Goal: Task Accomplishment & Management: Use online tool/utility

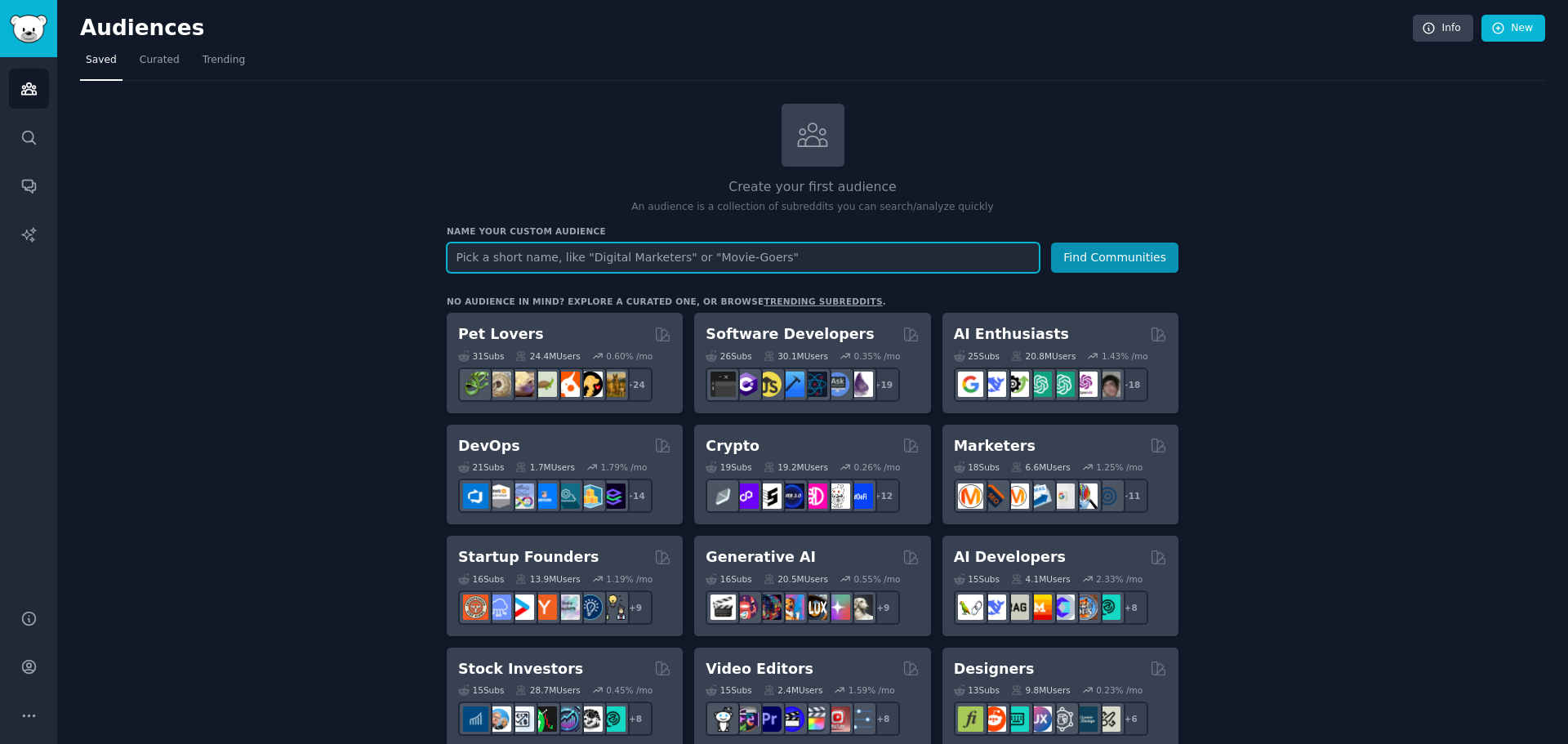
click at [483, 258] on input "text" at bounding box center [742, 257] width 593 height 30
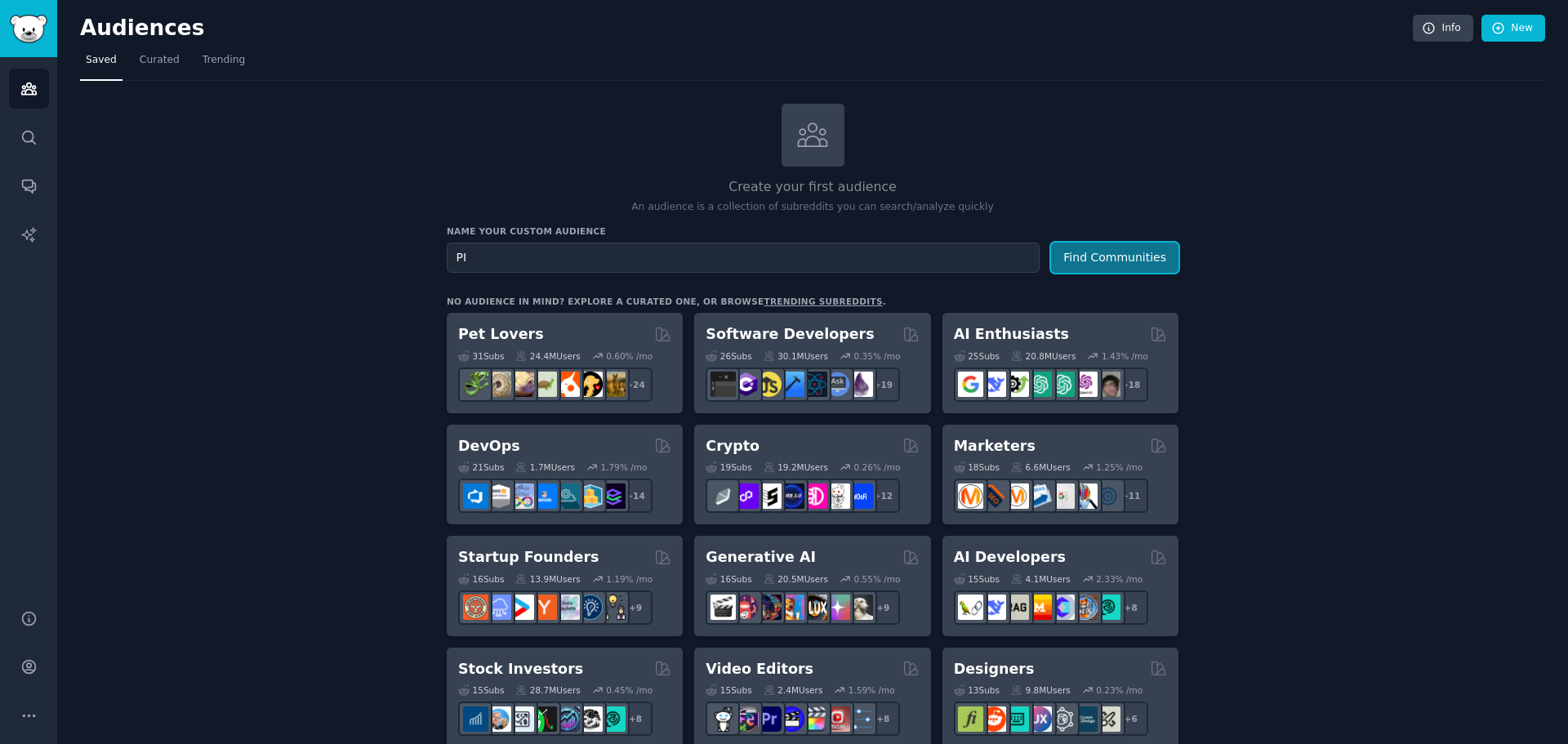
click at [1154, 262] on button "Find Communities" at bounding box center [1115, 257] width 128 height 30
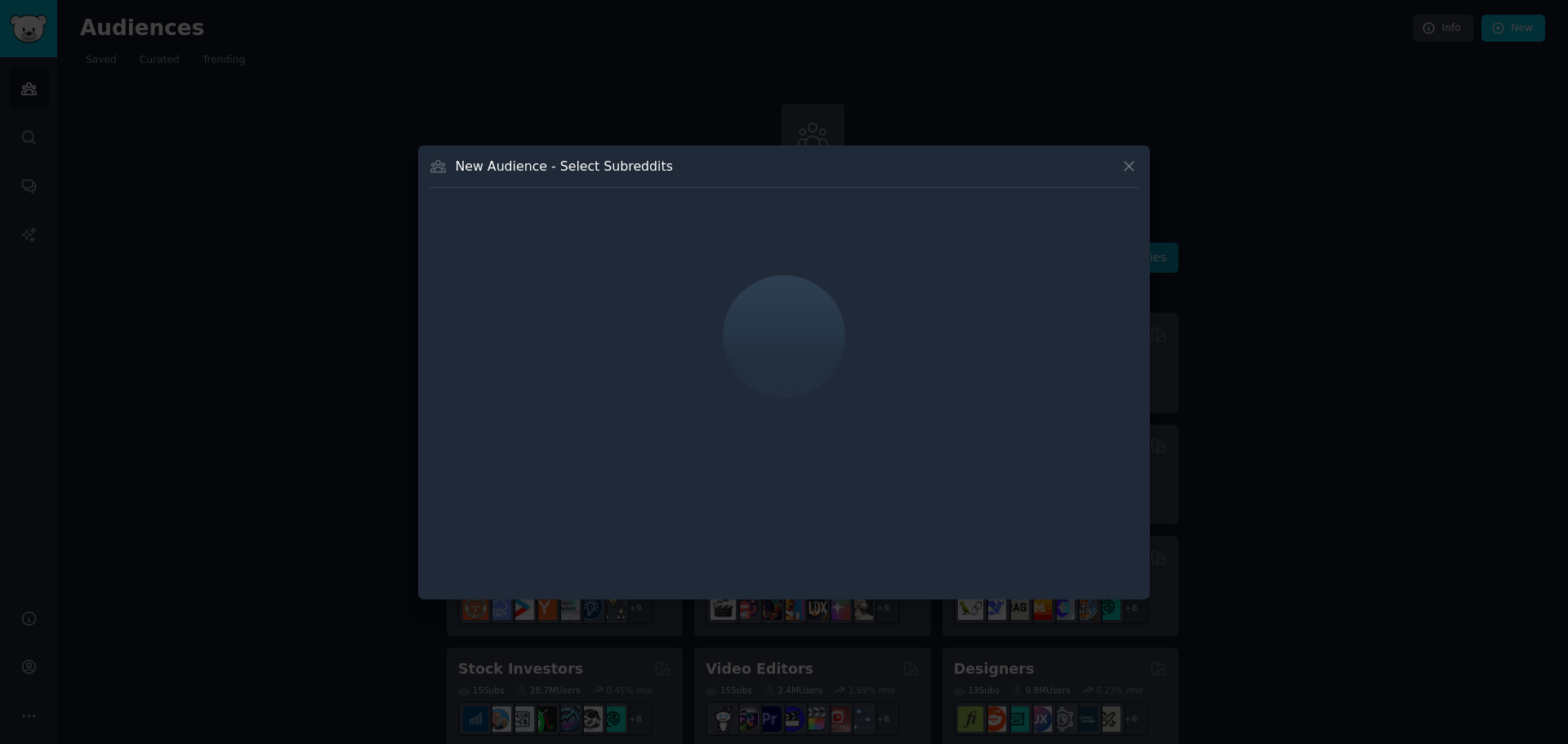
click at [1128, 168] on icon at bounding box center [1129, 166] width 17 height 17
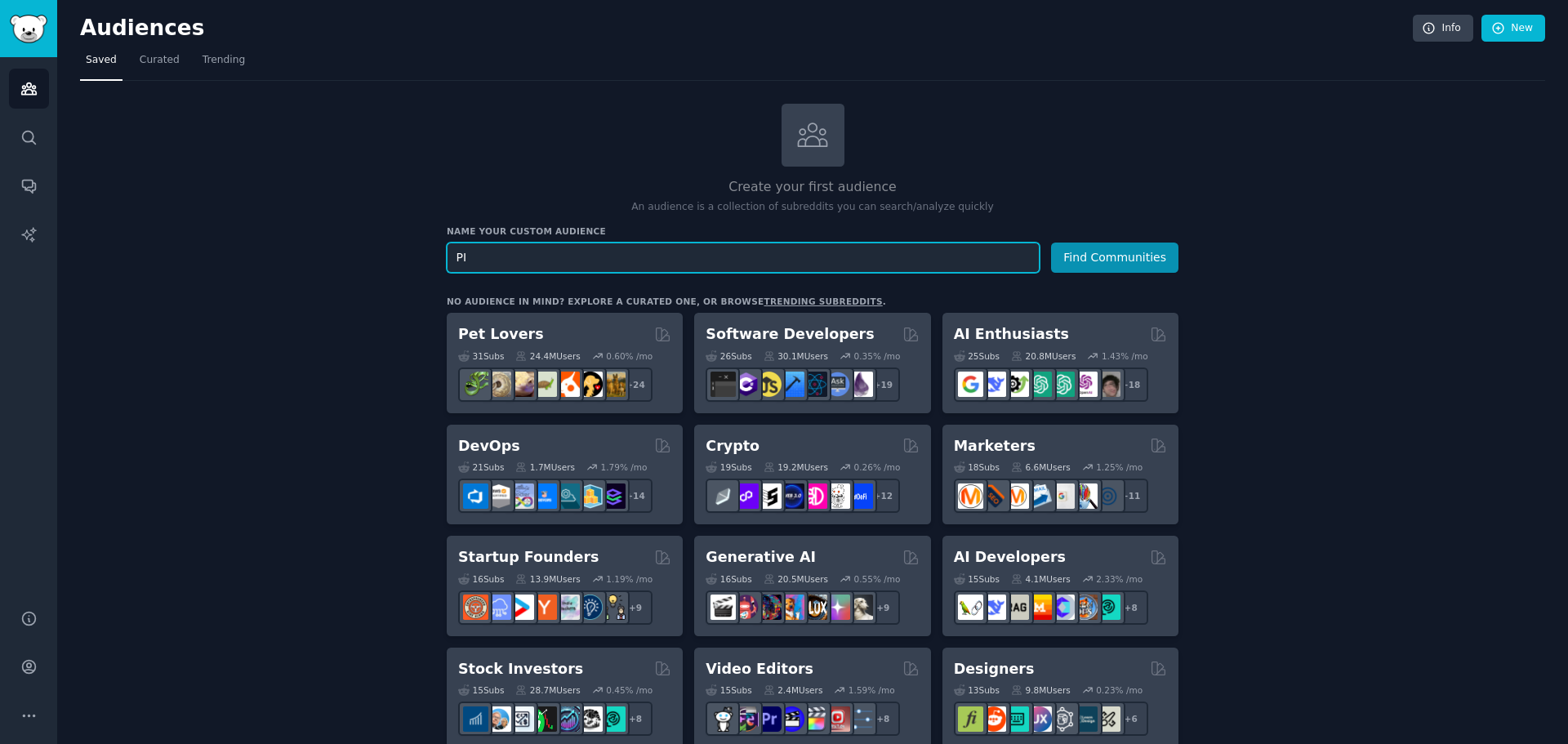
click at [703, 253] on input "PI" at bounding box center [742, 257] width 593 height 30
click at [1093, 249] on button "Find Communities" at bounding box center [1115, 257] width 128 height 30
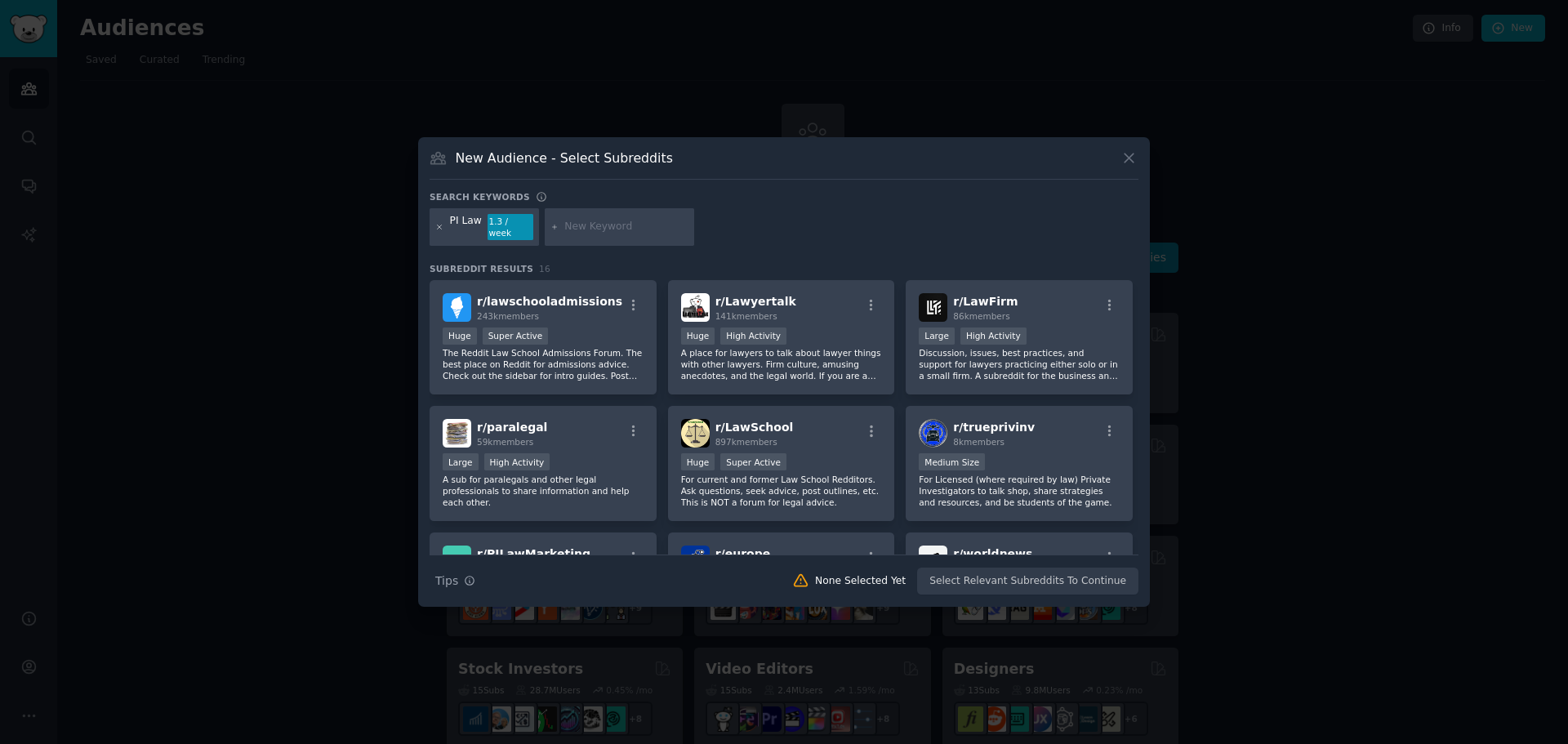
click at [439, 228] on icon at bounding box center [440, 226] width 4 height 4
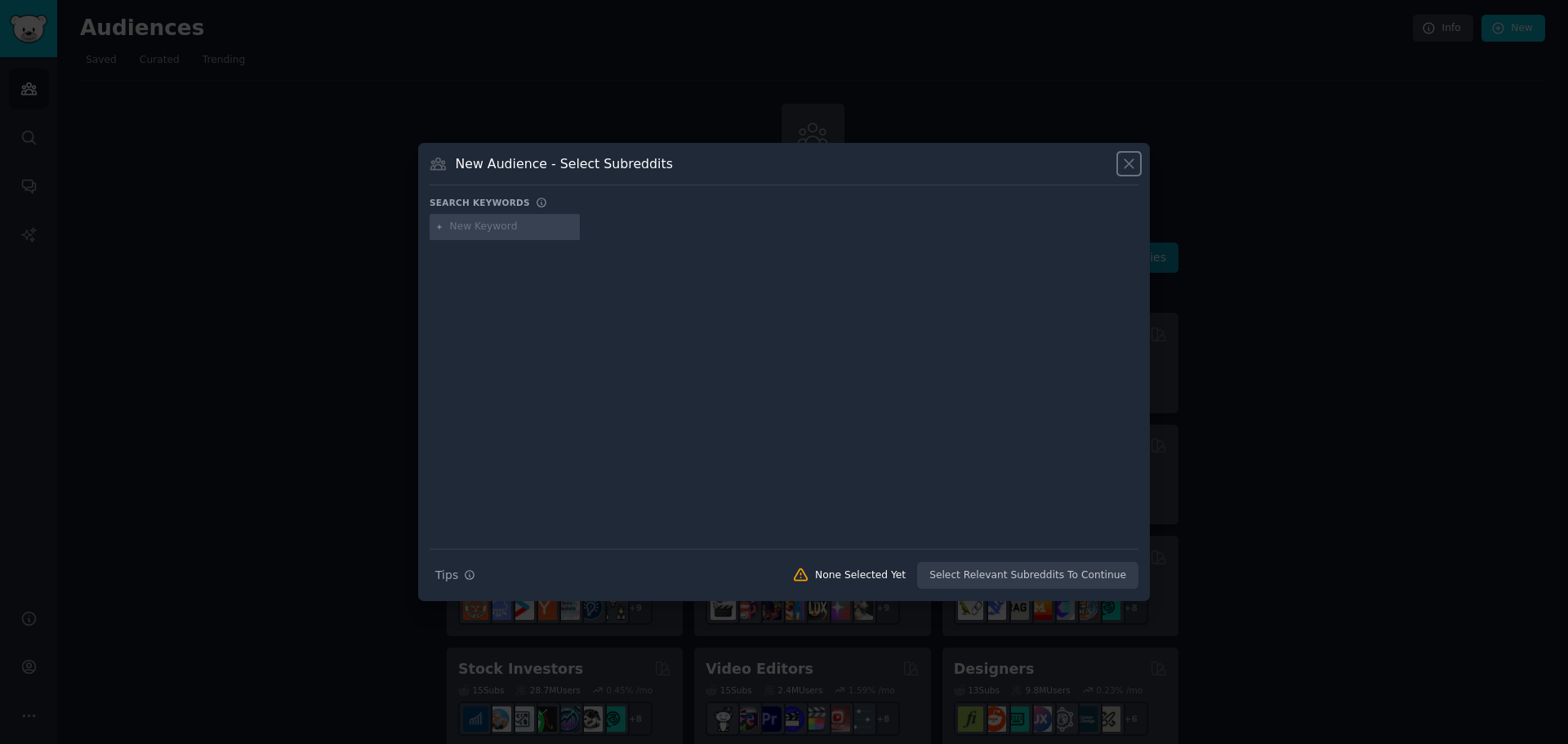
click at [1127, 164] on icon at bounding box center [1129, 164] width 17 height 17
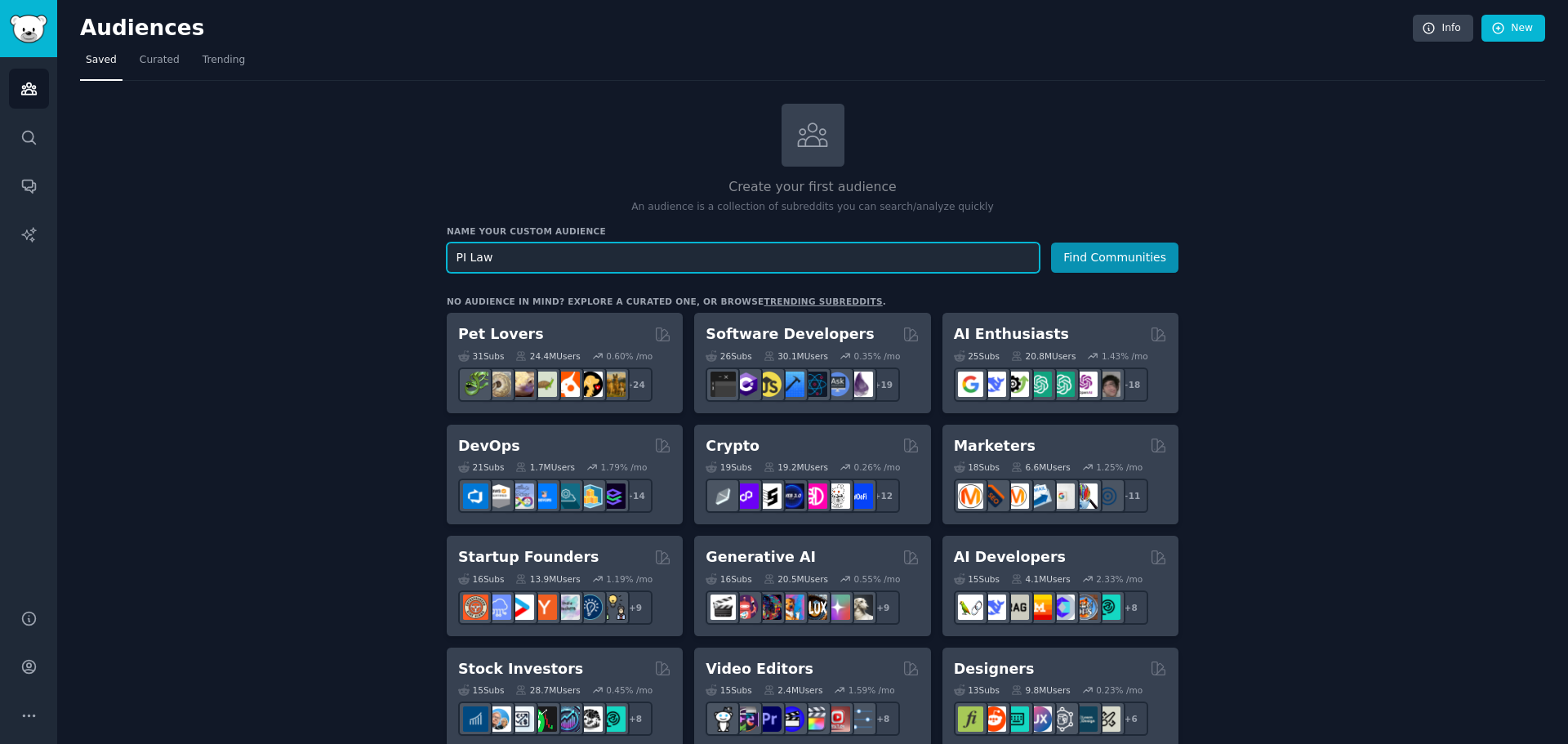
click at [802, 243] on input "PI Law" at bounding box center [742, 257] width 593 height 30
type input "personal injury lawyer"
click at [1051, 242] on button "Find Communities" at bounding box center [1115, 257] width 128 height 30
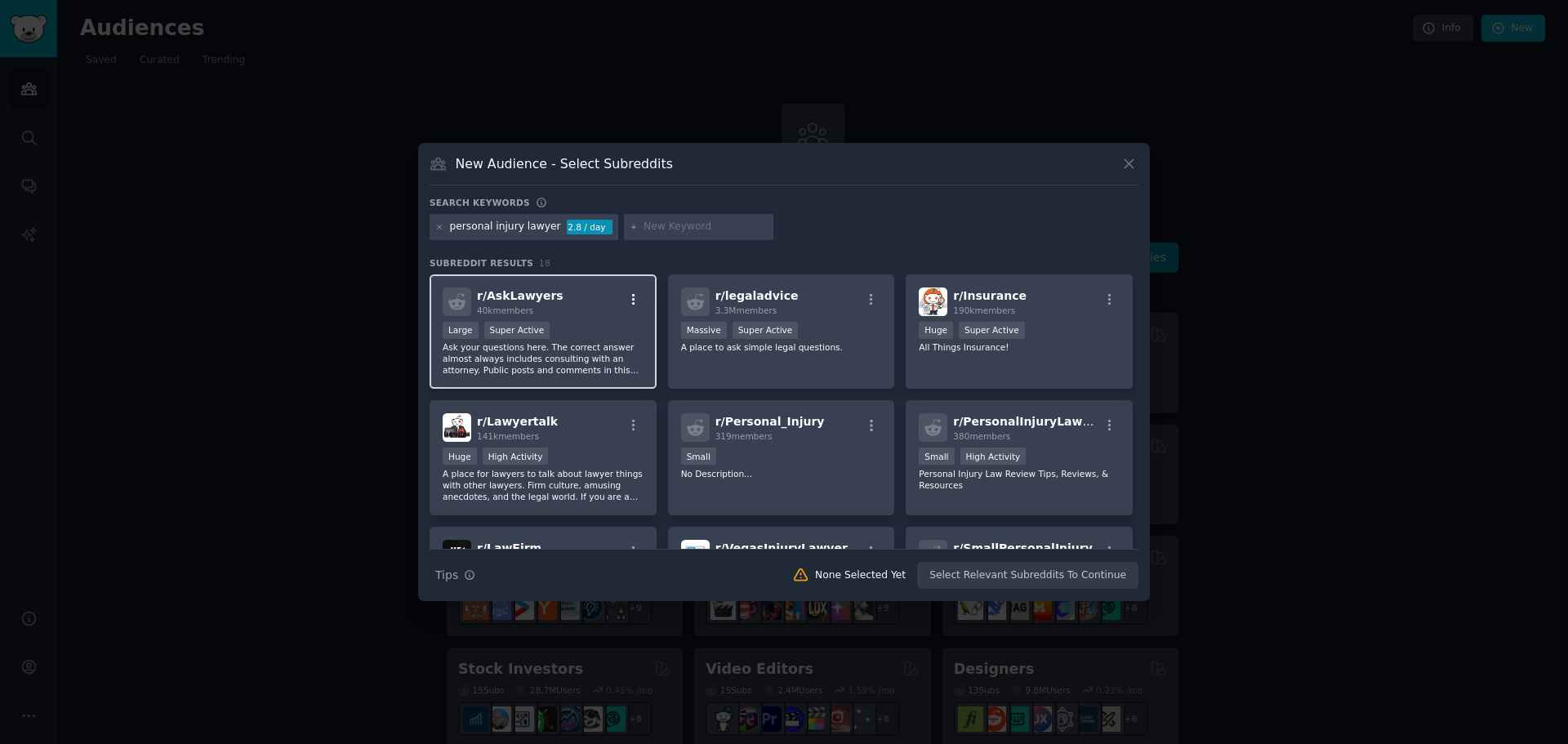
click at [633, 293] on icon "button" at bounding box center [633, 299] width 14 height 14
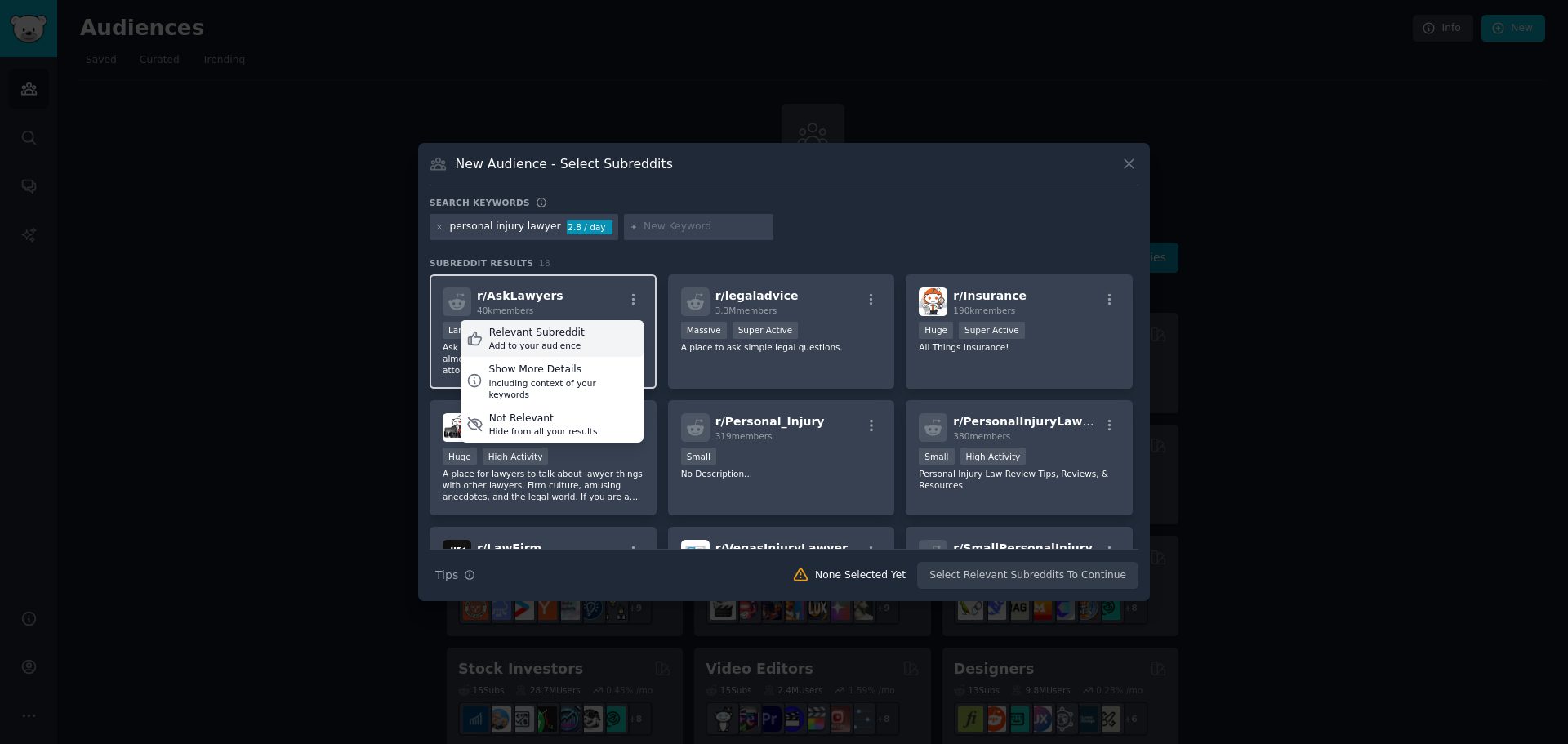
click at [579, 330] on div "Relevant Subreddit Add to your audience" at bounding box center [552, 339] width 183 height 38
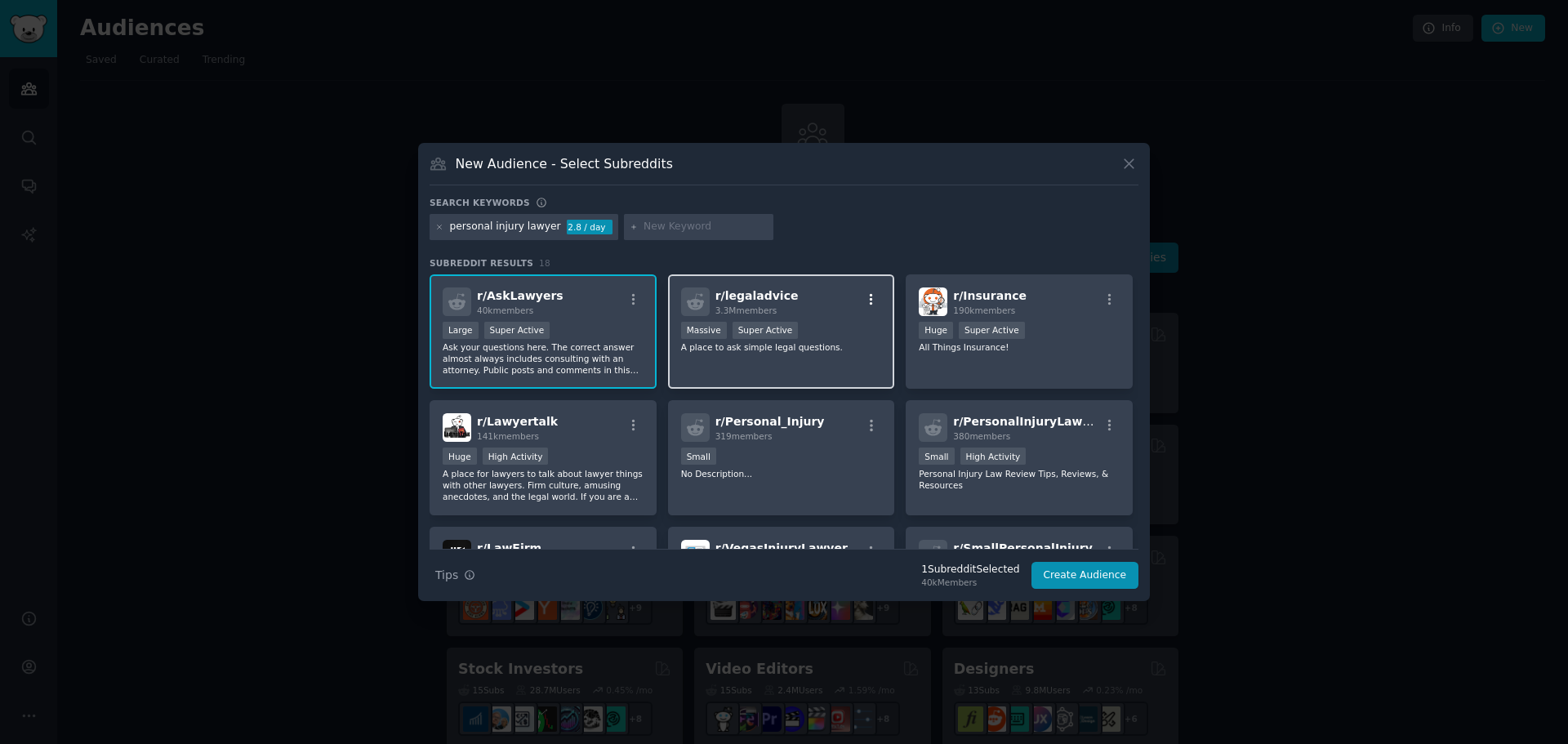
click at [871, 297] on icon "button" at bounding box center [871, 299] width 14 height 14
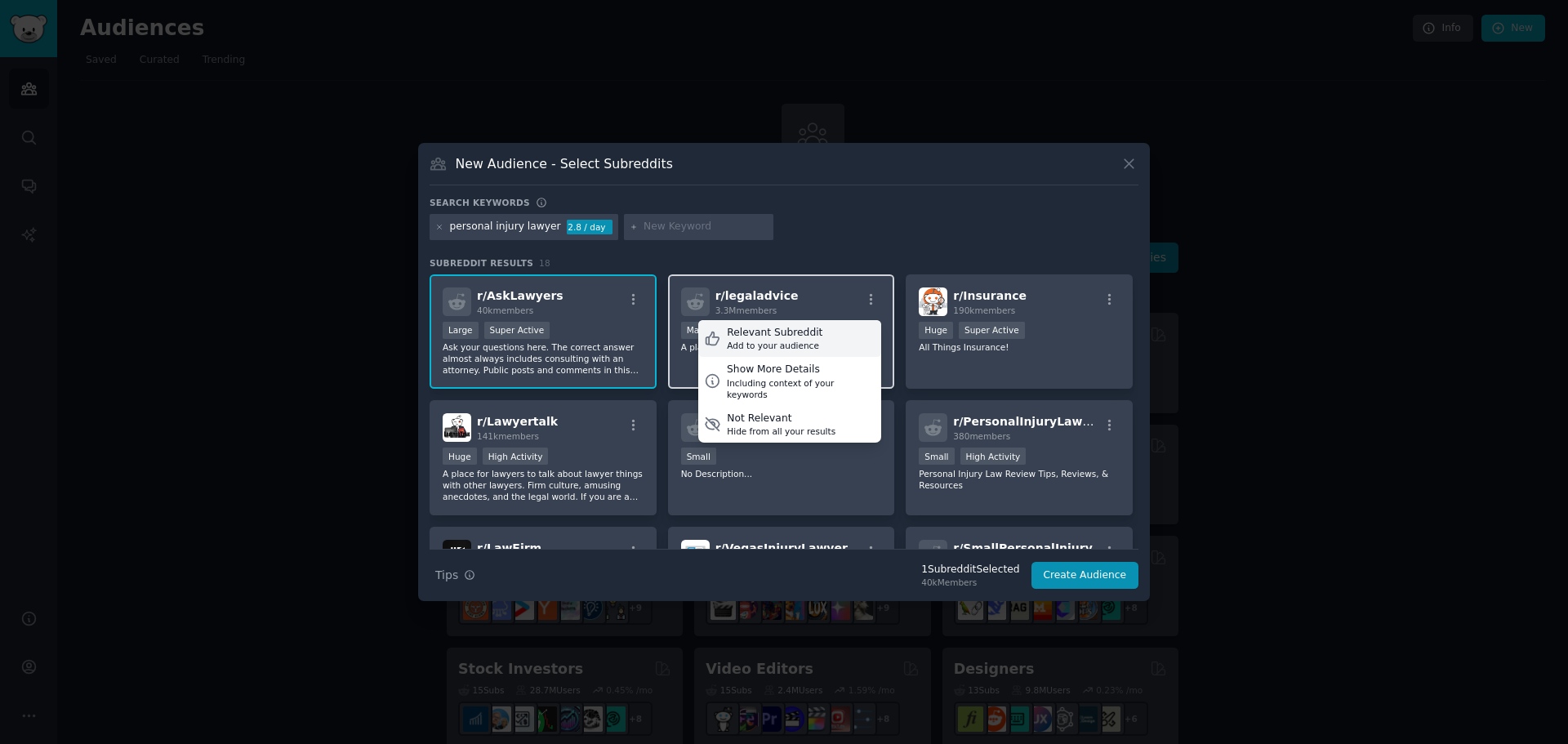
click at [858, 330] on div "Relevant Subreddit Add to your audience" at bounding box center [789, 339] width 183 height 38
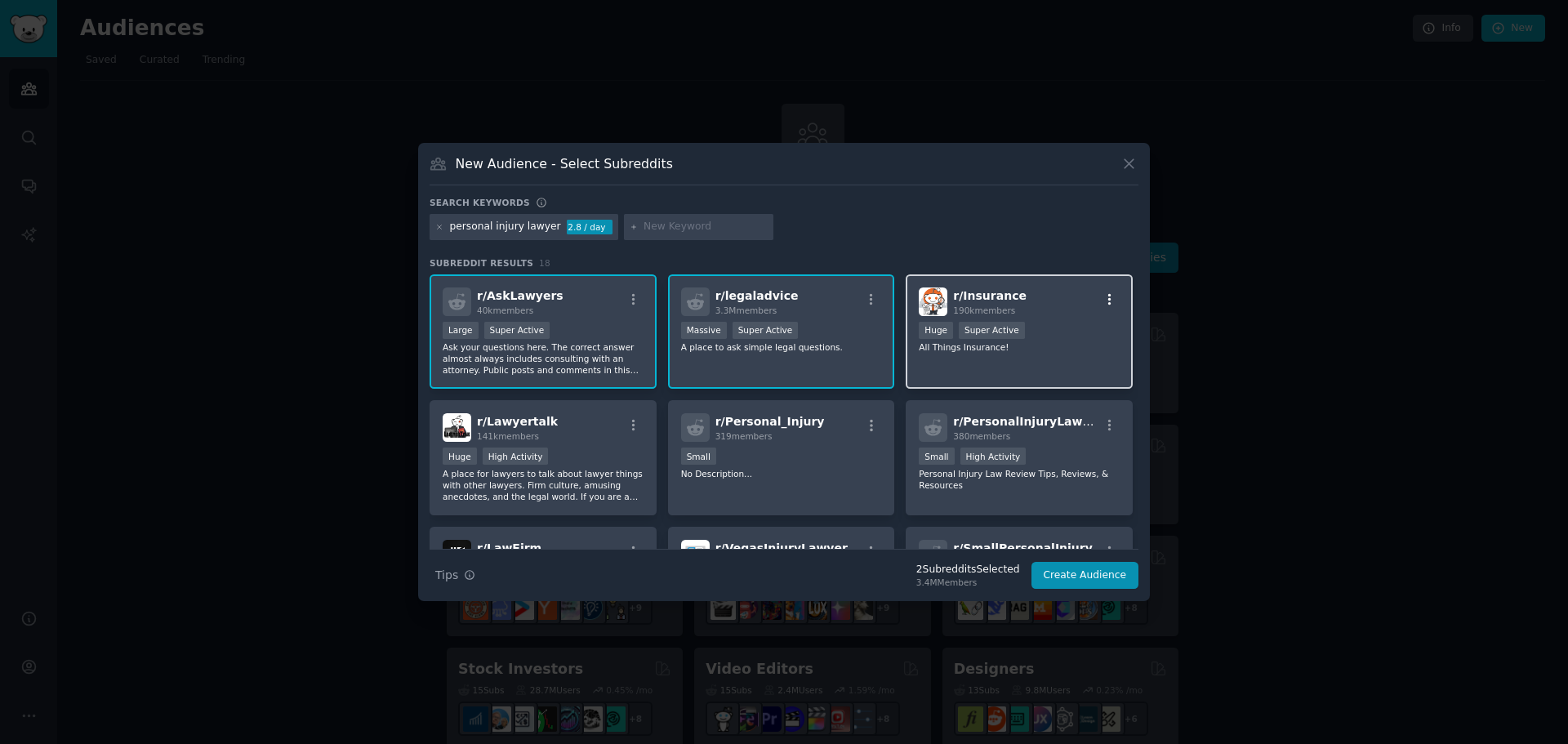
click at [1110, 300] on icon "button" at bounding box center [1109, 299] width 14 height 14
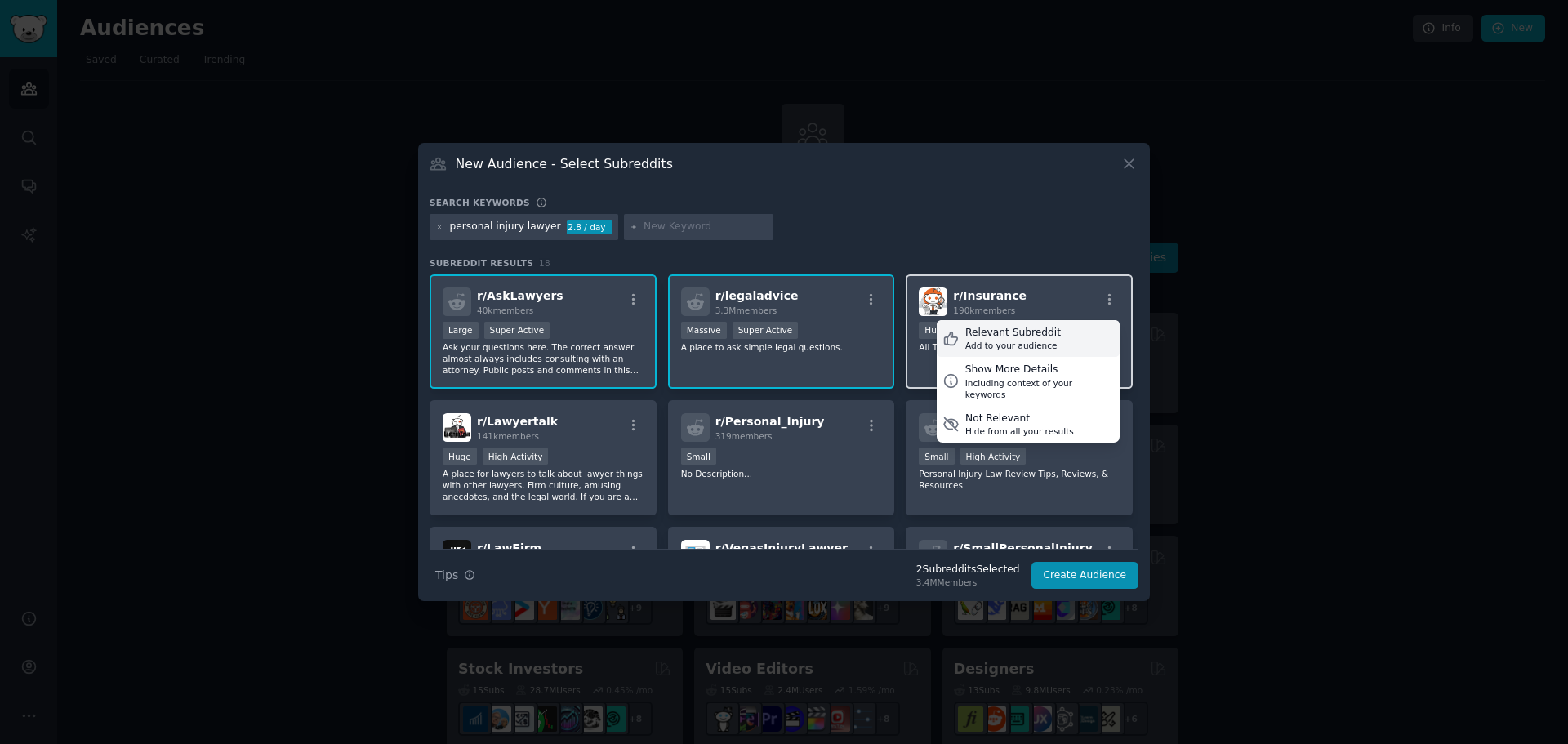
click at [1049, 335] on div "Relevant Subreddit Add to your audience" at bounding box center [1028, 339] width 183 height 38
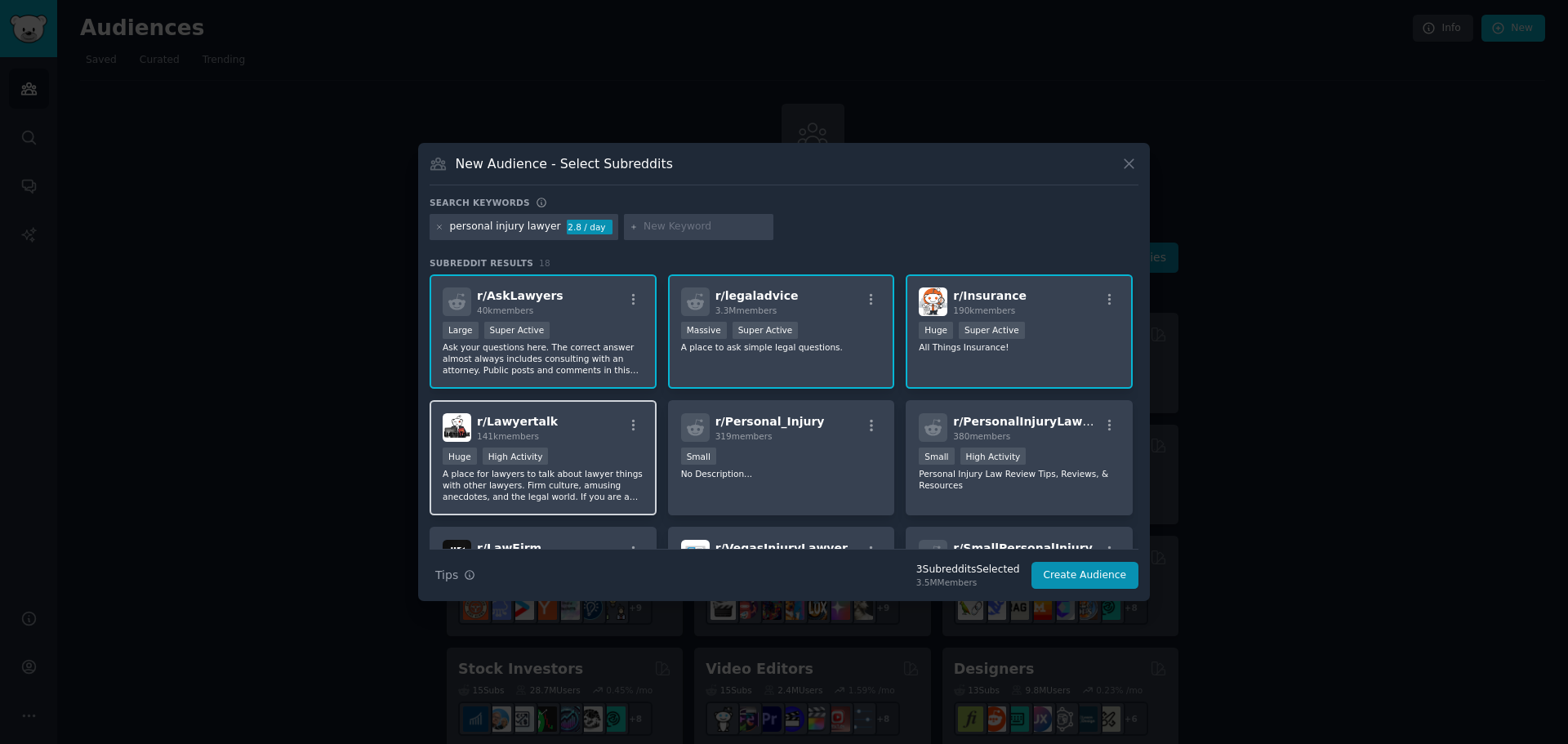
click at [558, 432] on div "r/ Lawyertalk 141k members" at bounding box center [542, 427] width 201 height 29
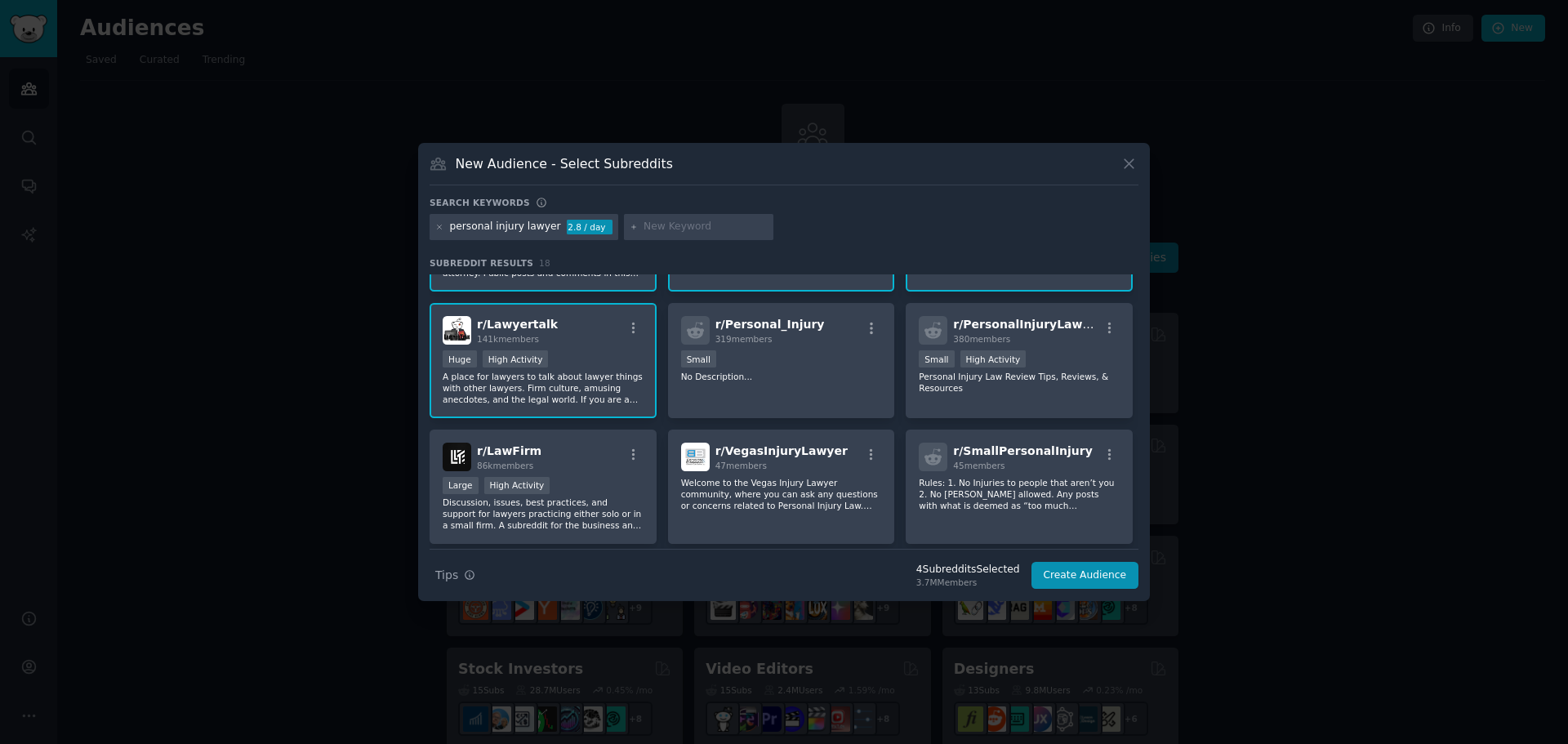
scroll to position [136, 0]
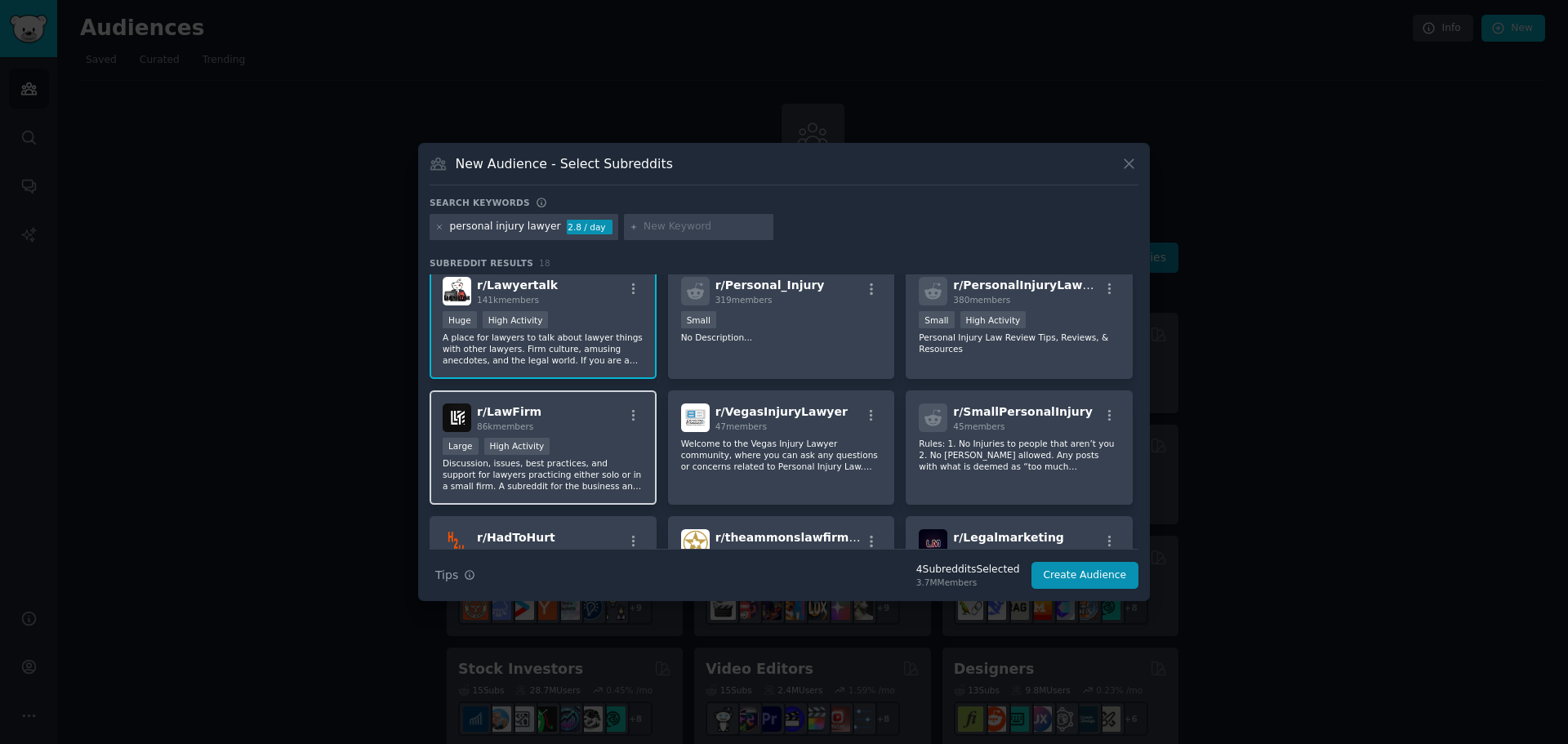
click at [597, 411] on div "r/ LawFirm 86k members" at bounding box center [542, 418] width 201 height 29
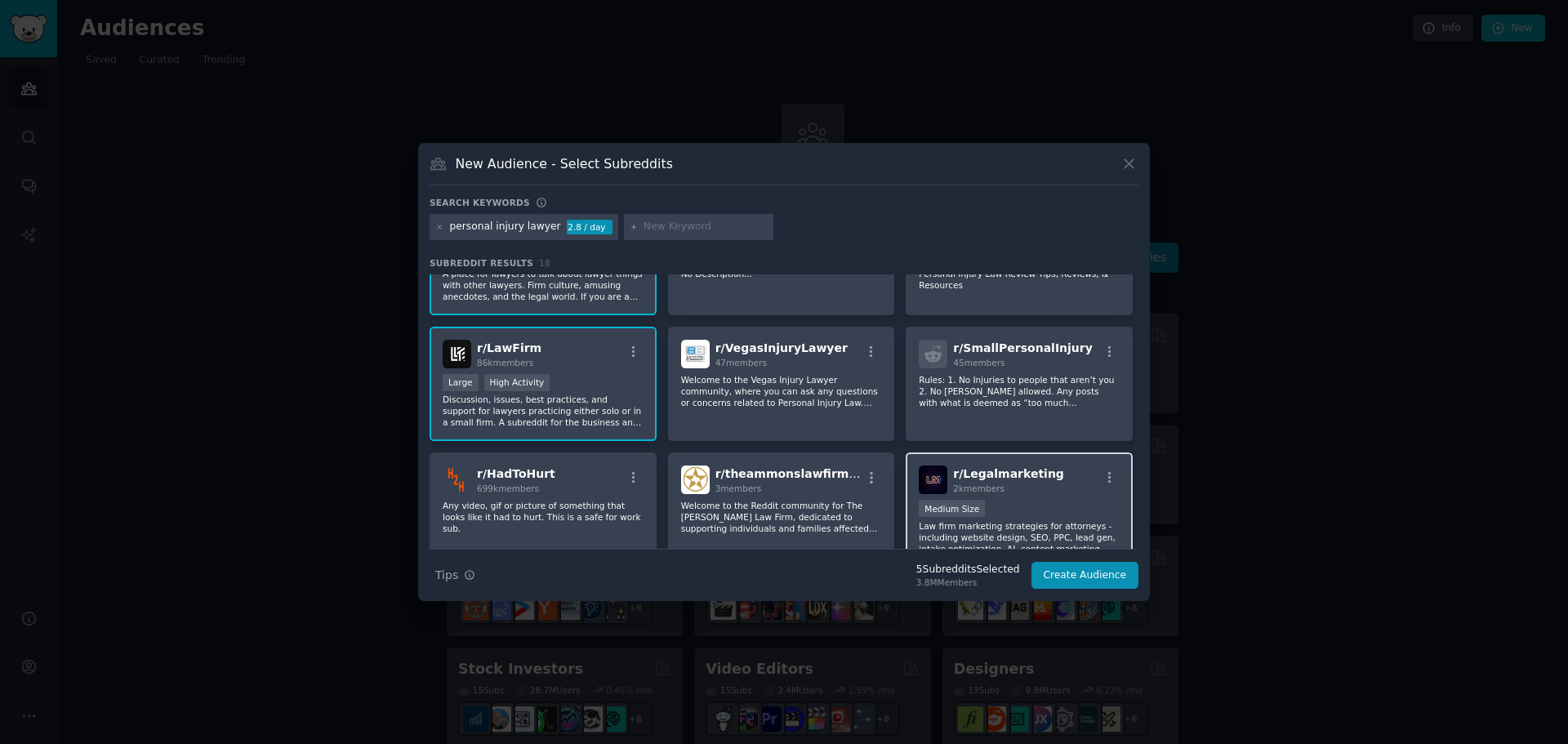
scroll to position [0, 0]
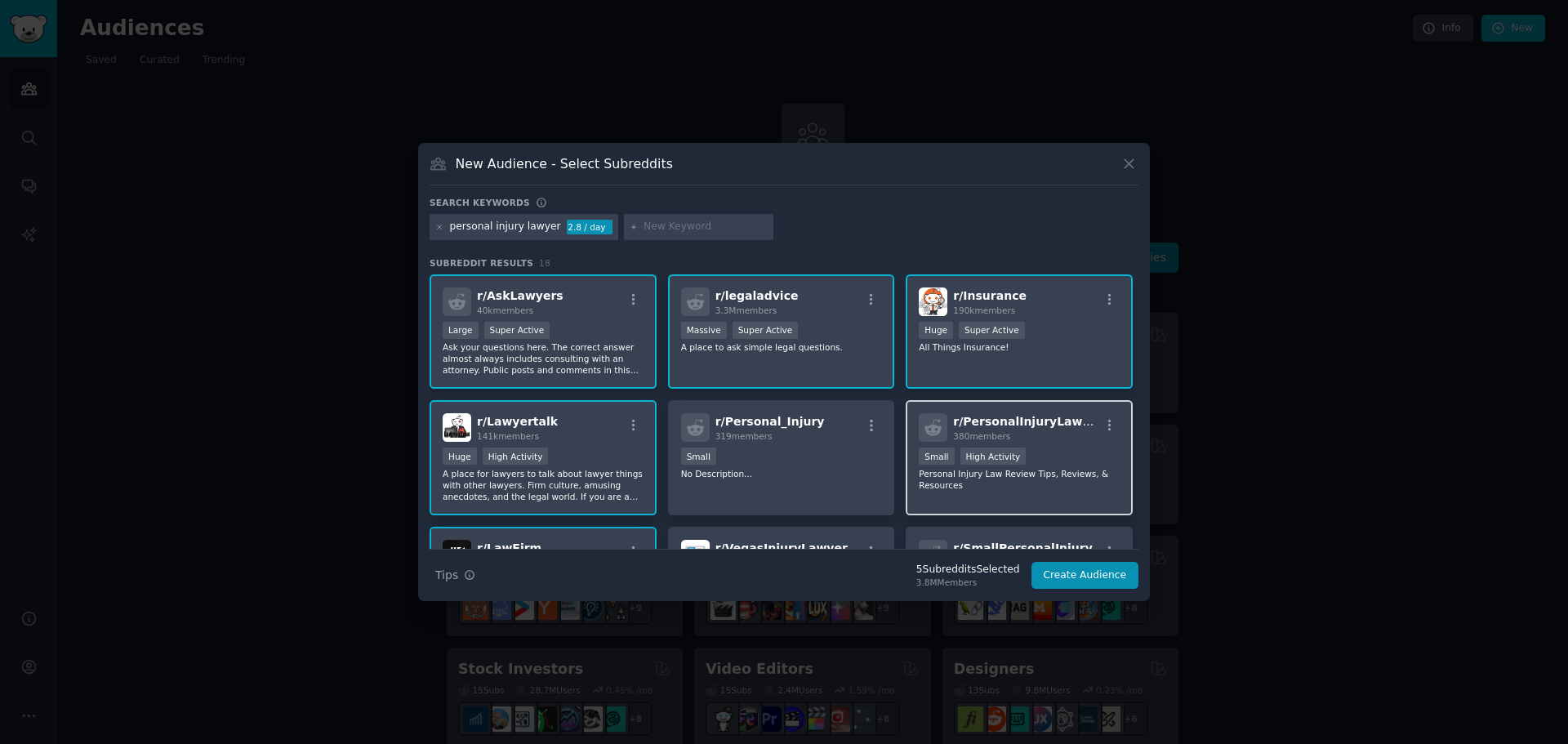
click at [1042, 448] on div ">= 80th percentile for submissions / day Small High Activity" at bounding box center [1019, 457] width 201 height 20
click at [1089, 579] on button "Create Audience" at bounding box center [1085, 575] width 108 height 28
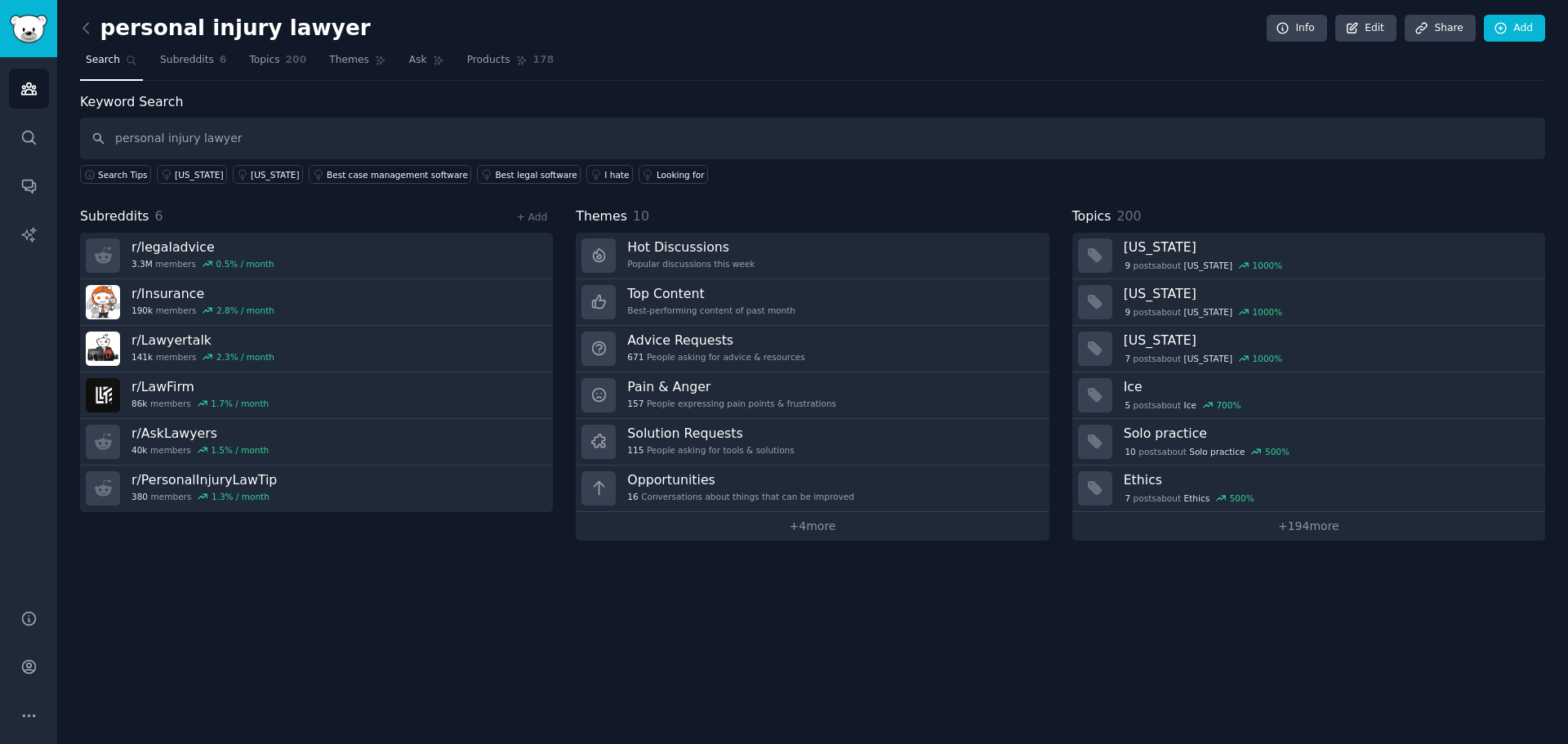
type input "personal injury lawyer"
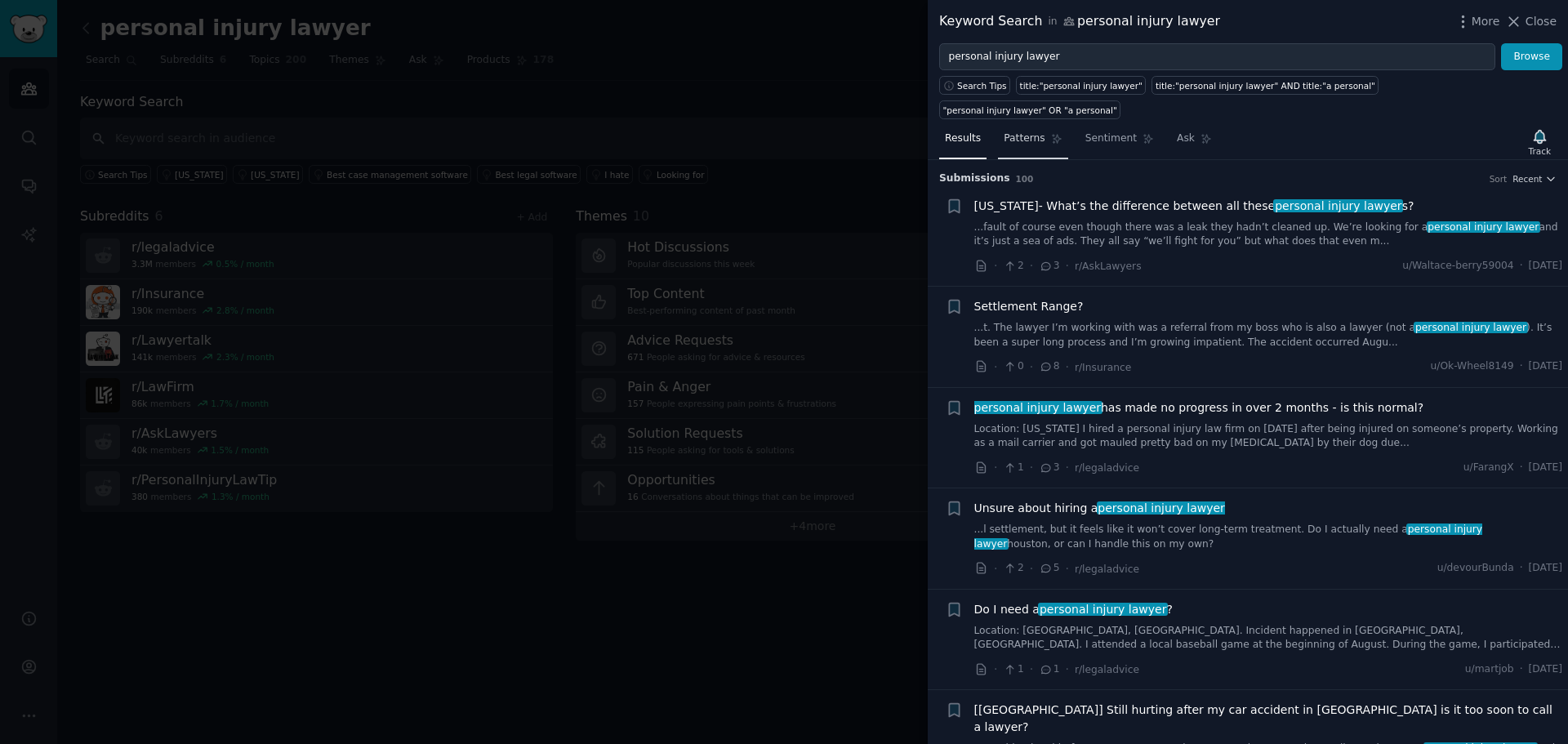
click at [1027, 131] on span "Patterns" at bounding box center [1024, 138] width 41 height 14
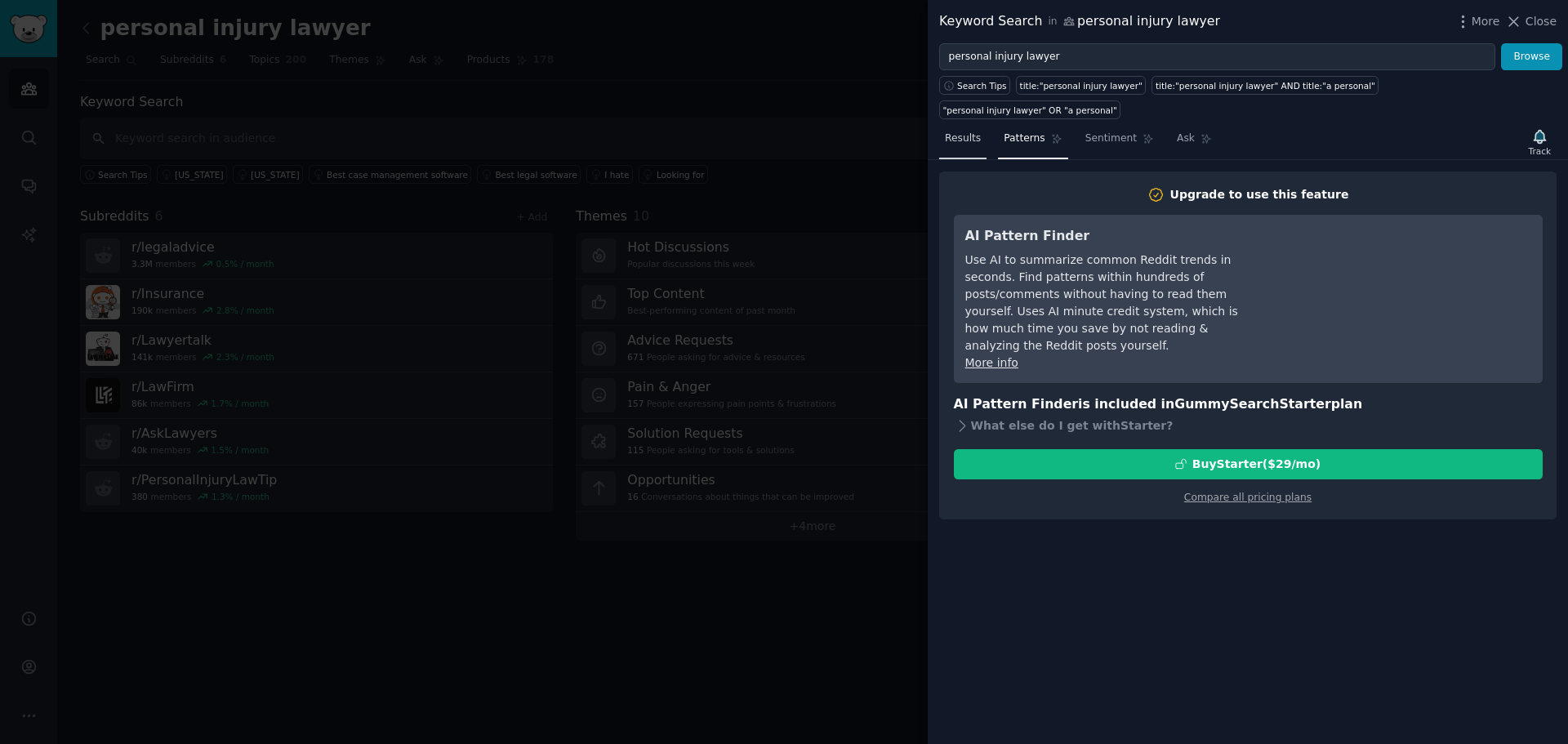
click at [961, 131] on span "Results" at bounding box center [963, 138] width 36 height 14
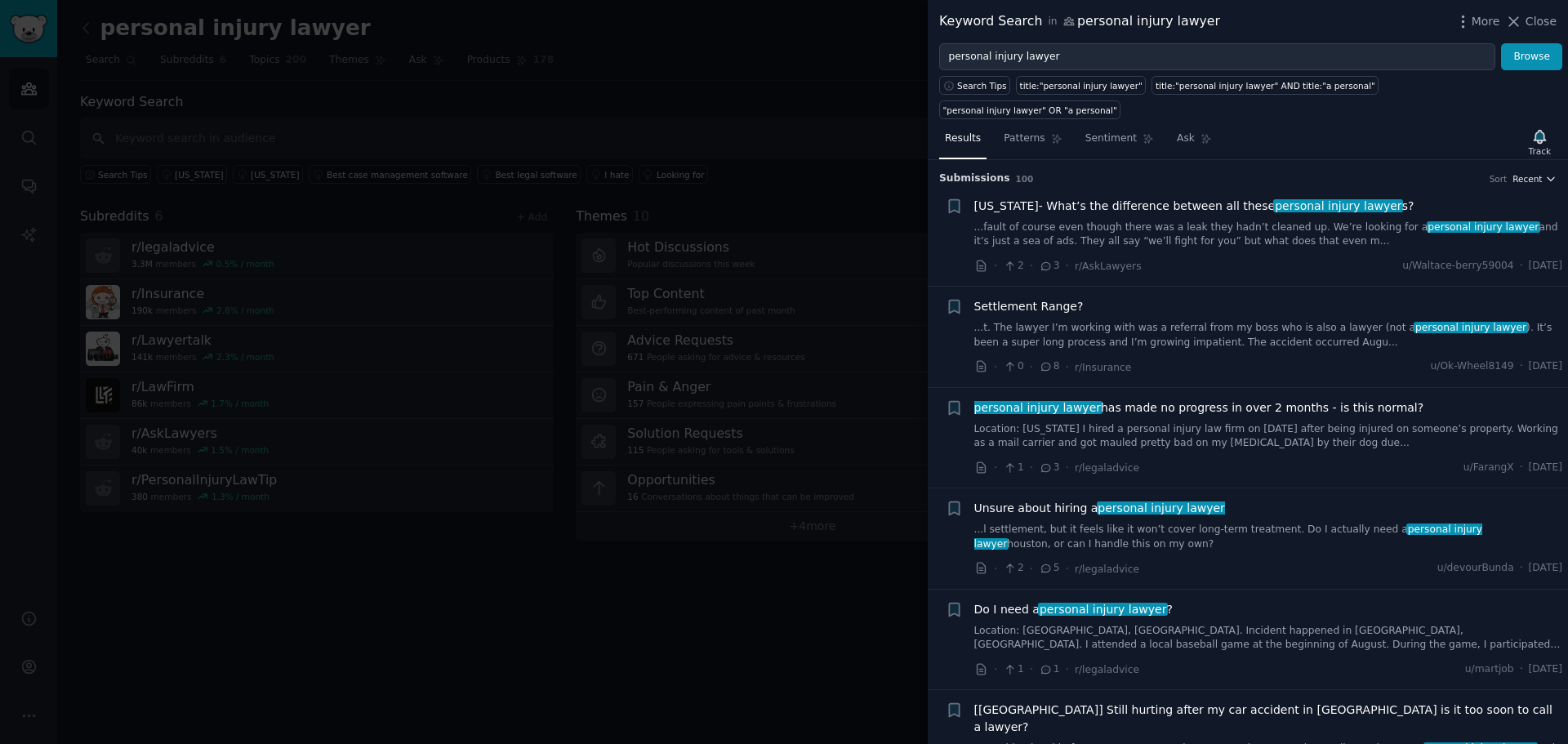
click at [1545, 173] on icon "button" at bounding box center [1551, 179] width 12 height 12
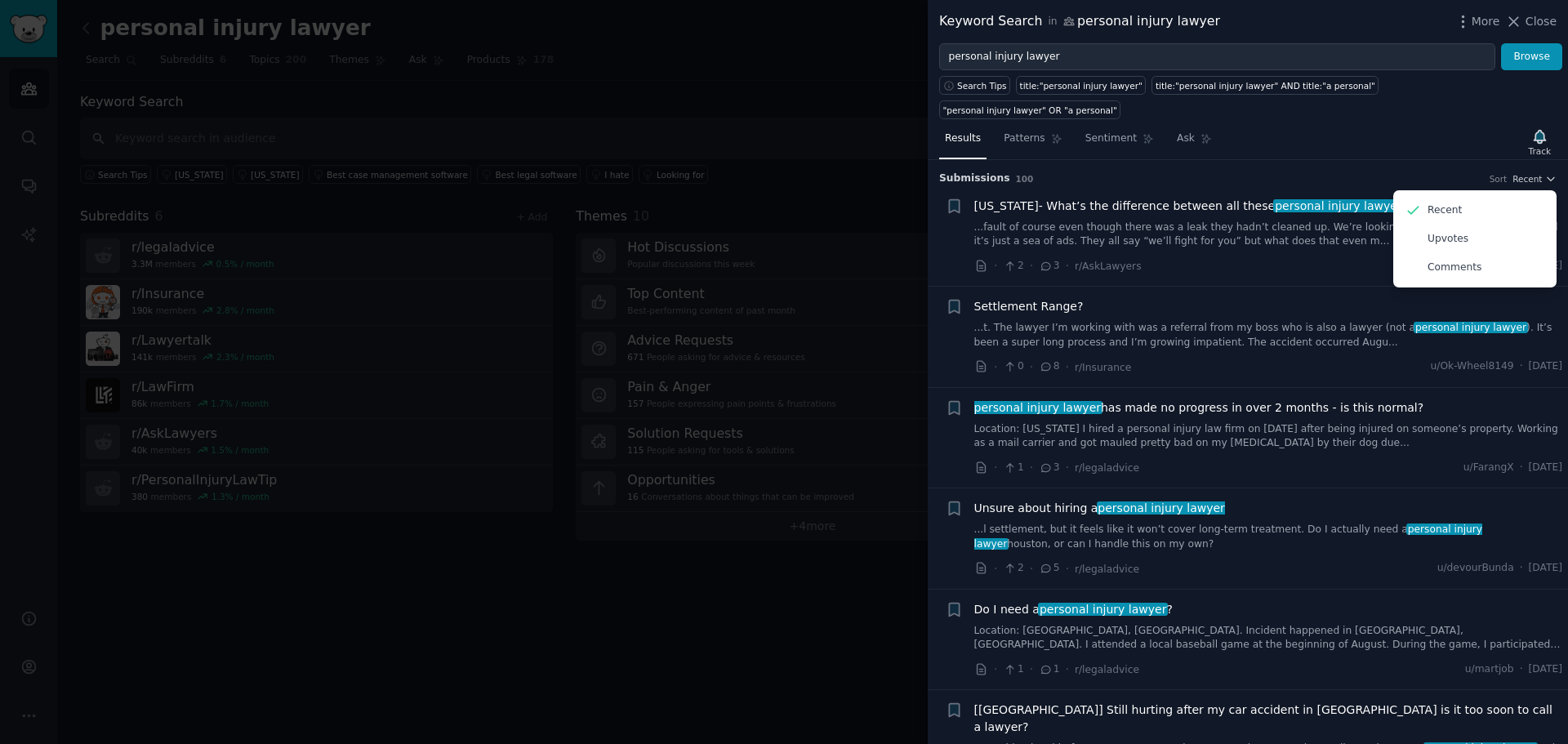
click at [1412, 125] on div "Results Patterns Sentiment Ask Track" at bounding box center [1247, 143] width 640 height 35
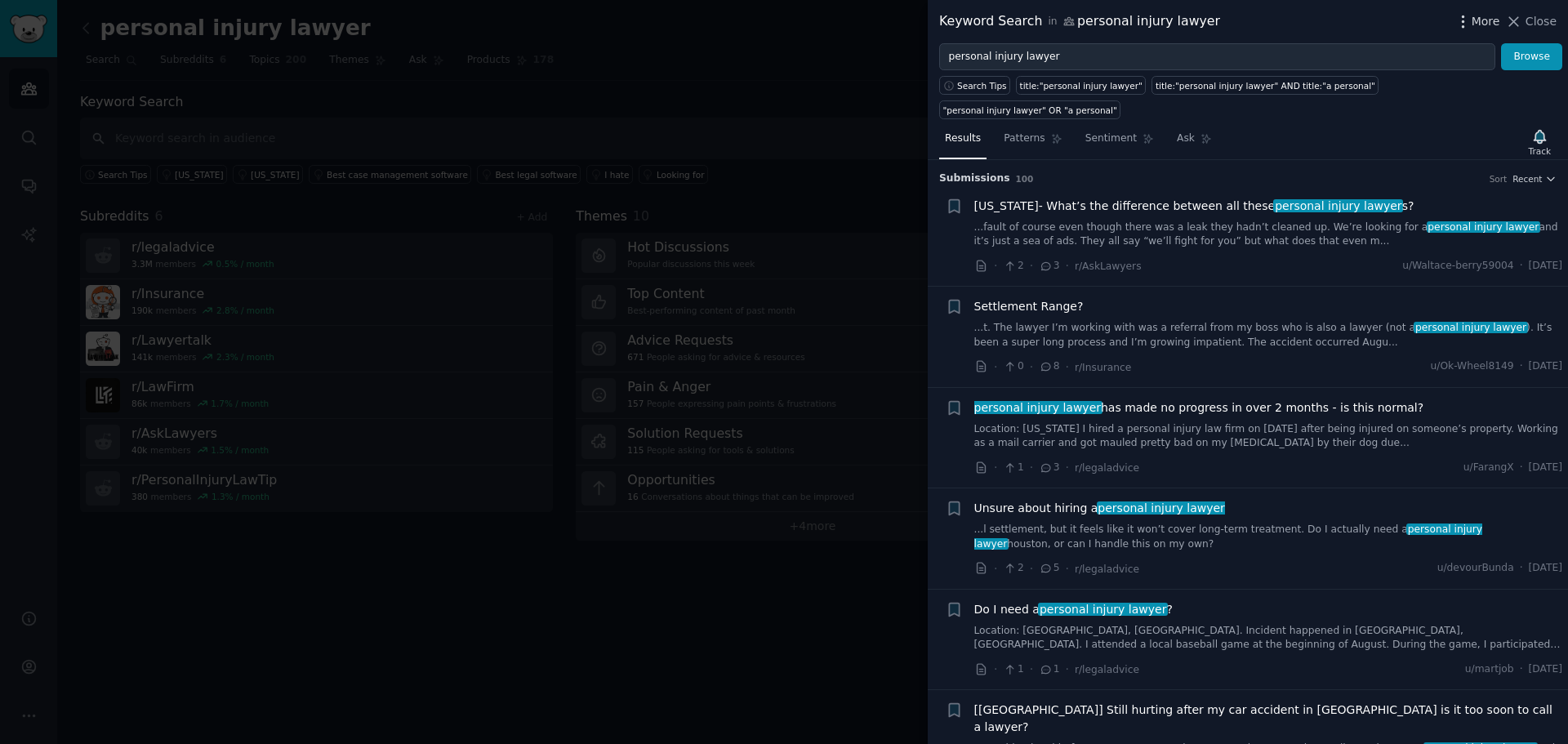
click at [1471, 18] on icon "button" at bounding box center [1463, 22] width 17 height 17
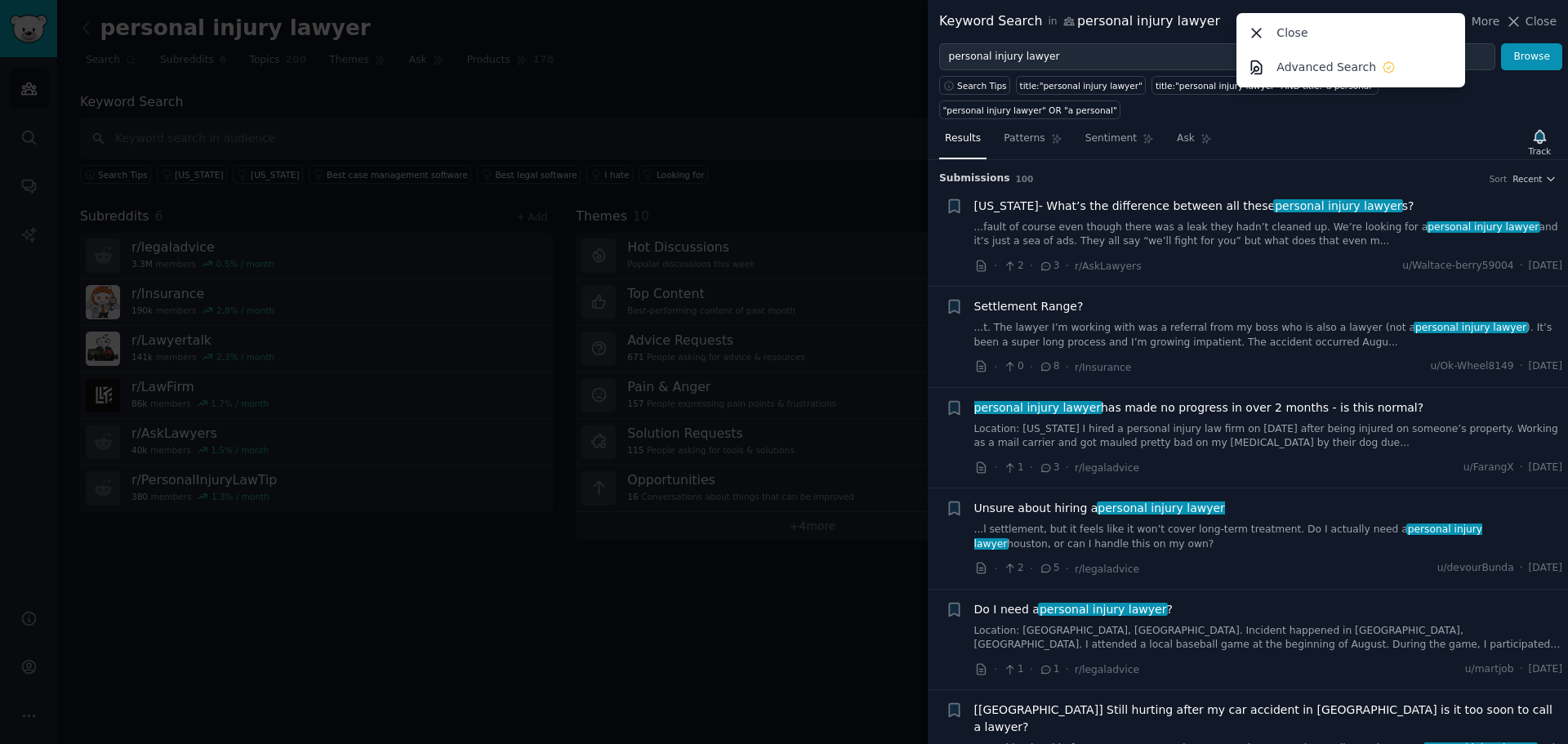
click at [1428, 125] on div "Results Patterns Sentiment Ask Track" at bounding box center [1247, 143] width 640 height 35
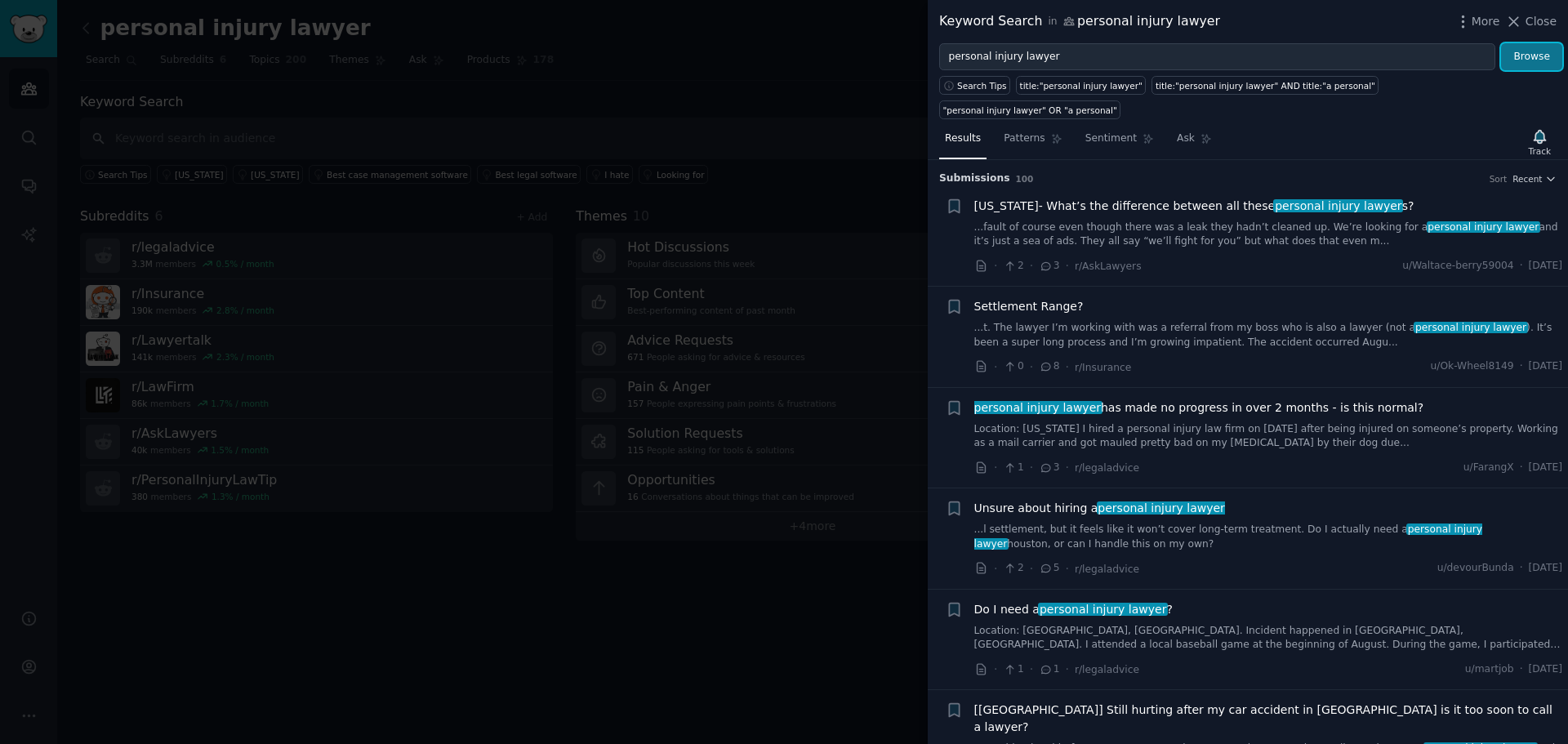
click at [1520, 51] on button "Browse" at bounding box center [1531, 56] width 61 height 28
click at [955, 198] on icon "button" at bounding box center [954, 206] width 17 height 17
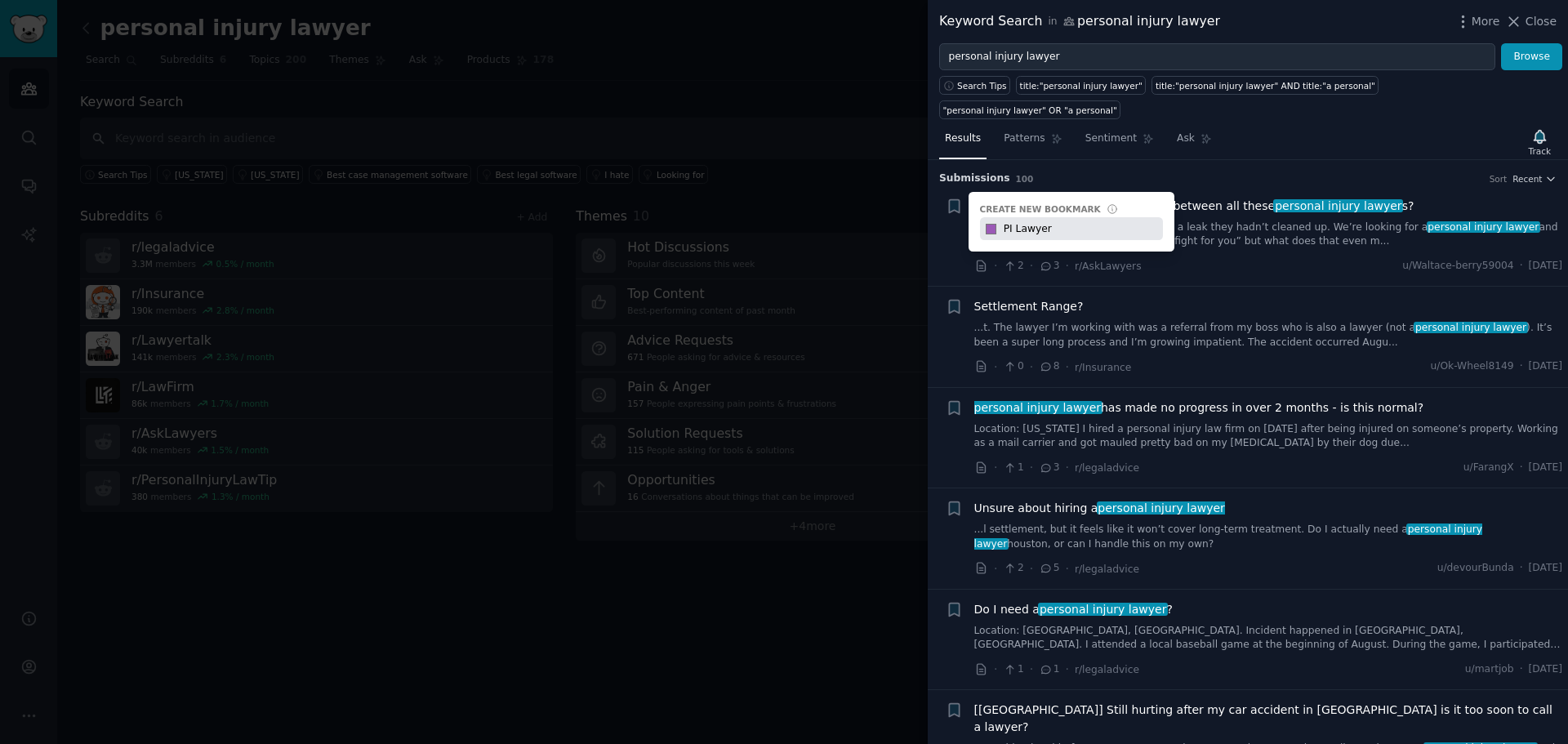
type input "PI Lawyer"
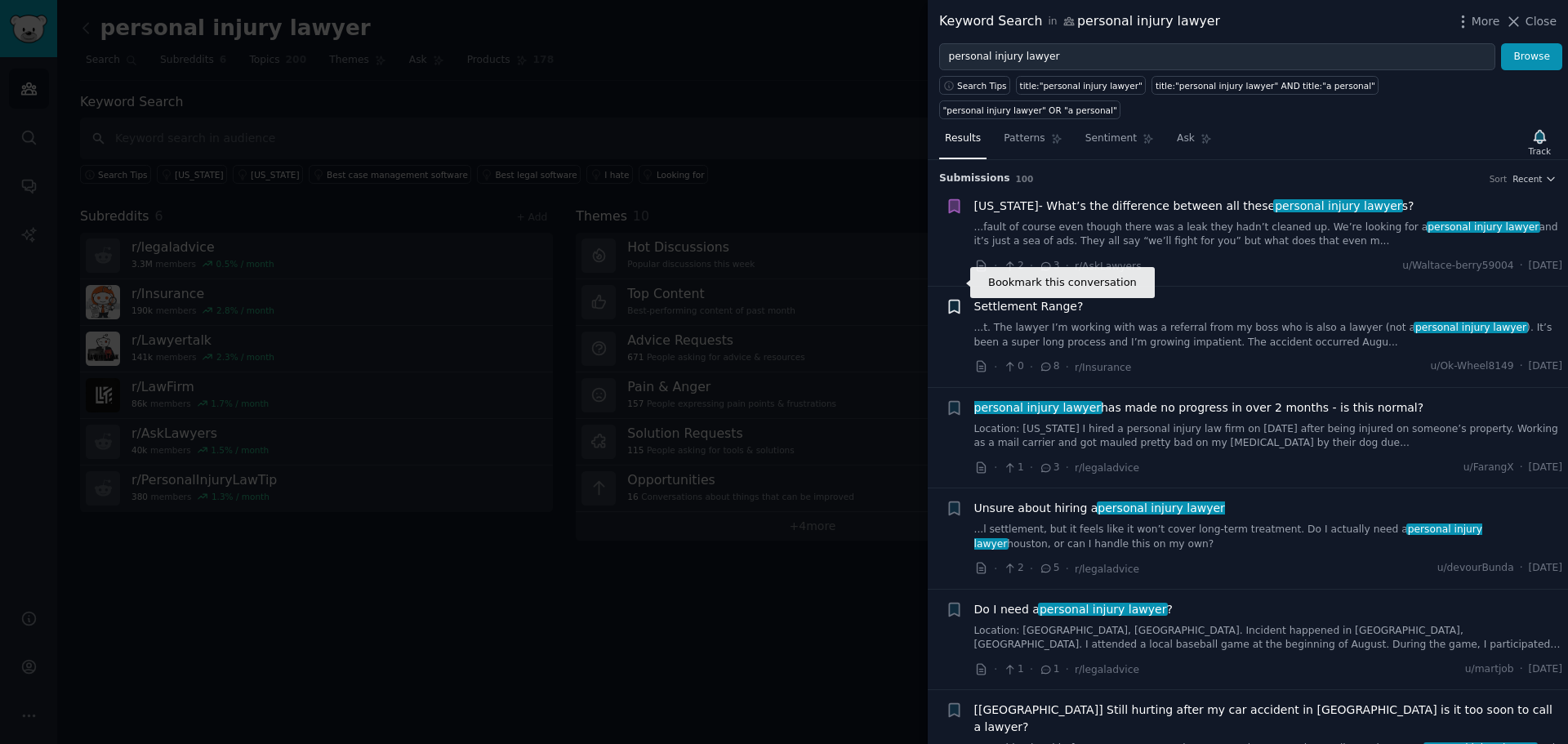
click at [950, 300] on icon "button" at bounding box center [954, 307] width 10 height 13
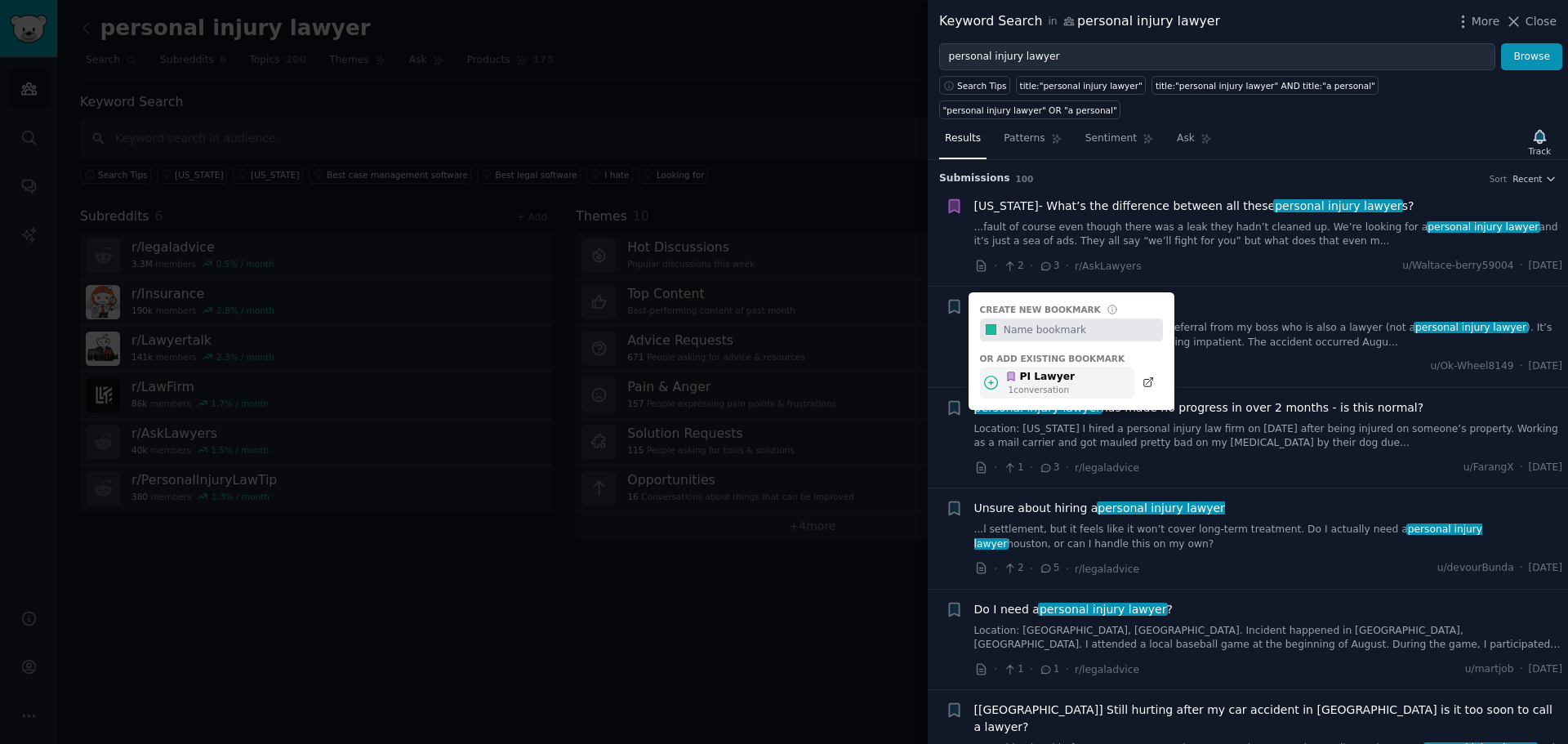
click at [1035, 370] on div "PI Lawyer" at bounding box center [1040, 377] width 70 height 14
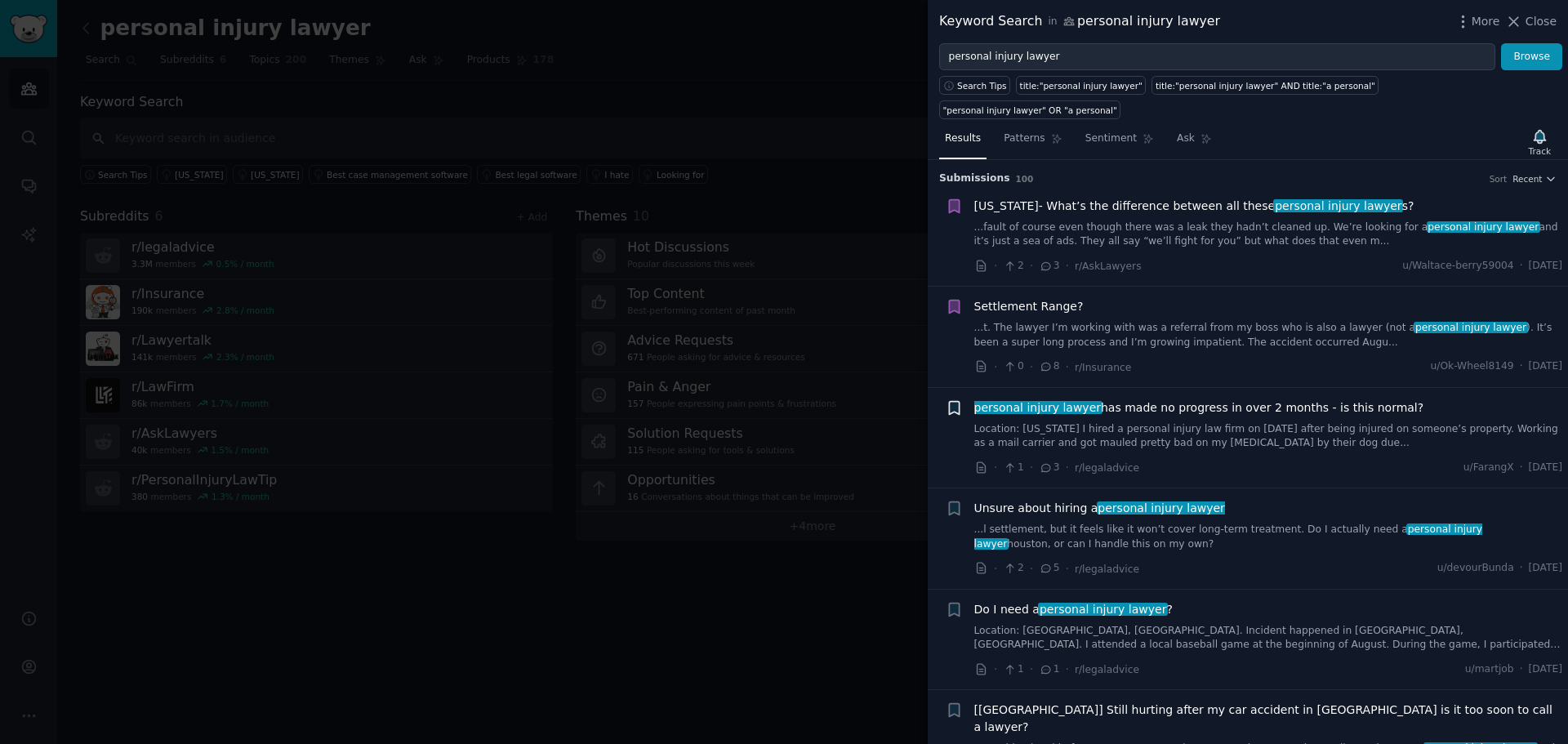
click at [949, 401] on icon "button" at bounding box center [954, 408] width 10 height 13
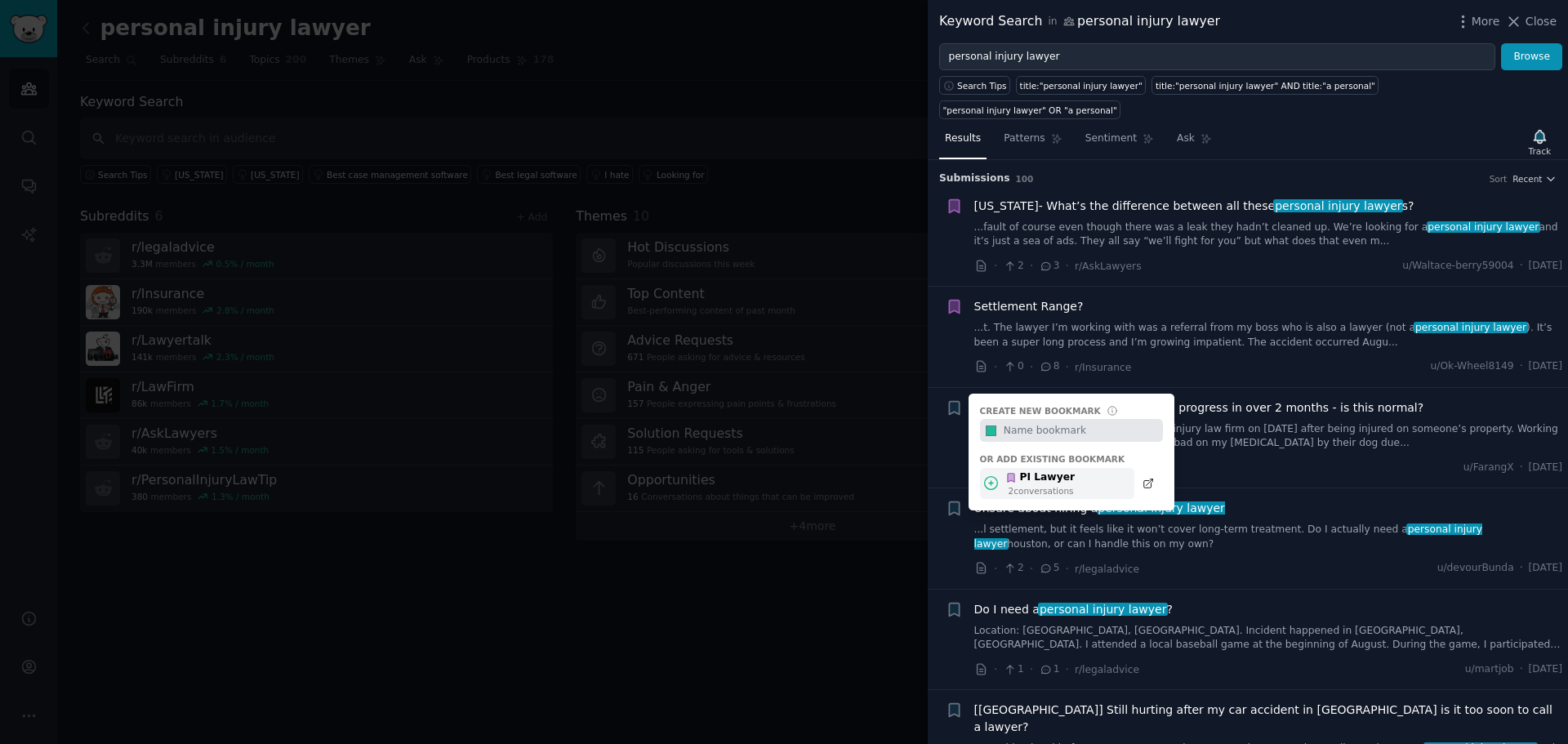
click at [990, 474] on icon at bounding box center [990, 483] width 17 height 17
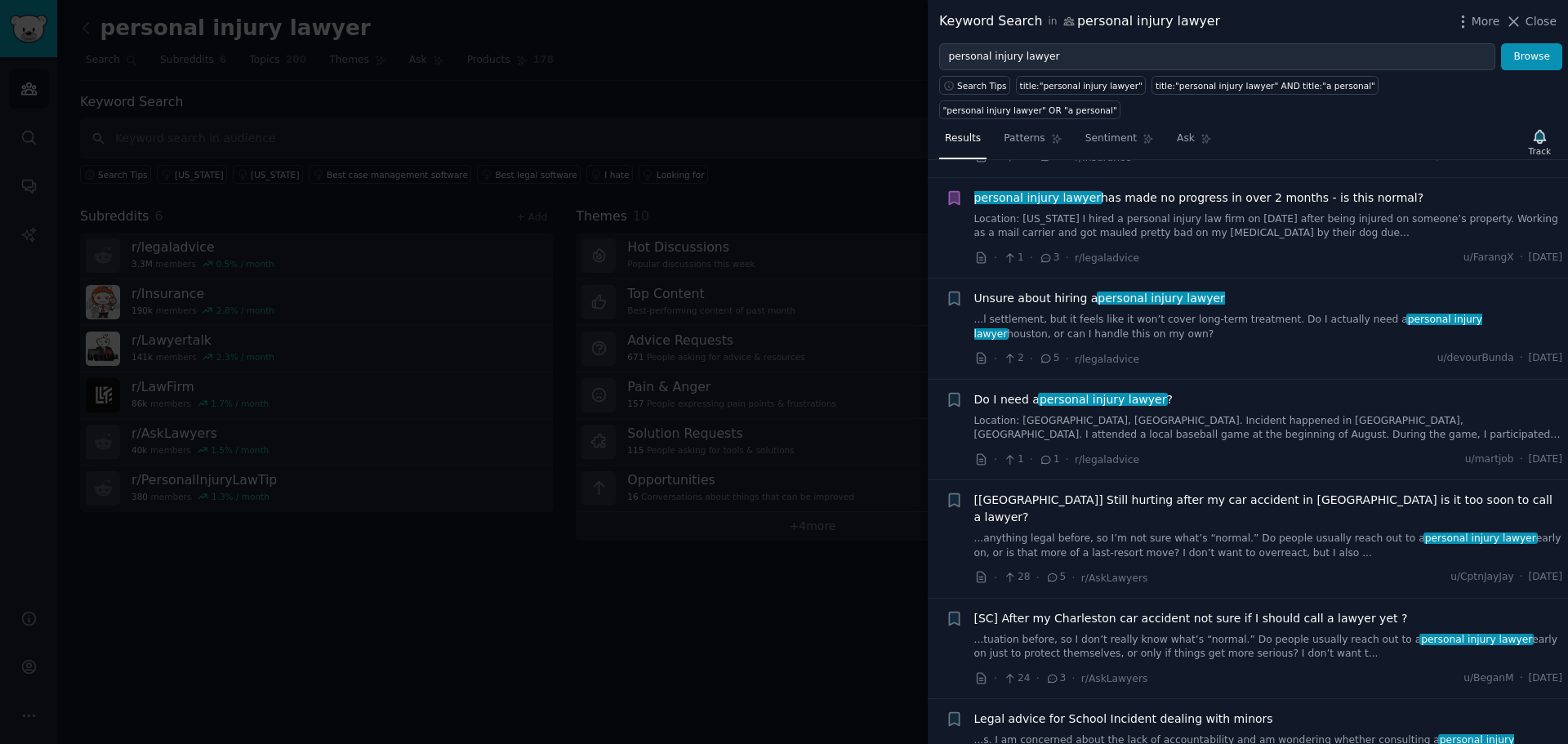
scroll to position [136, 0]
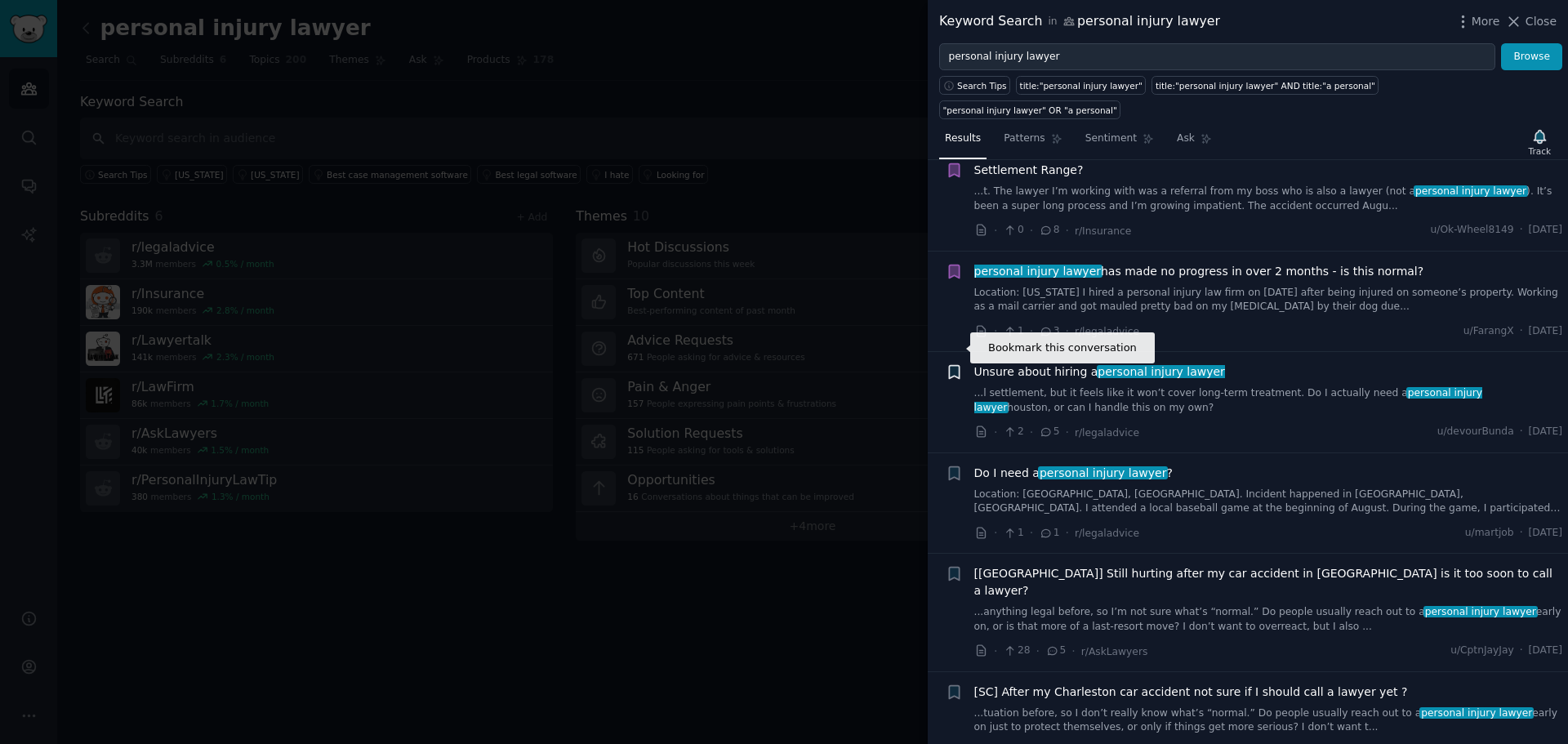
click at [953, 366] on icon "button" at bounding box center [954, 372] width 10 height 13
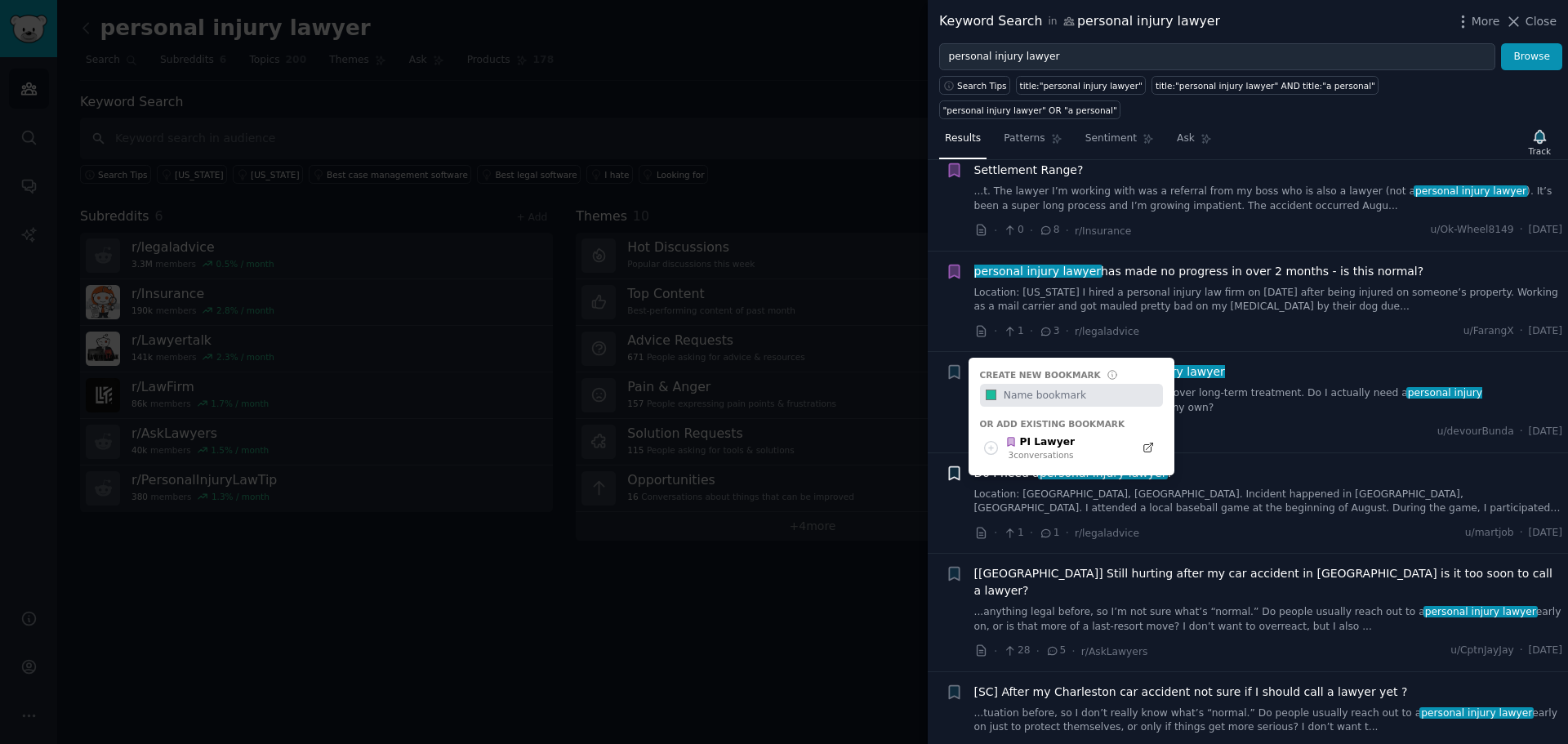
click at [950, 467] on icon "button" at bounding box center [954, 473] width 10 height 13
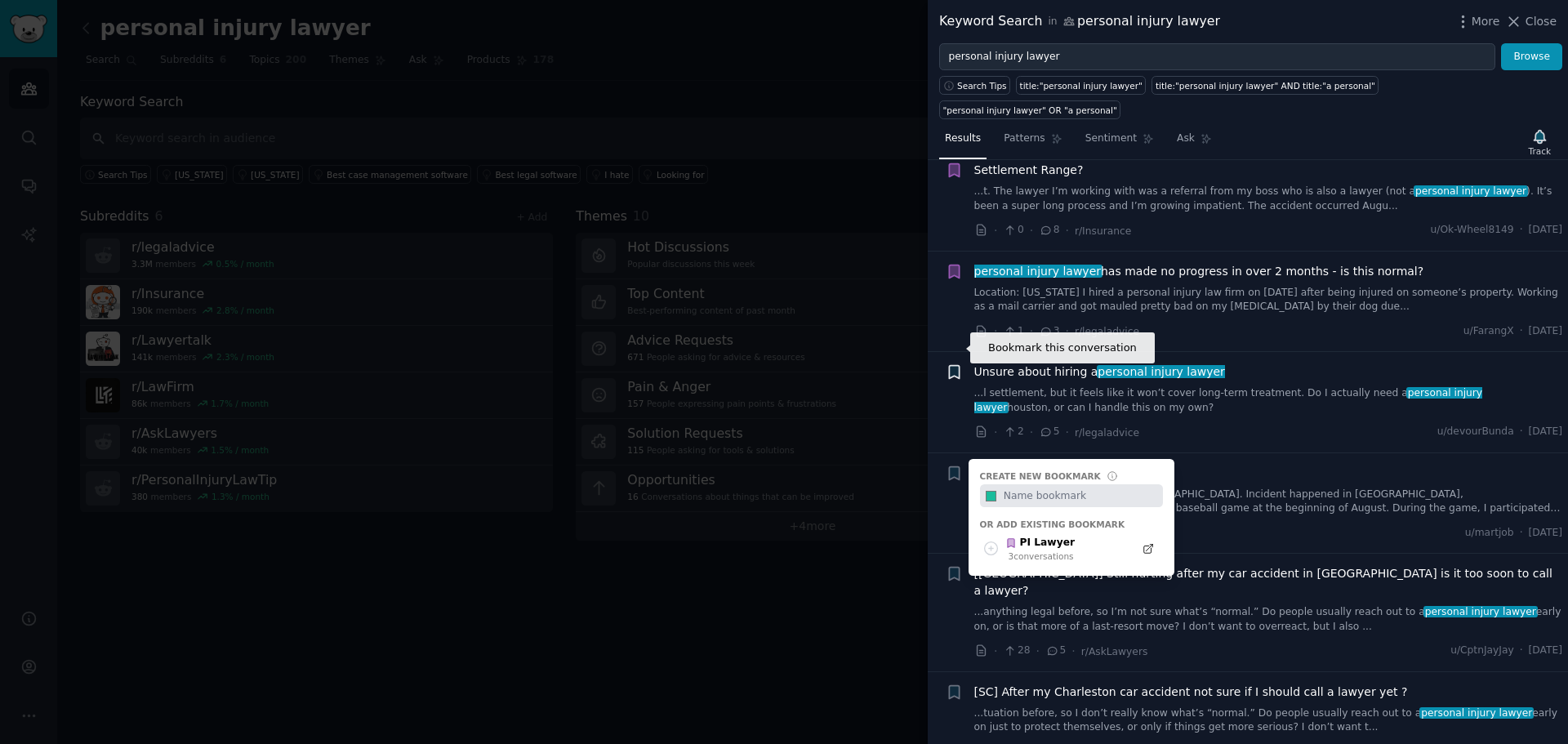
click at [957, 366] on icon "button" at bounding box center [954, 372] width 10 height 13
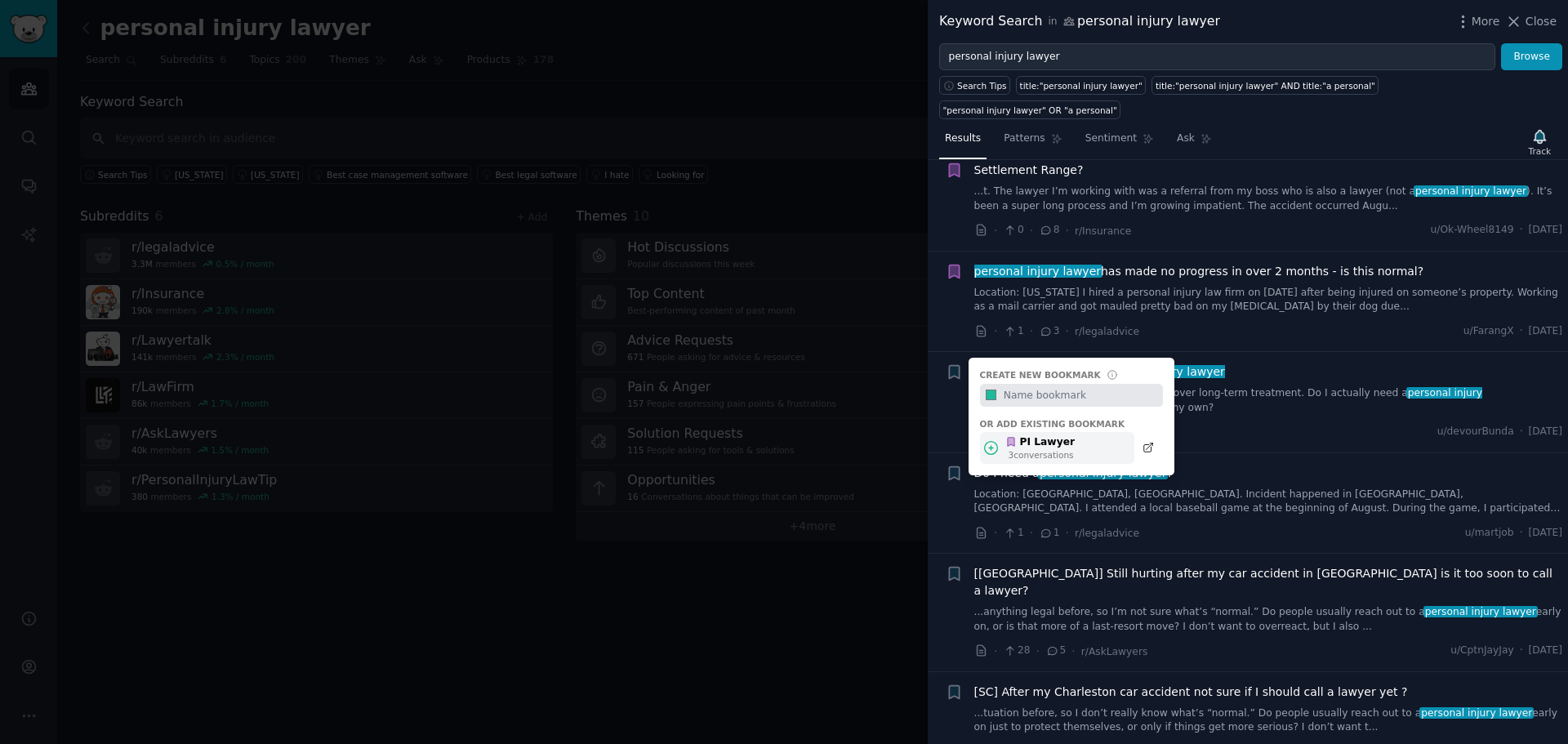
click at [1032, 435] on div "PI Lawyer" at bounding box center [1040, 442] width 70 height 14
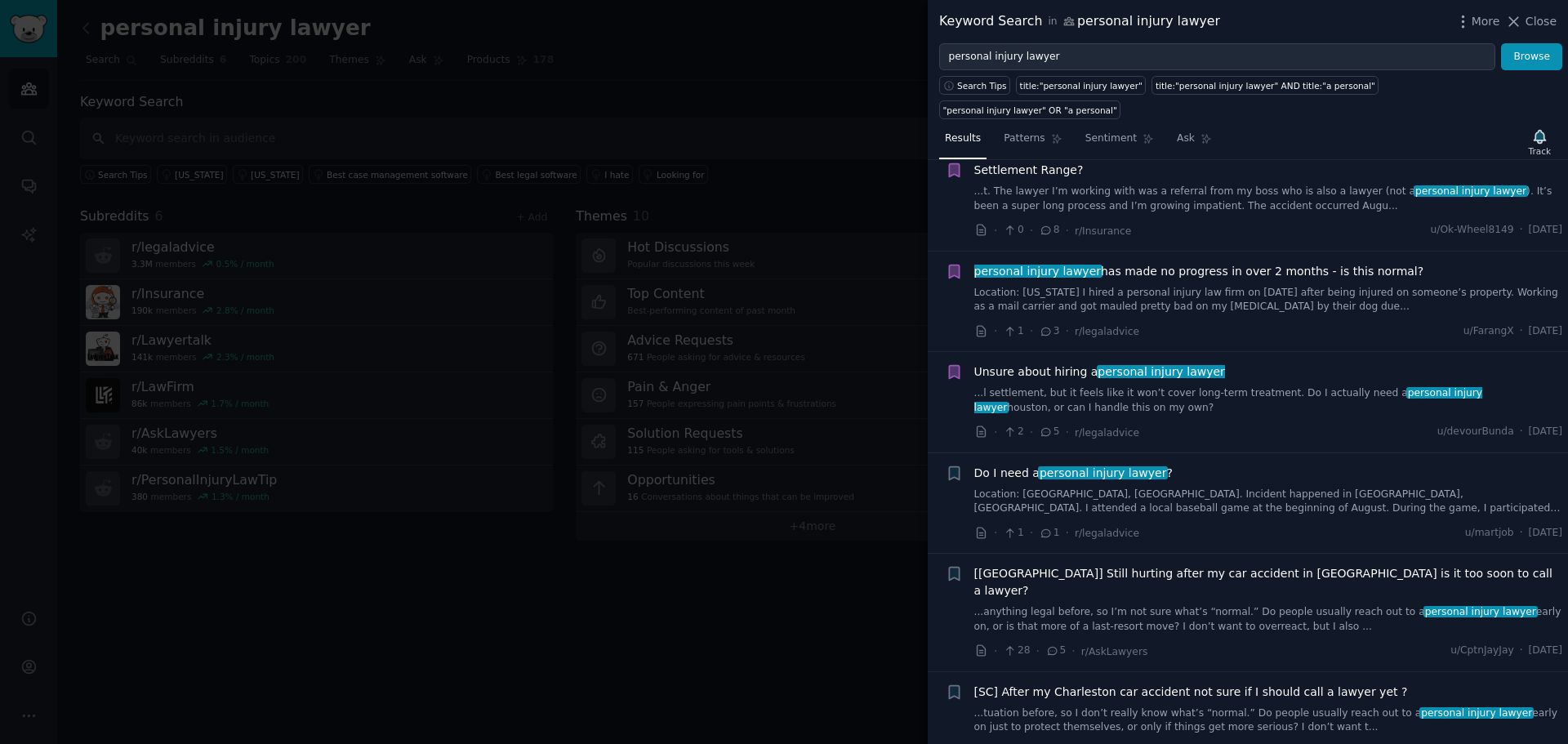
scroll to position [272, 0]
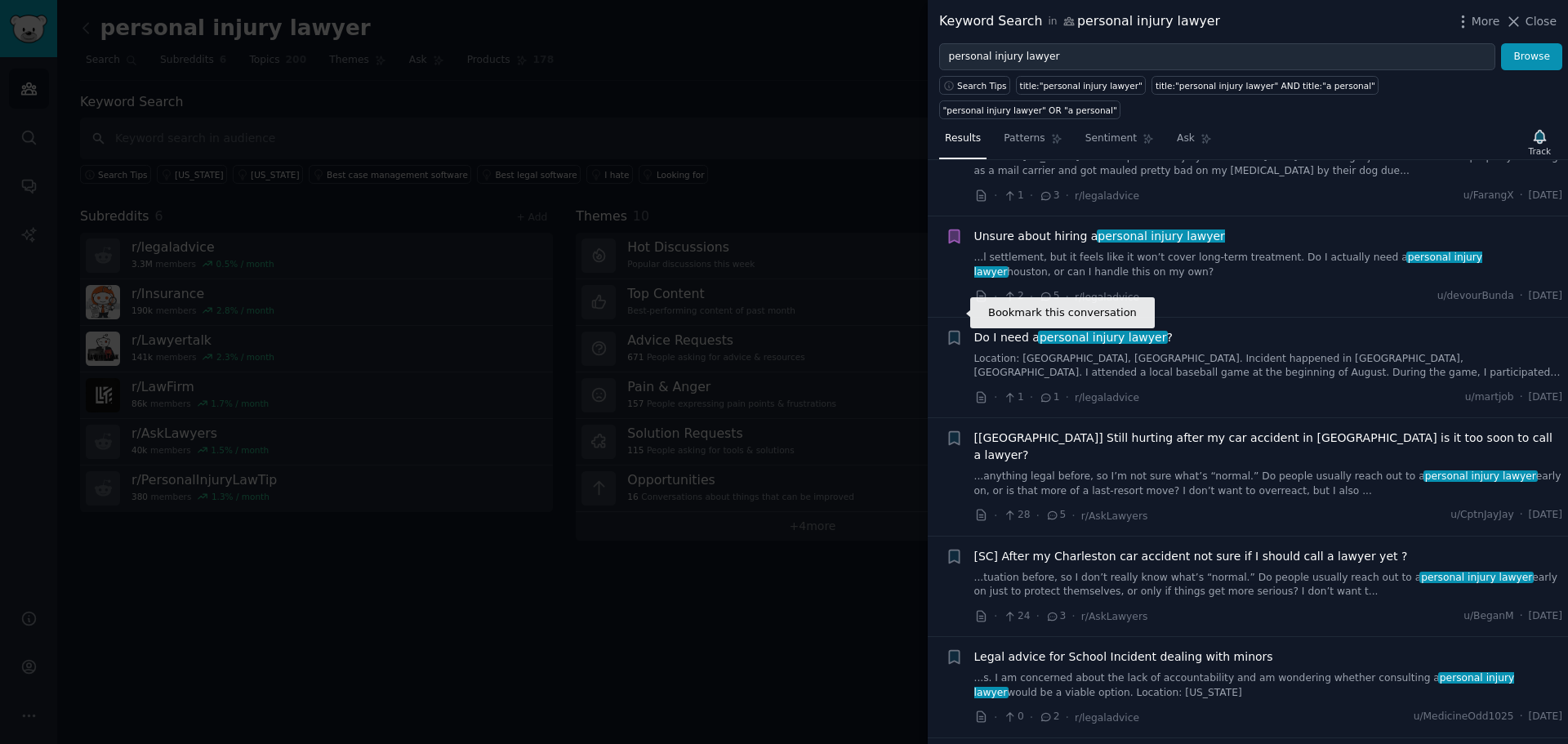
click at [957, 330] on icon "button" at bounding box center [954, 337] width 10 height 13
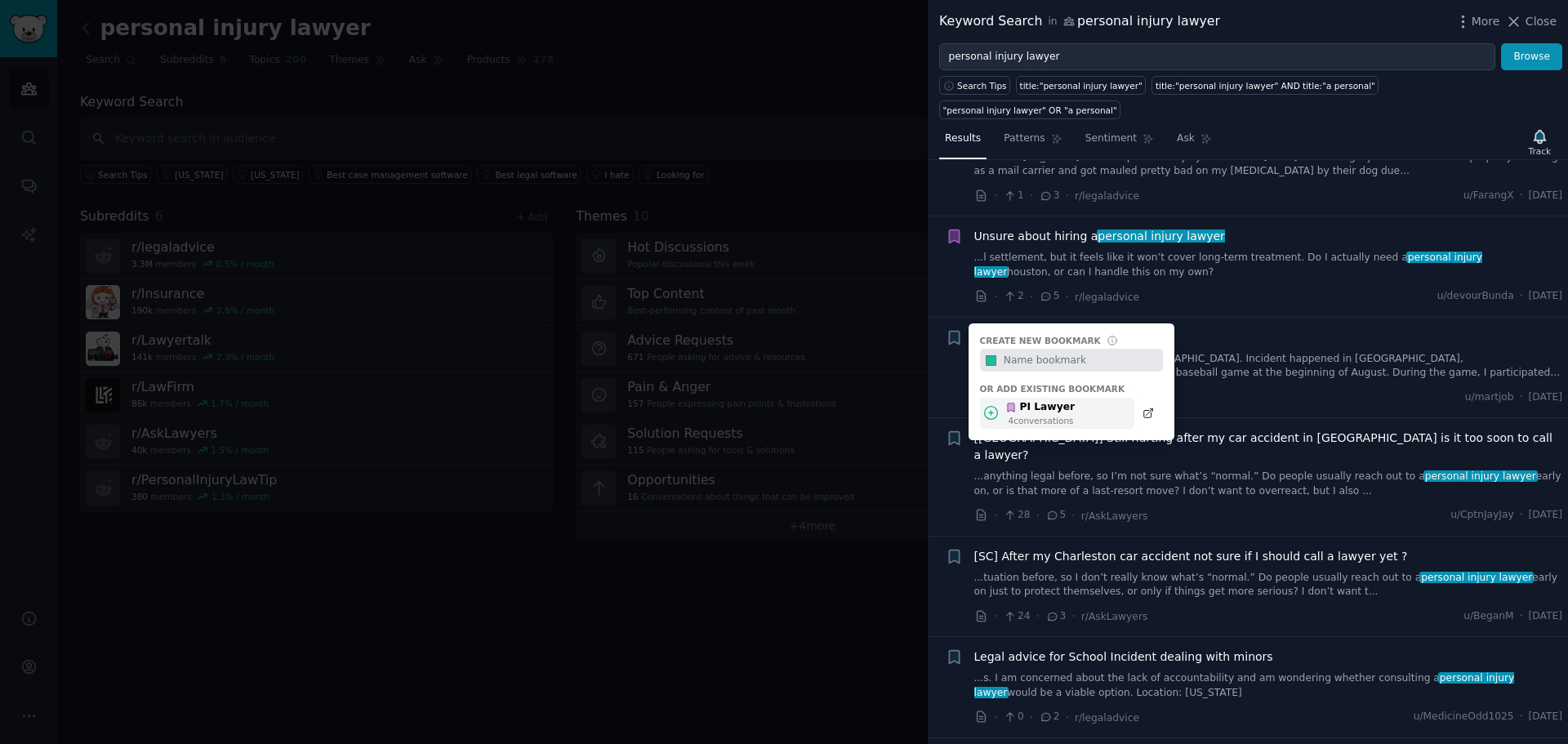
click at [993, 398] on div "PI Lawyer 4 conversation s" at bounding box center [1058, 414] width 155 height 32
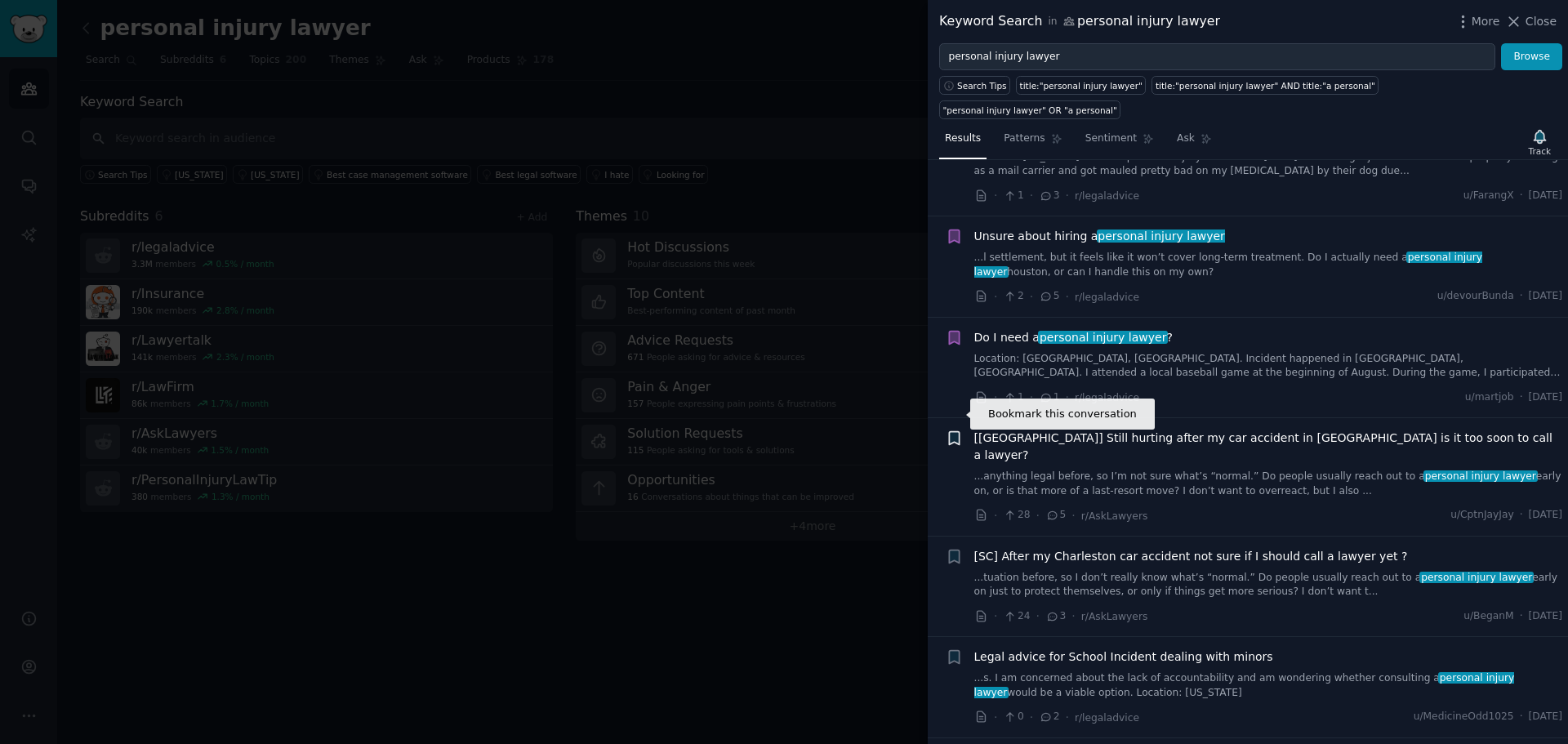
click at [953, 432] on icon "button" at bounding box center [954, 439] width 10 height 13
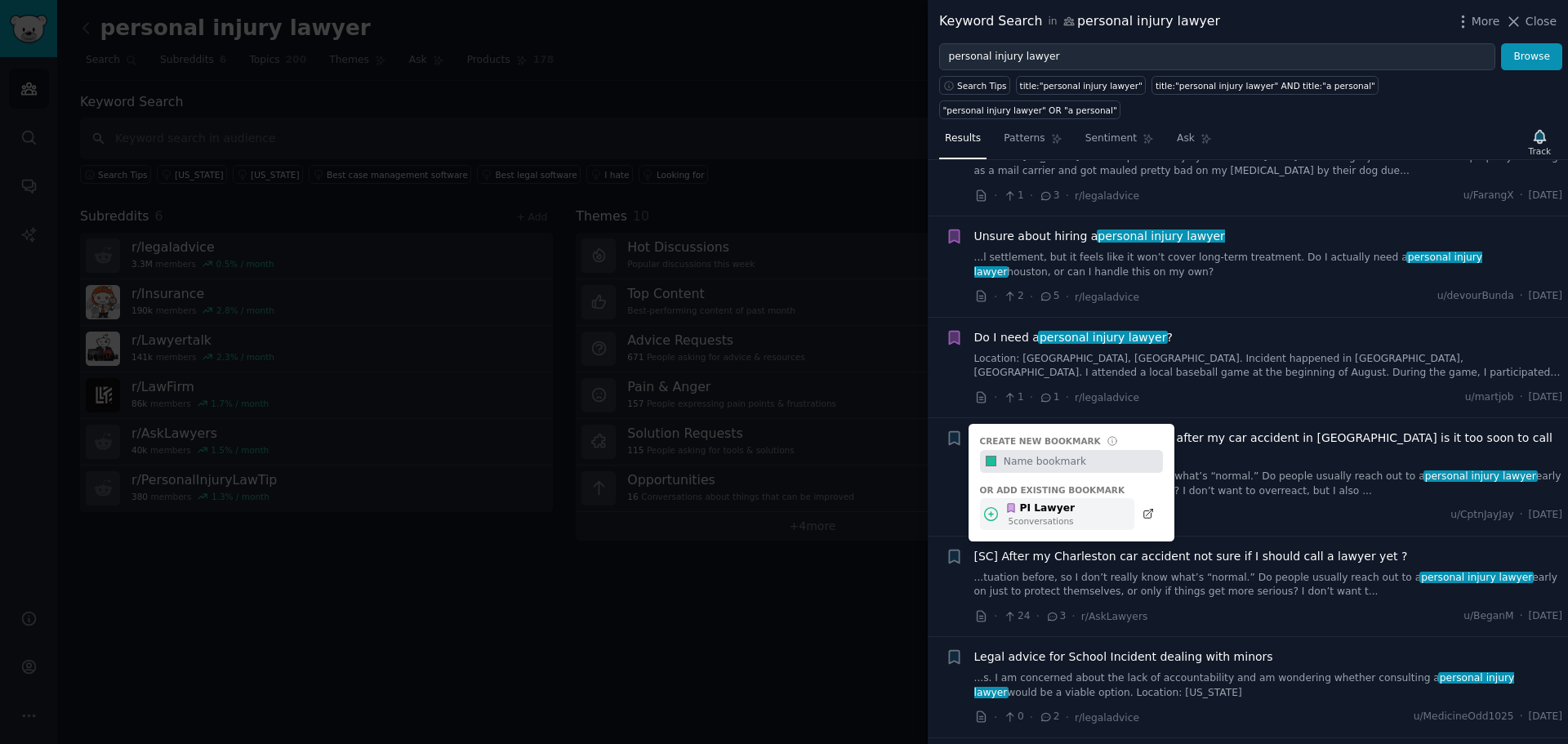
click at [988, 505] on icon at bounding box center [990, 514] width 17 height 17
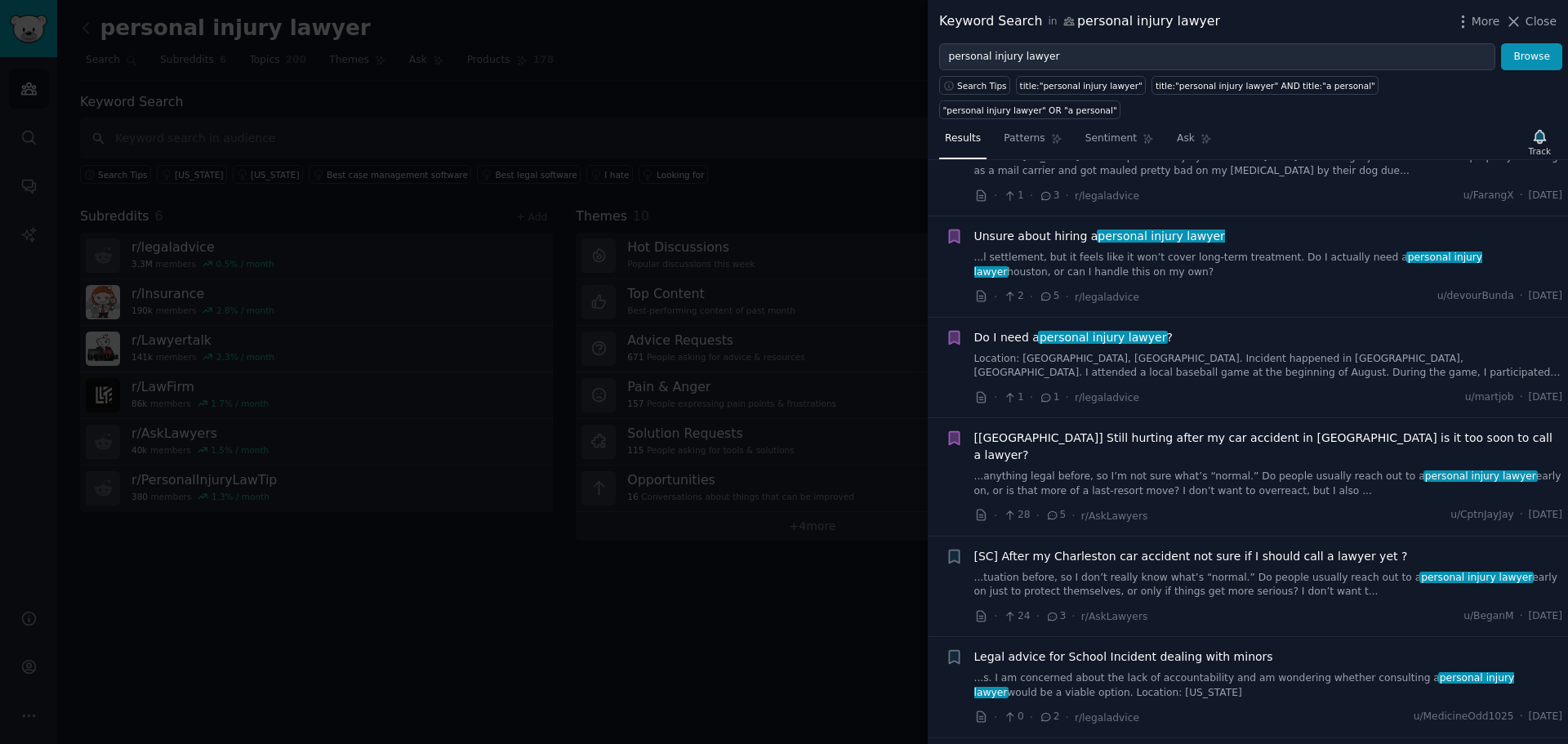
click at [956, 550] on icon "button" at bounding box center [954, 557] width 10 height 13
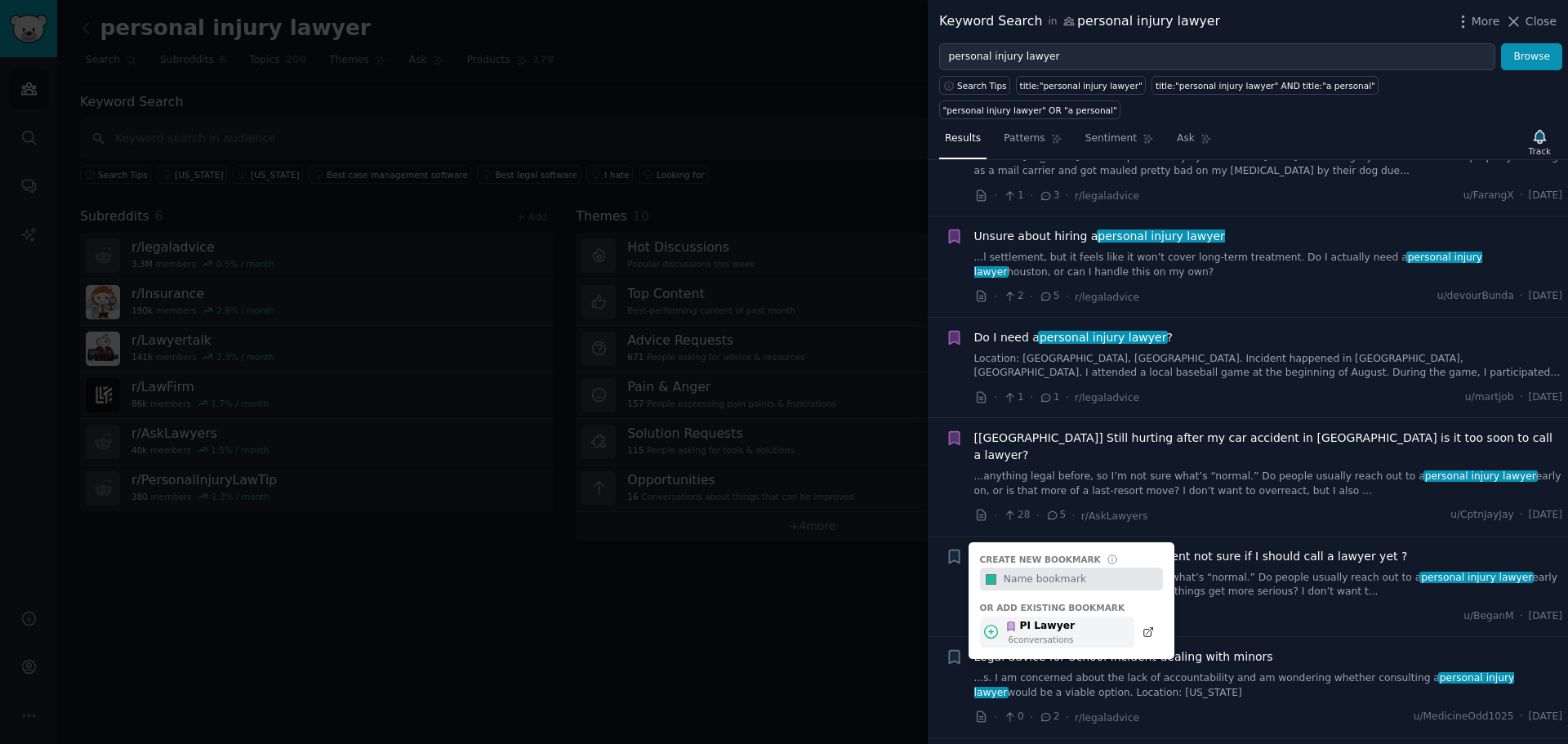
click at [1015, 634] on div "6 conversation s" at bounding box center [1043, 640] width 67 height 12
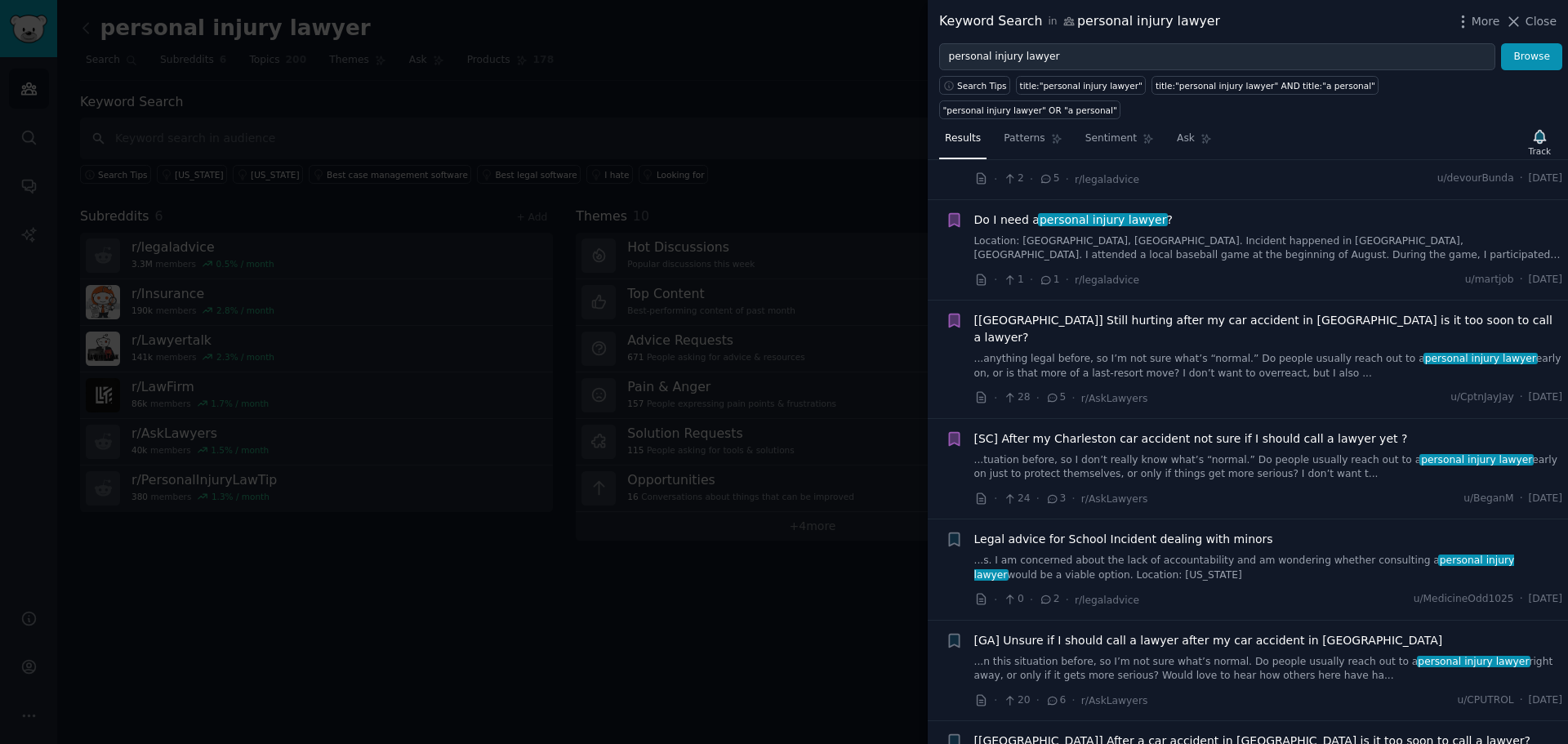
scroll to position [545, 0]
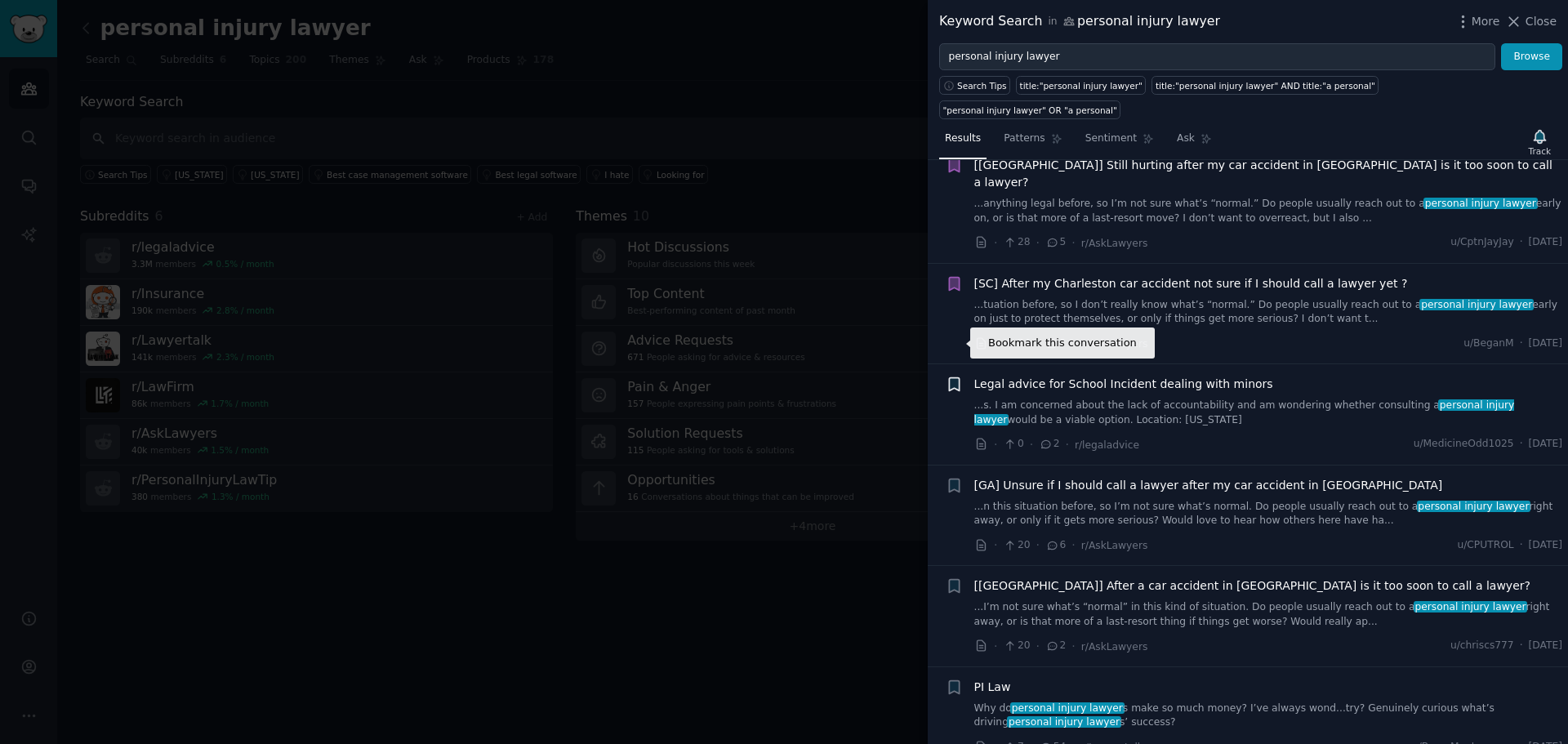
click at [953, 378] on icon "button" at bounding box center [954, 385] width 10 height 13
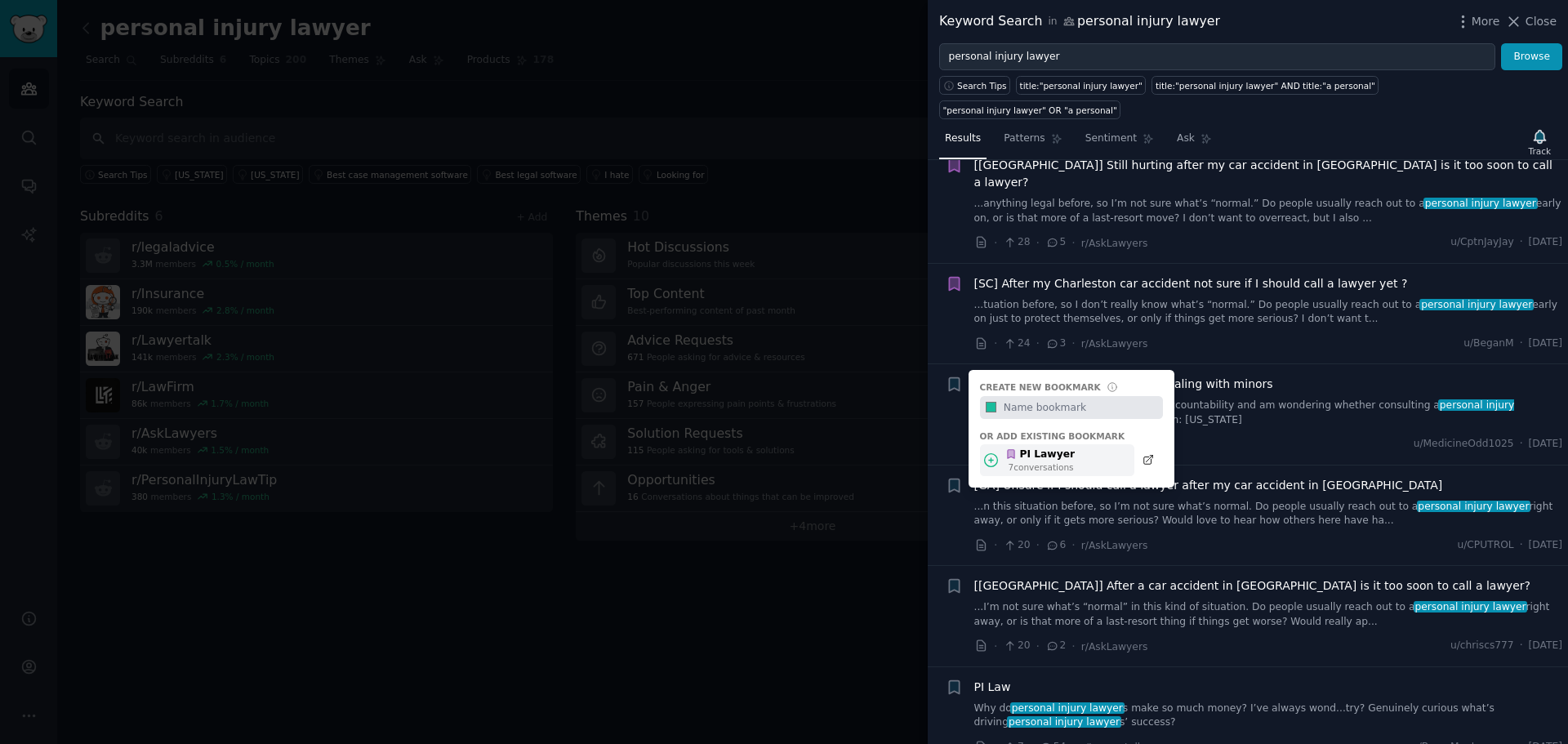
click at [981, 444] on div "PI Lawyer 7 conversation s" at bounding box center [1058, 460] width 155 height 32
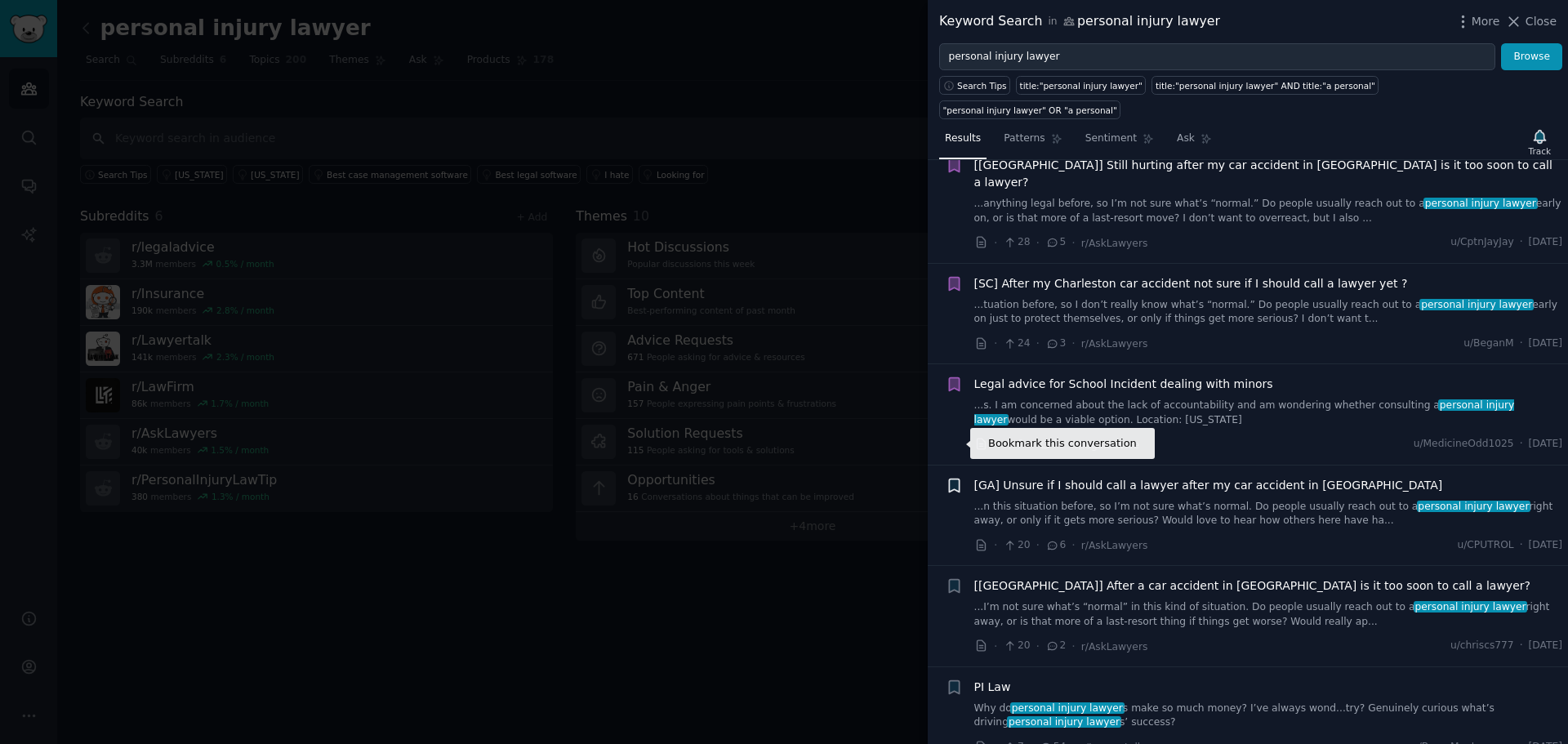
click at [952, 478] on icon "button" at bounding box center [954, 485] width 10 height 13
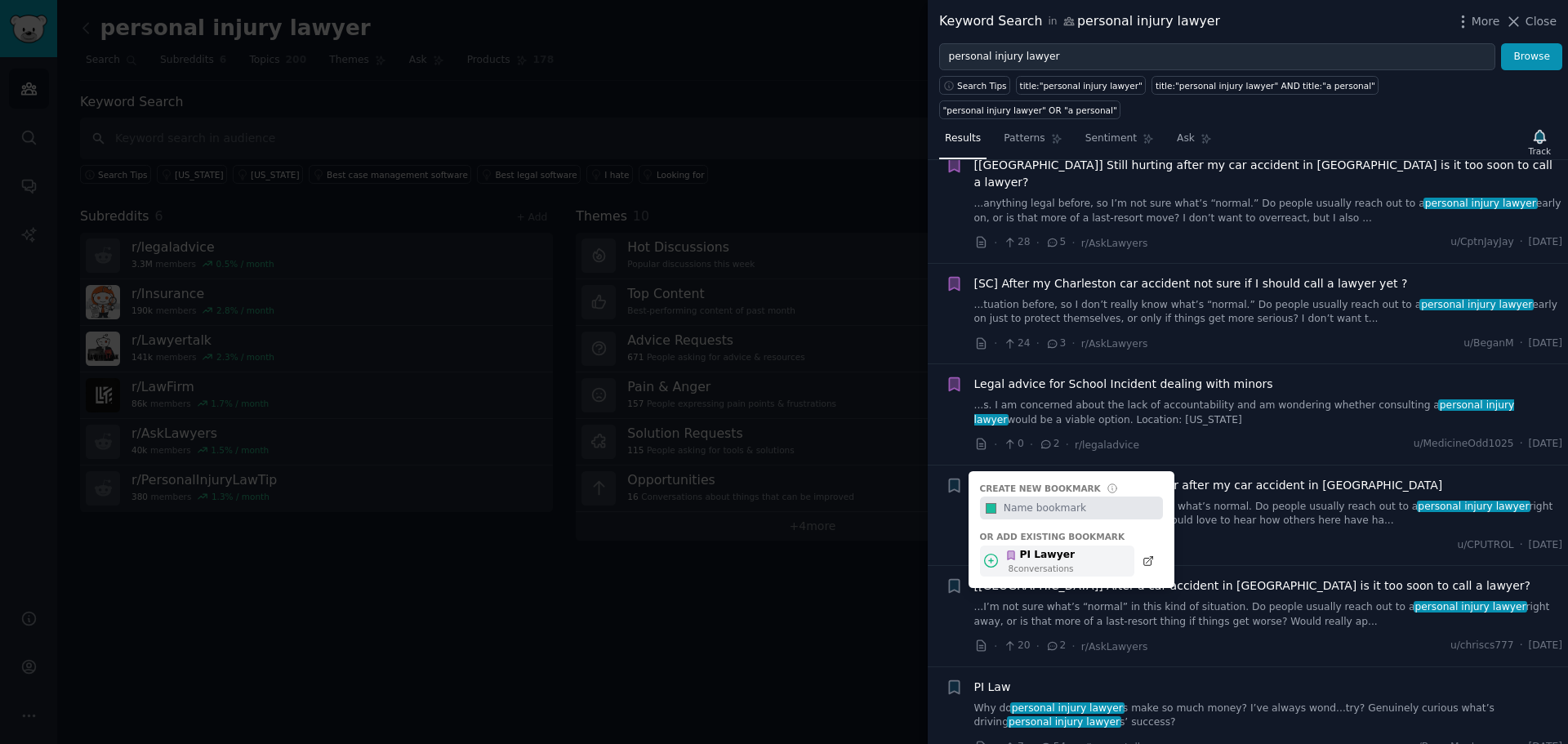
click at [1009, 562] on div "8 conversation s" at bounding box center [1043, 568] width 67 height 12
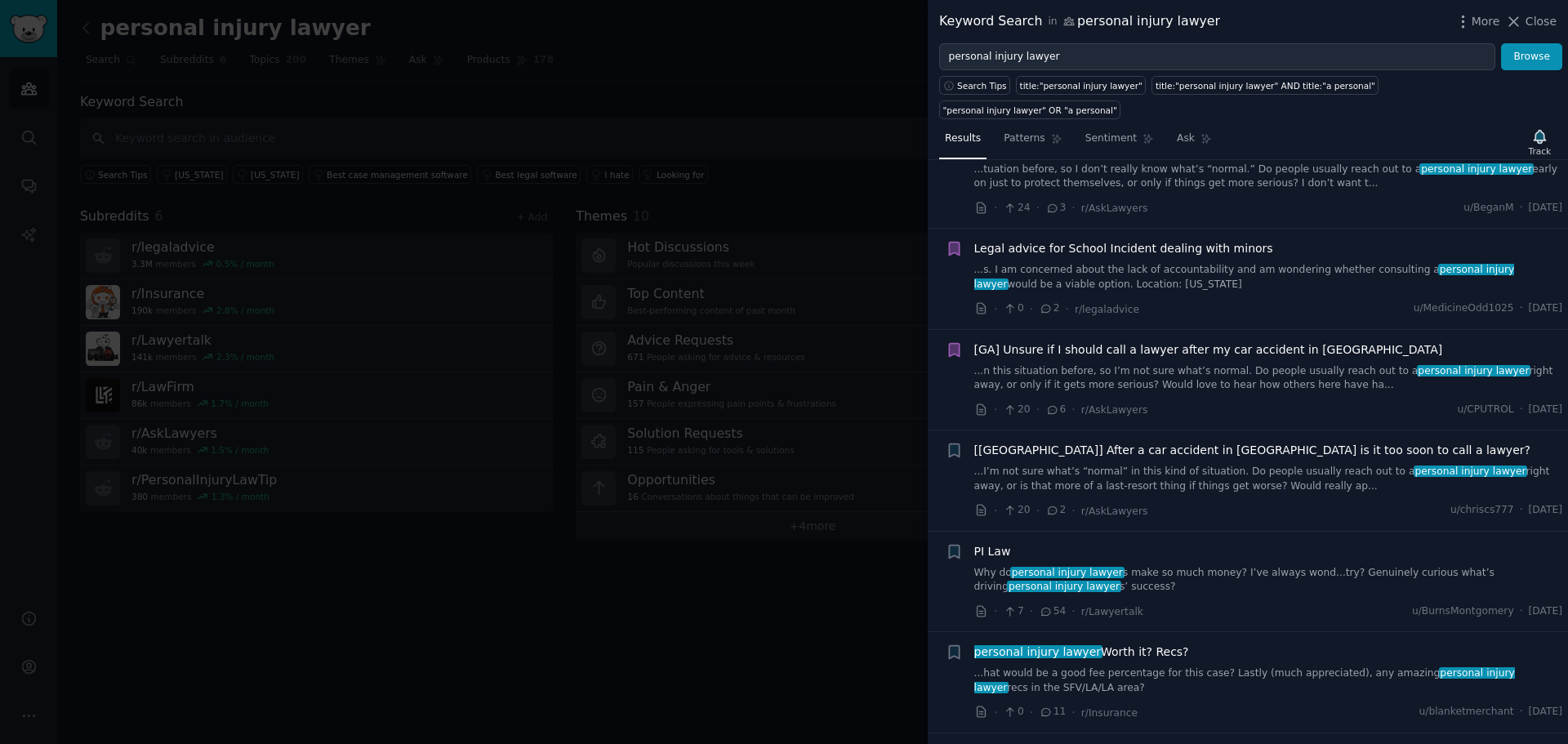
scroll to position [816, 0]
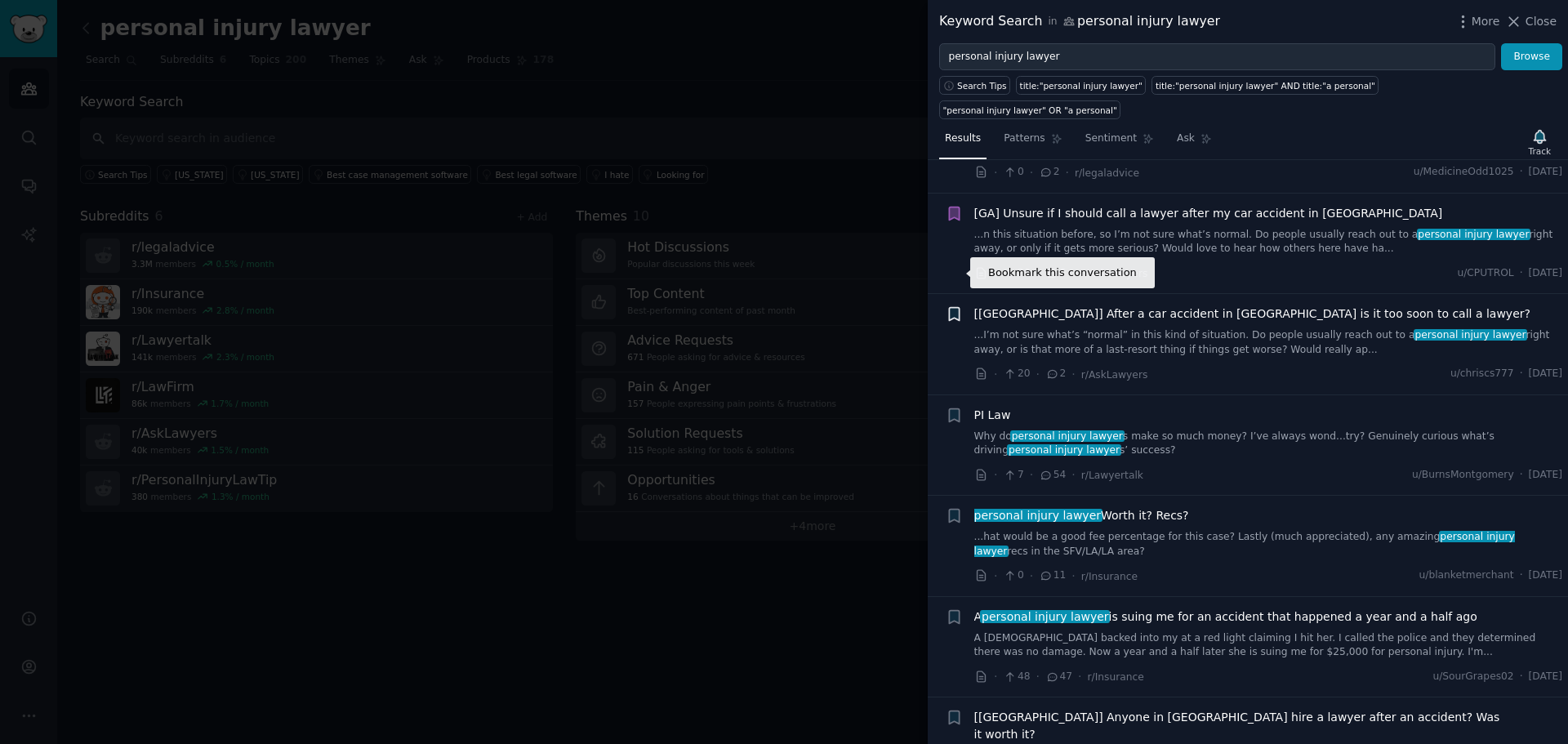
click at [953, 308] on icon "button" at bounding box center [954, 314] width 10 height 13
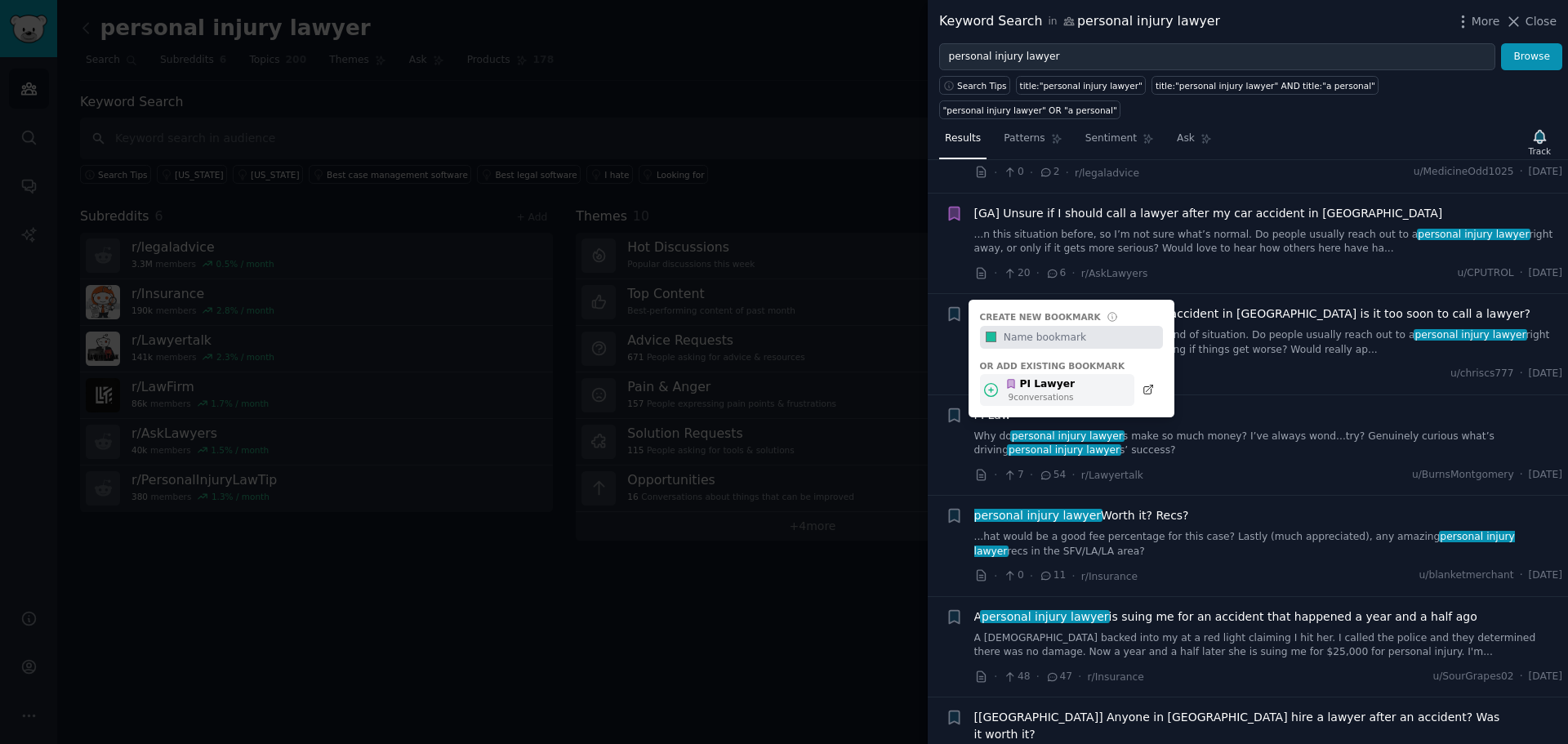
click at [1013, 380] on icon at bounding box center [1011, 384] width 7 height 9
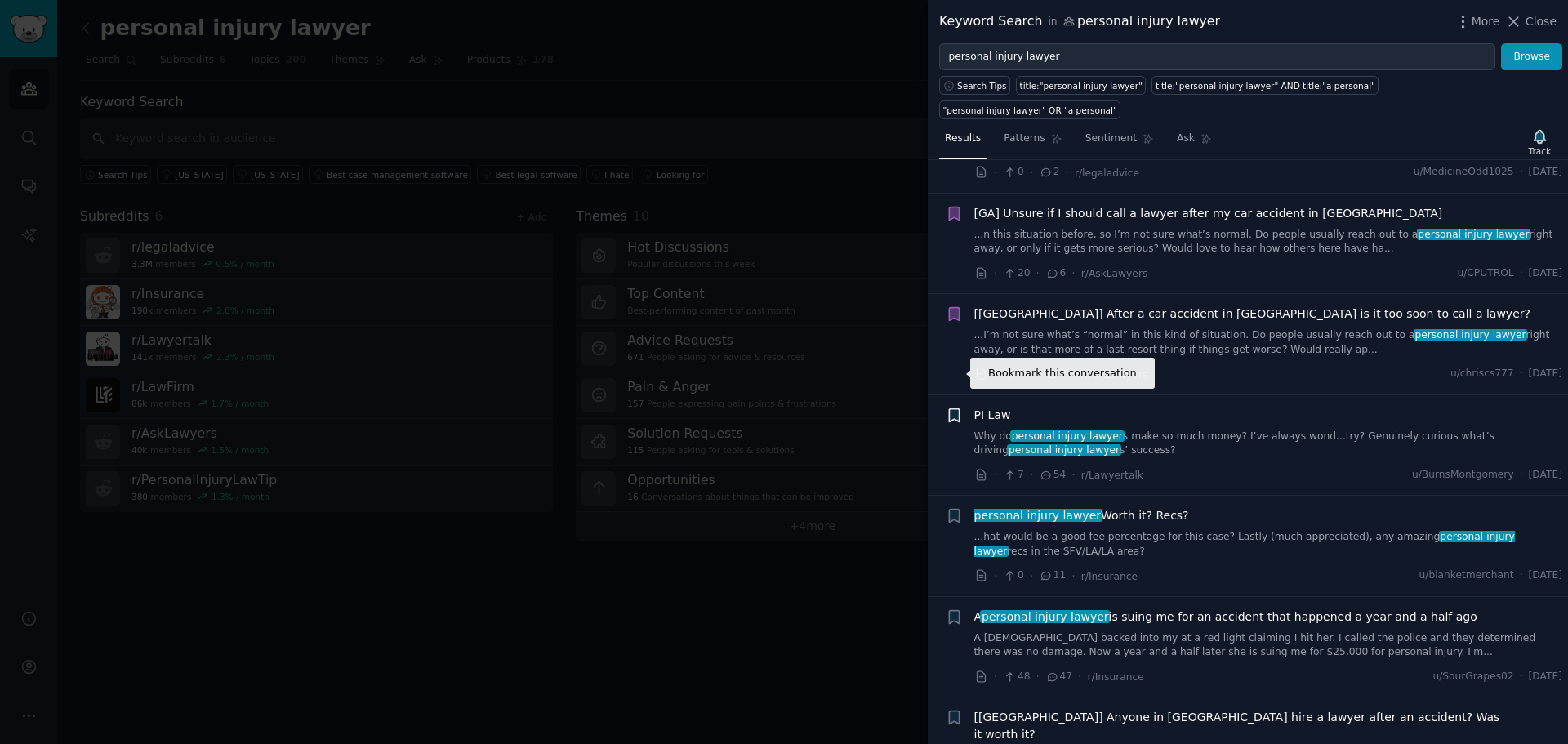
click at [956, 409] on icon "button" at bounding box center [954, 415] width 10 height 13
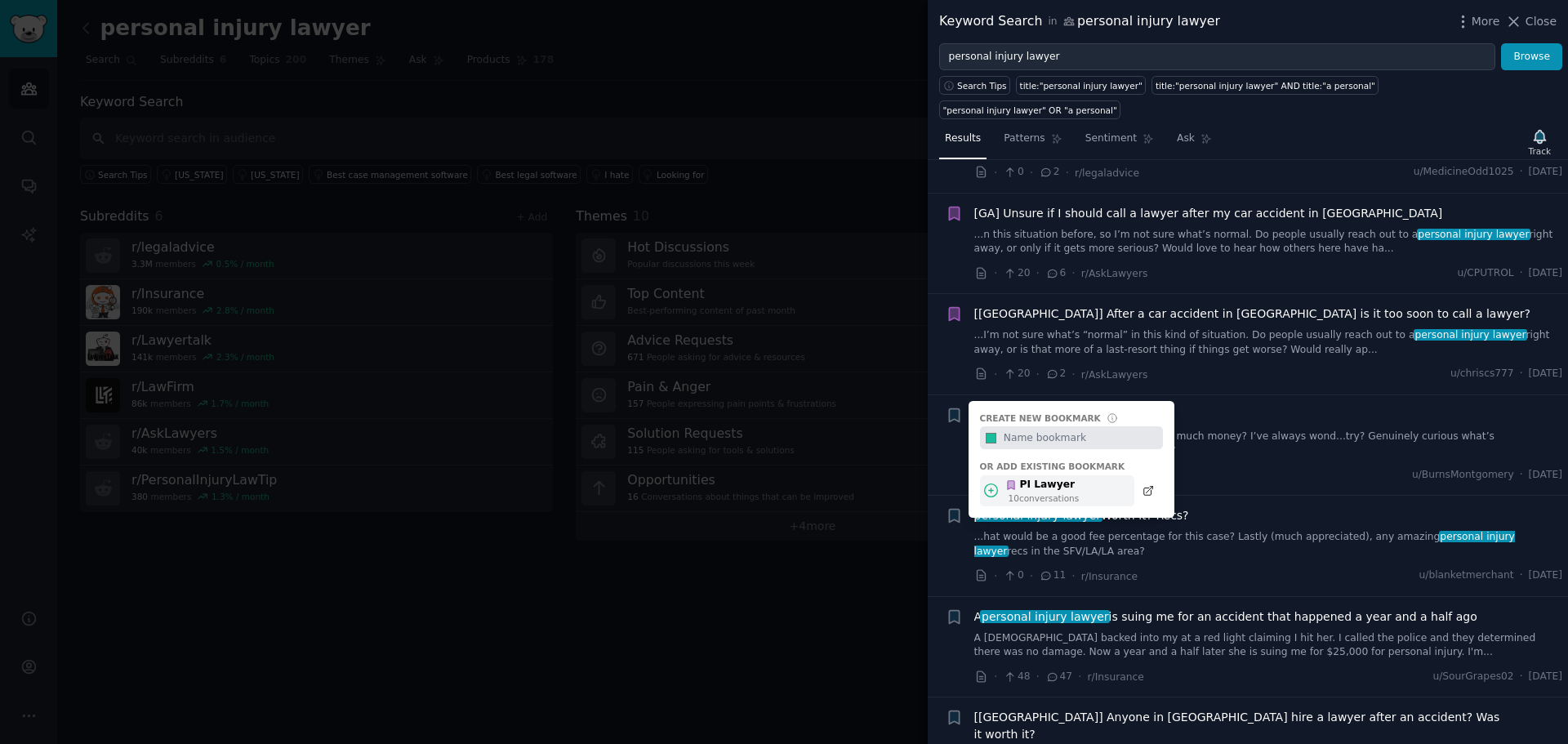
click at [993, 475] on div "PI Lawyer 10 conversation s" at bounding box center [1058, 491] width 155 height 32
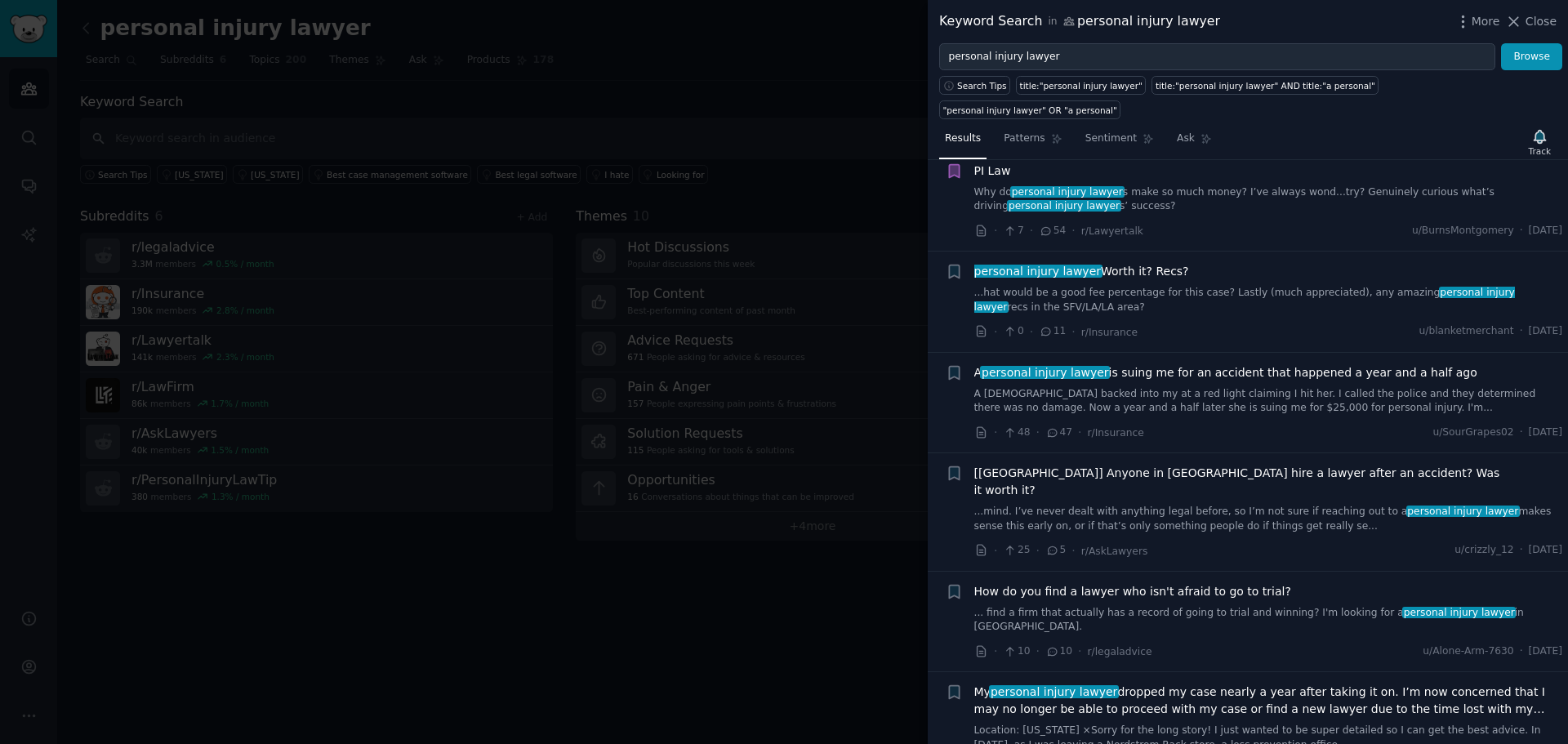
scroll to position [1089, 0]
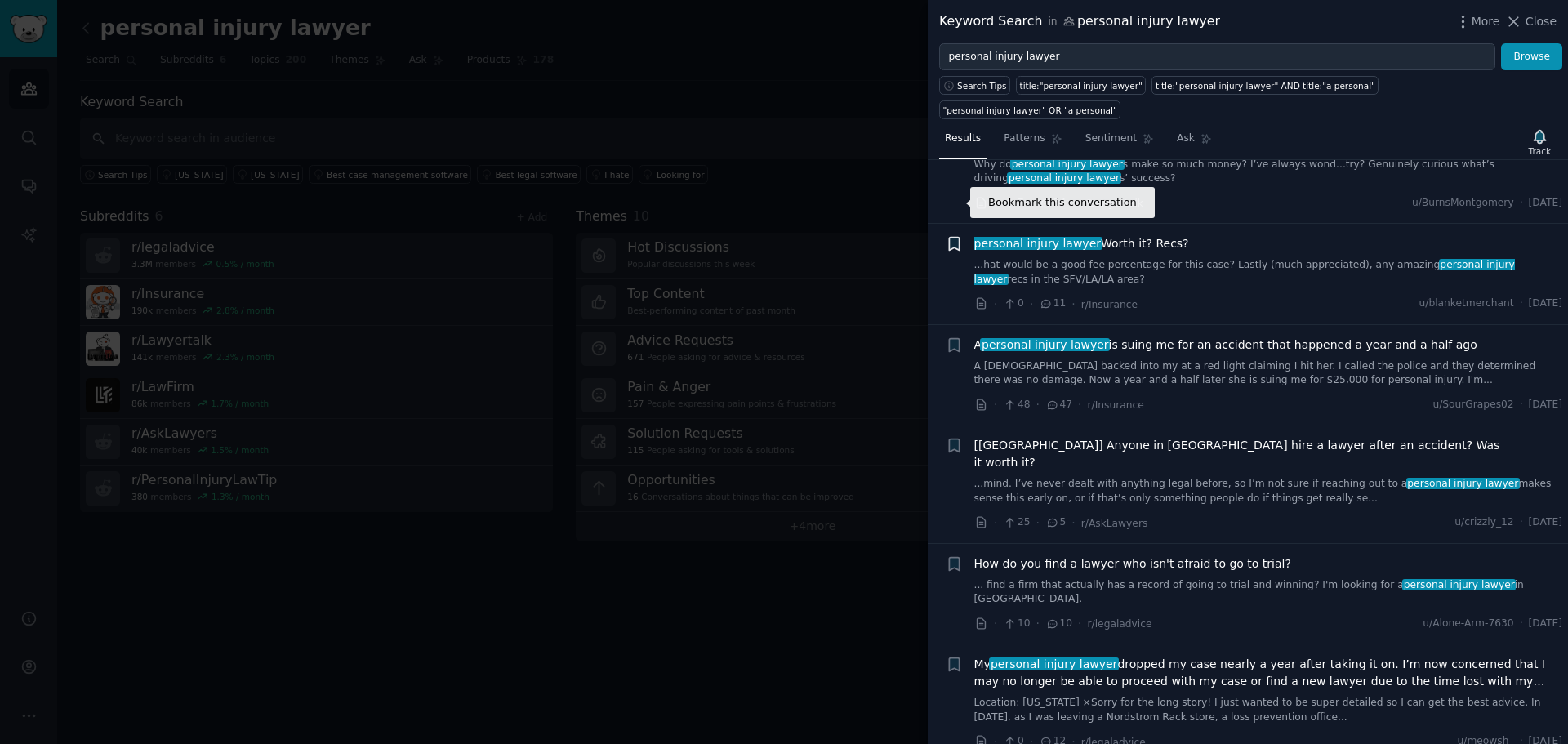
click at [953, 238] on icon "button" at bounding box center [954, 245] width 10 height 13
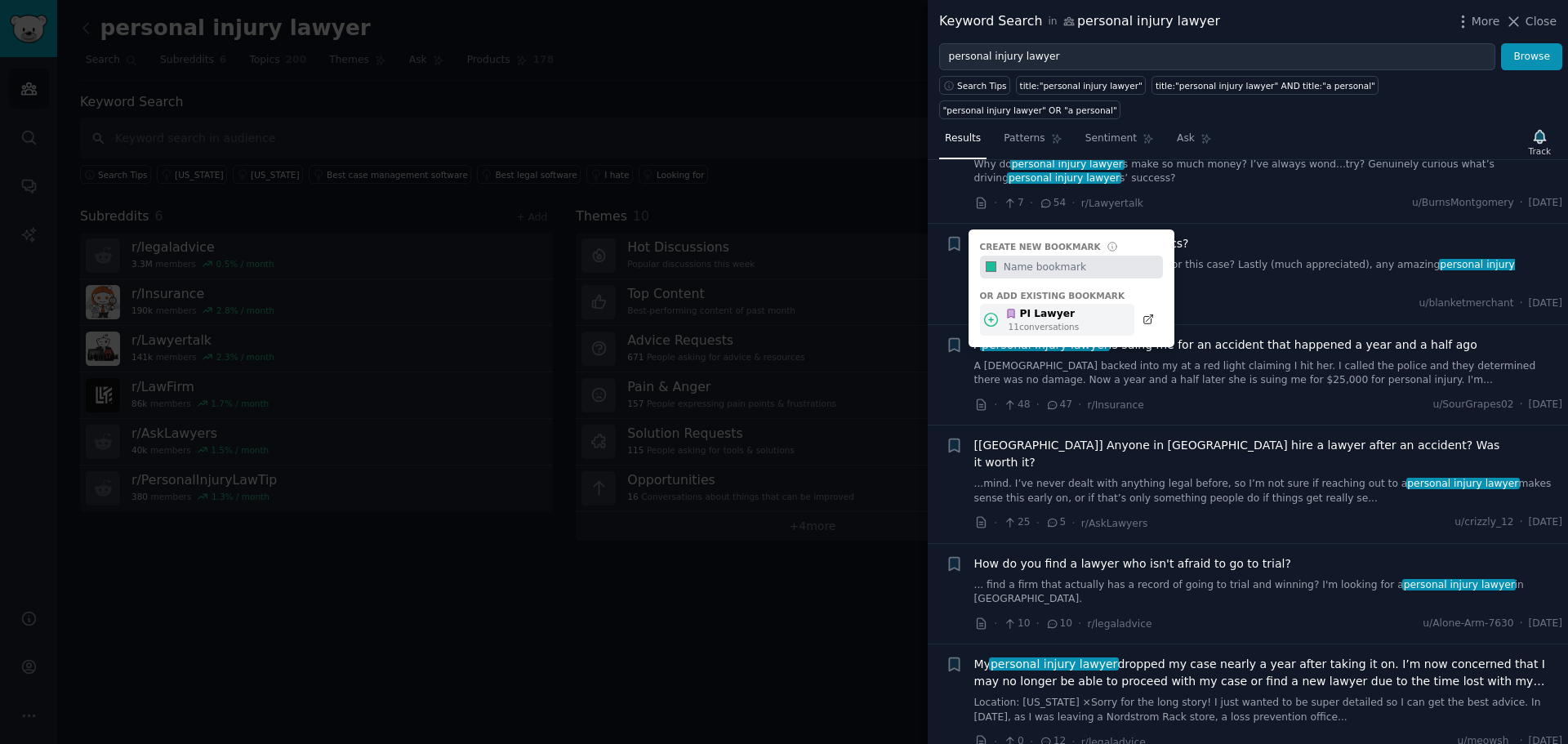
click at [994, 311] on icon at bounding box center [990, 319] width 17 height 17
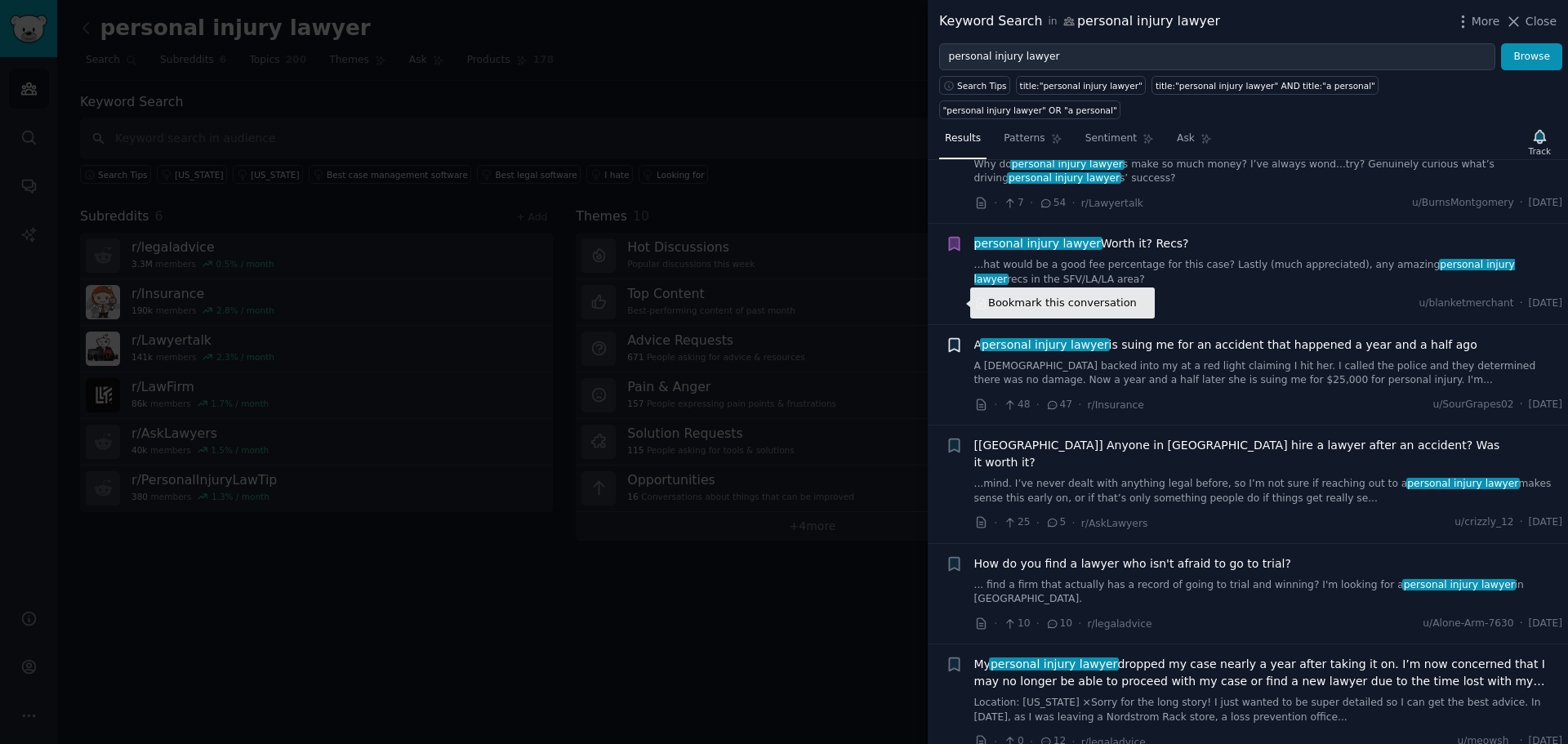
click at [953, 338] on icon "button" at bounding box center [954, 345] width 10 height 13
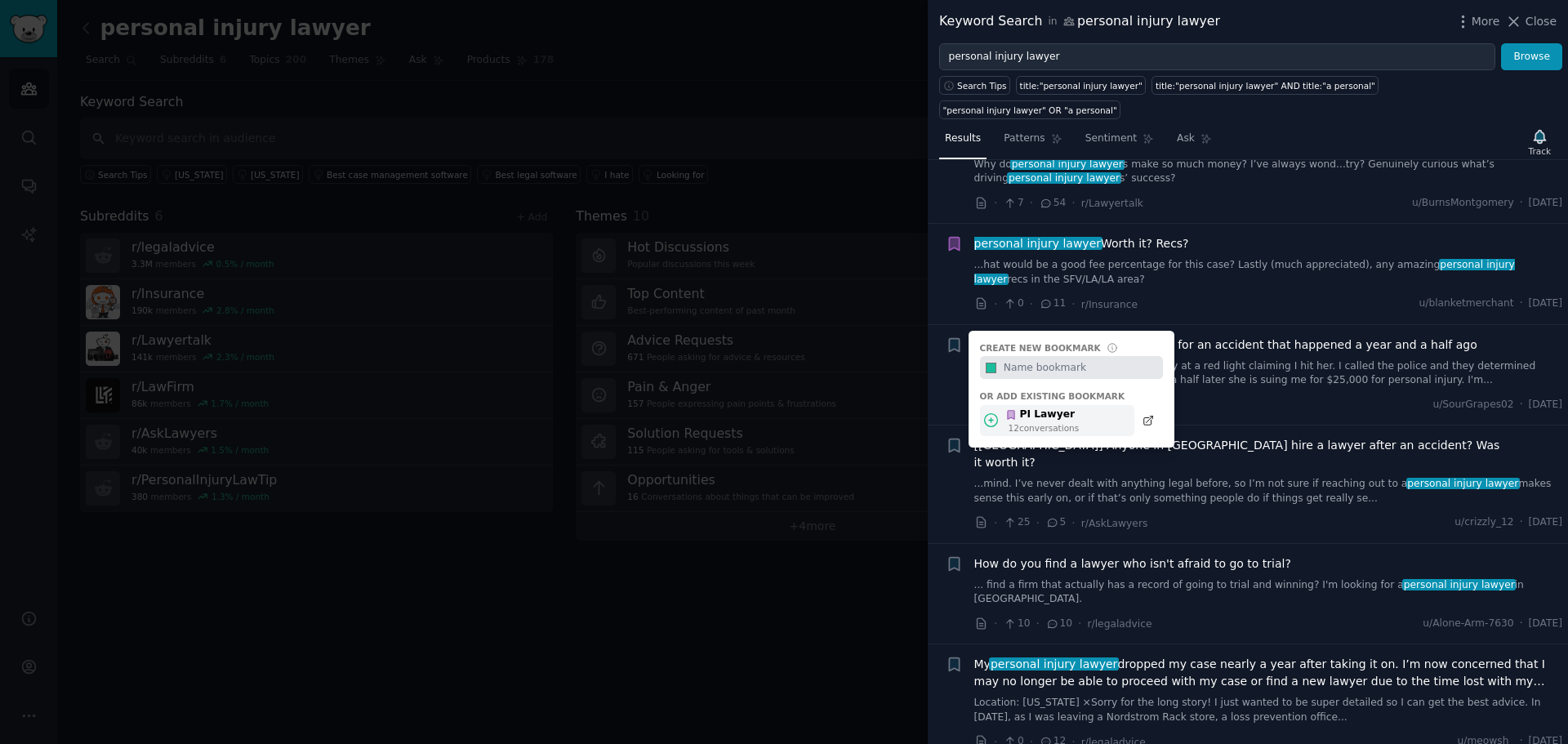
click at [985, 414] on icon at bounding box center [991, 420] width 13 height 13
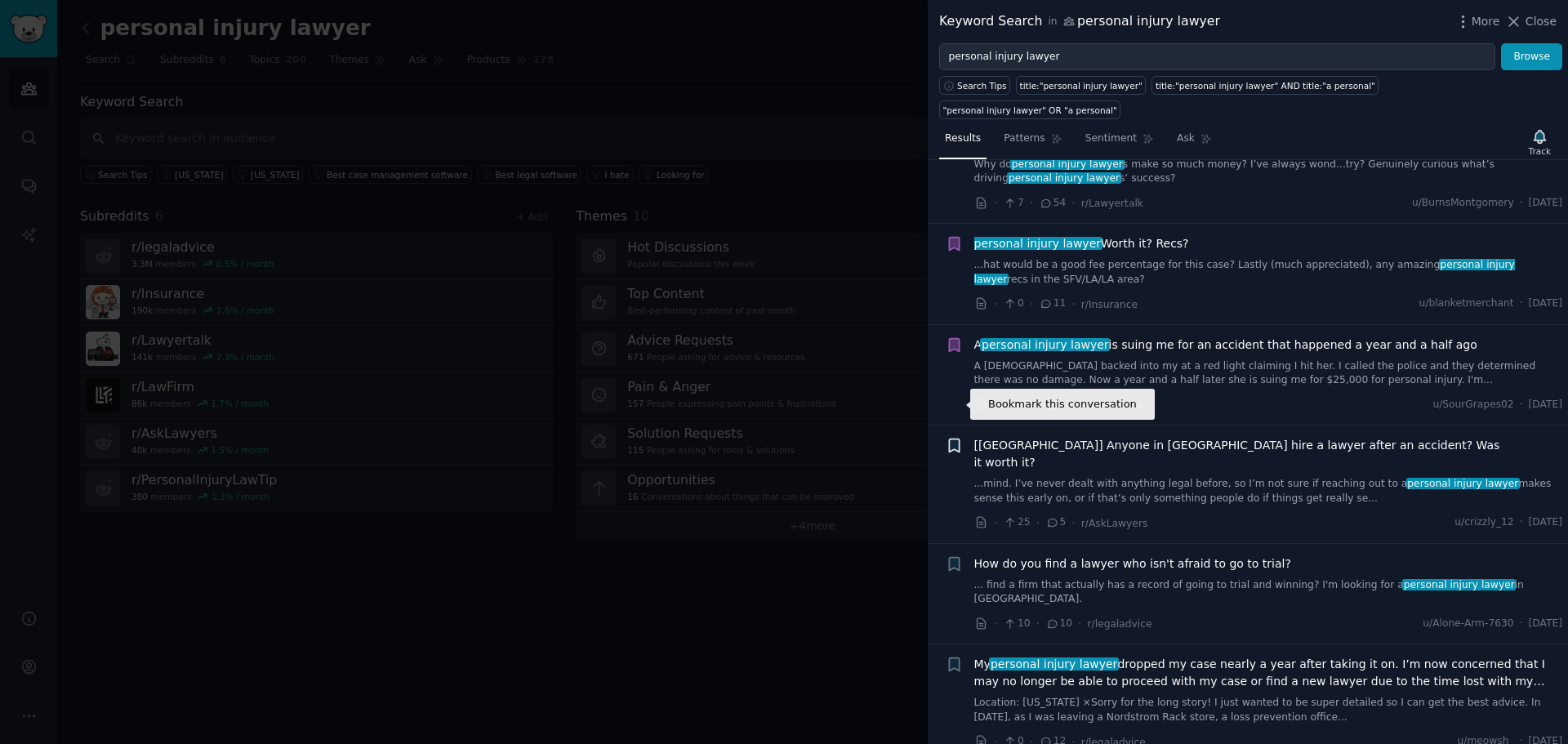
click at [961, 437] on icon "button" at bounding box center [954, 446] width 17 height 17
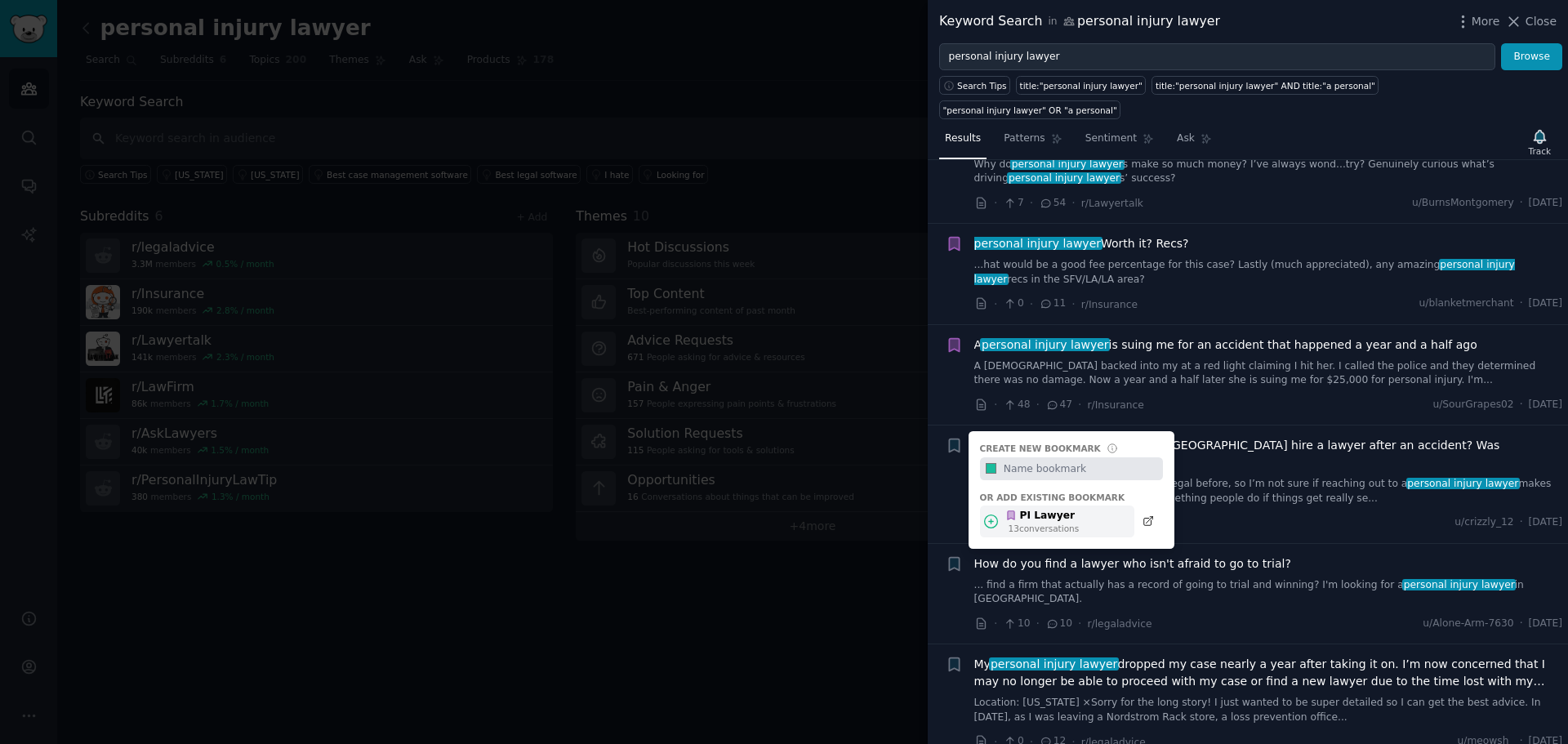
click at [1003, 505] on div "PI Lawyer 13 conversation s" at bounding box center [1058, 521] width 155 height 32
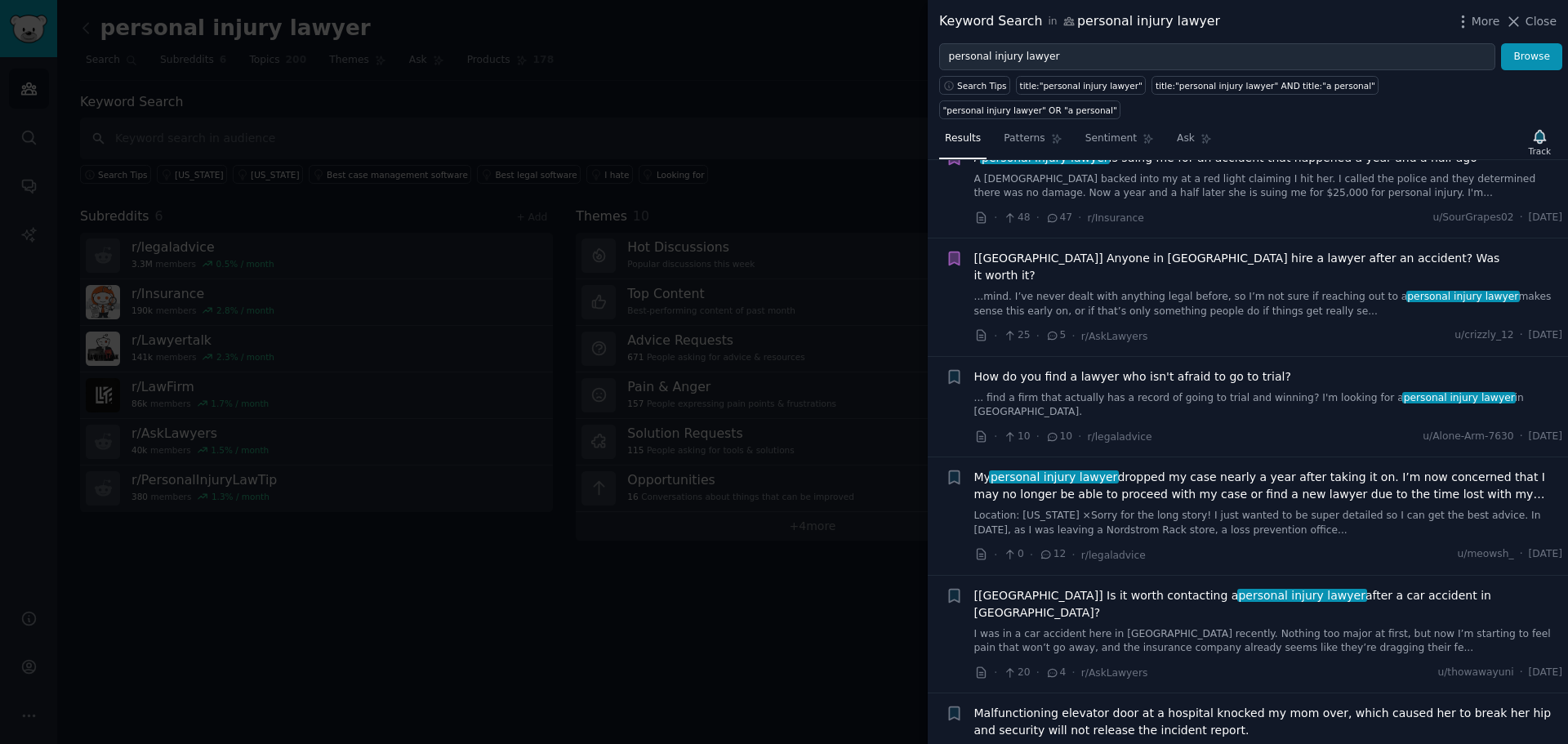
scroll to position [1361, 0]
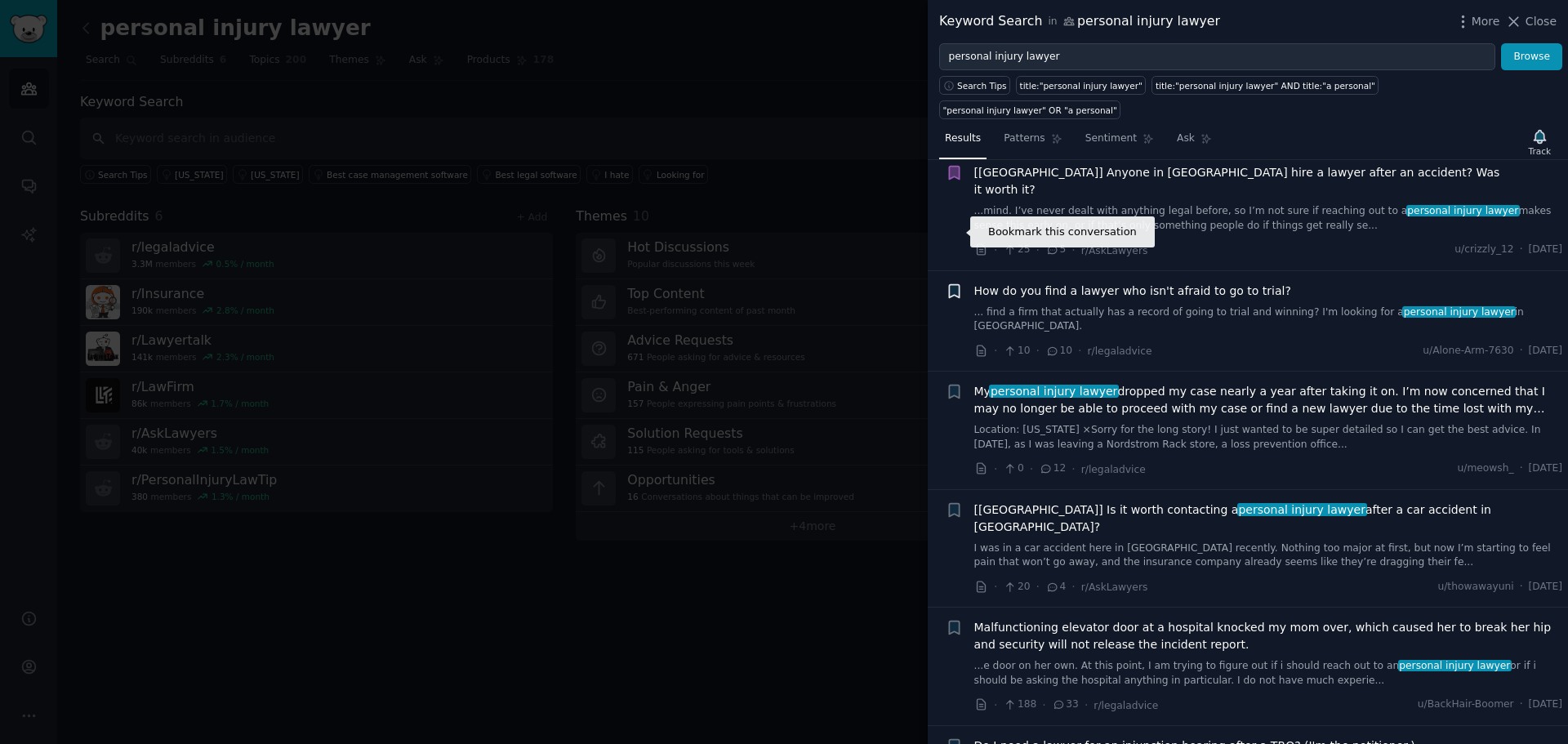
click at [962, 282] on icon "button" at bounding box center [954, 291] width 17 height 17
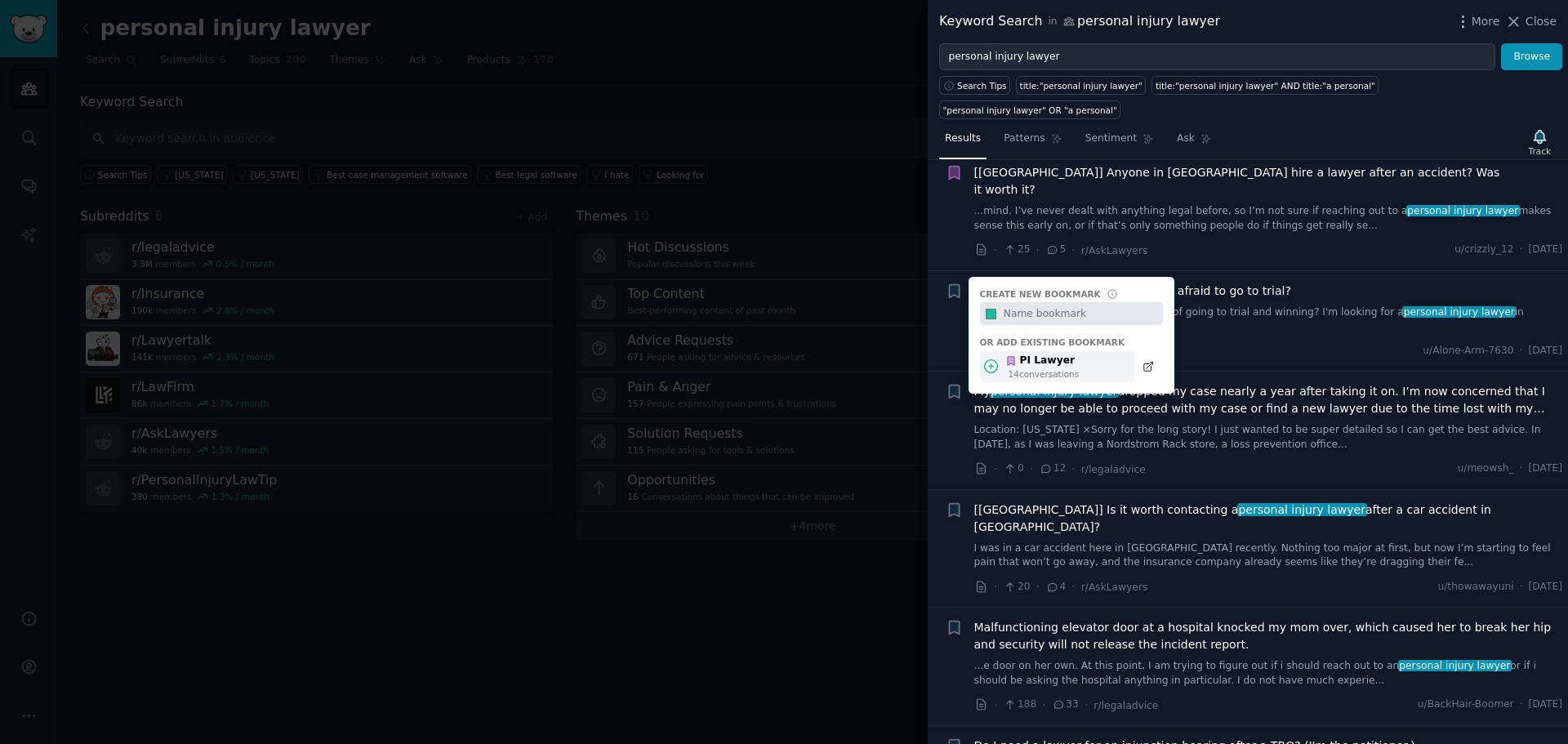
click at [990, 357] on icon at bounding box center [990, 366] width 17 height 17
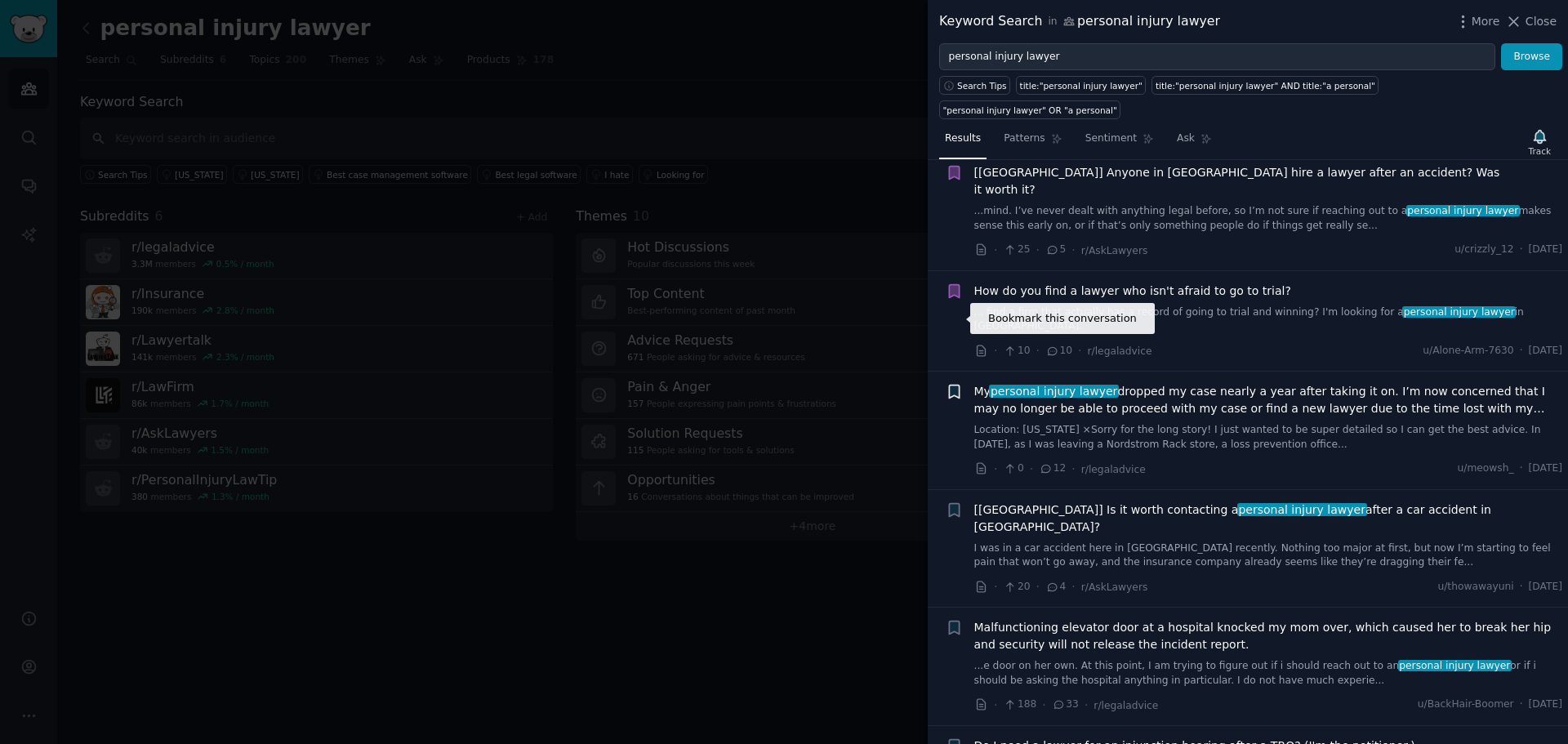
click at [954, 385] on icon "button" at bounding box center [954, 392] width 10 height 13
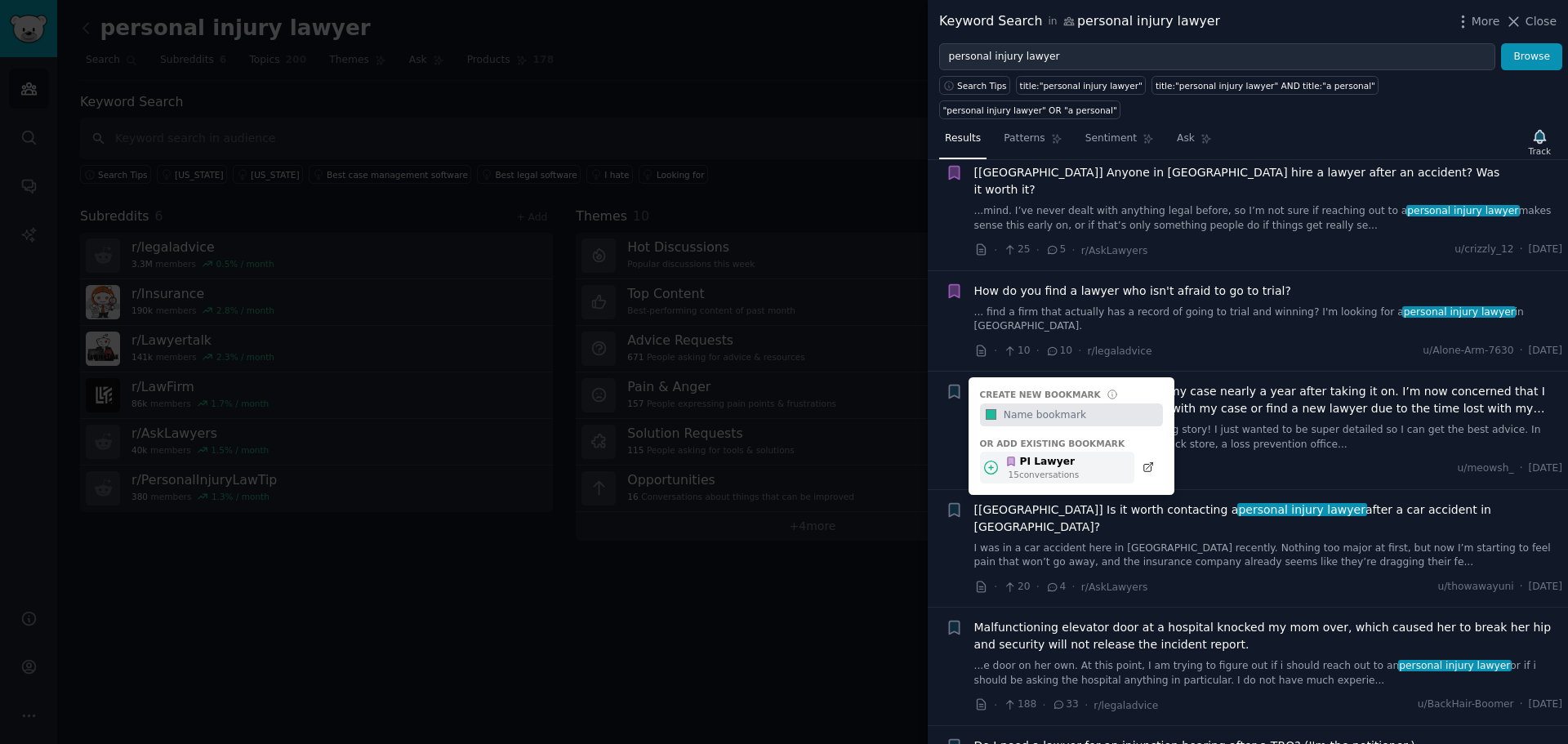
click at [989, 459] on icon at bounding box center [990, 467] width 17 height 17
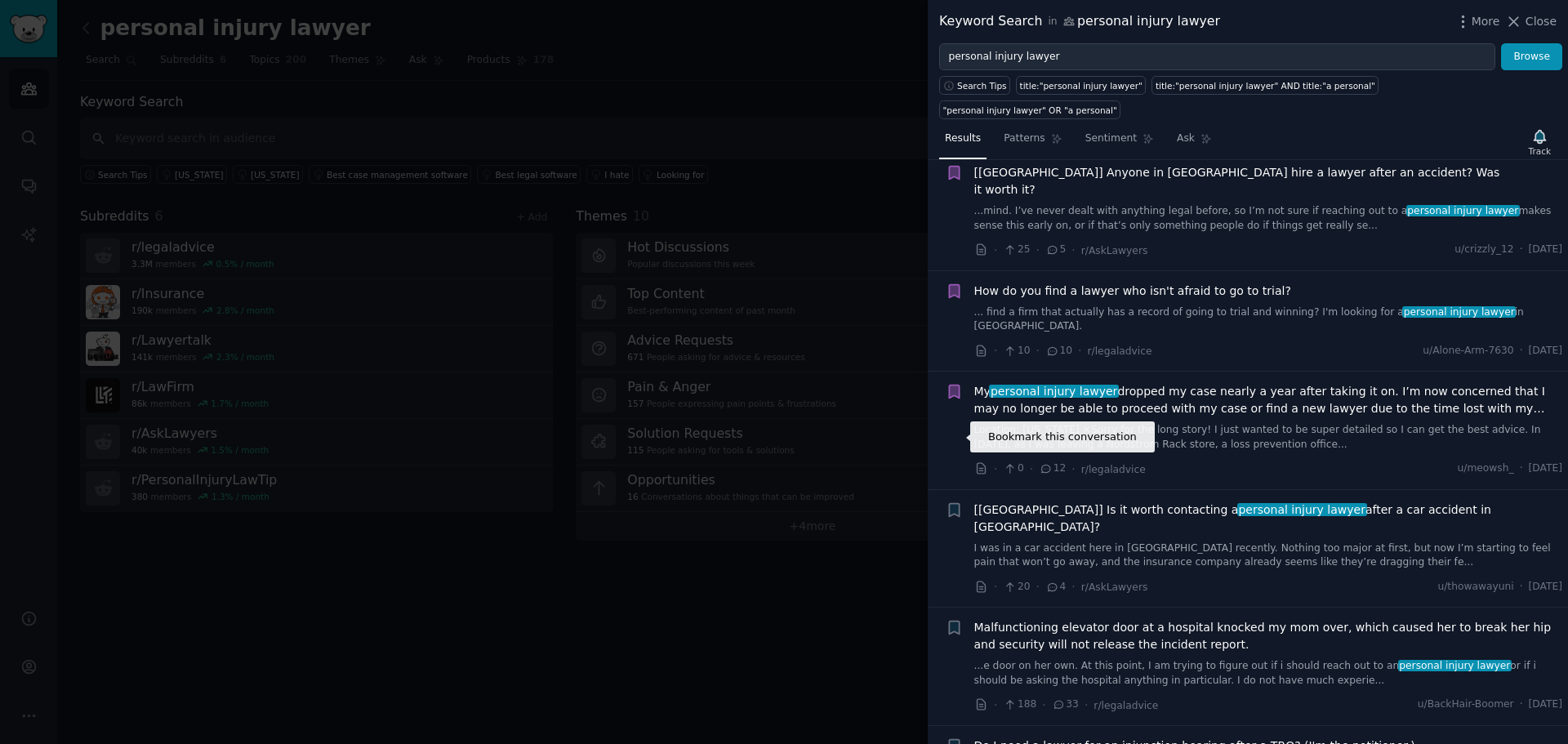
click at [948, 501] on icon "button" at bounding box center [954, 509] width 17 height 17
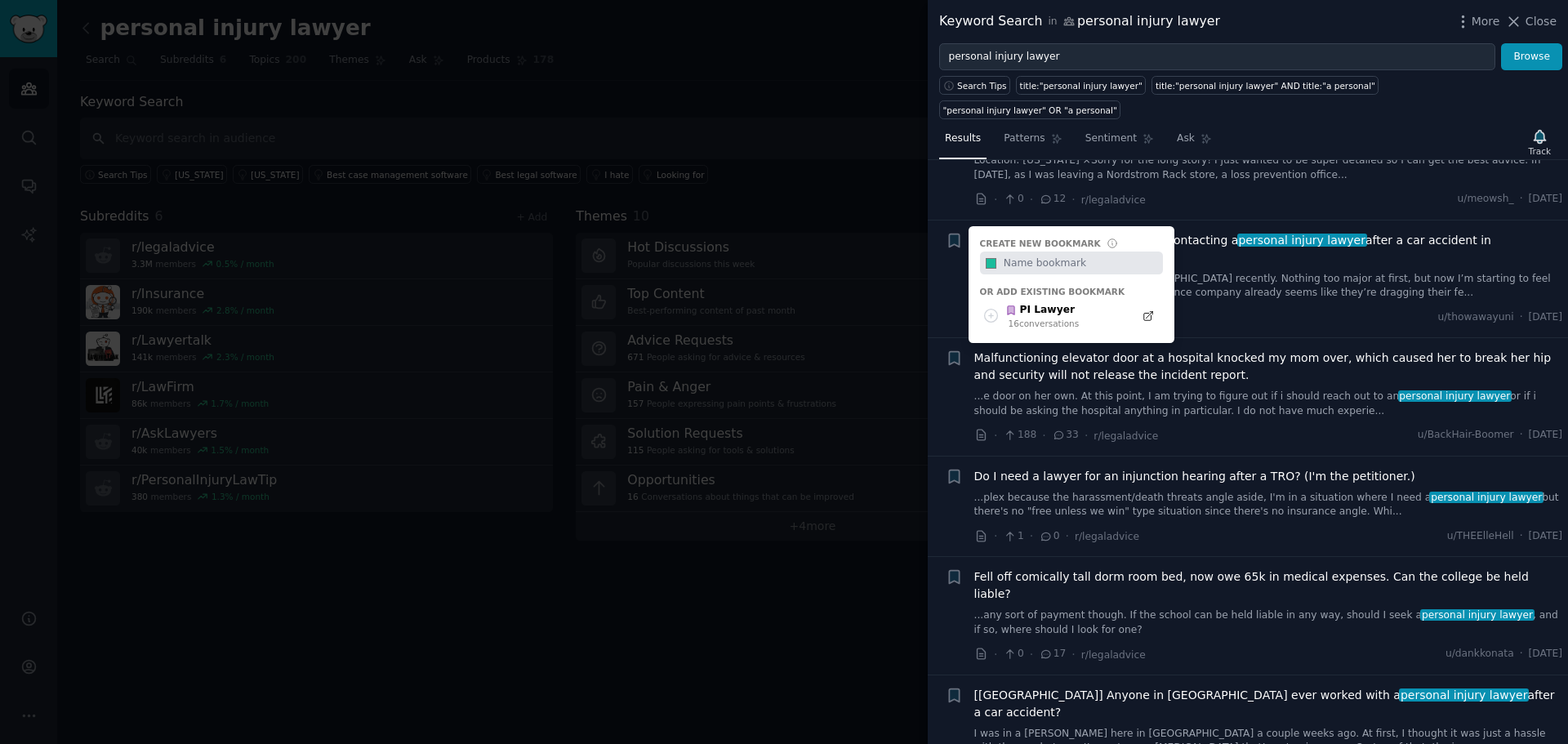
scroll to position [1633, 0]
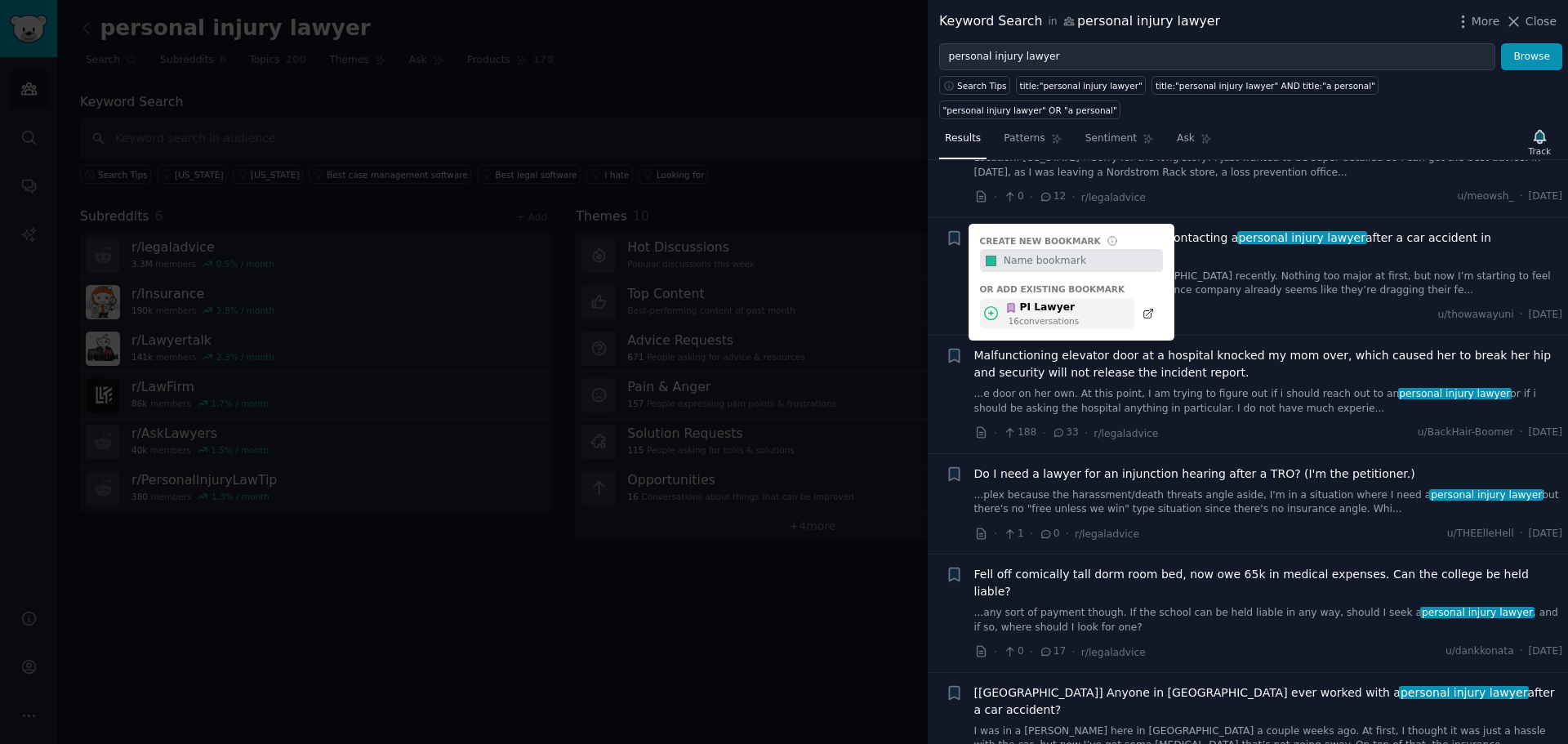
click at [987, 307] on icon at bounding box center [991, 314] width 13 height 13
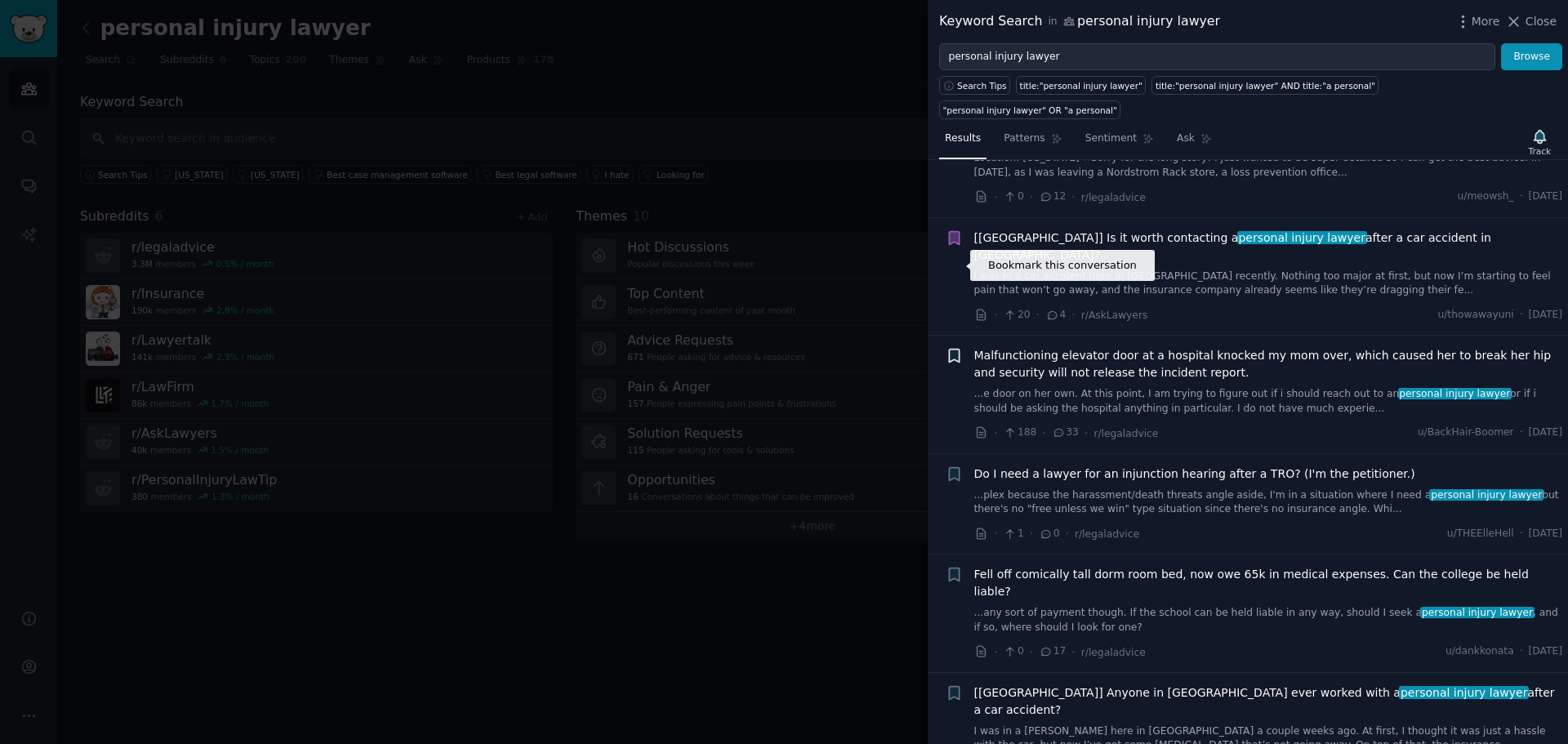
click at [953, 350] on icon "button" at bounding box center [954, 356] width 10 height 13
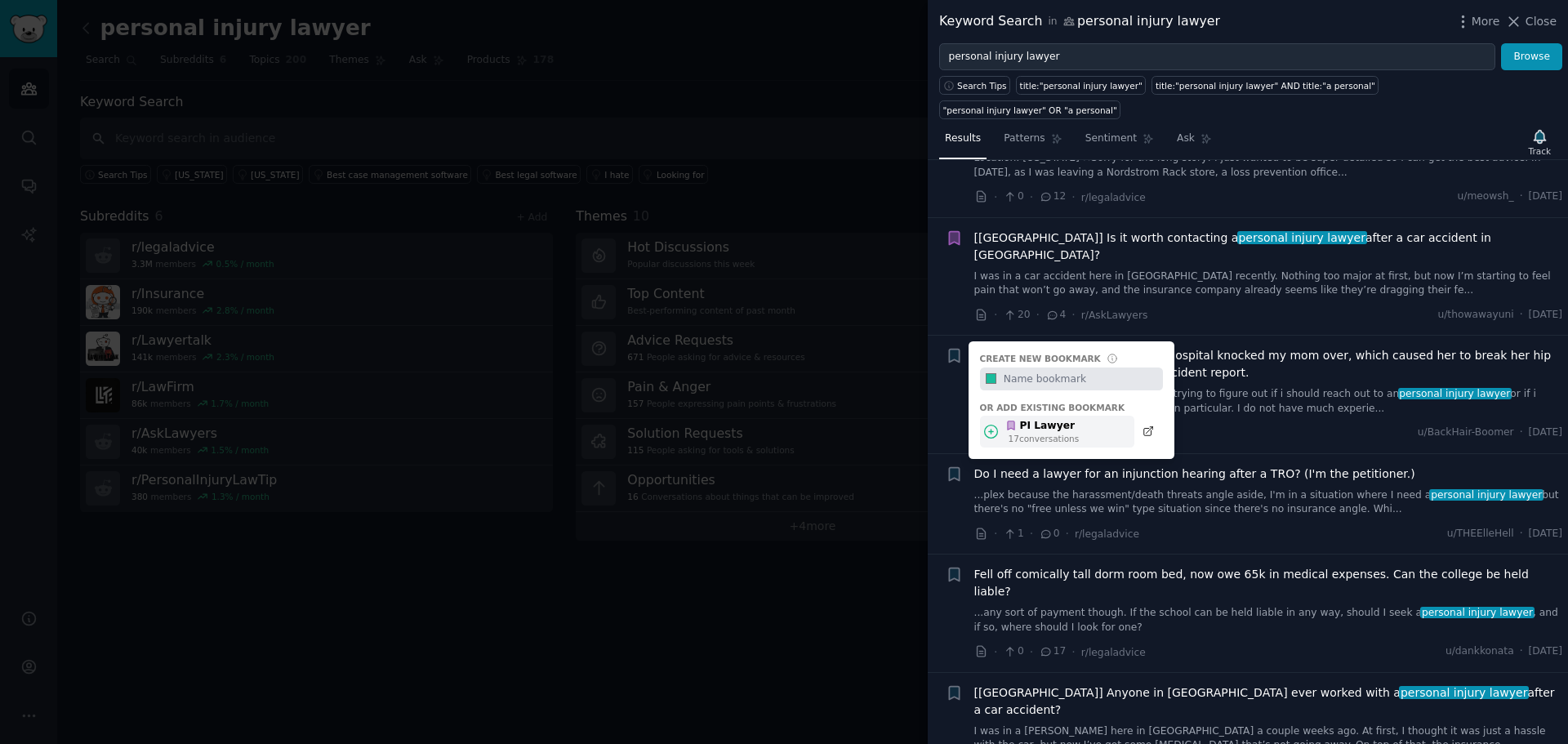
click at [1019, 419] on div "PI Lawyer" at bounding box center [1042, 425] width 73 height 14
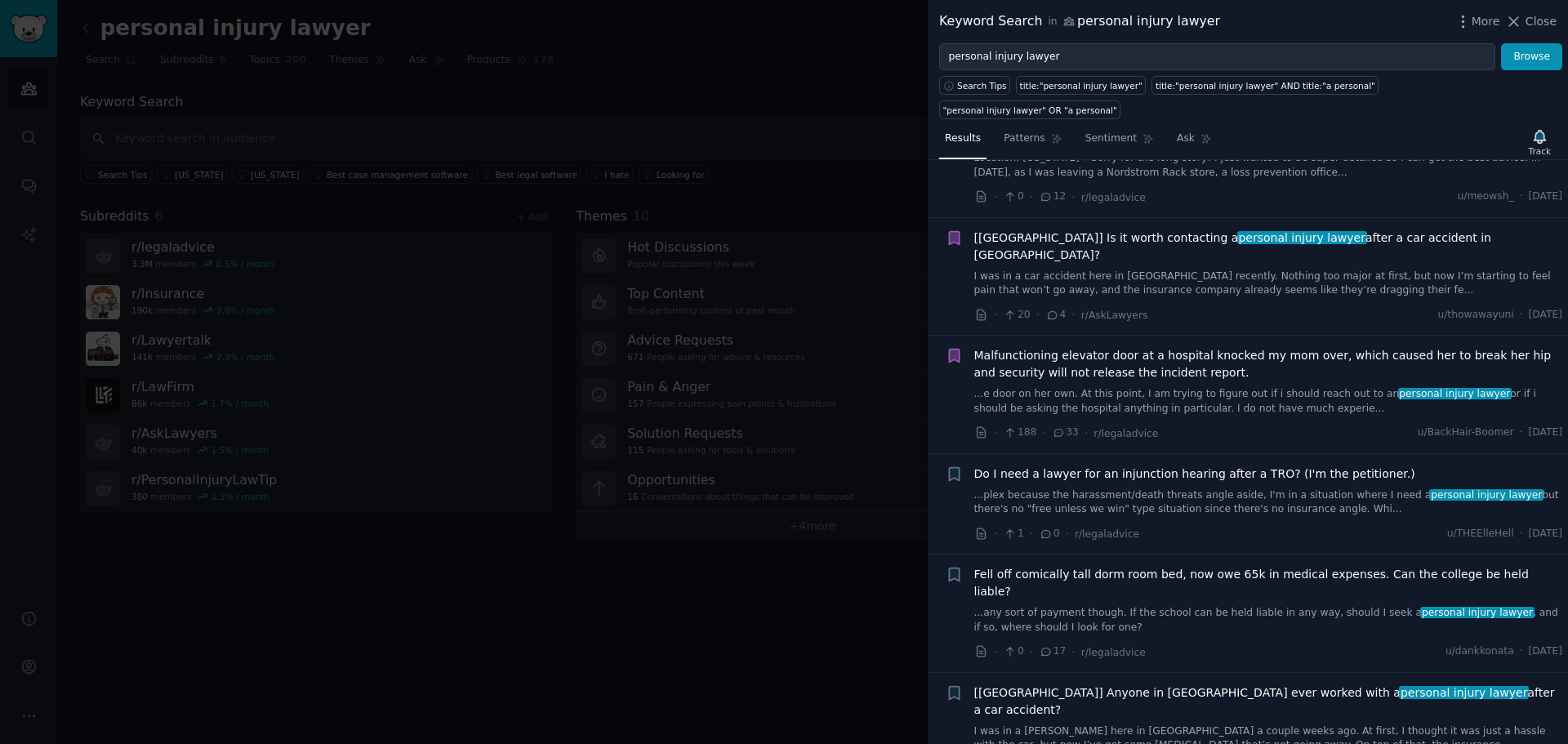
click at [948, 466] on icon "button" at bounding box center [954, 474] width 17 height 17
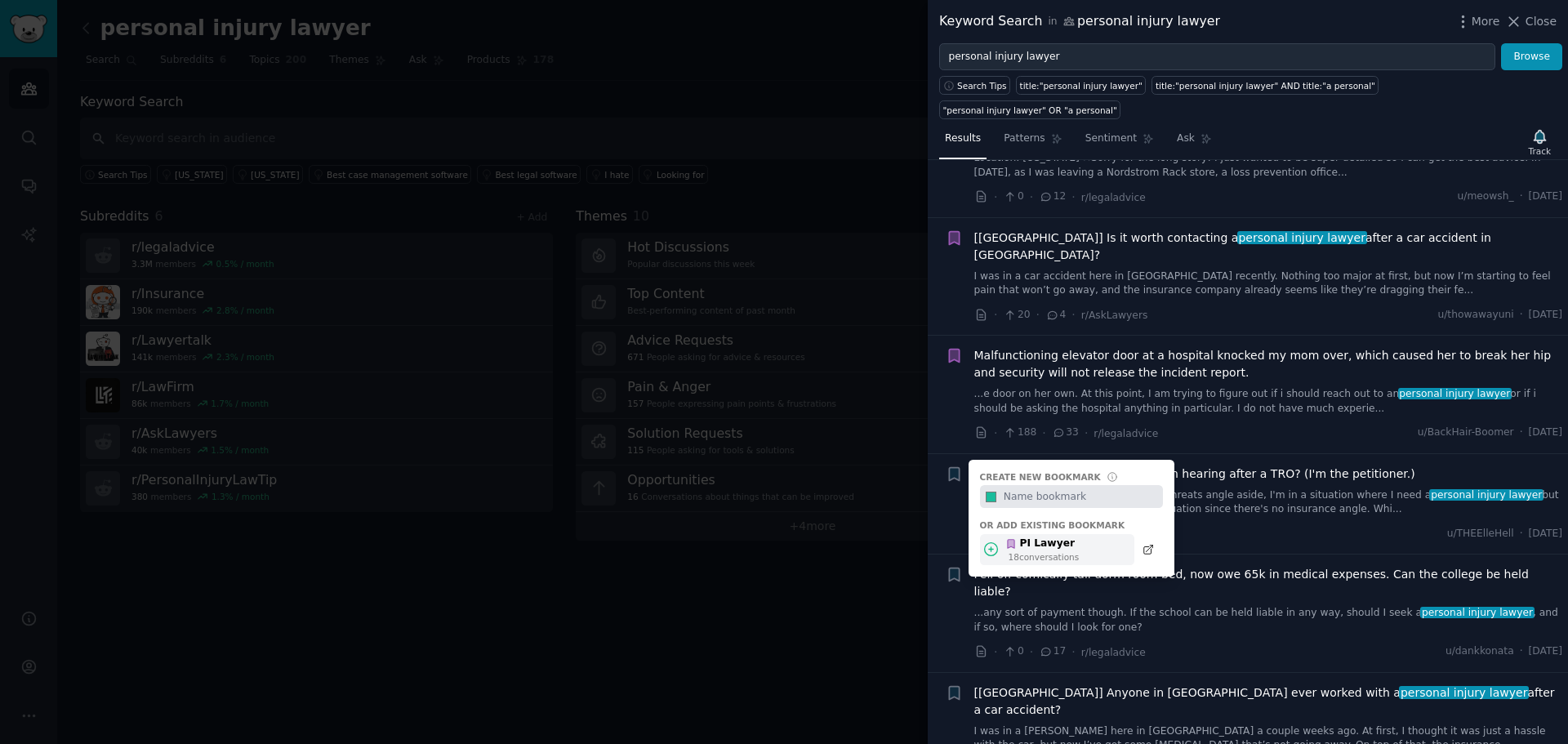
click at [988, 541] on icon at bounding box center [990, 549] width 17 height 17
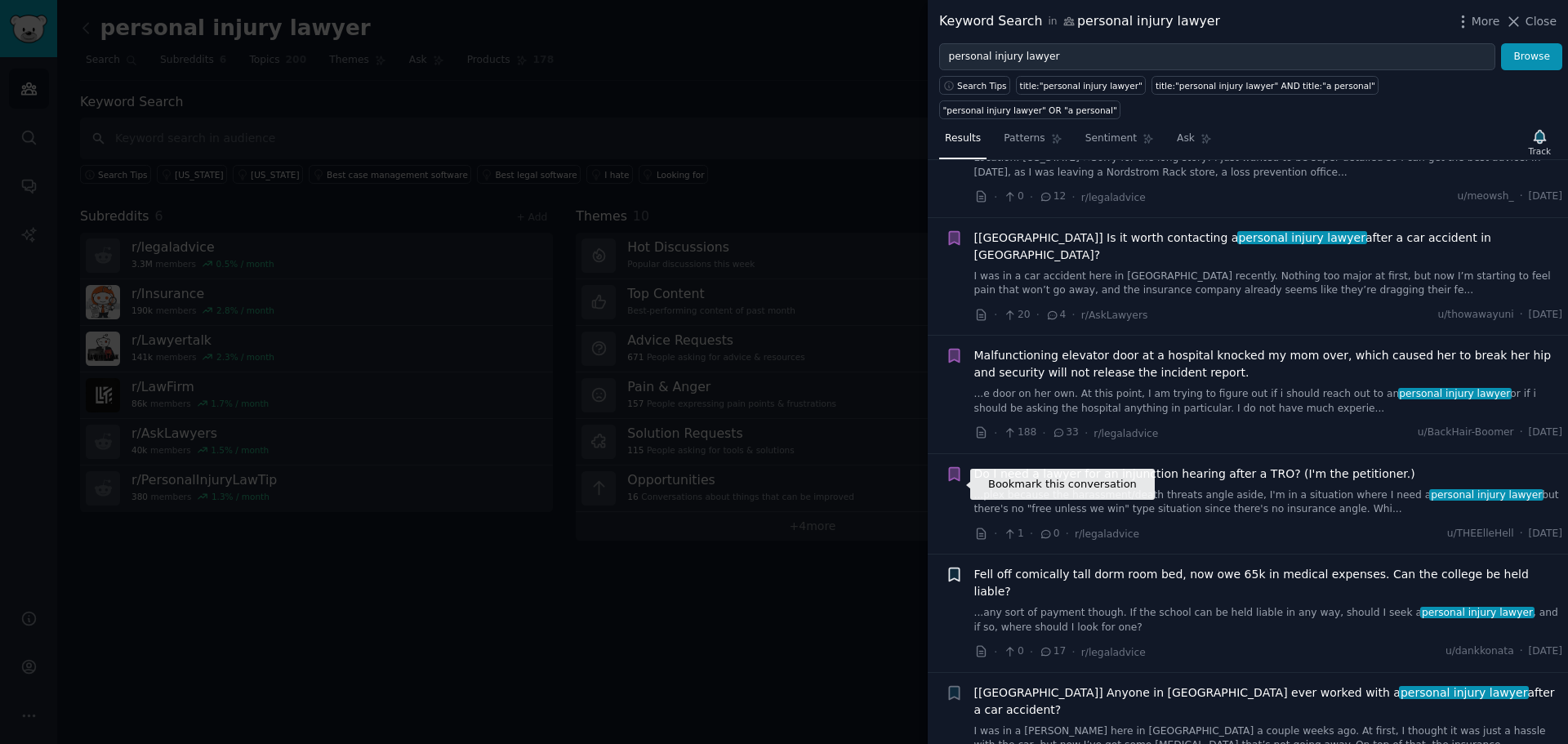
click at [954, 568] on icon "button" at bounding box center [954, 575] width 10 height 13
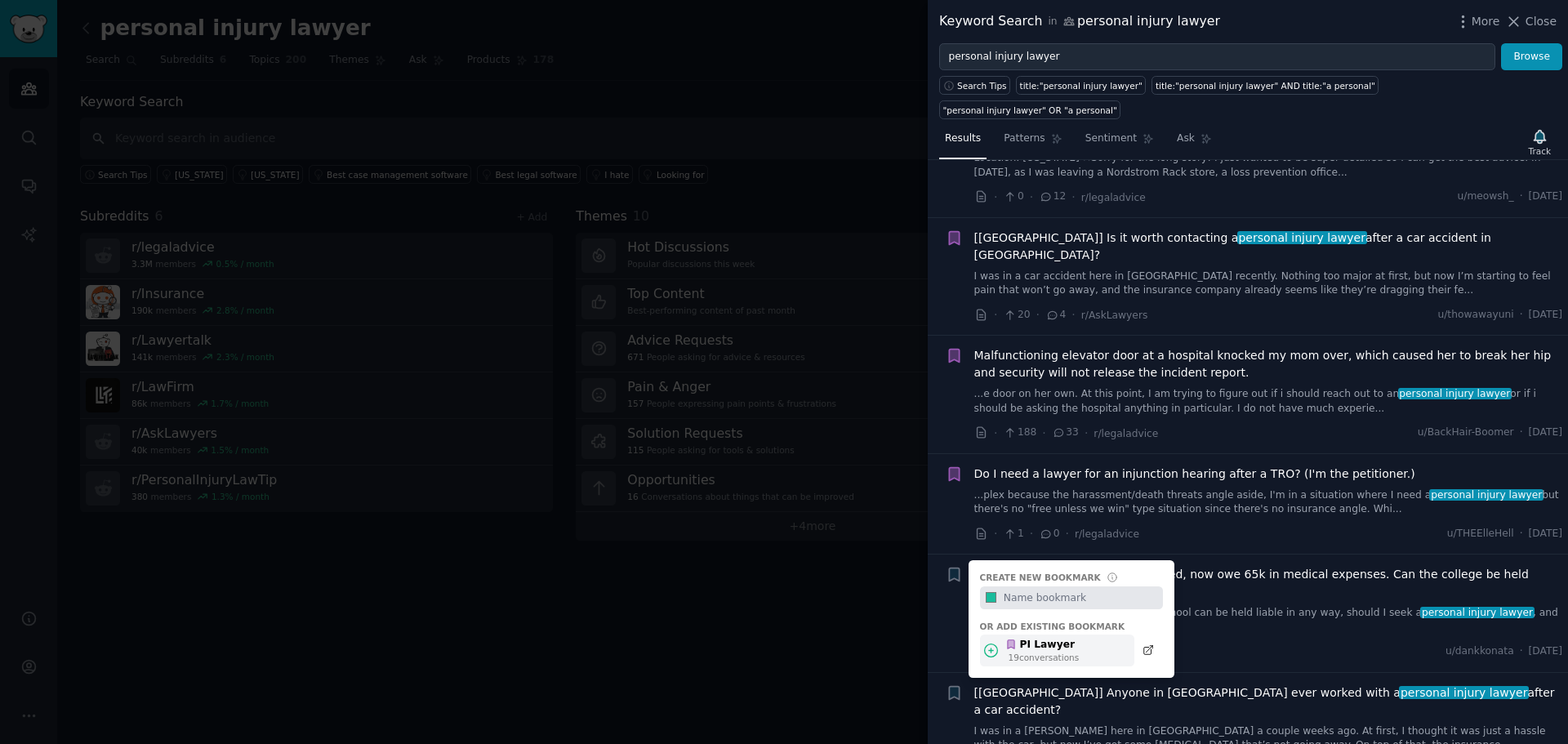
click at [991, 643] on icon at bounding box center [991, 650] width 13 height 13
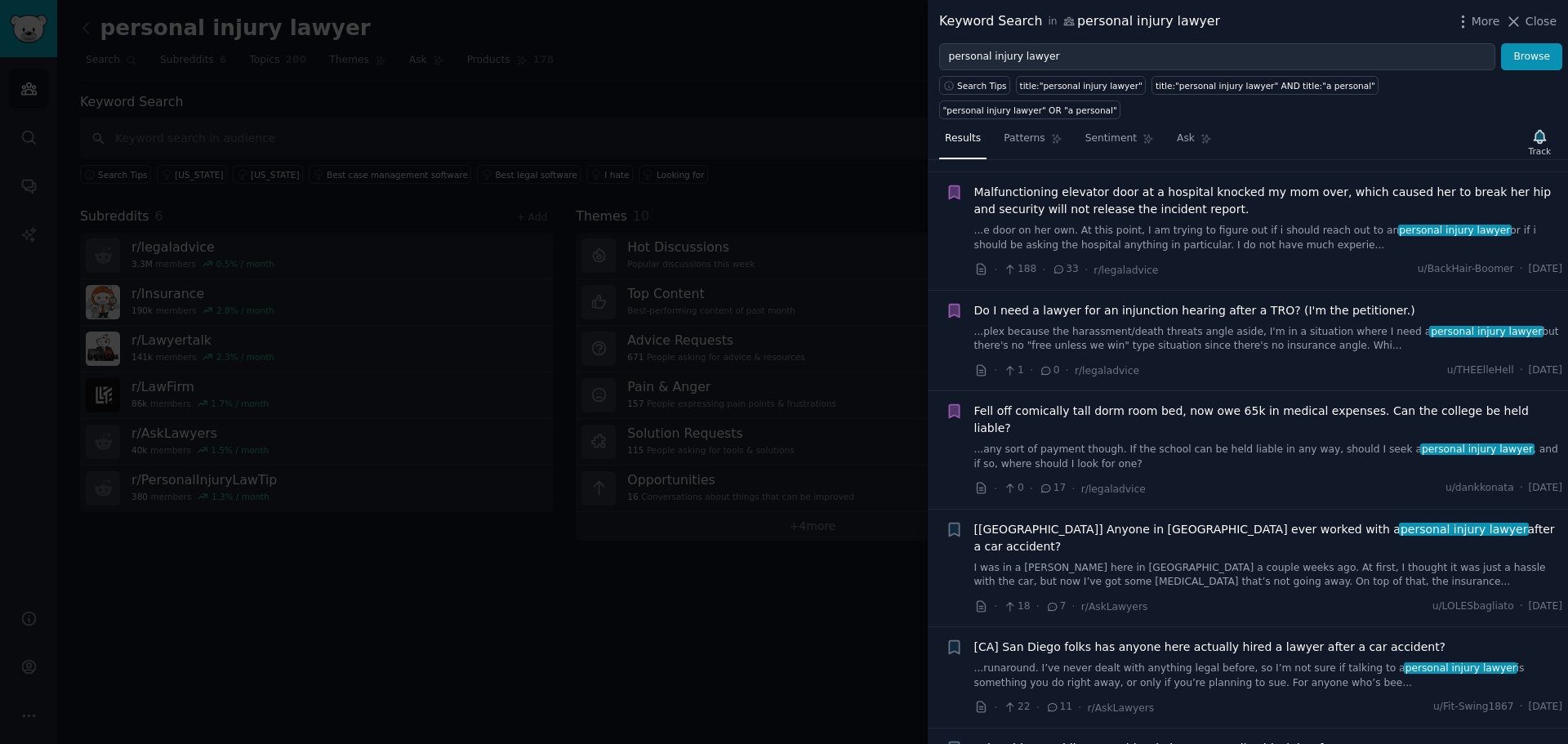
scroll to position [1905, 0]
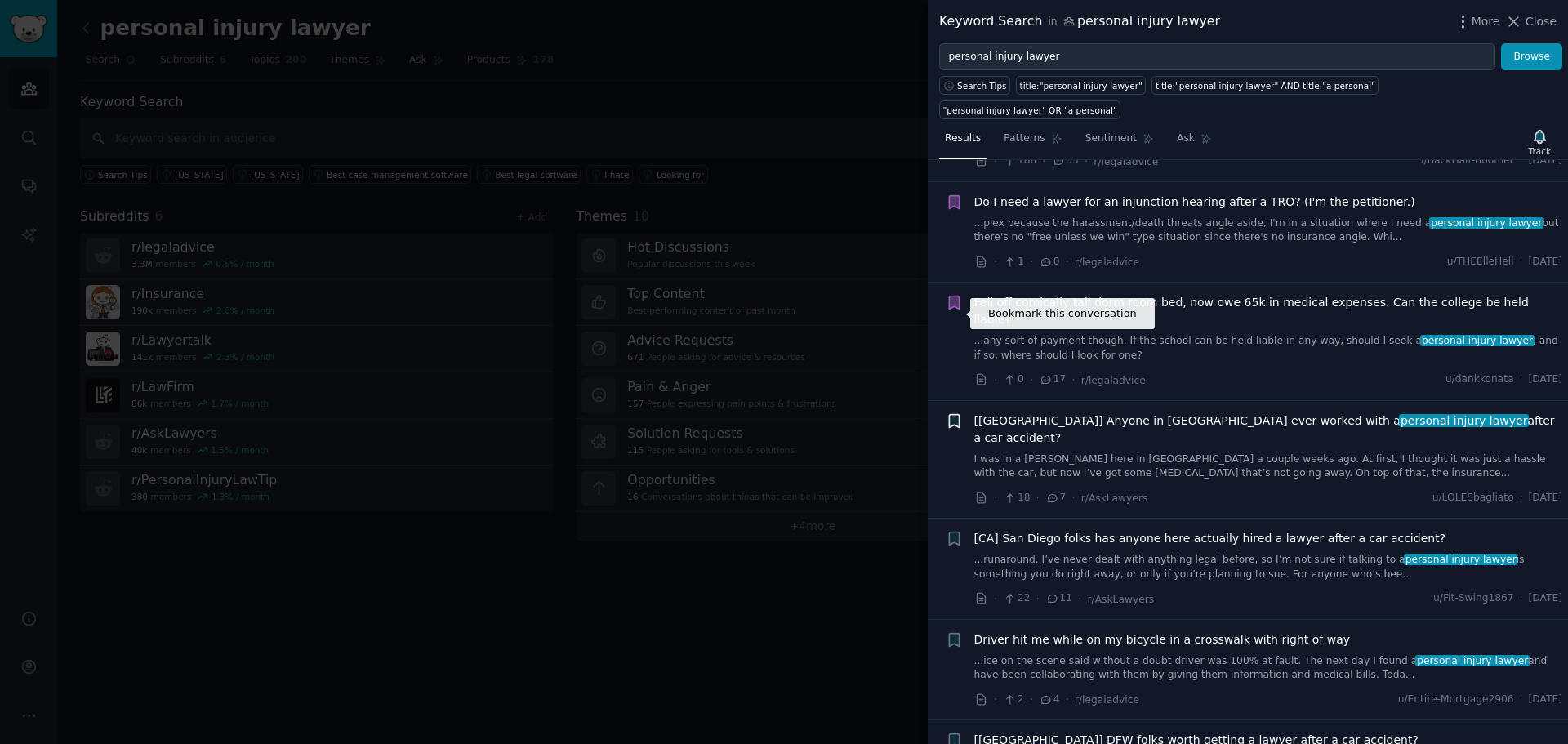
click at [949, 414] on icon "button" at bounding box center [954, 420] width 10 height 13
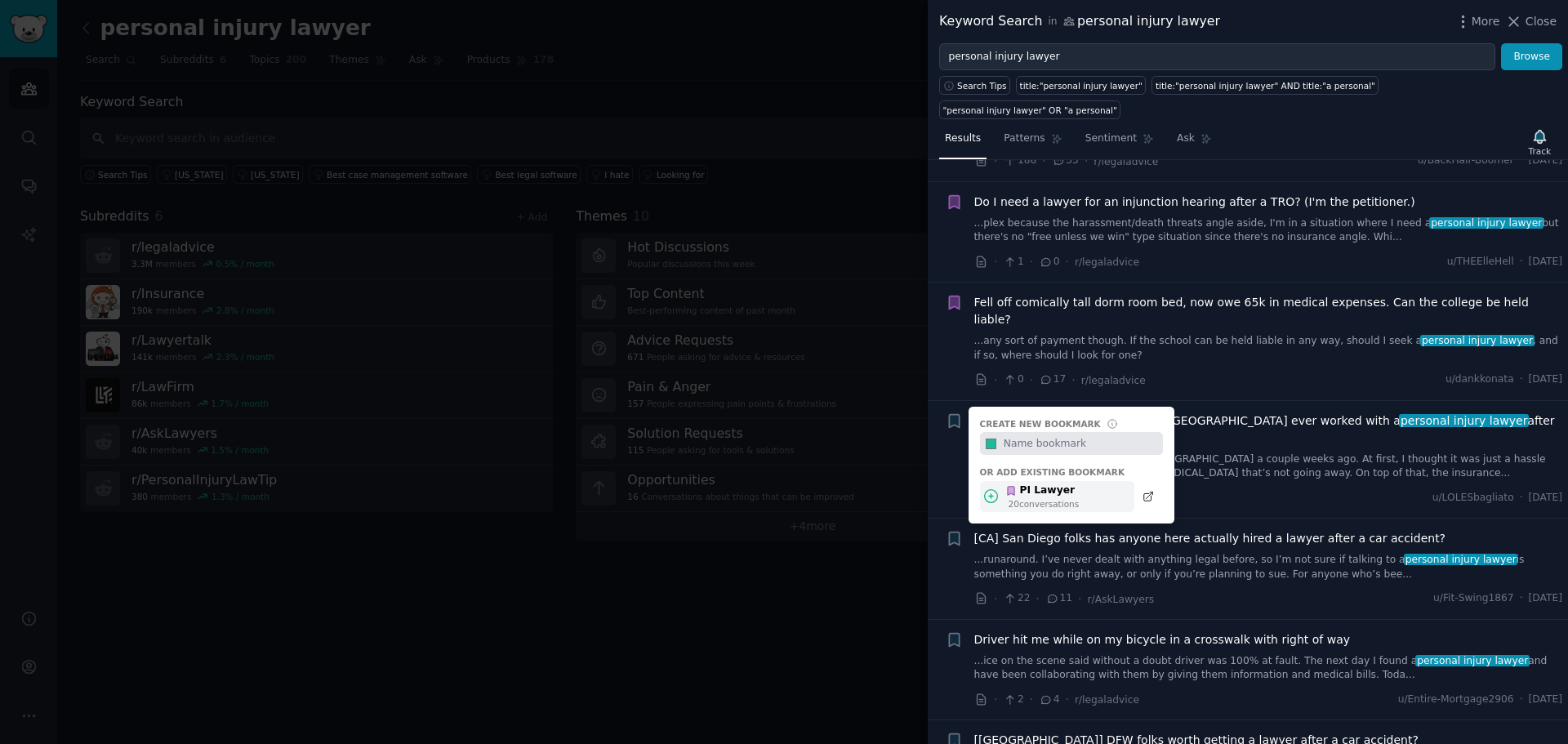
click at [988, 488] on icon at bounding box center [990, 496] width 17 height 17
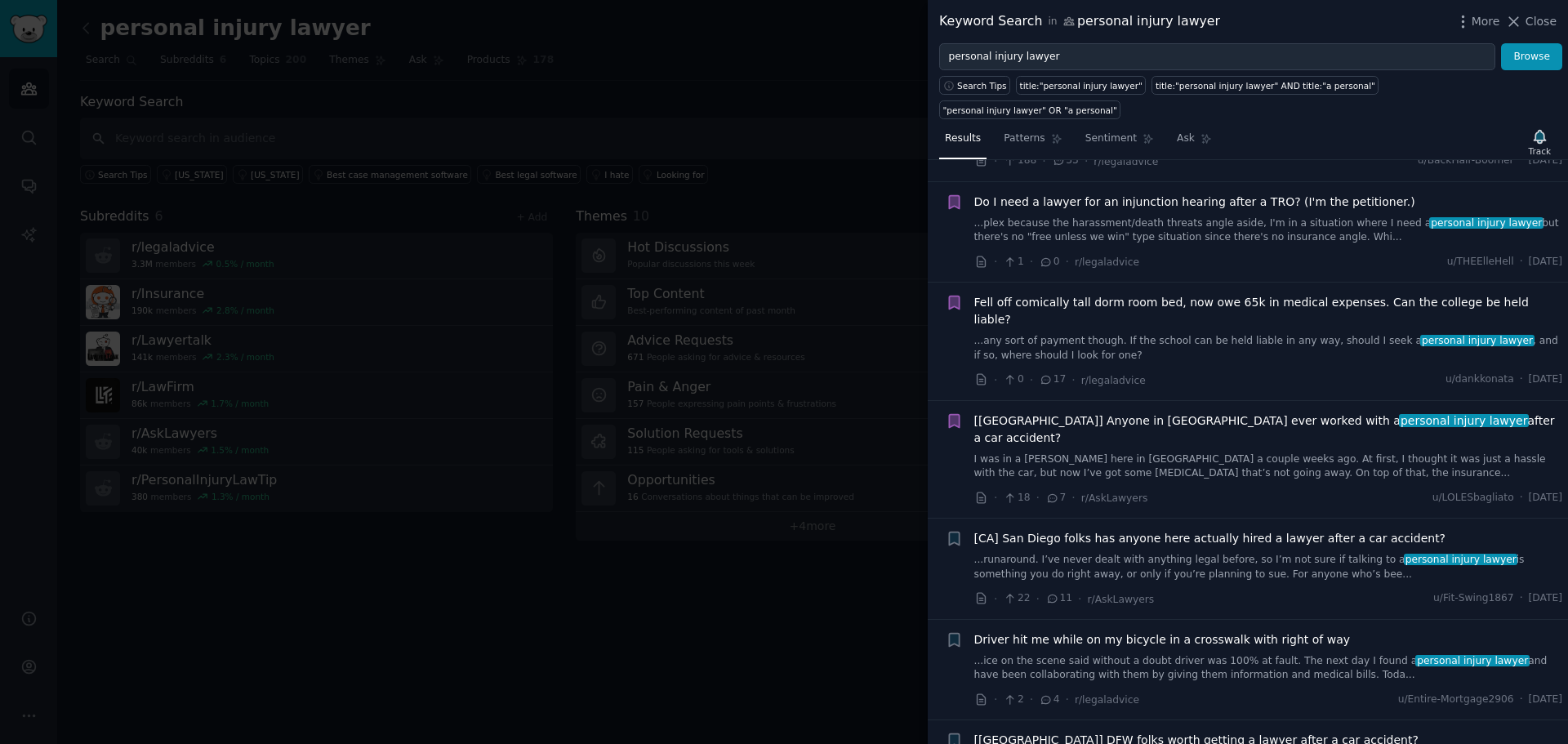
scroll to position [2041, 0]
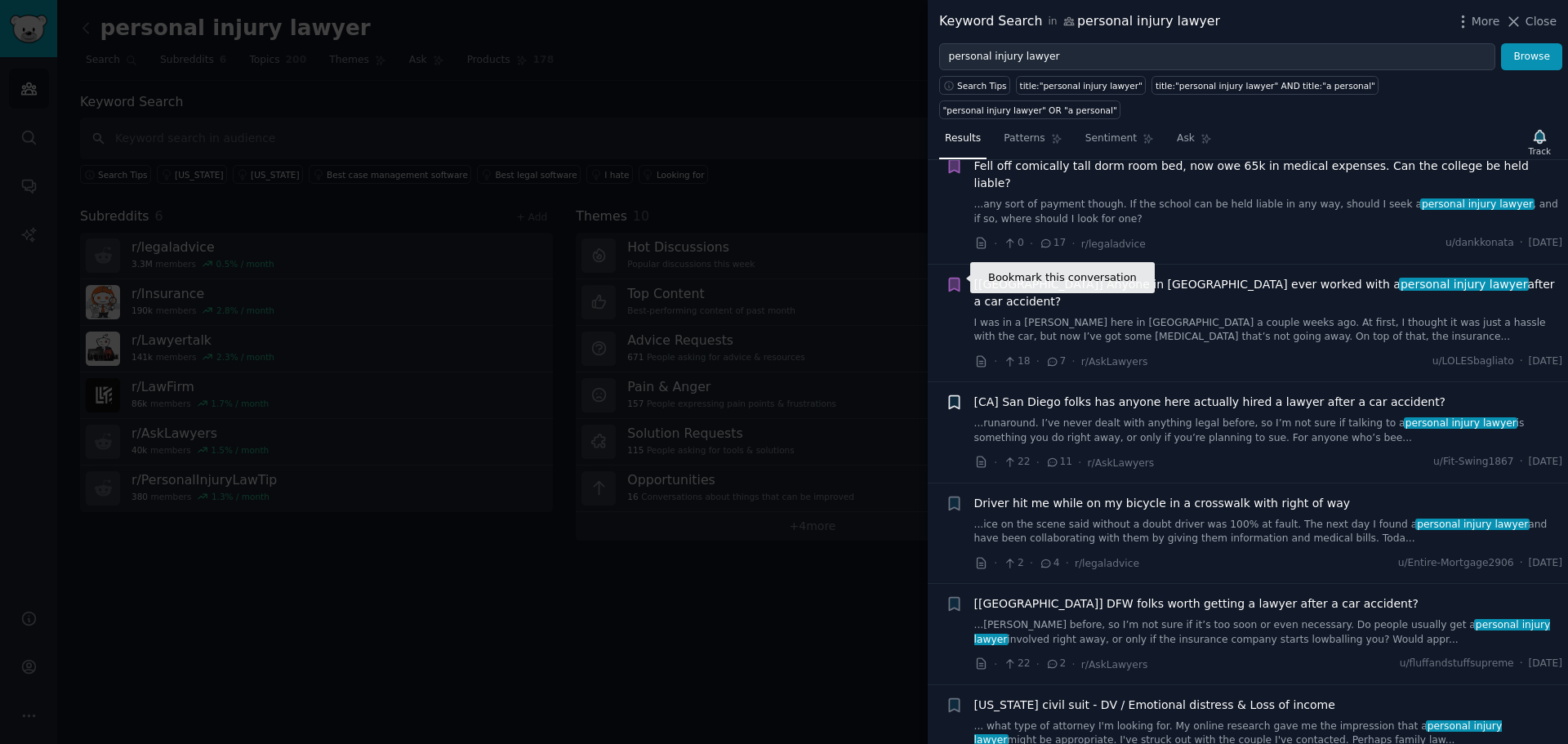
click at [959, 393] on icon "button" at bounding box center [954, 402] width 17 height 17
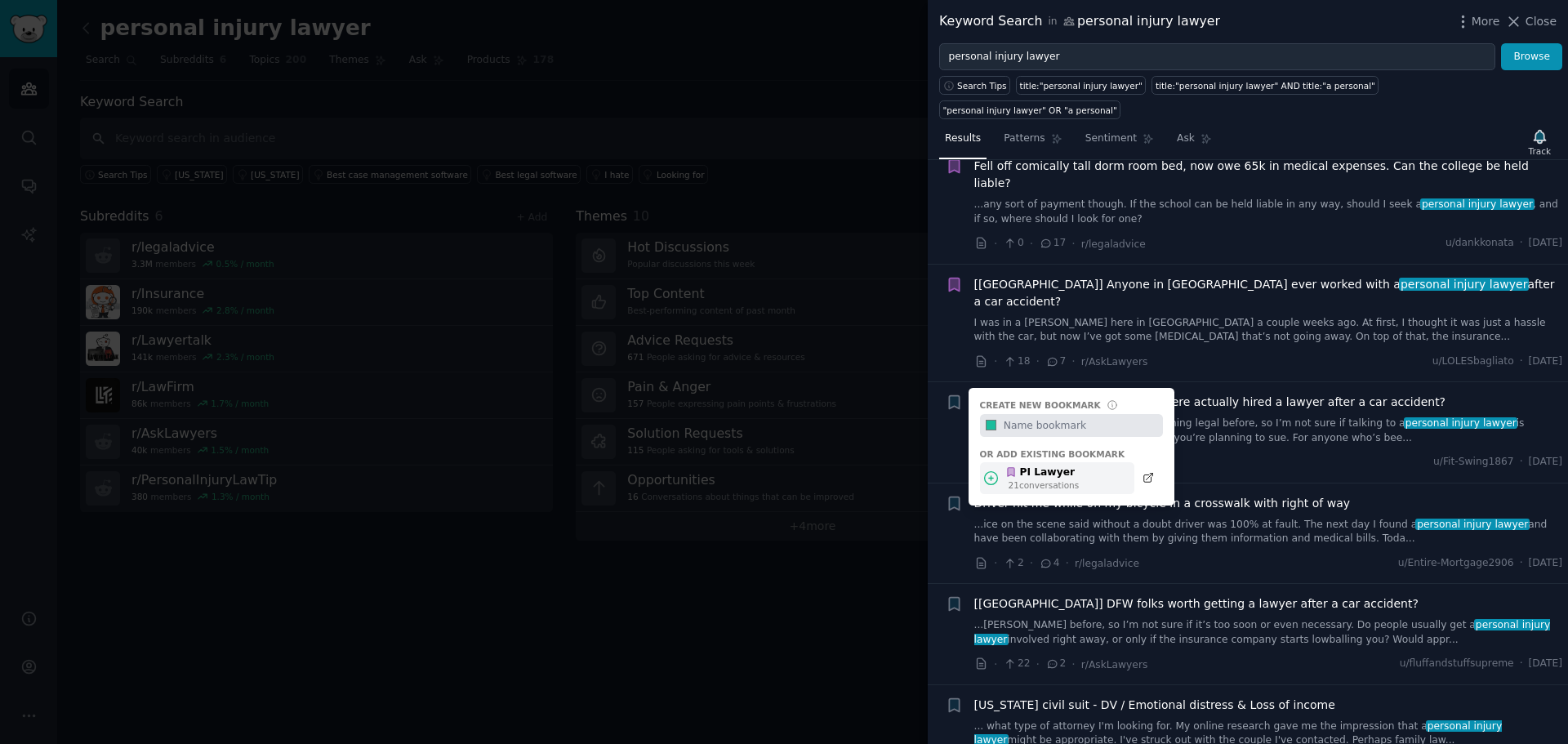
click at [988, 469] on icon at bounding box center [990, 478] width 17 height 17
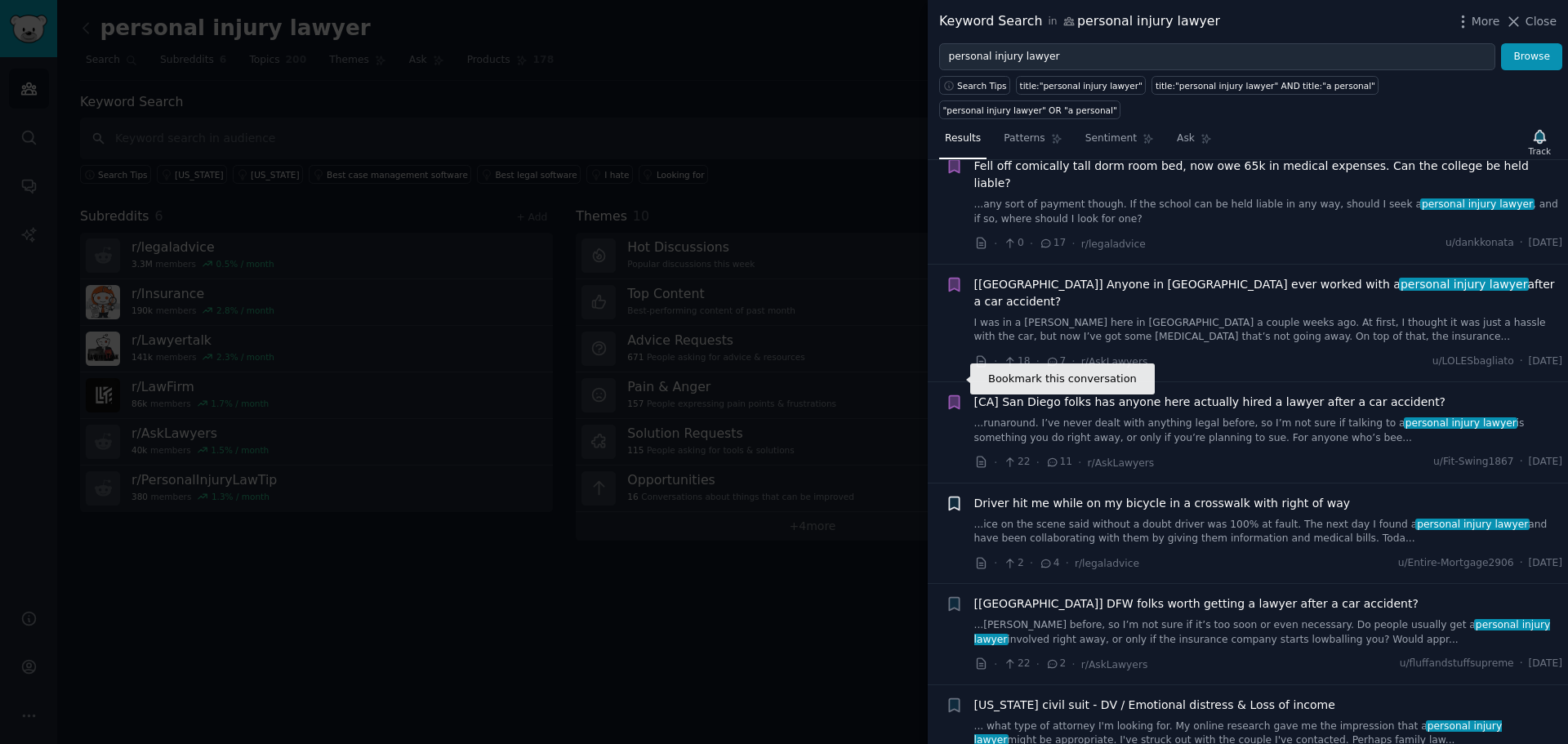
click at [954, 497] on icon "button" at bounding box center [954, 504] width 10 height 13
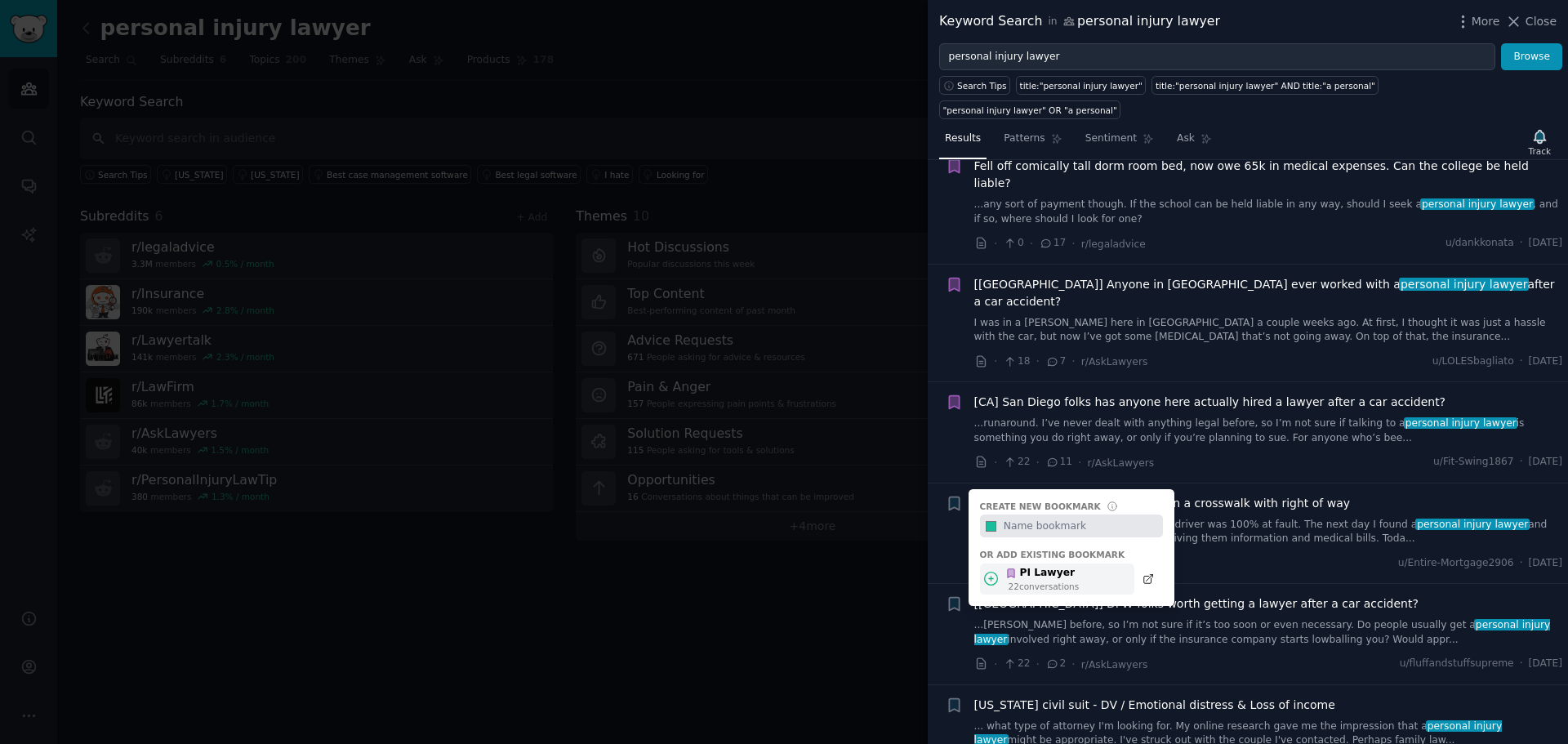
click at [980, 563] on div "PI Lawyer 22 conversation s" at bounding box center [1058, 579] width 155 height 32
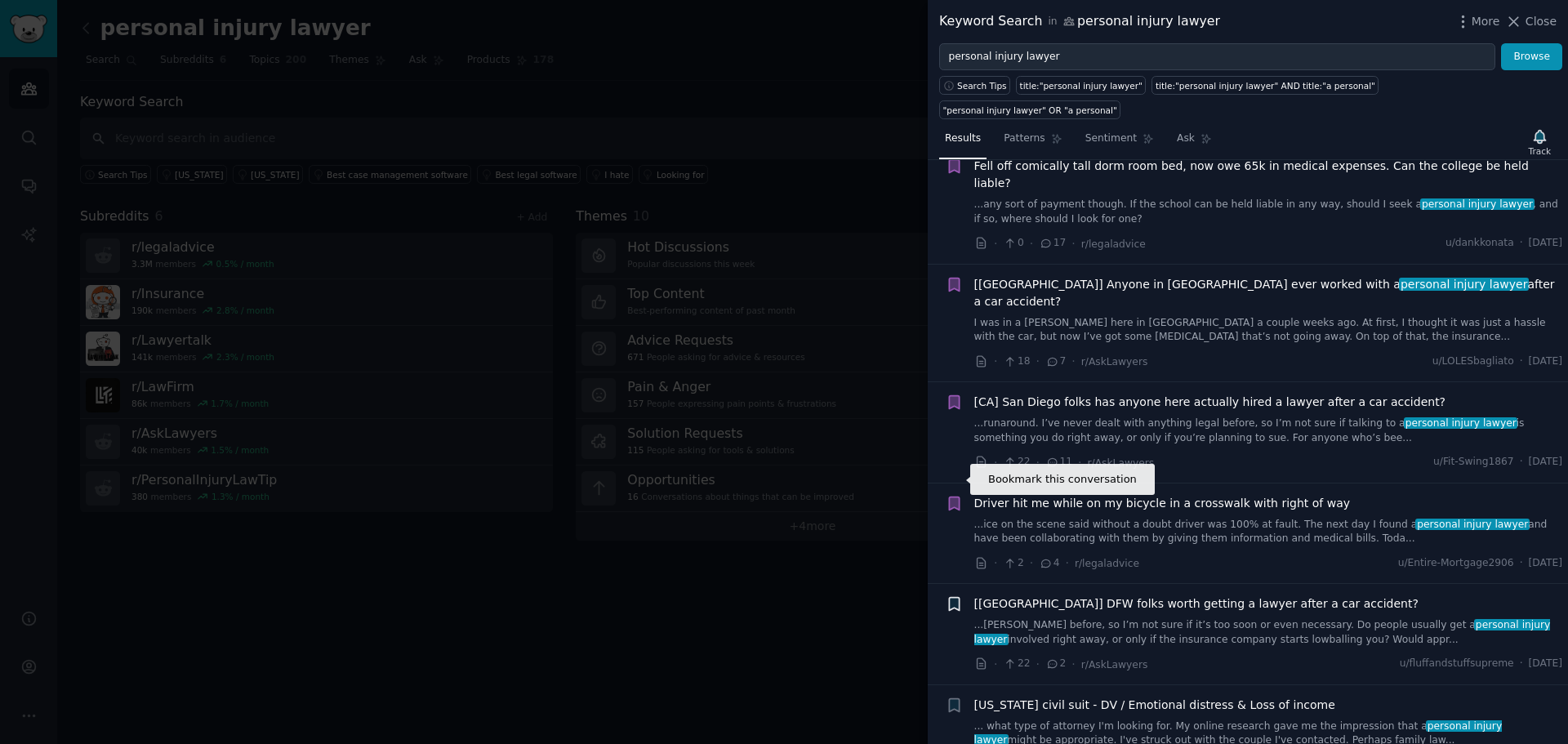
click at [958, 598] on icon "button" at bounding box center [954, 604] width 10 height 13
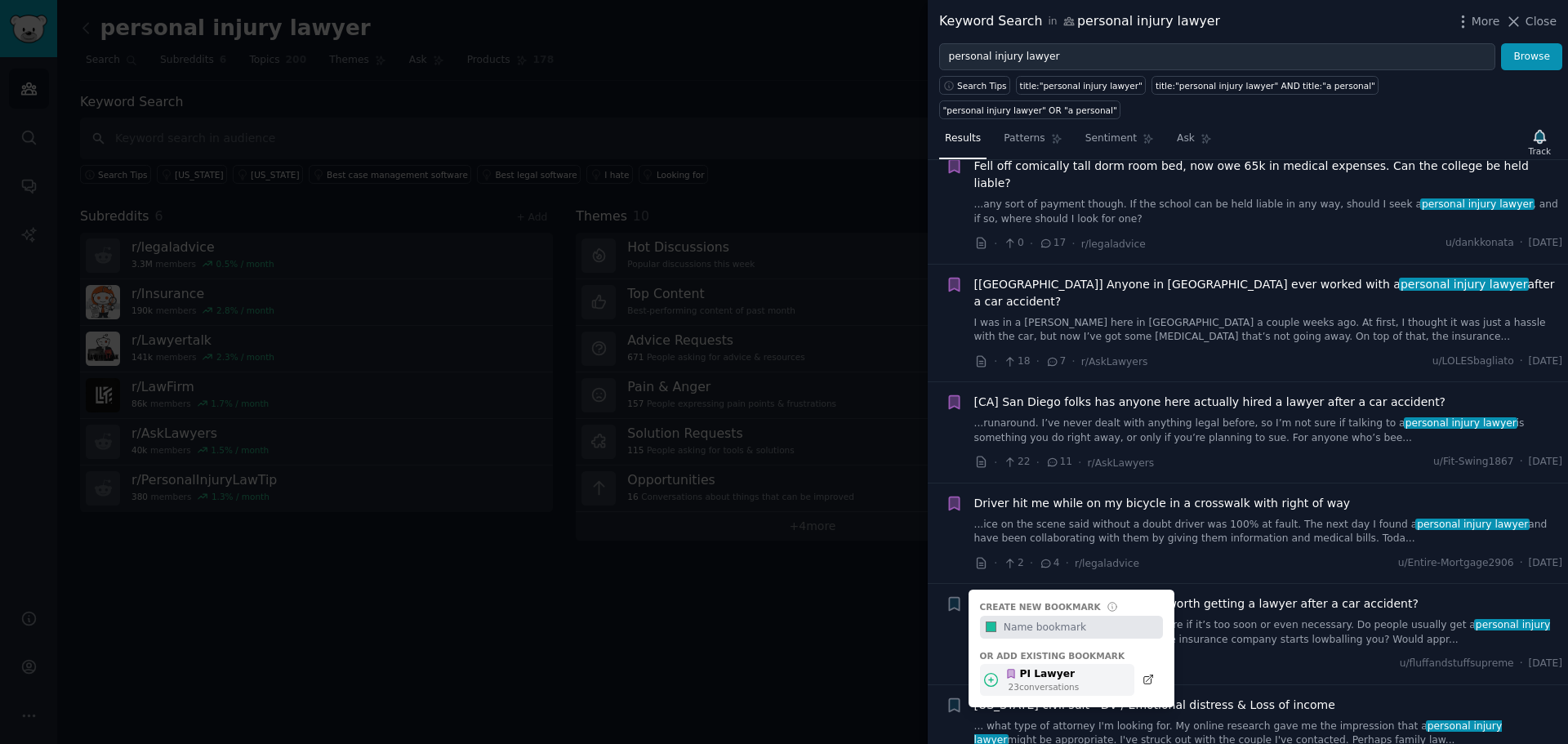
click at [992, 671] on icon at bounding box center [990, 679] width 17 height 17
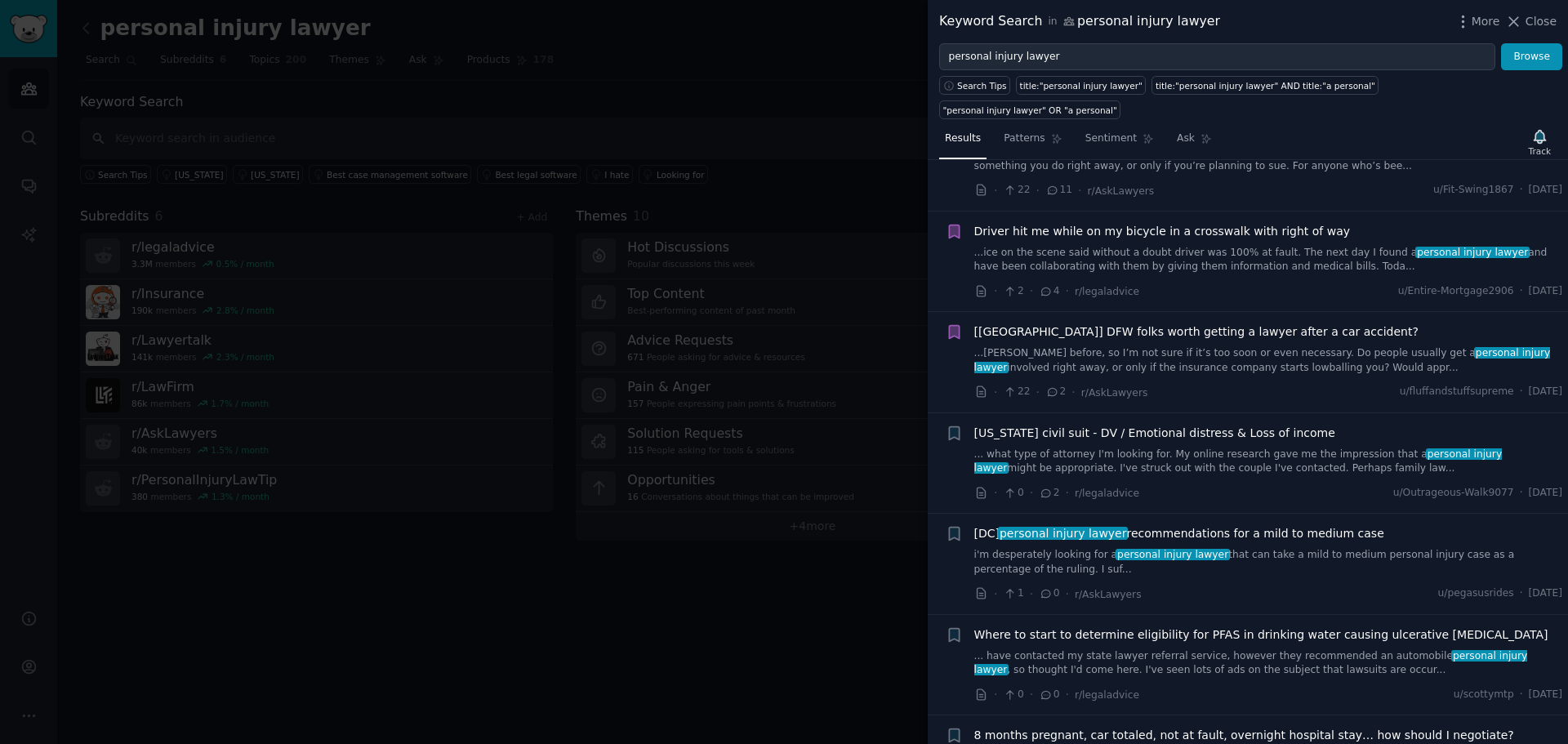
scroll to position [2450, 0]
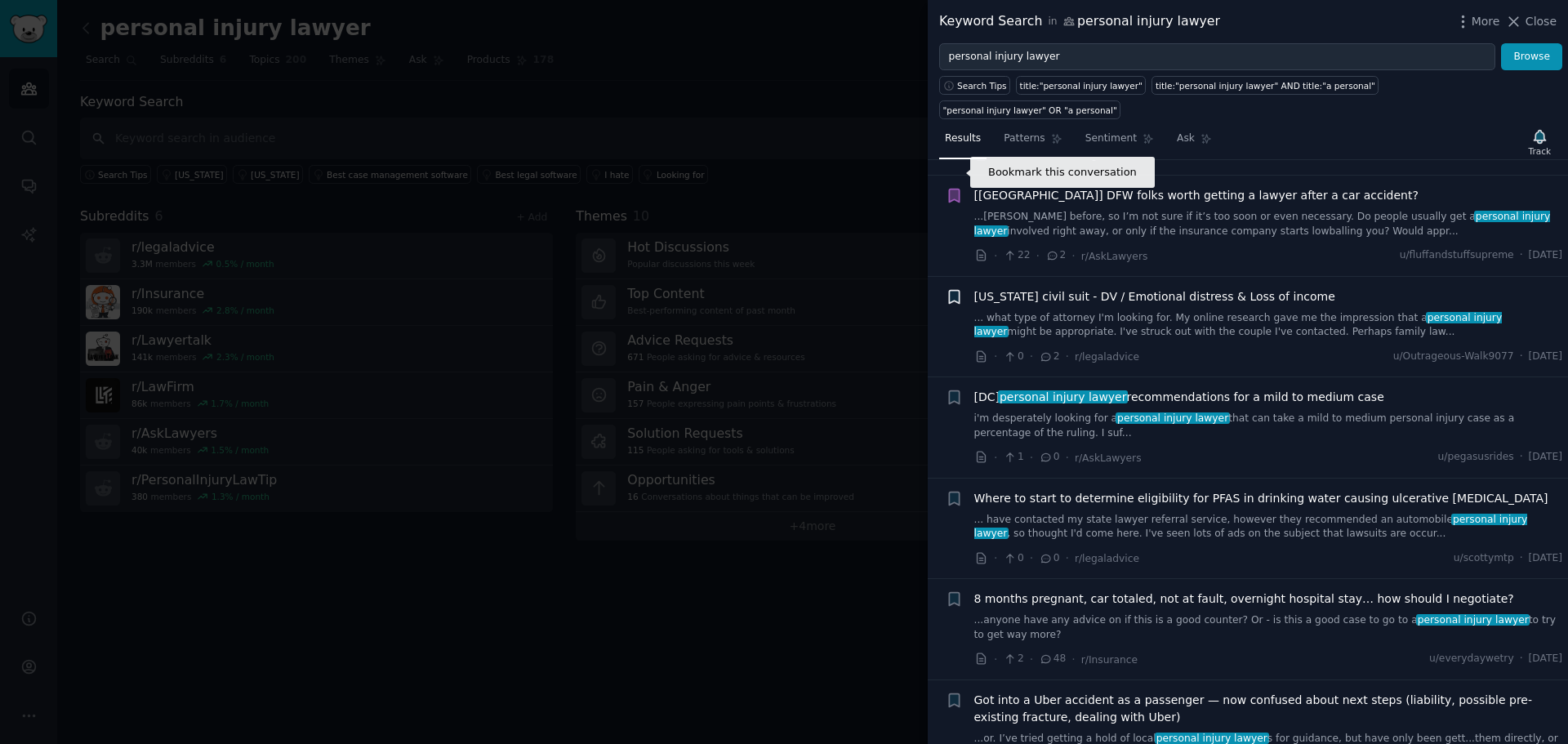
click at [957, 290] on icon "button" at bounding box center [954, 297] width 10 height 13
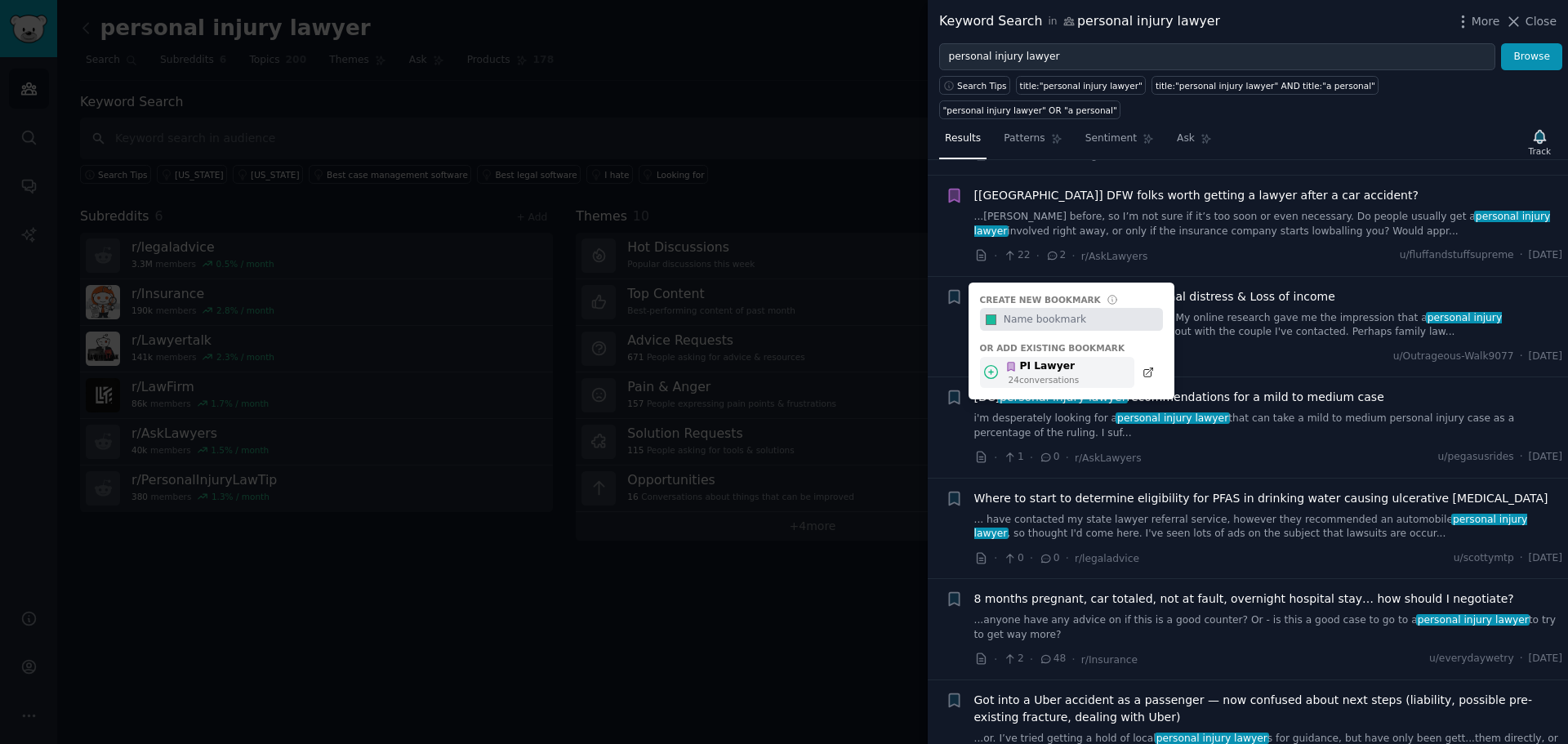
click at [990, 363] on icon at bounding box center [990, 372] width 17 height 17
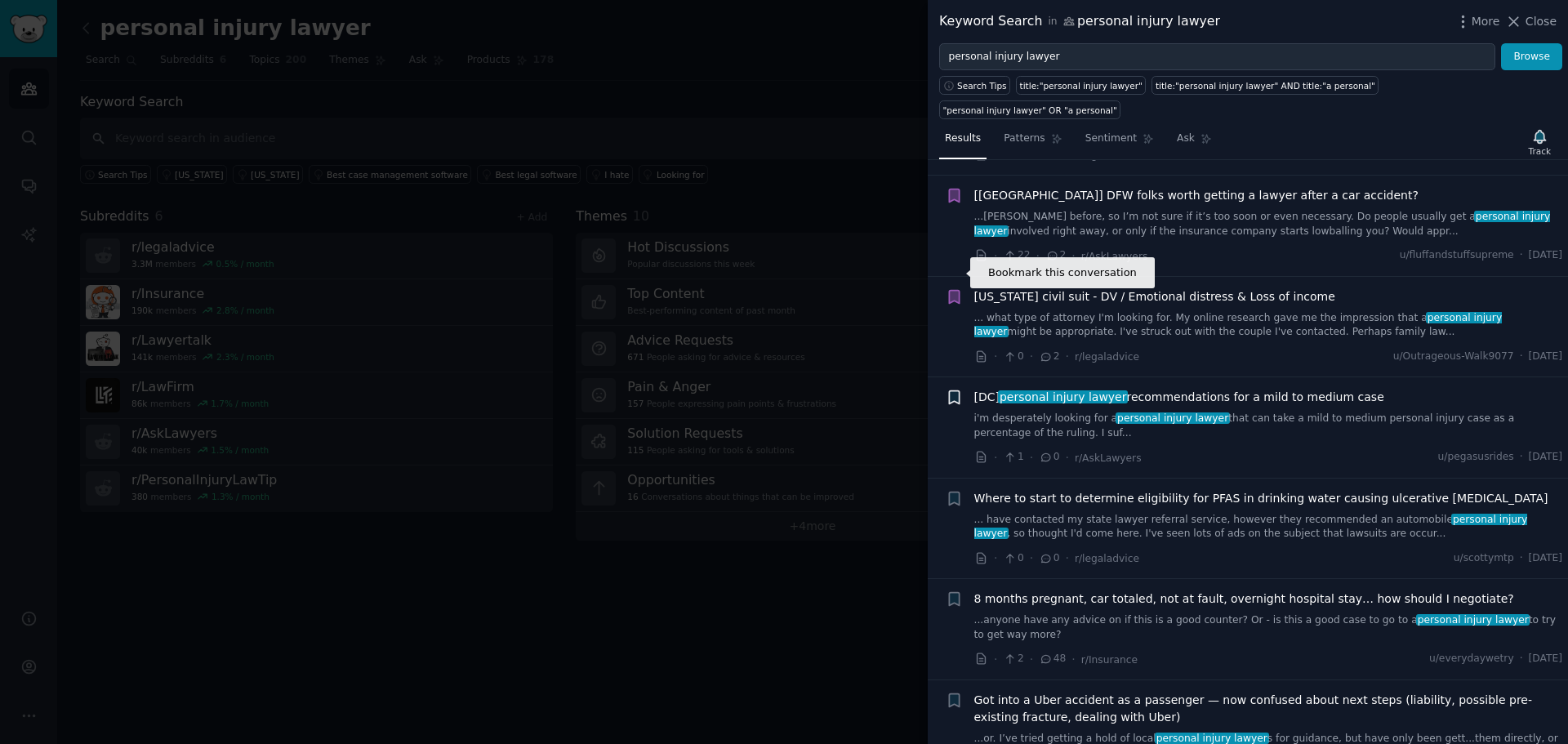
click at [951, 391] on icon "button" at bounding box center [954, 398] width 10 height 13
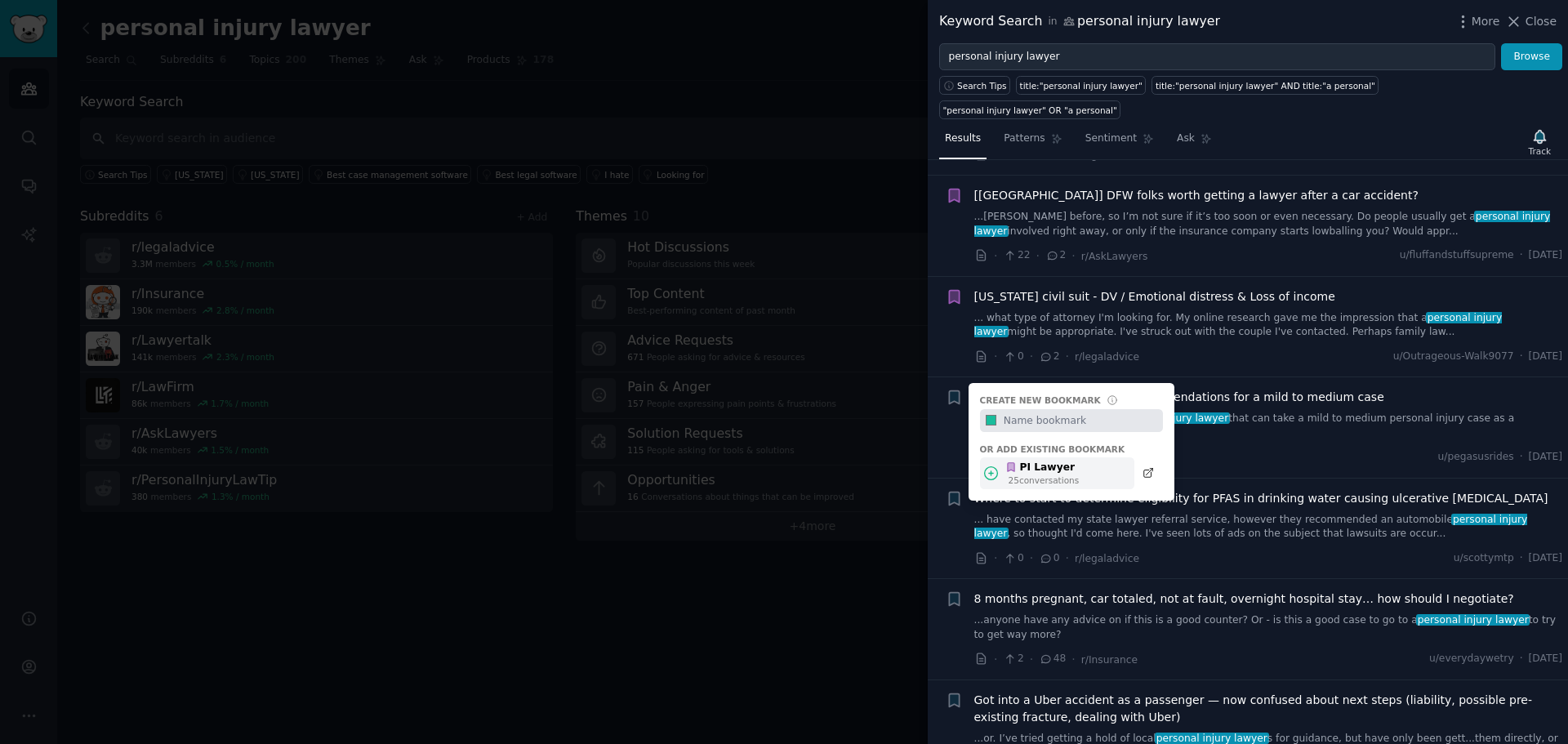
click at [989, 465] on icon at bounding box center [990, 473] width 17 height 17
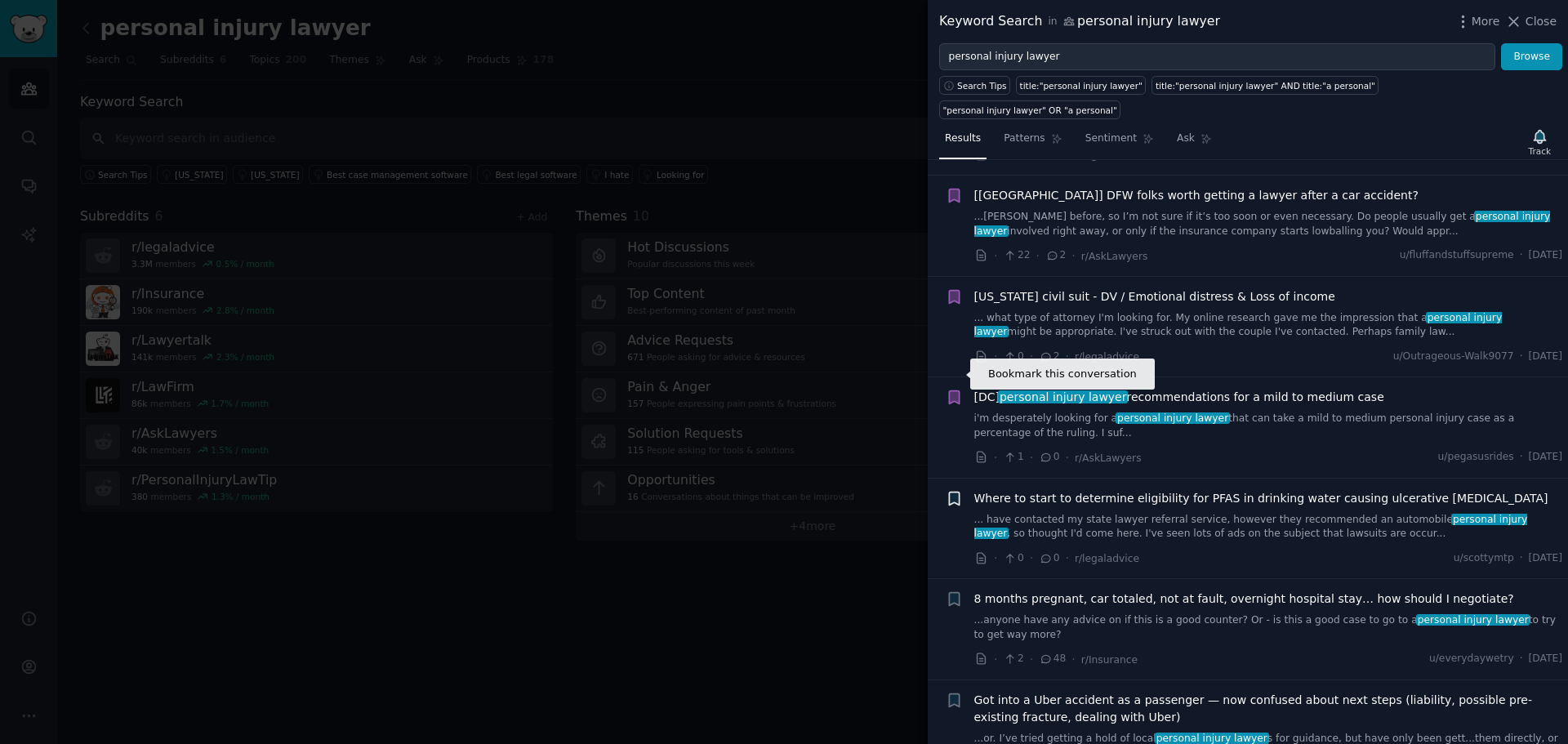
click at [957, 492] on icon "button" at bounding box center [954, 499] width 10 height 13
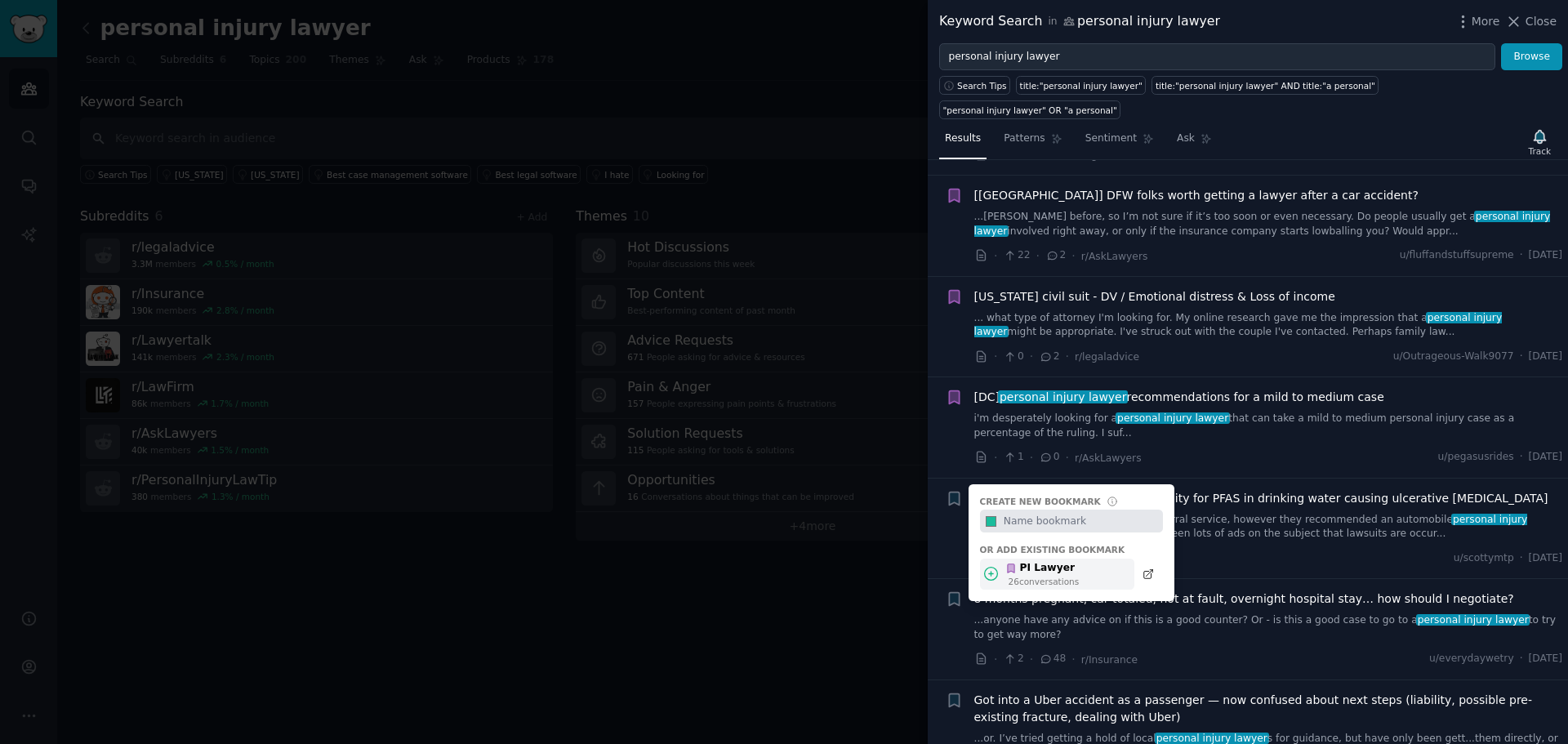
click at [991, 565] on icon at bounding box center [990, 573] width 17 height 17
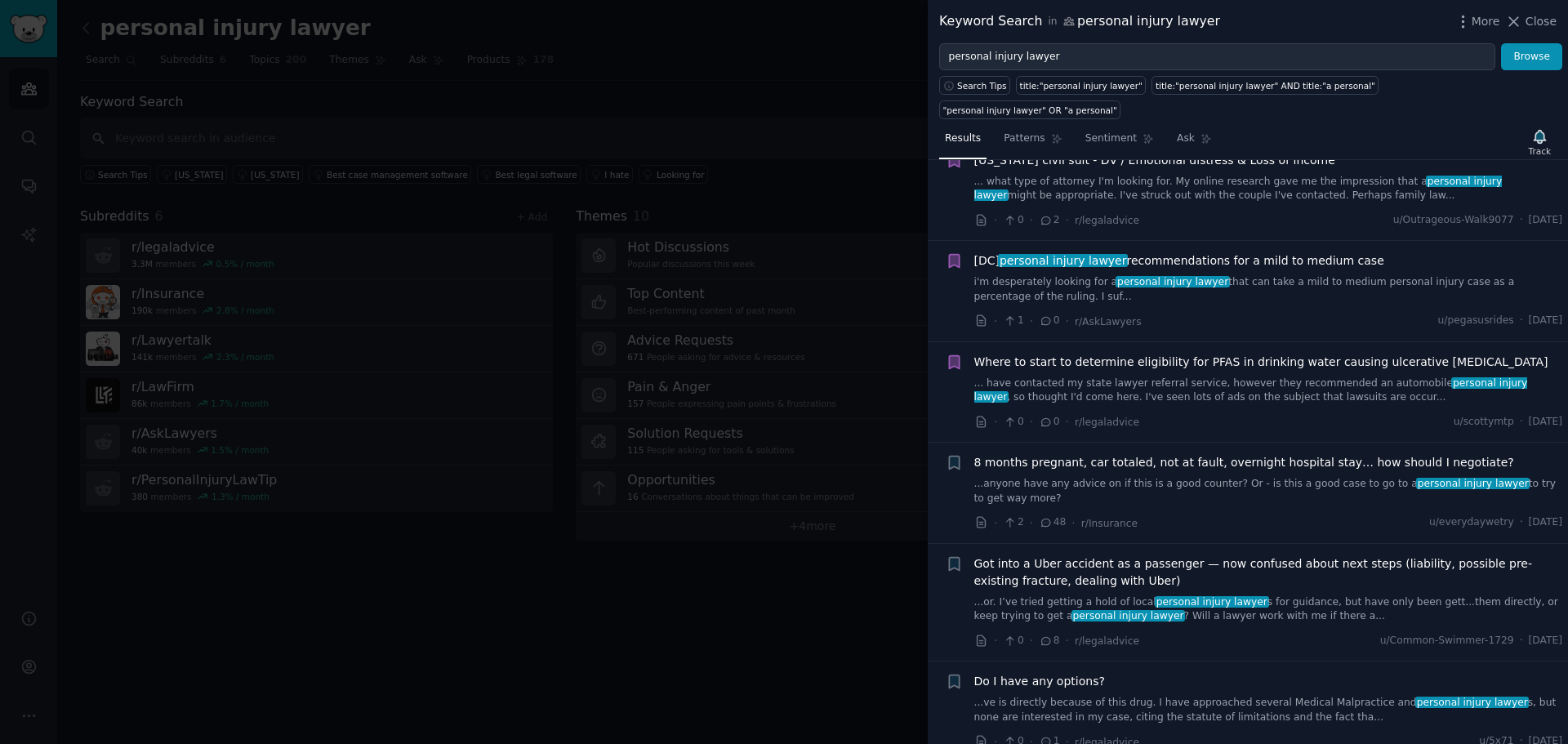
scroll to position [2721, 0]
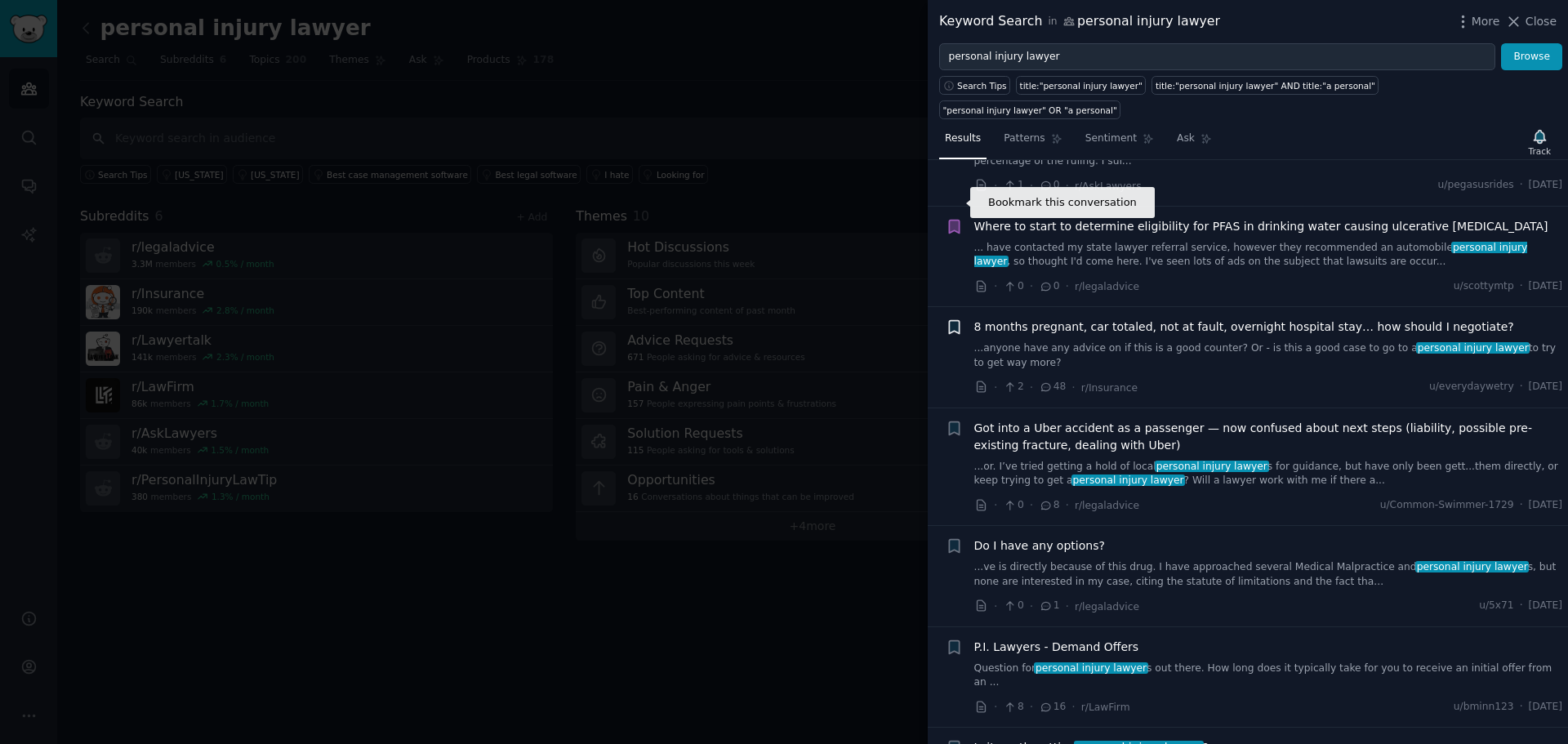
click at [955, 319] on icon "button" at bounding box center [954, 327] width 17 height 17
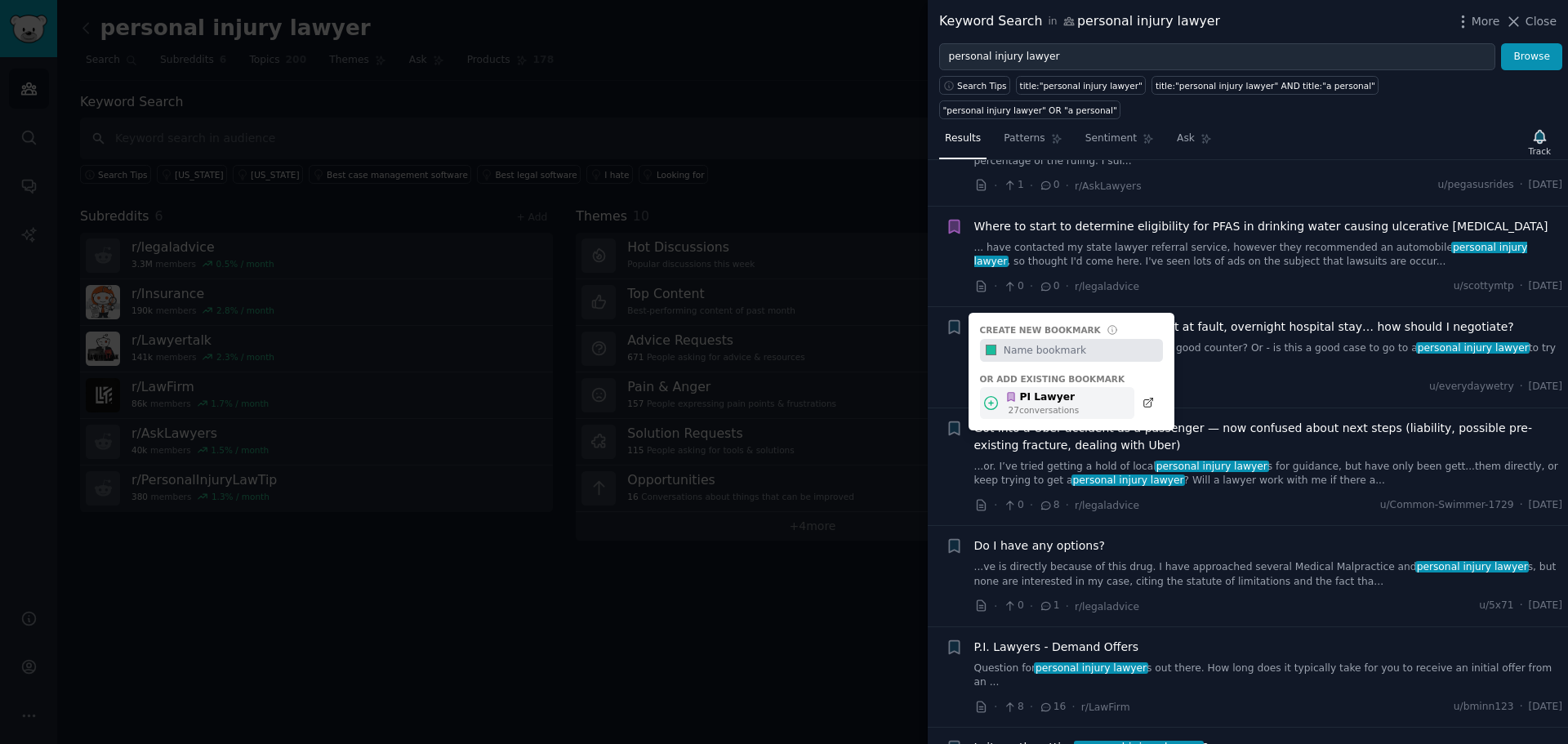
click at [991, 394] on icon at bounding box center [990, 403] width 17 height 17
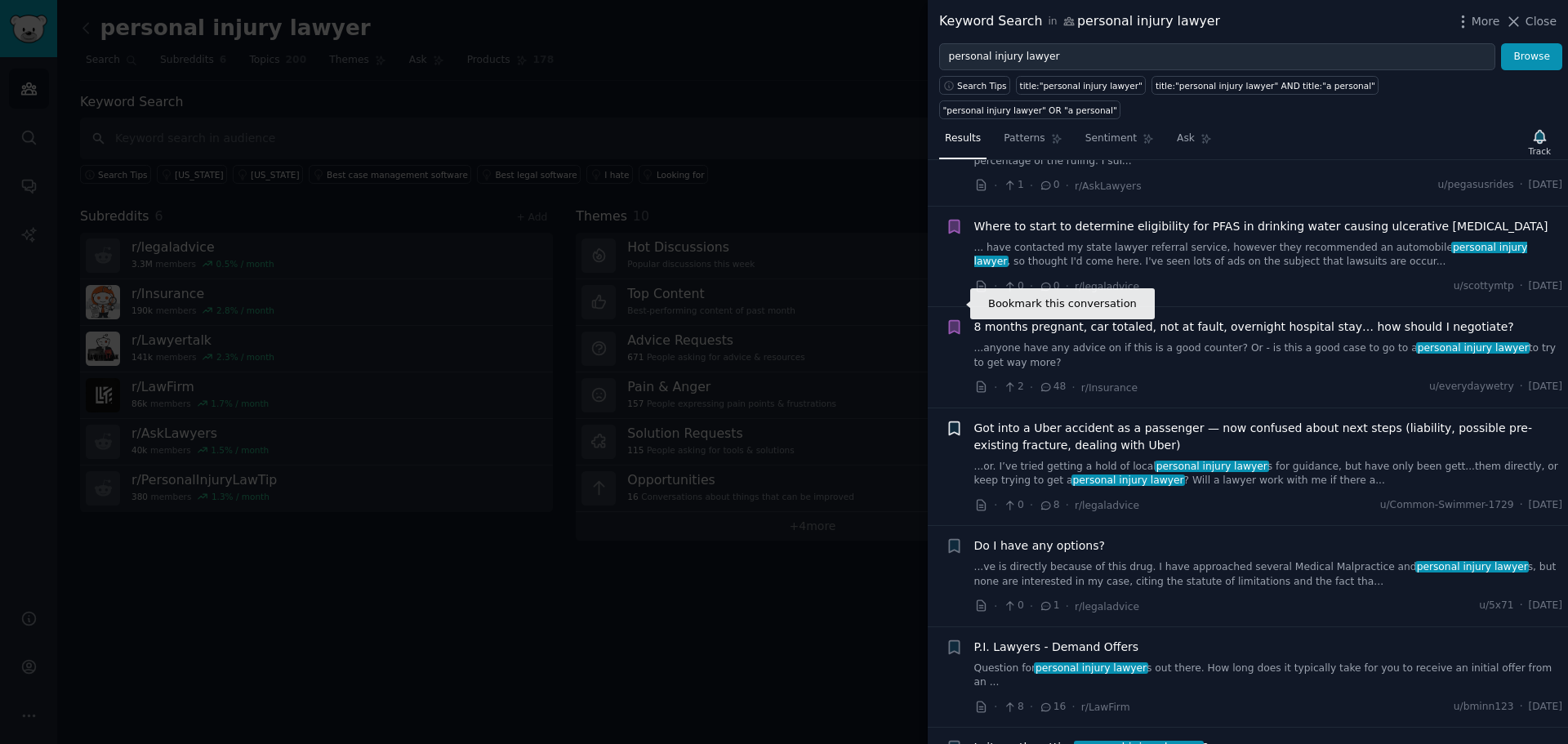
click at [949, 421] on icon "button" at bounding box center [954, 428] width 10 height 13
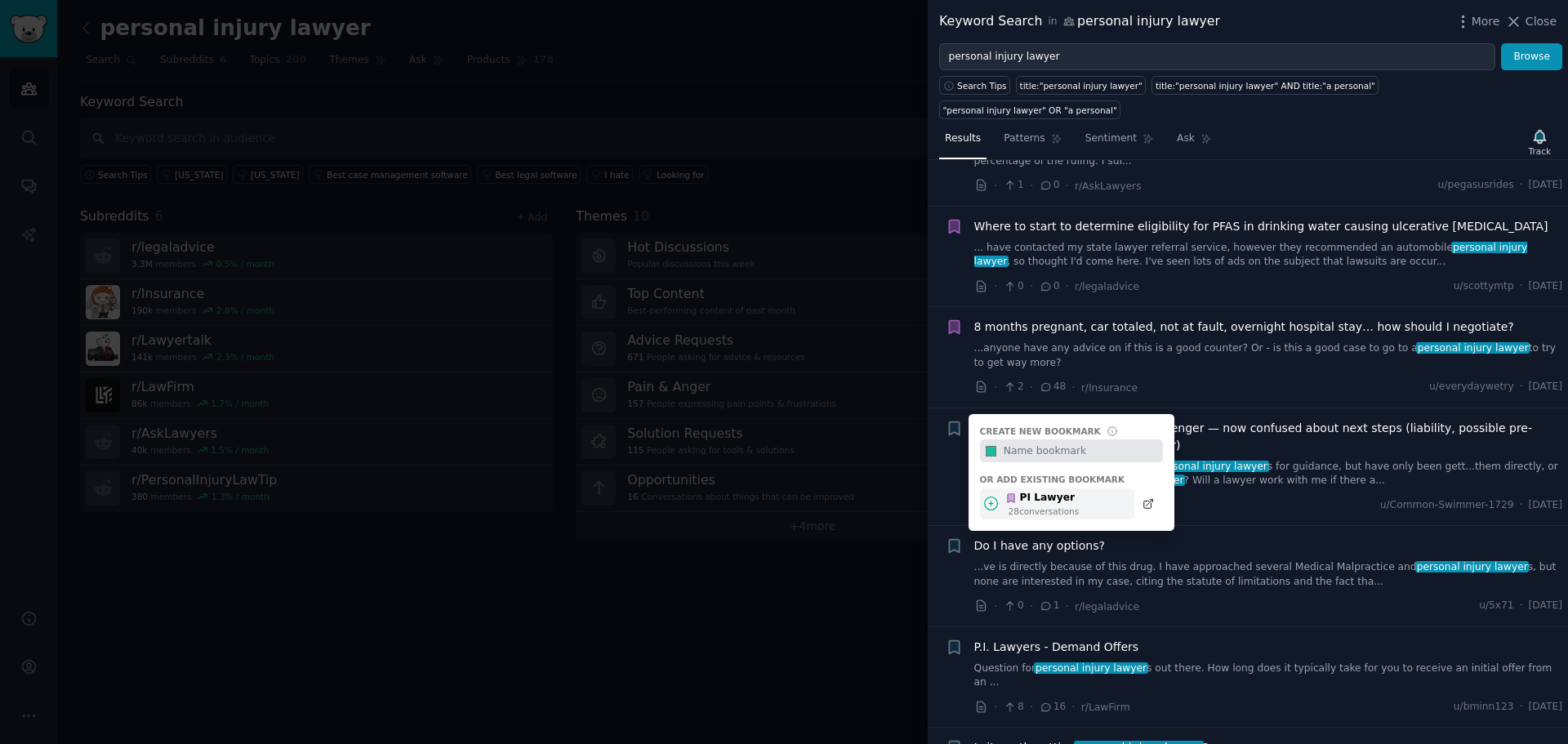
click at [990, 498] on icon at bounding box center [991, 504] width 13 height 13
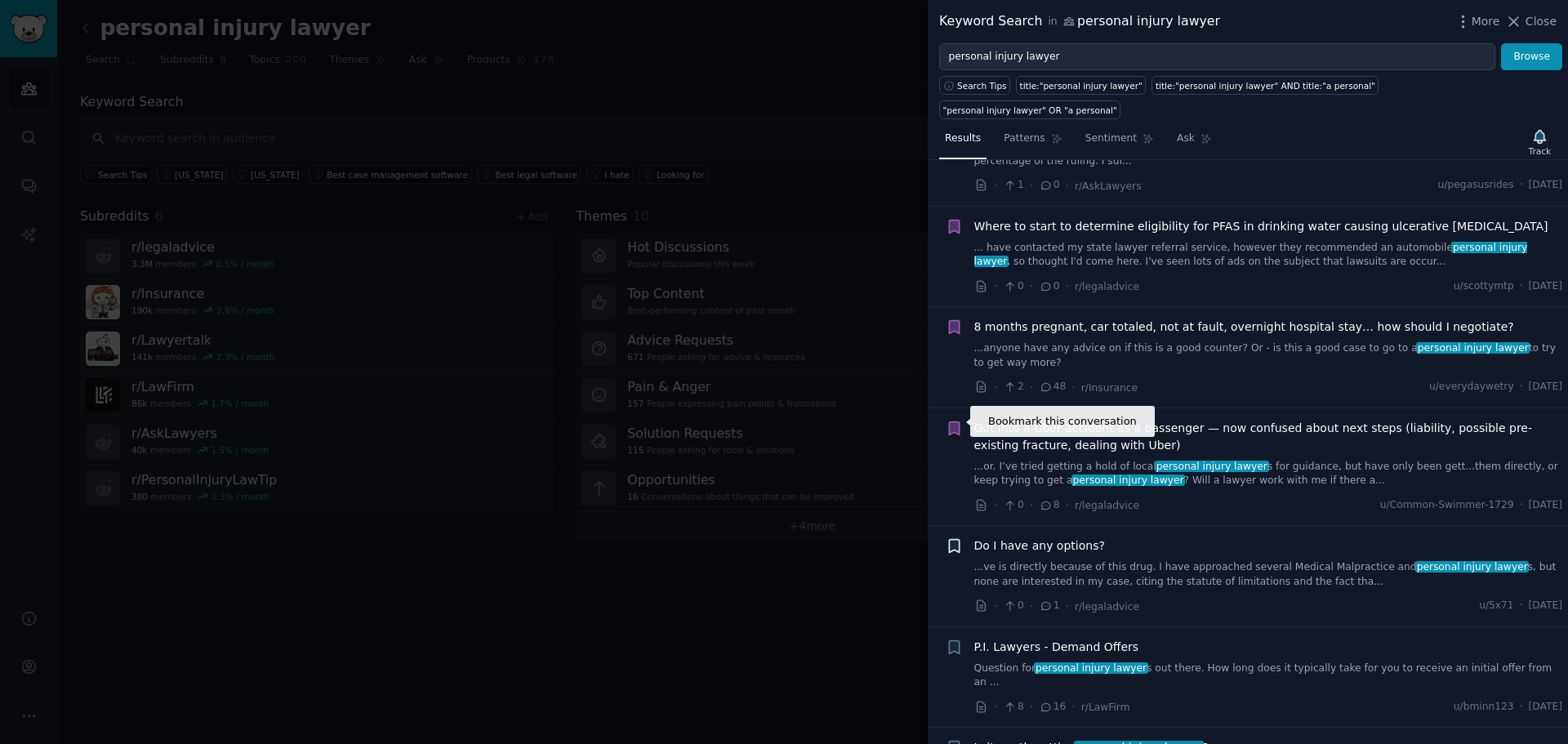
click at [958, 540] on icon "button" at bounding box center [954, 546] width 10 height 13
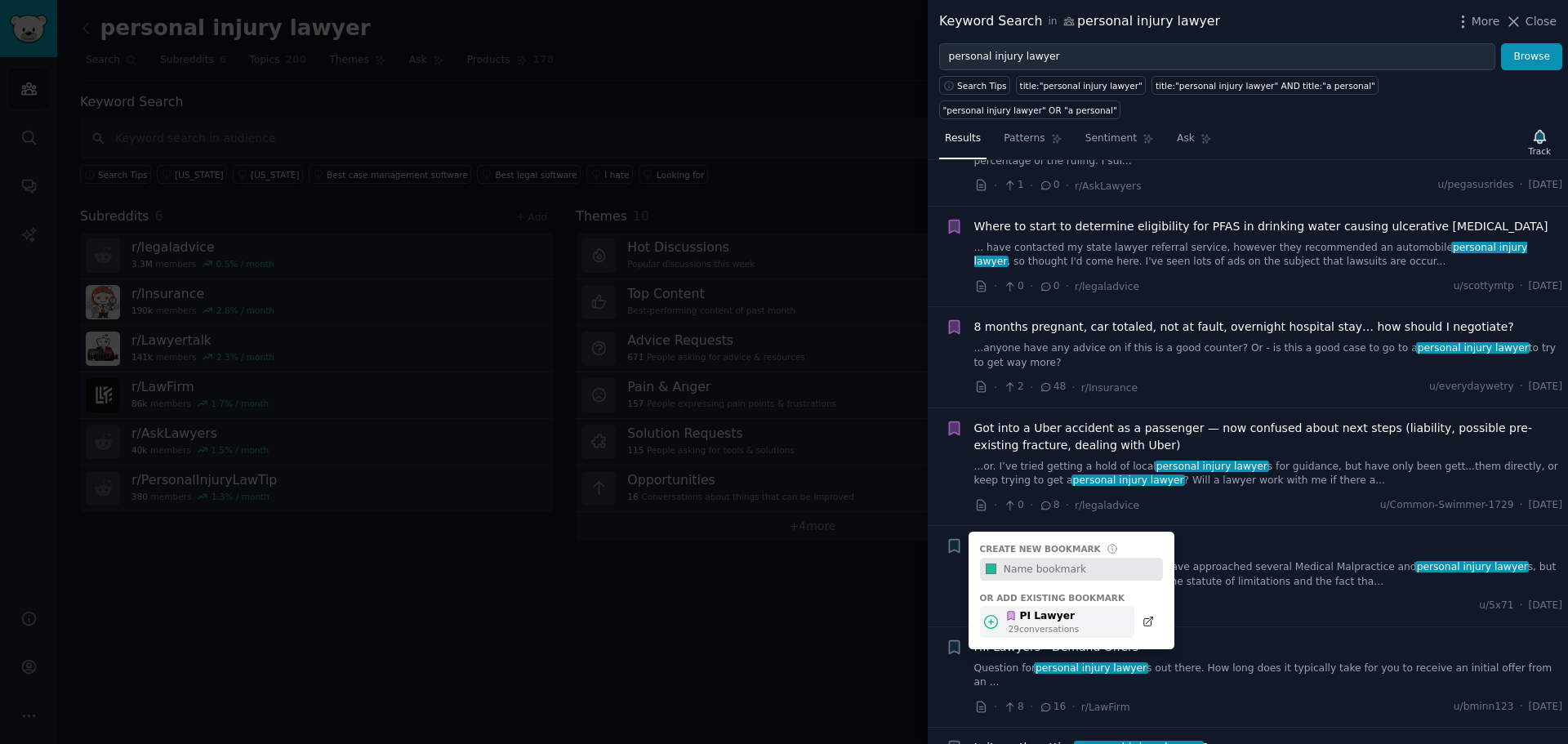
click at [999, 613] on icon at bounding box center [990, 621] width 17 height 17
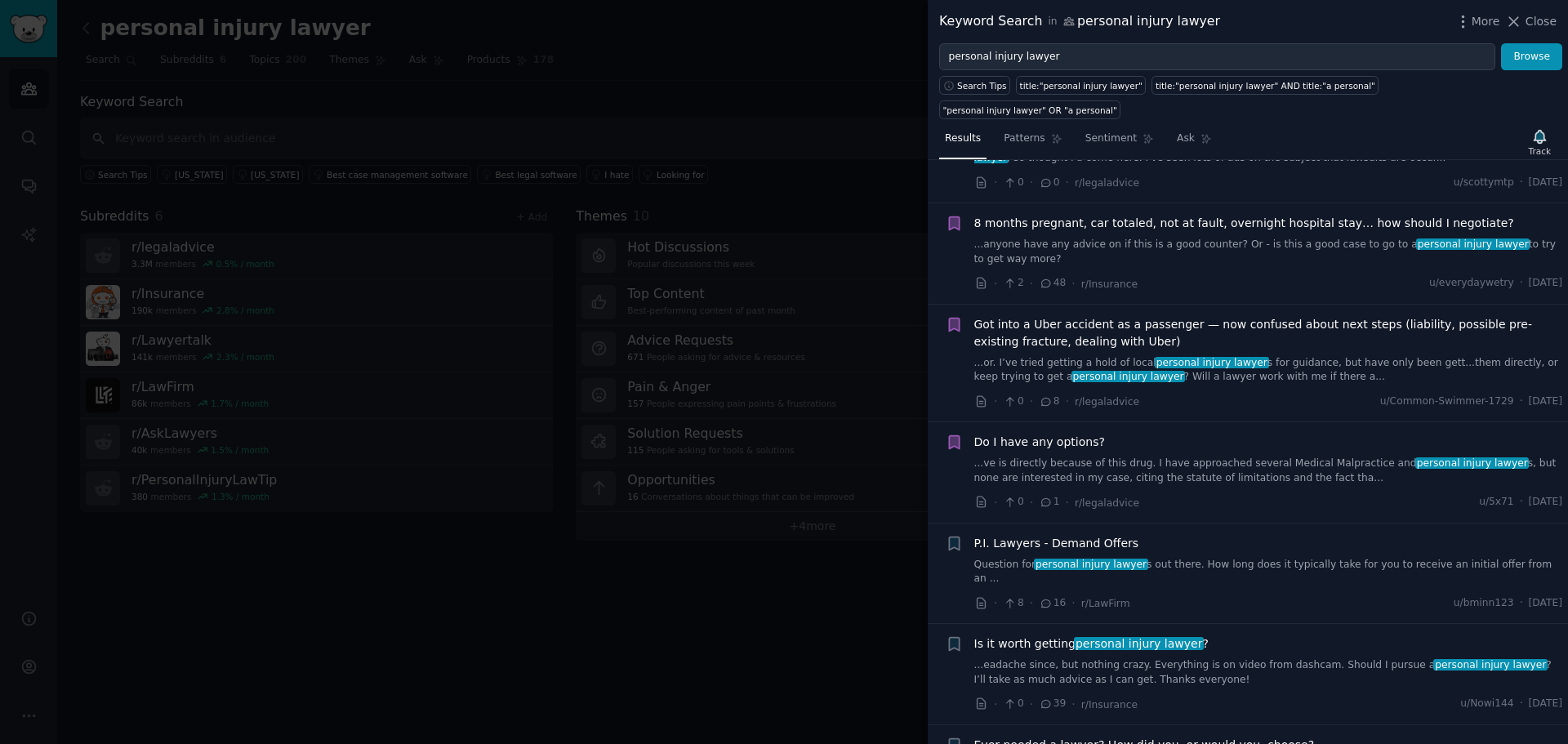
scroll to position [2994, 0]
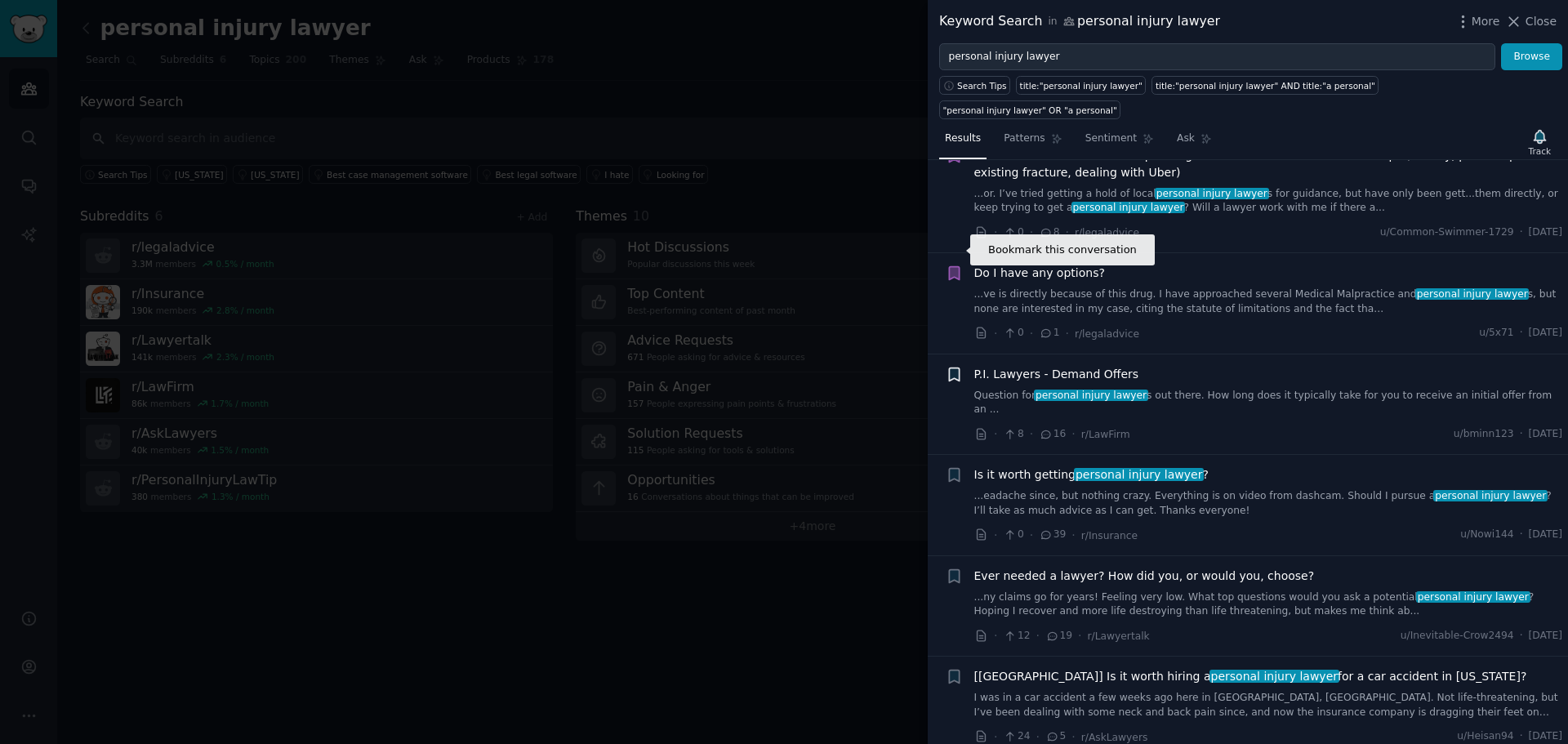
click at [951, 367] on icon "button" at bounding box center [954, 374] width 10 height 13
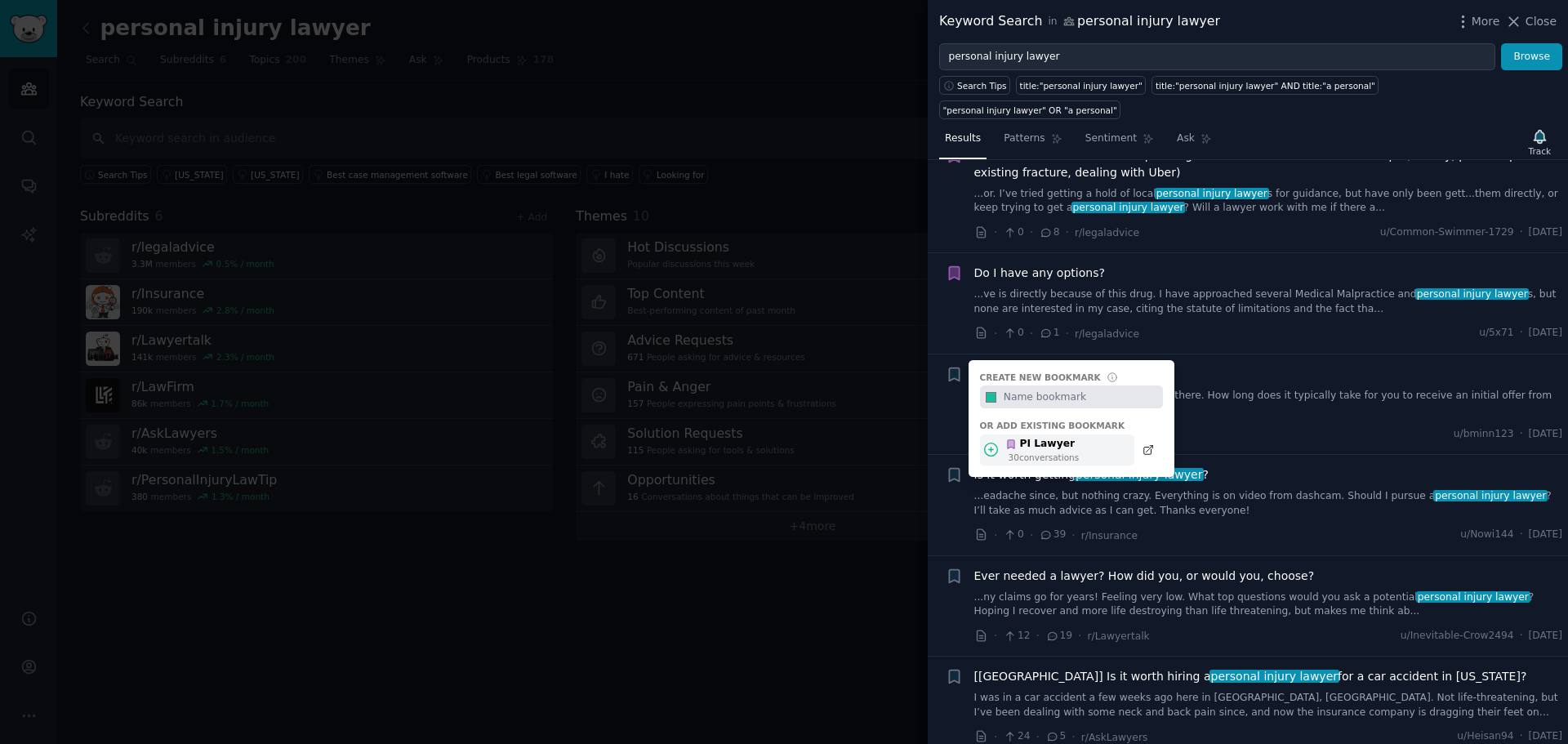
click at [991, 443] on icon at bounding box center [991, 450] width 13 height 13
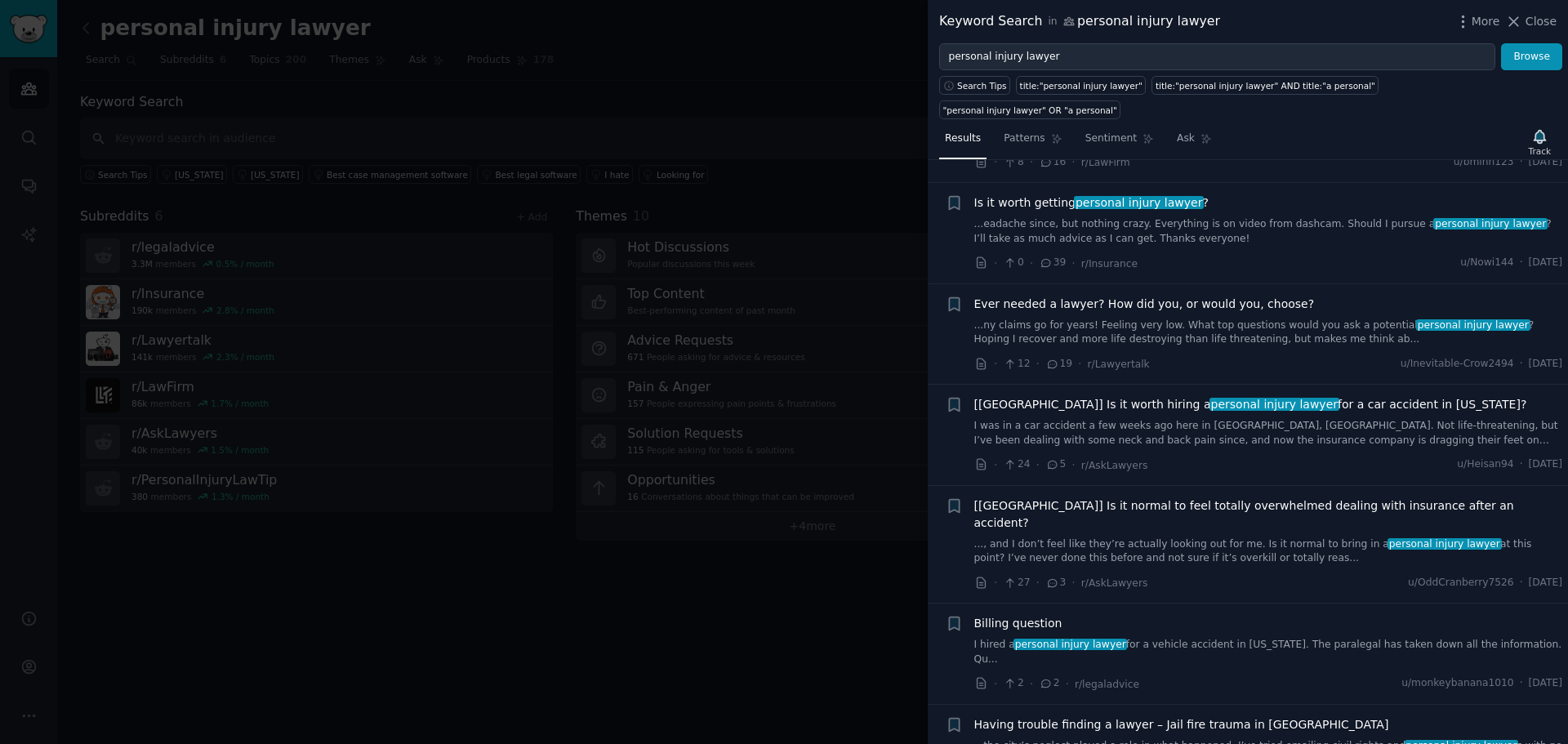
scroll to position [3130, 0]
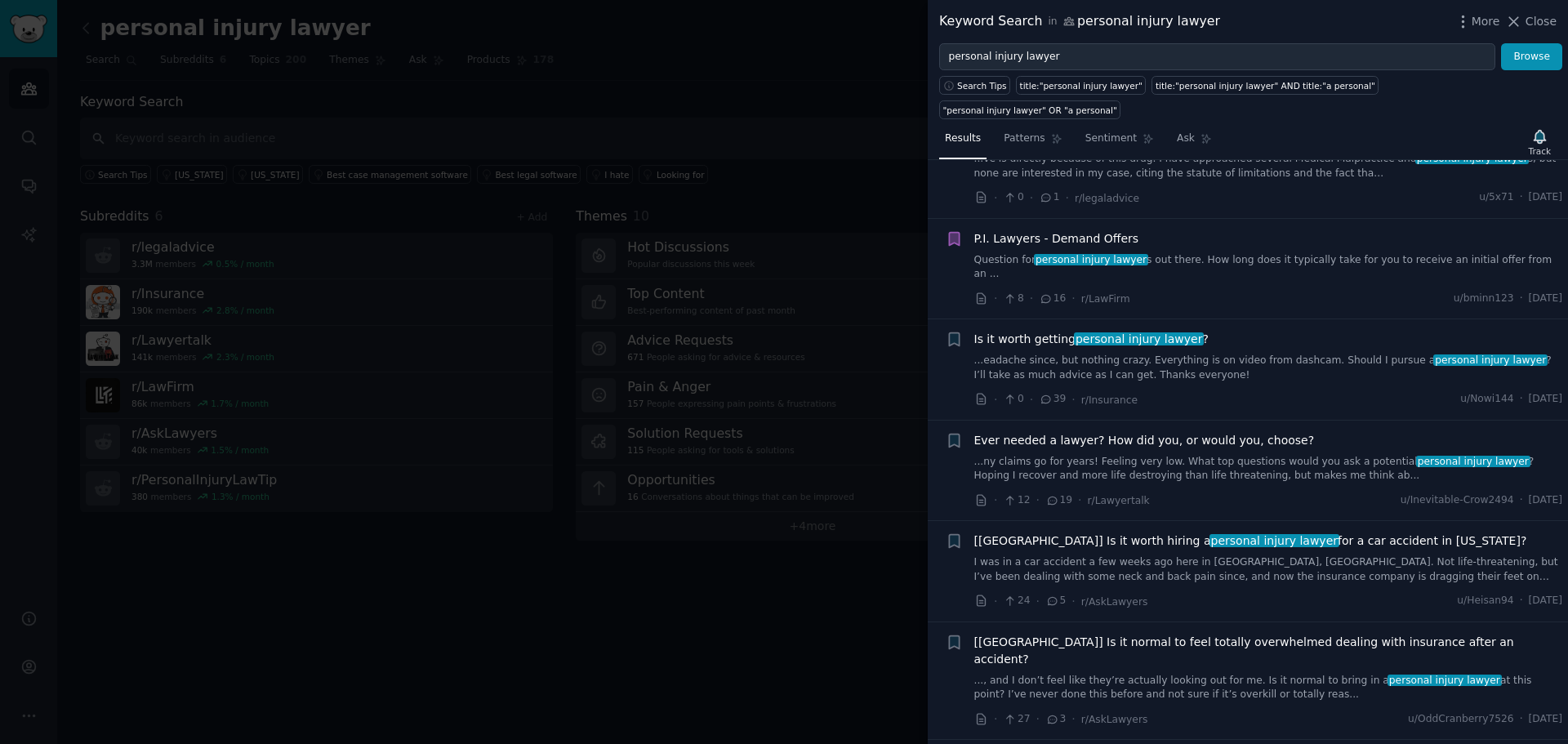
drag, startPoint x: 1539, startPoint y: 18, endPoint x: 761, endPoint y: 178, distance: 794.3
click at [1539, 18] on span "Close" at bounding box center [1540, 22] width 31 height 17
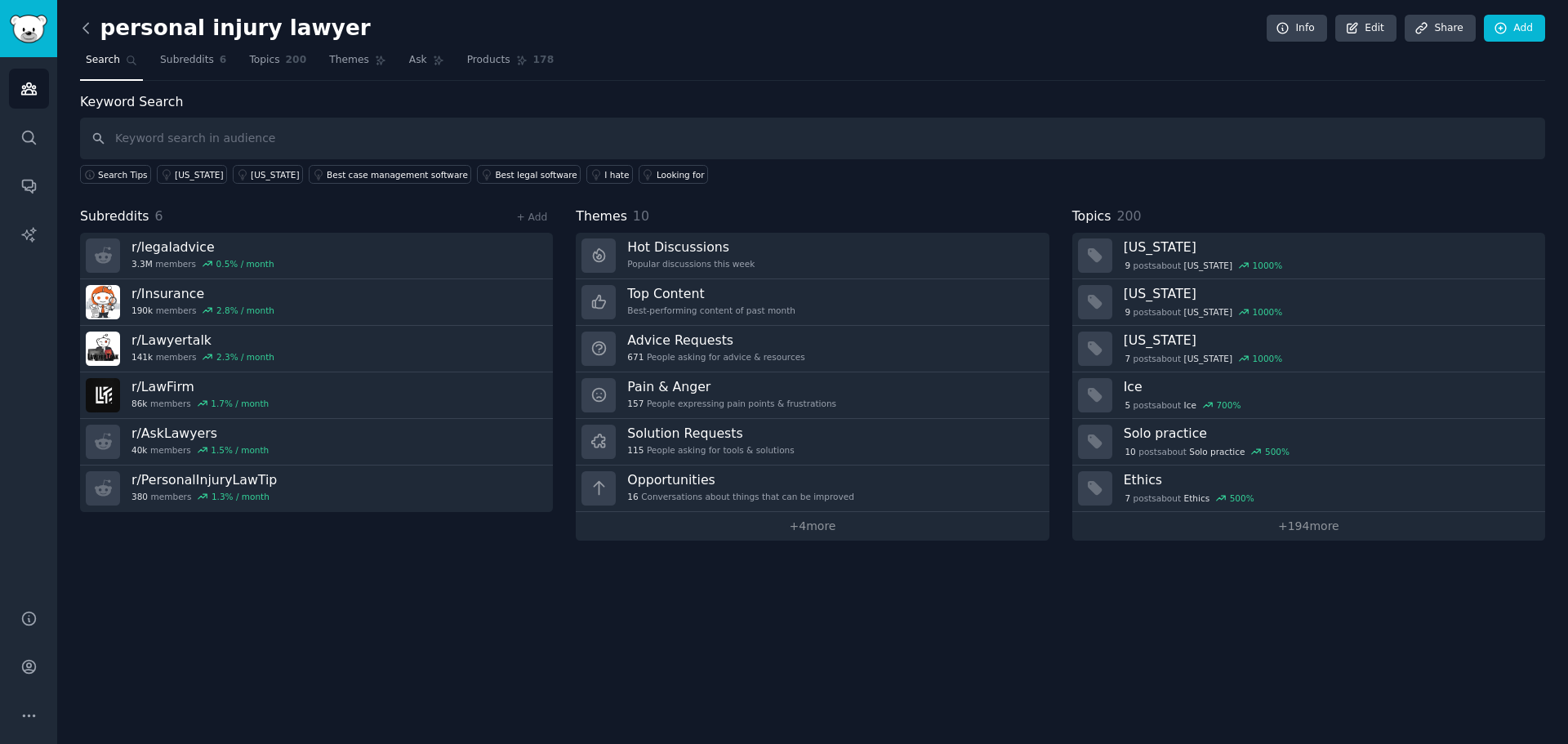
click at [85, 29] on icon at bounding box center [86, 28] width 5 height 10
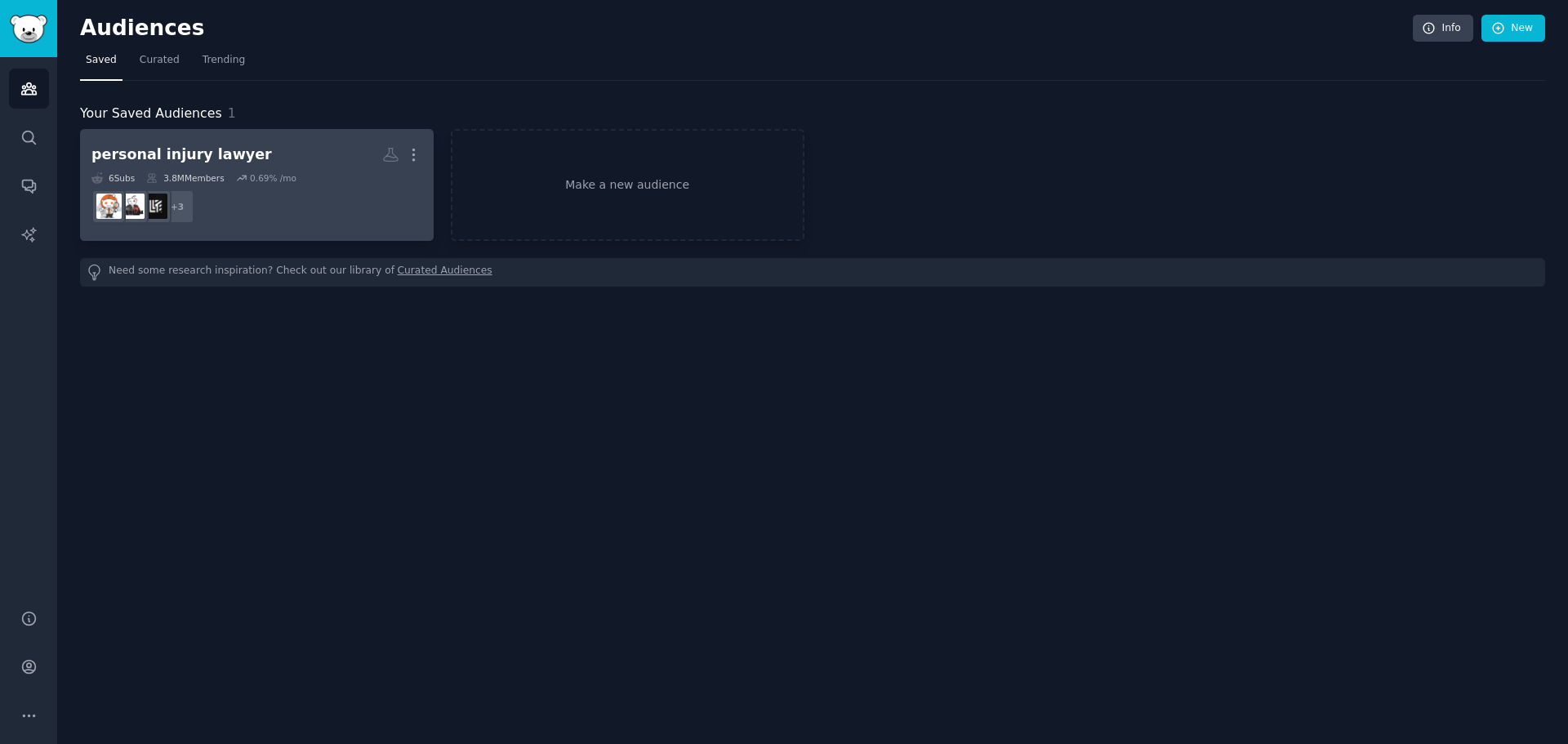
click at [232, 161] on div "personal injury lawyer" at bounding box center [182, 155] width 181 height 20
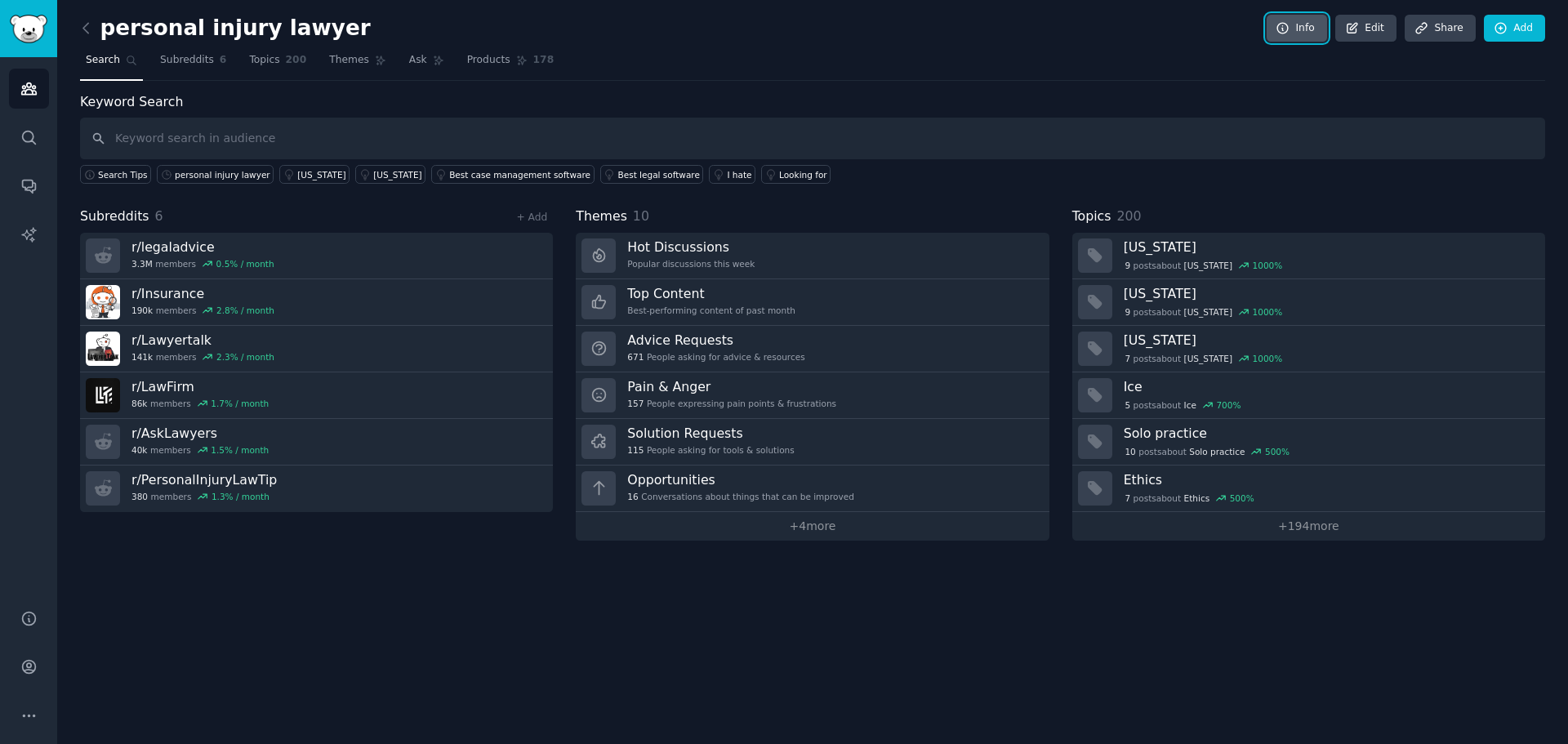
click at [1302, 24] on link "Info" at bounding box center [1296, 28] width 61 height 28
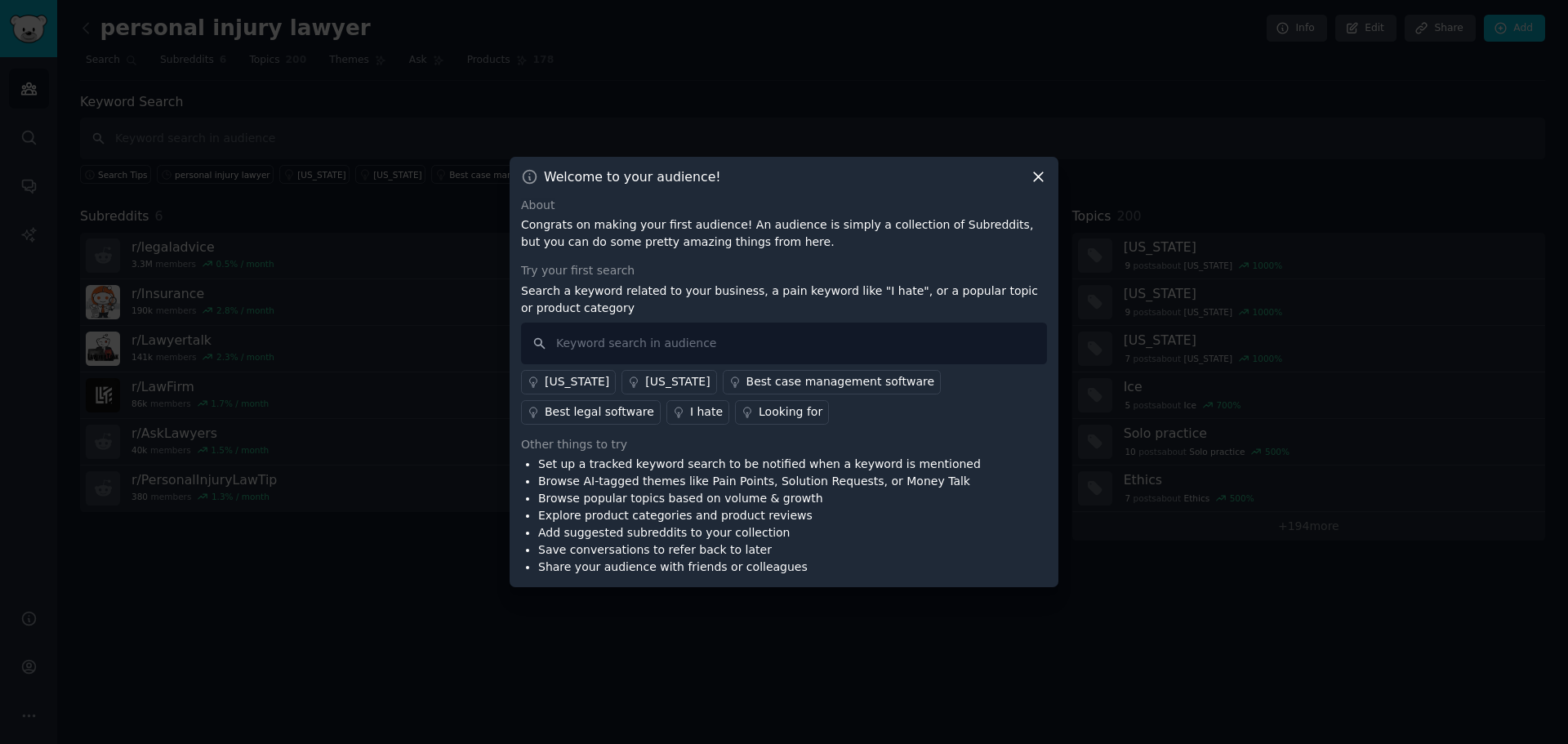
click at [1036, 175] on icon at bounding box center [1038, 177] width 17 height 17
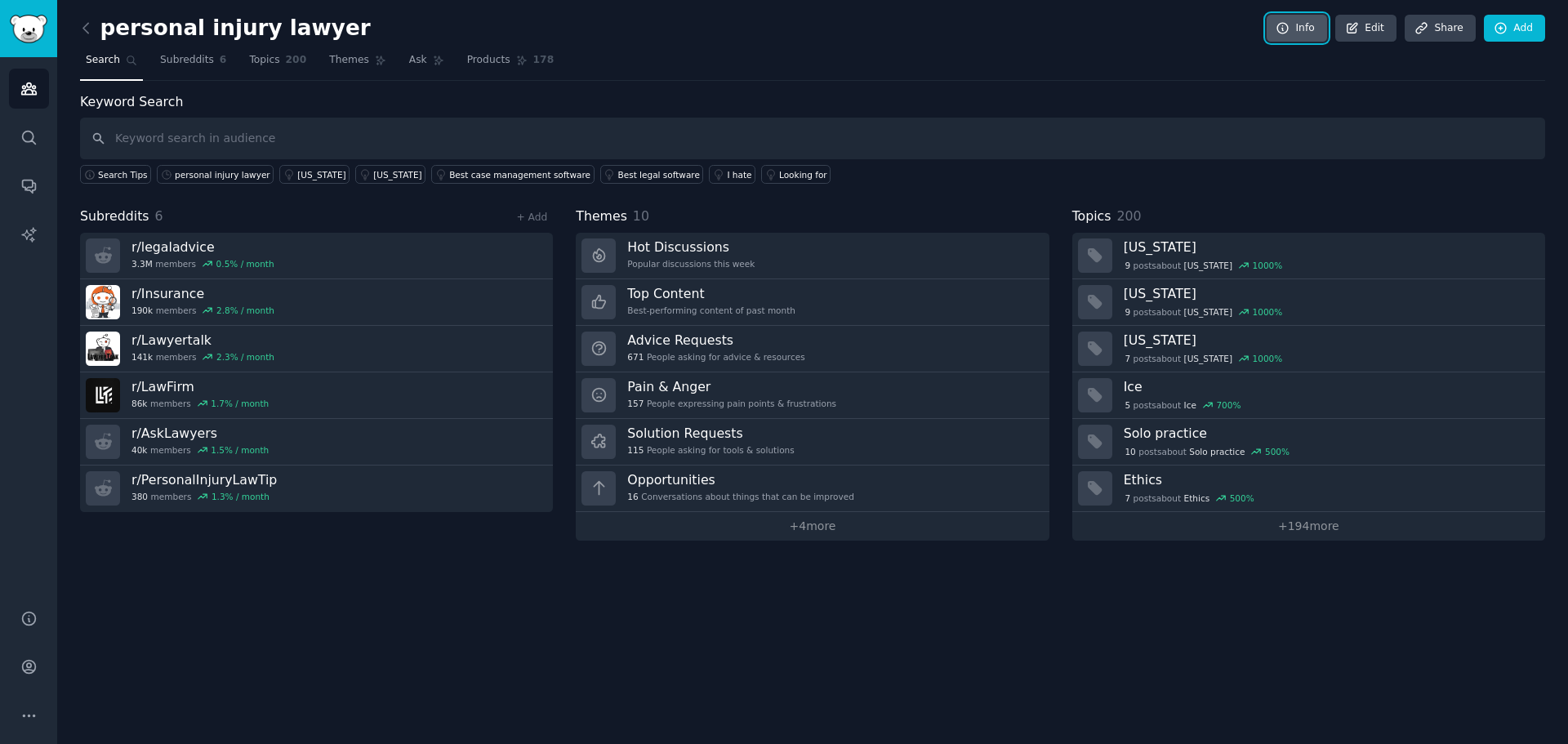
click at [1277, 35] on link "Info" at bounding box center [1296, 28] width 61 height 28
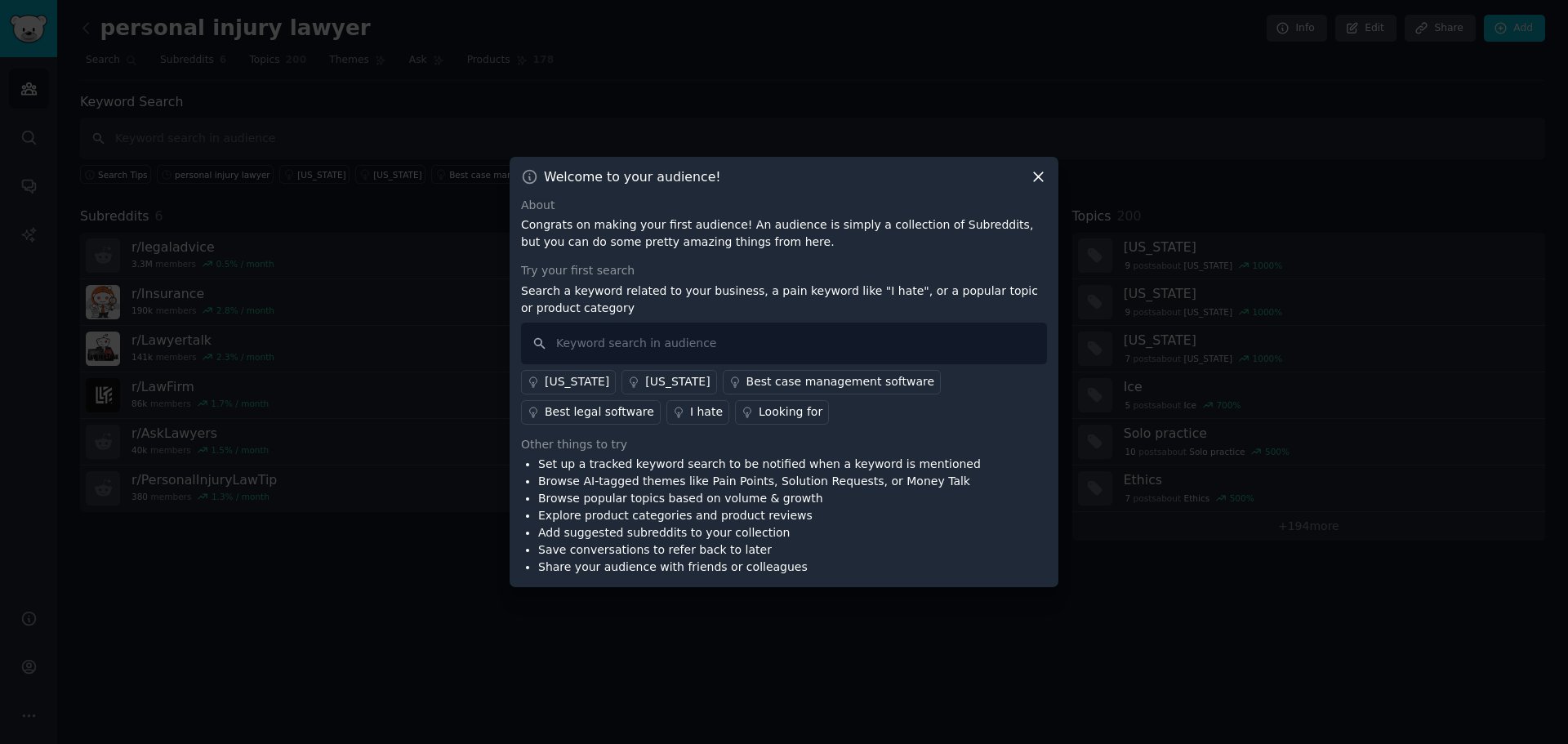
click at [1038, 180] on icon at bounding box center [1038, 177] width 17 height 17
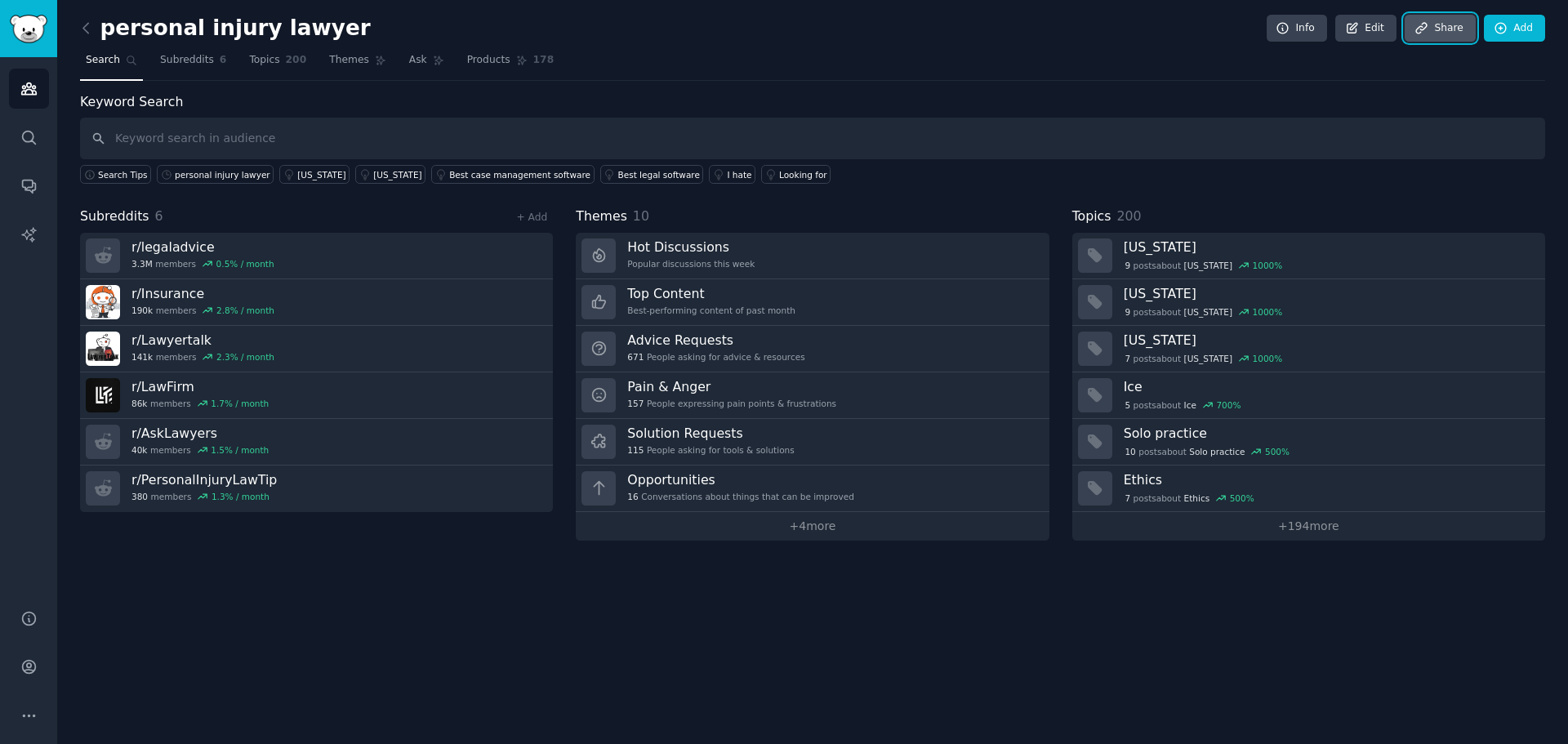
click at [1413, 32] on link "Share" at bounding box center [1440, 28] width 71 height 28
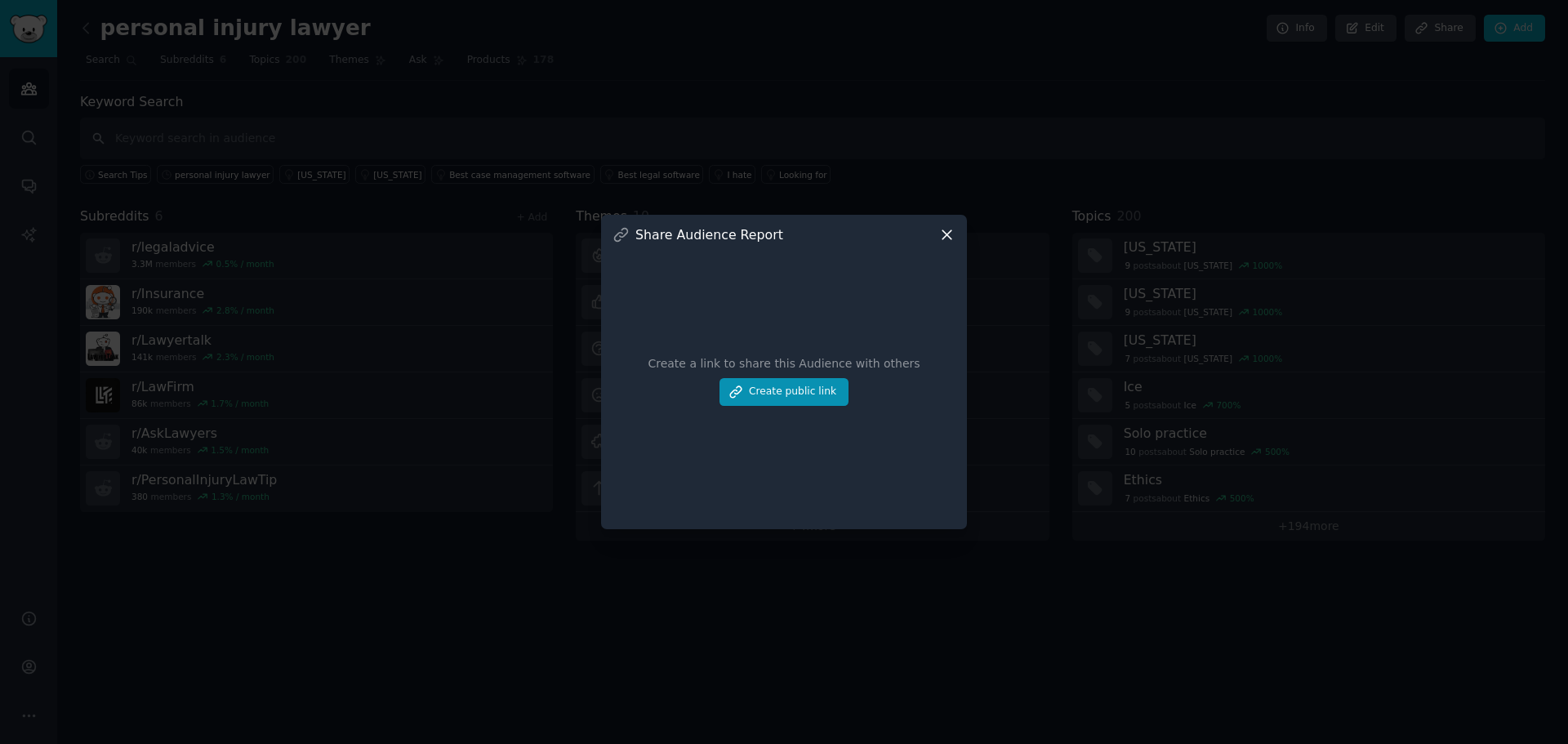
click at [951, 230] on icon at bounding box center [947, 235] width 9 height 9
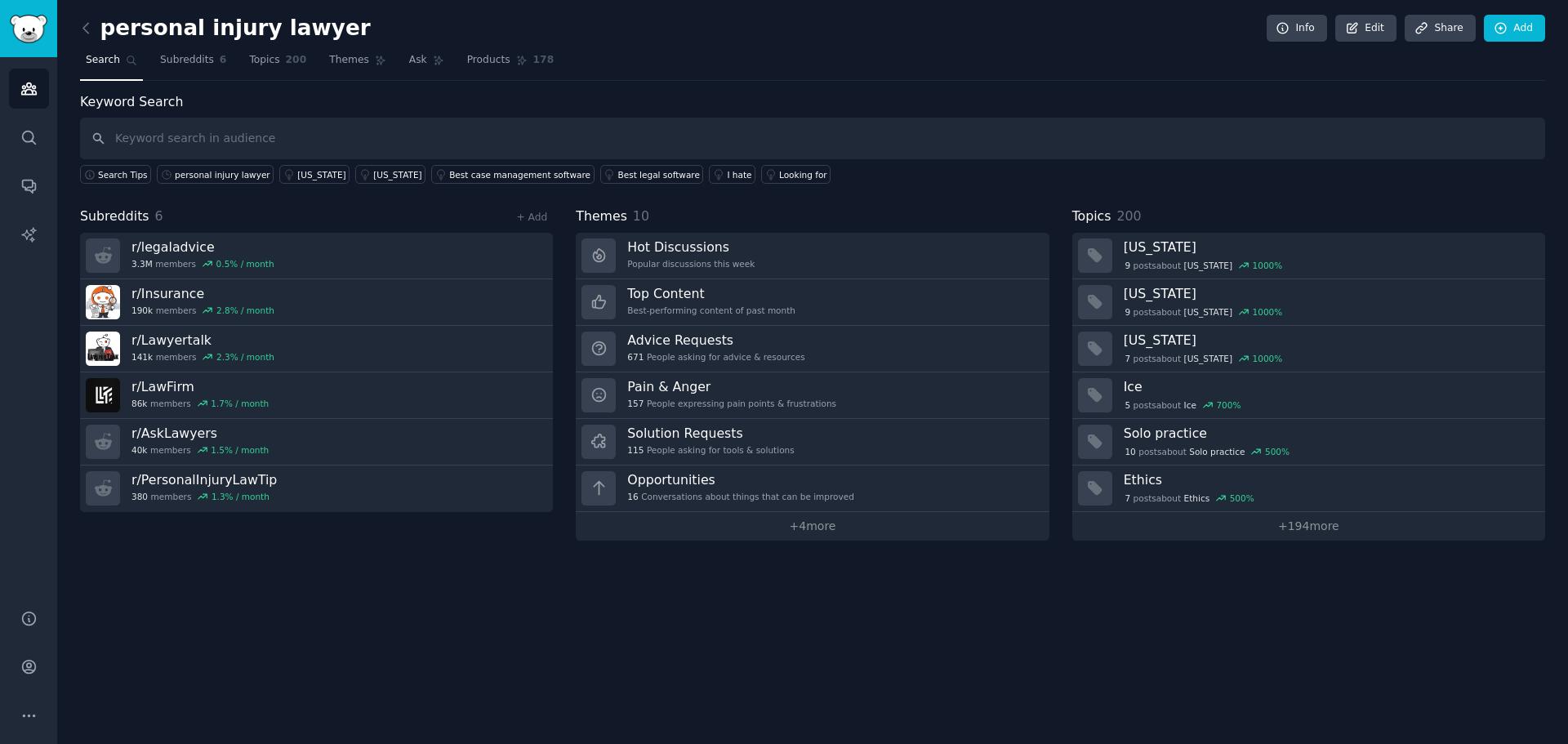
click at [925, 77] on nav "Search Subreddits 6 Topics 200 Themes Ask Products 178" at bounding box center [812, 64] width 1465 height 34
click at [32, 30] on img "Sidebar" at bounding box center [29, 29] width 38 height 29
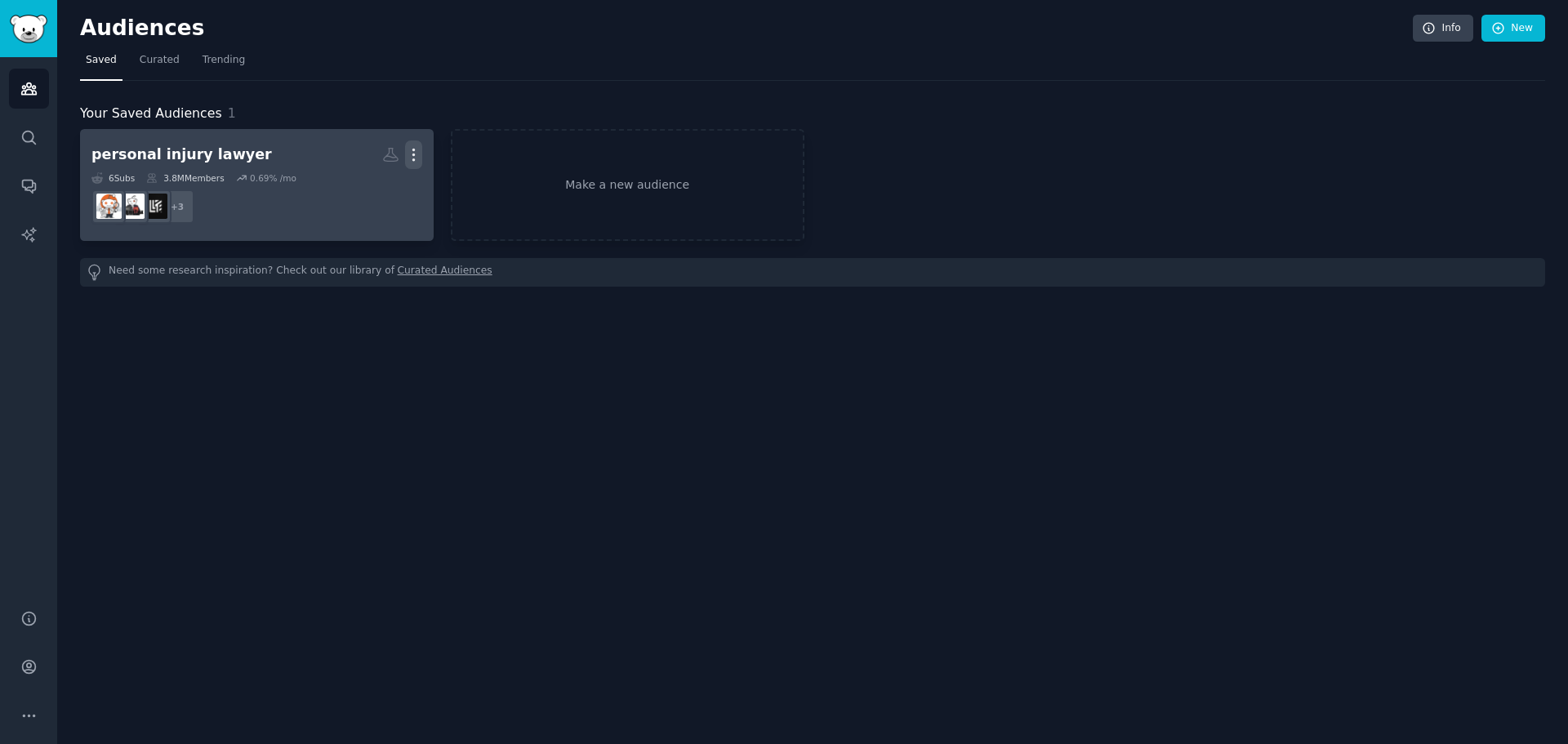
click at [421, 157] on icon "button" at bounding box center [414, 155] width 17 height 17
click at [370, 159] on p "View" at bounding box center [364, 161] width 27 height 17
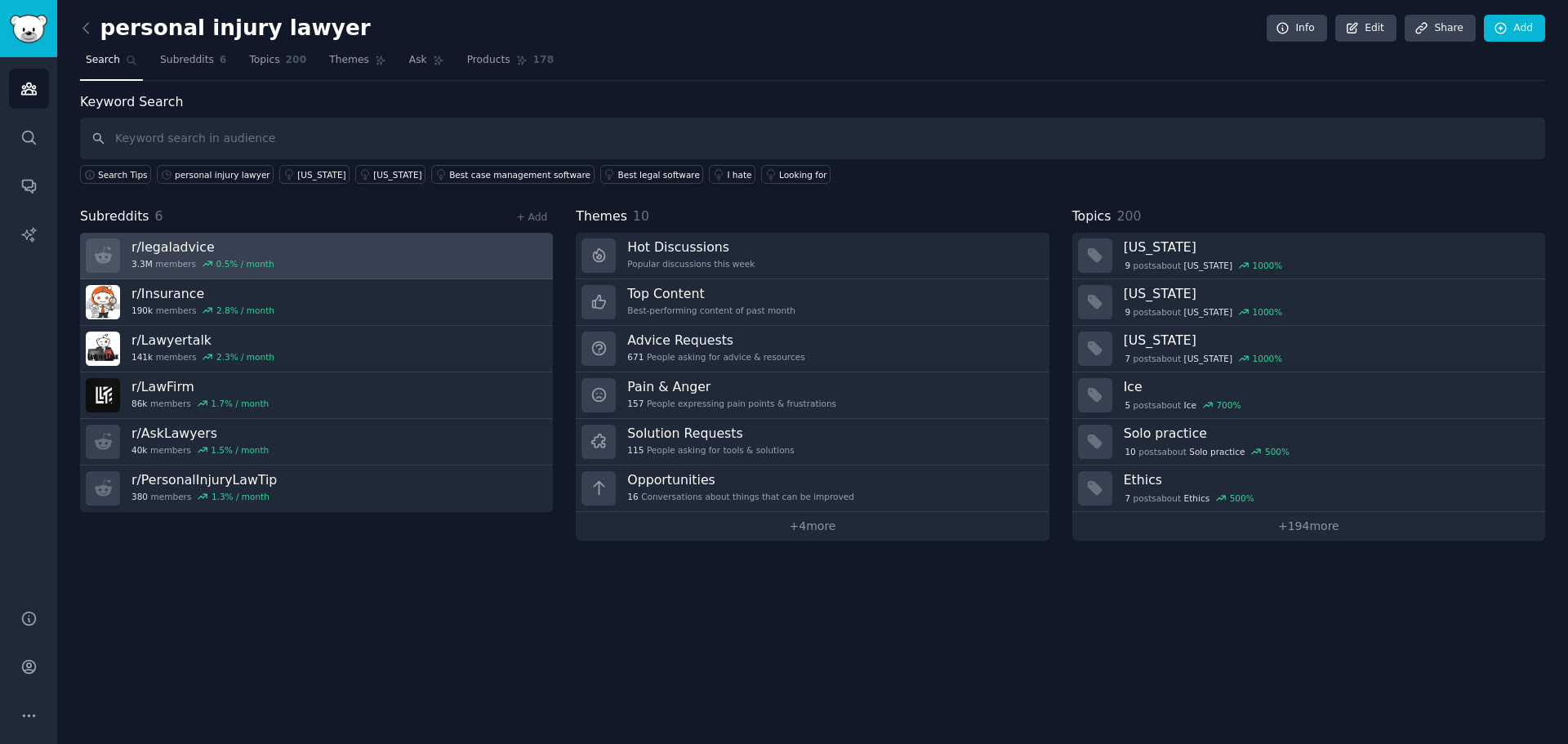
click at [384, 266] on link "r/ legaladvice 3.3M members 0.5 % / month" at bounding box center [316, 256] width 473 height 46
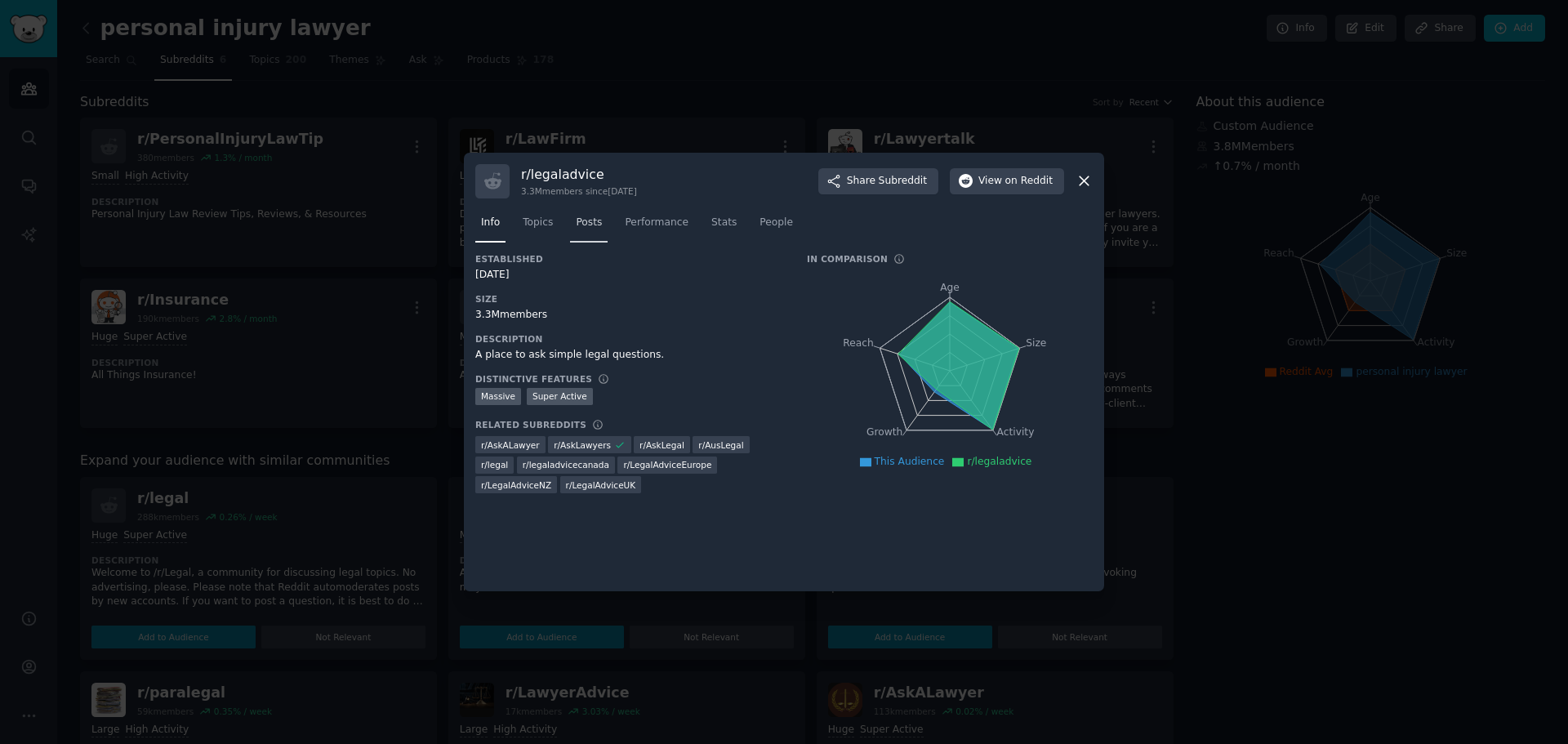
click at [583, 217] on span "Posts" at bounding box center [589, 222] width 26 height 14
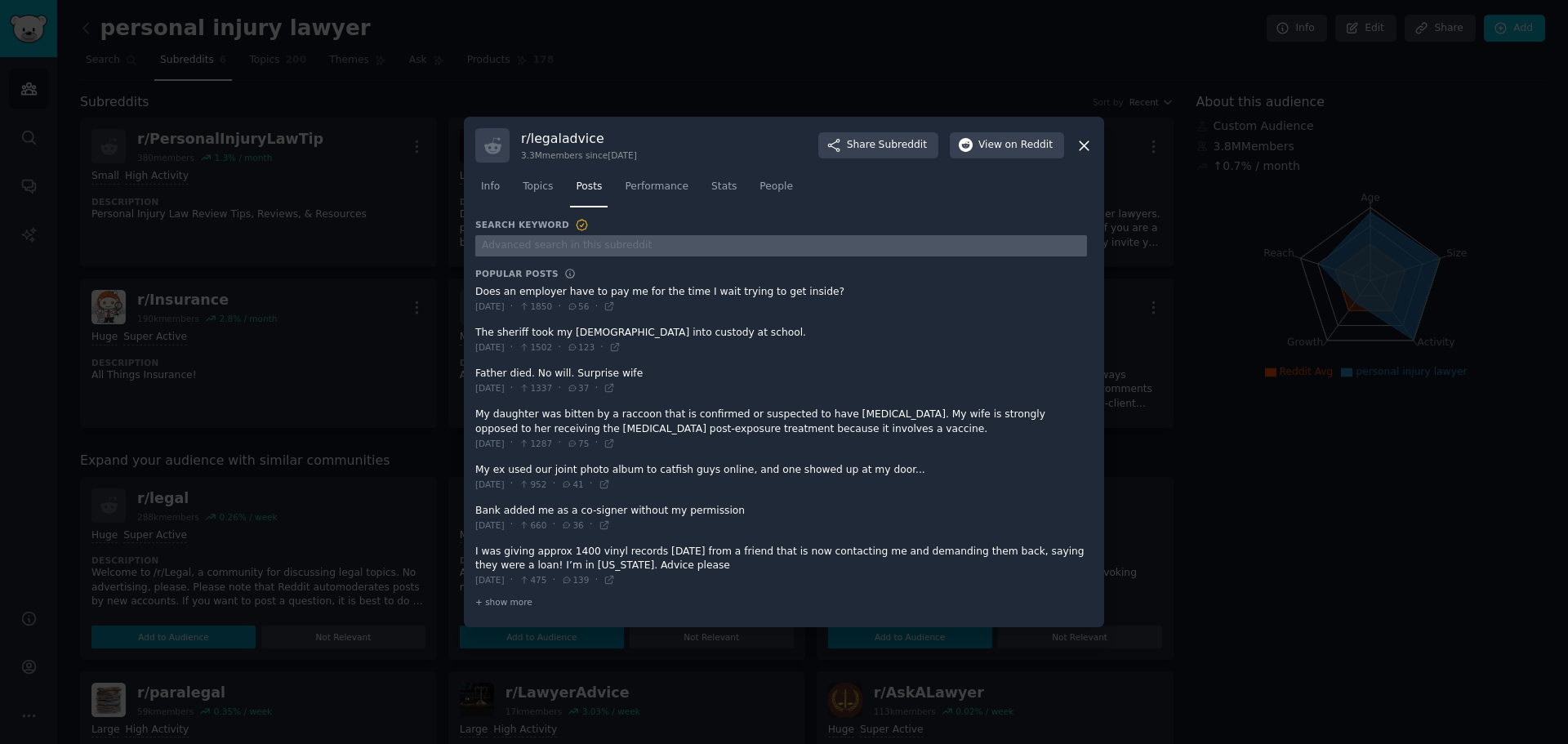
click at [631, 244] on input "text" at bounding box center [781, 246] width 612 height 22
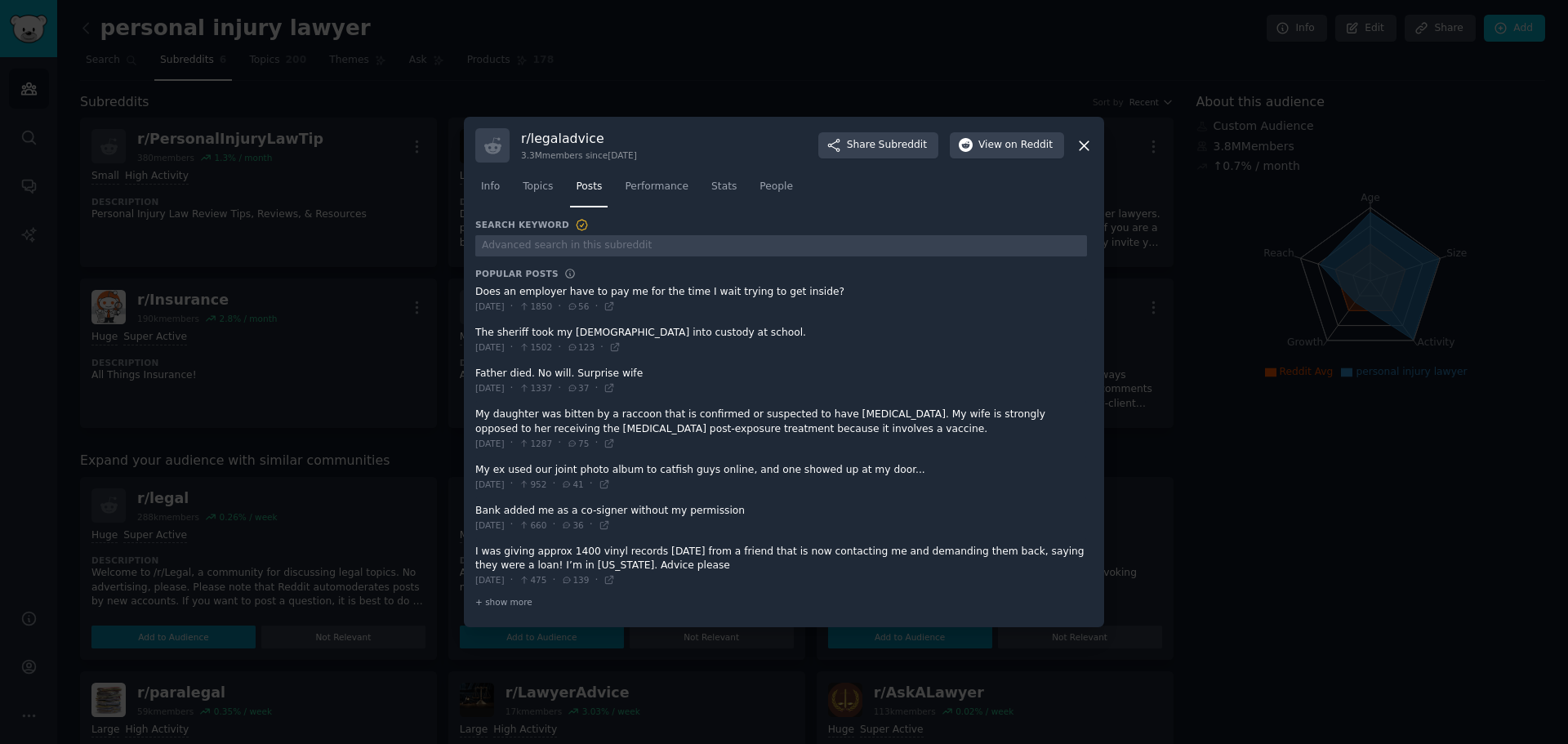
click at [1085, 148] on icon at bounding box center [1084, 145] width 17 height 17
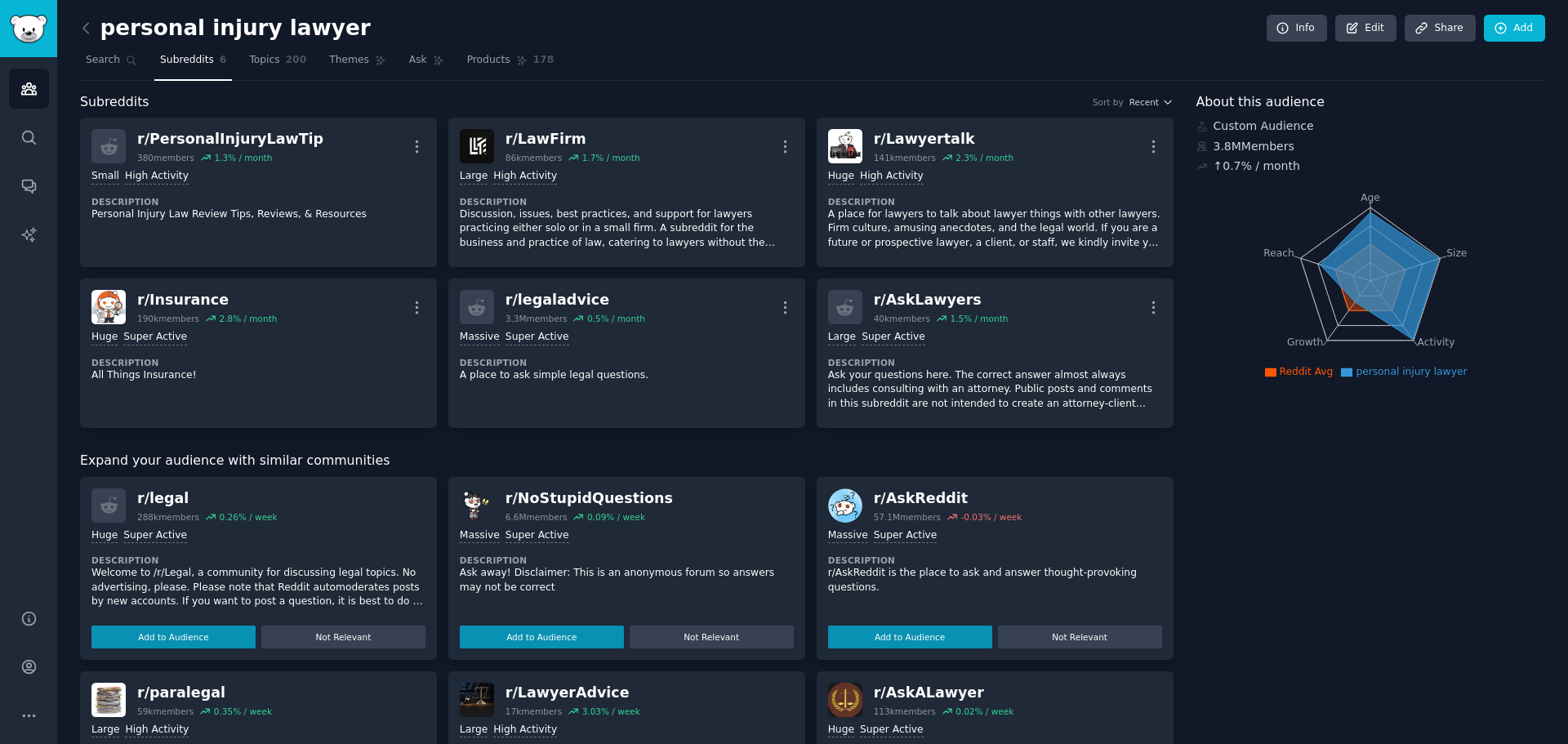
click at [877, 61] on nav "Search Subreddits 6 Topics 200 Themes Ask Products 178" at bounding box center [812, 64] width 1465 height 34
click at [36, 176] on link "Conversations" at bounding box center [29, 186] width 40 height 40
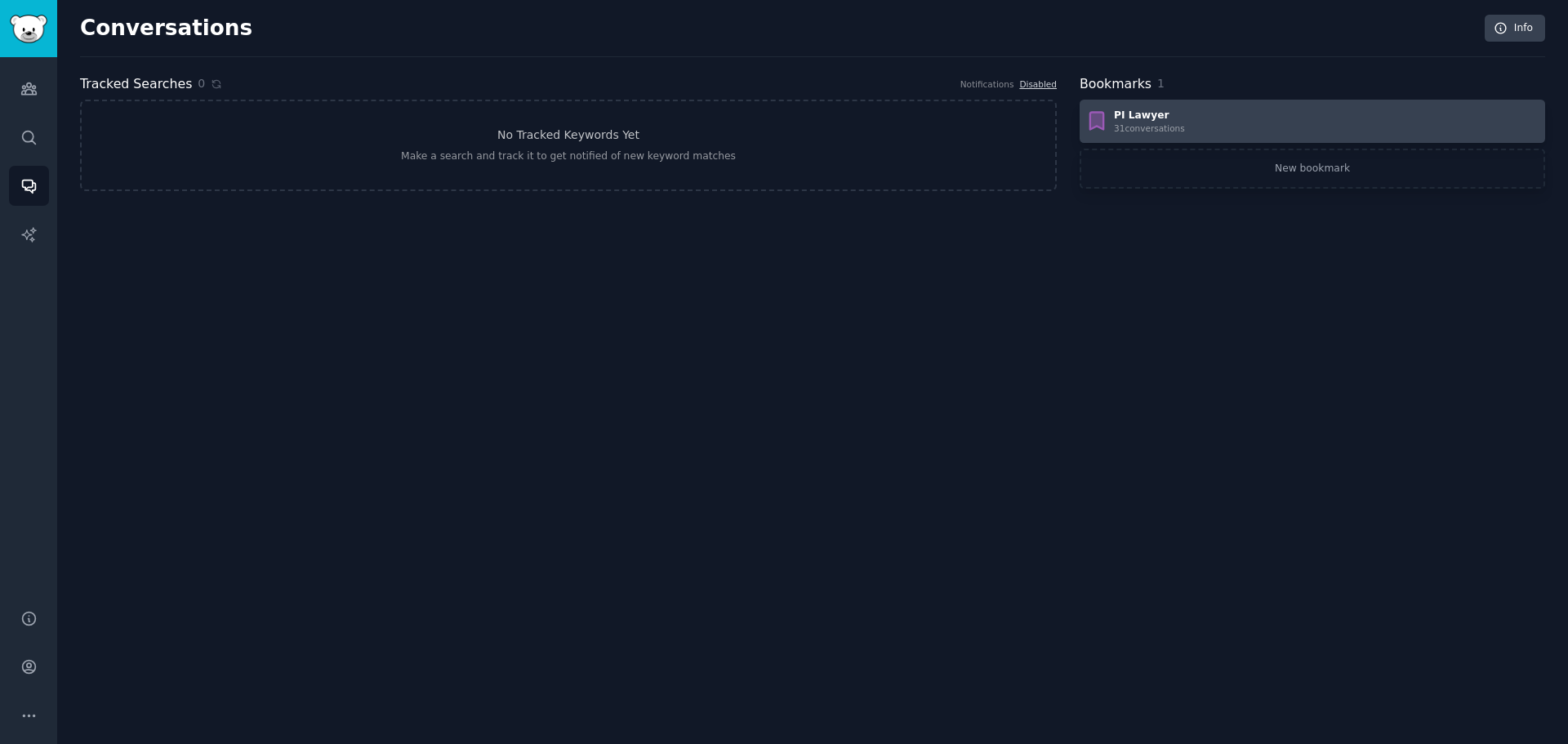
click at [1191, 114] on div "PI Lawyer 31 conversation s" at bounding box center [1312, 121] width 454 height 26
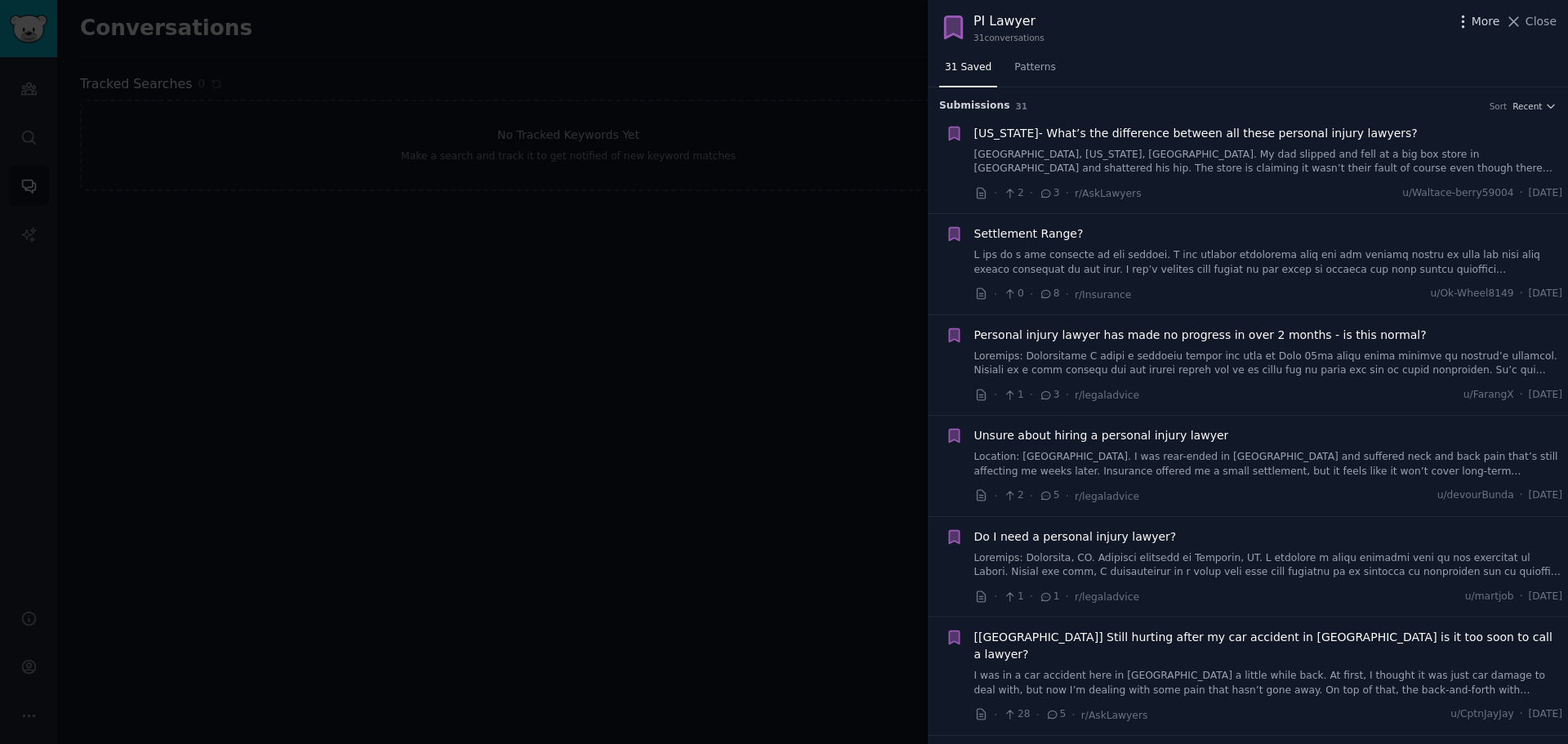
click at [1468, 18] on icon "button" at bounding box center [1463, 22] width 17 height 17
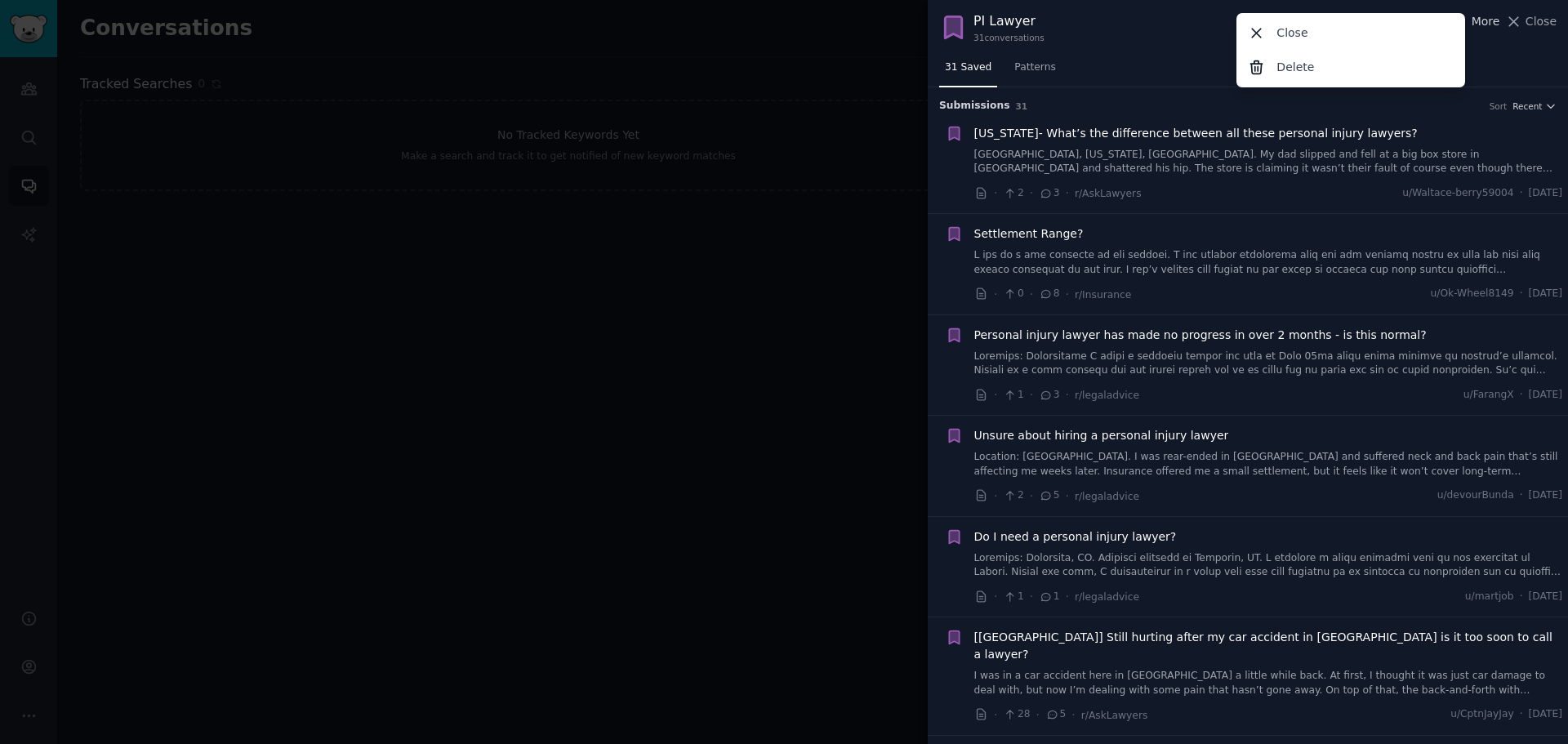
click at [1465, 18] on div "Close Delete" at bounding box center [1351, 50] width 229 height 74
click at [1500, 50] on div "PI Lawyer 31 conversation s More Close Delete Close" at bounding box center [1247, 27] width 640 height 55
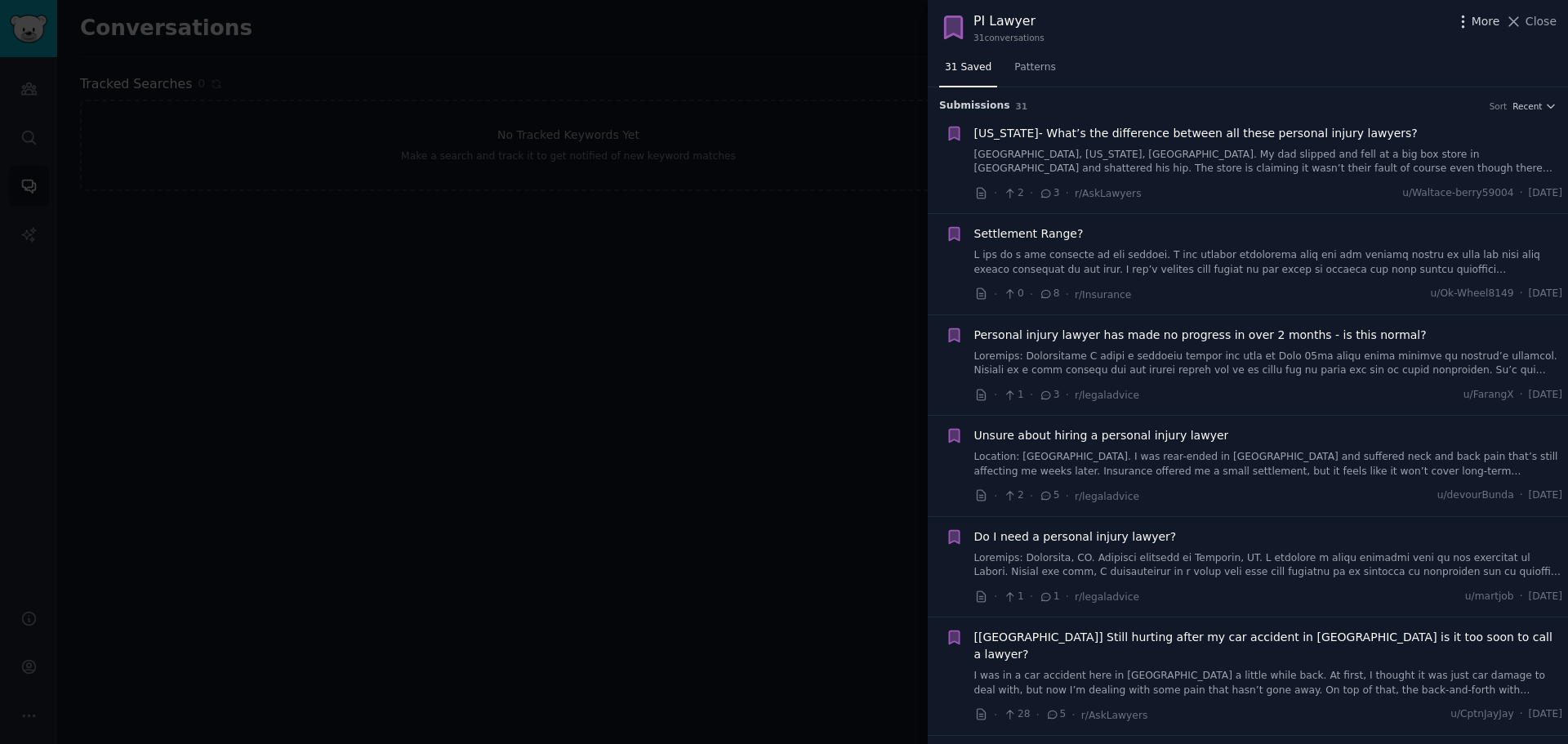
click at [1476, 23] on button "More" at bounding box center [1477, 22] width 45 height 17
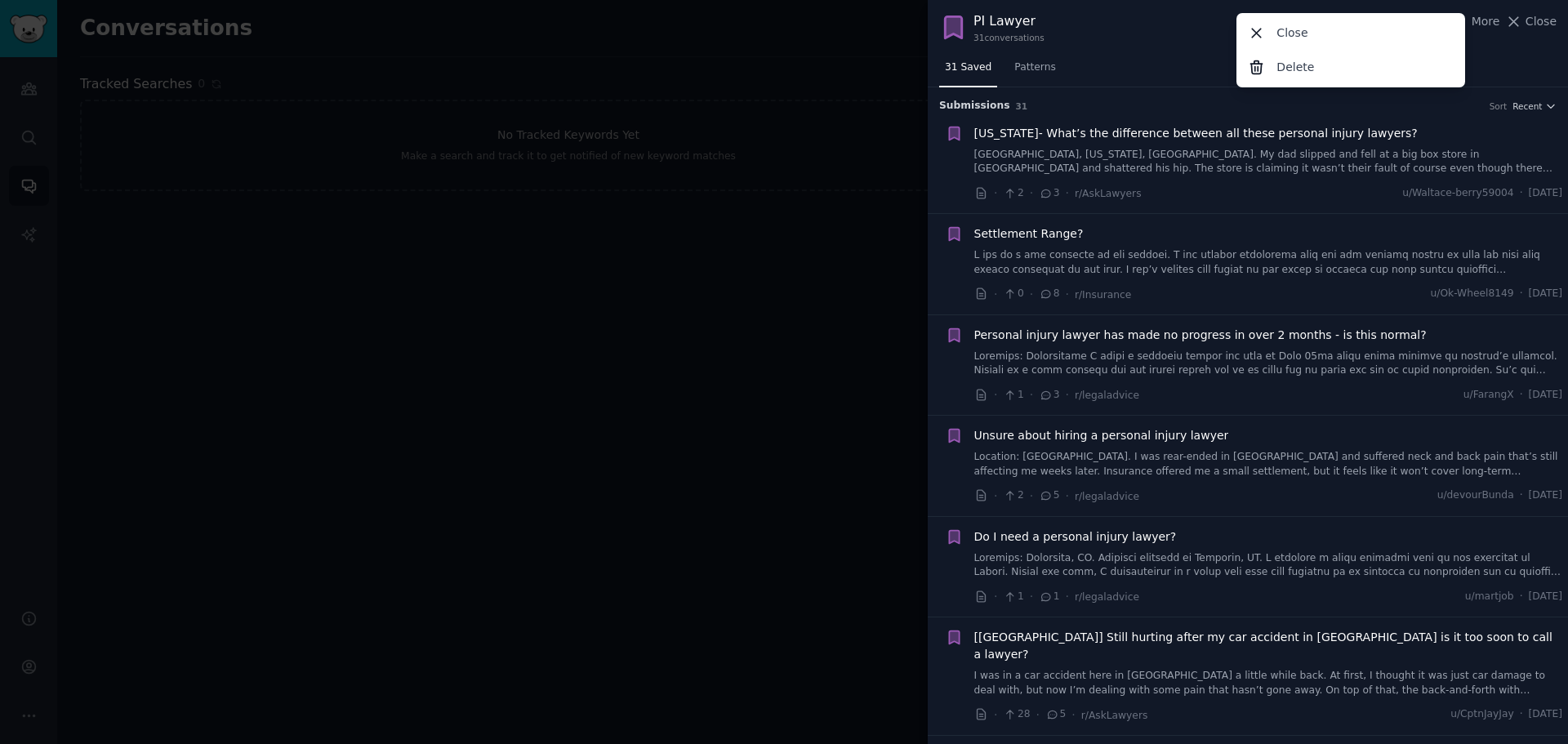
click at [1261, 34] on icon at bounding box center [1256, 33] width 17 height 17
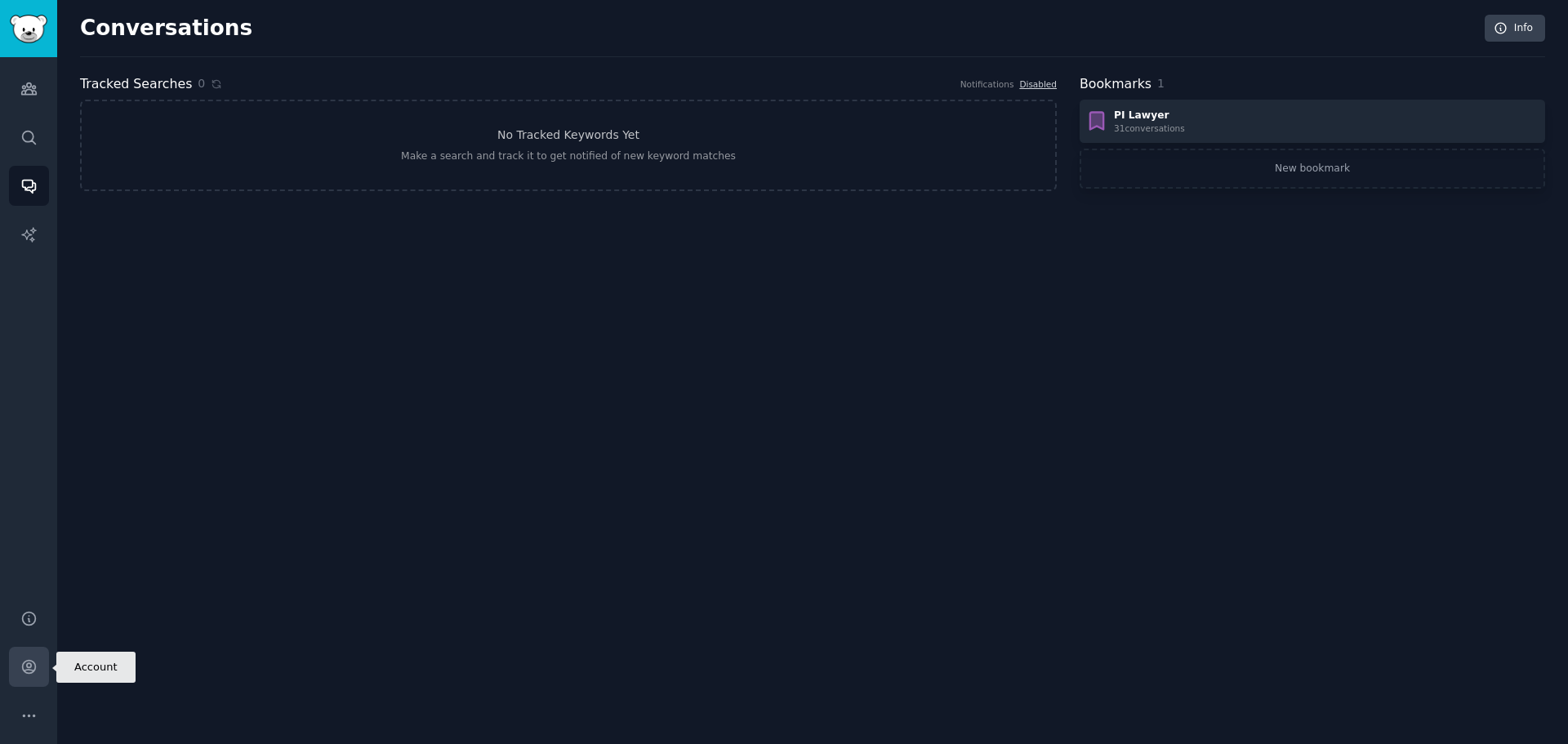
click at [23, 657] on link "Account" at bounding box center [29, 667] width 40 height 40
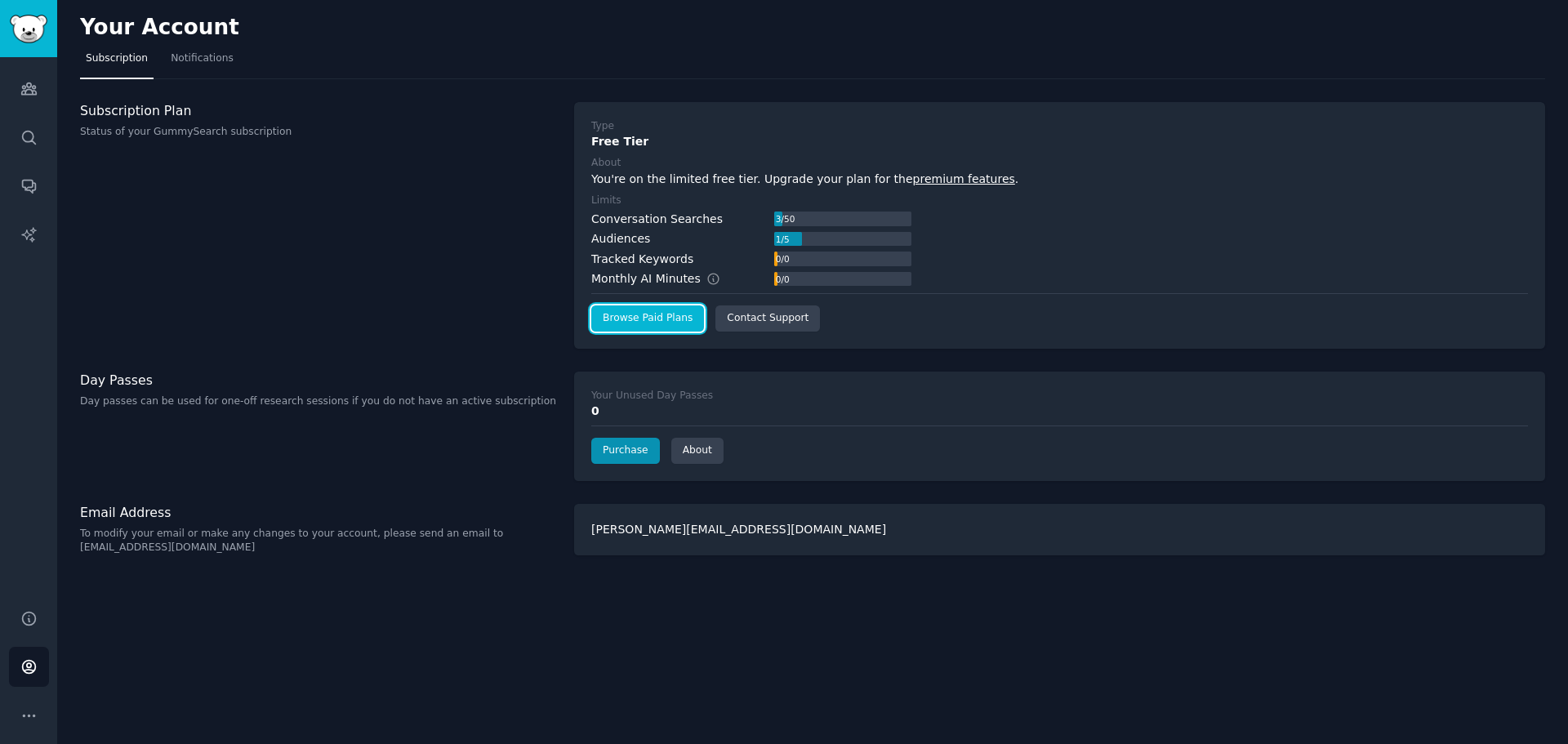
click at [615, 311] on link "Browse Paid Plans" at bounding box center [647, 318] width 113 height 26
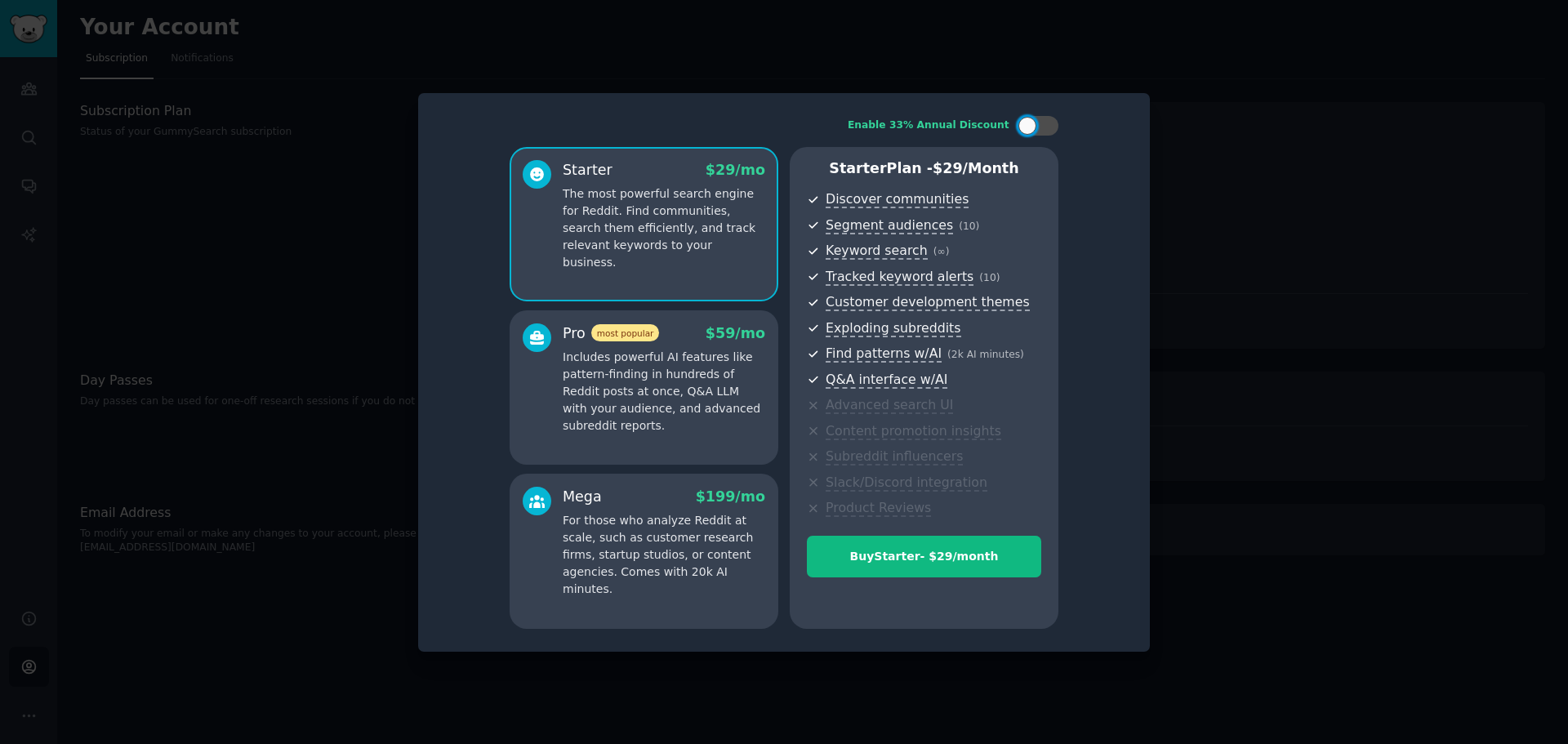
click at [1271, 217] on div at bounding box center [784, 372] width 1568 height 744
